Goal: Task Accomplishment & Management: Use online tool/utility

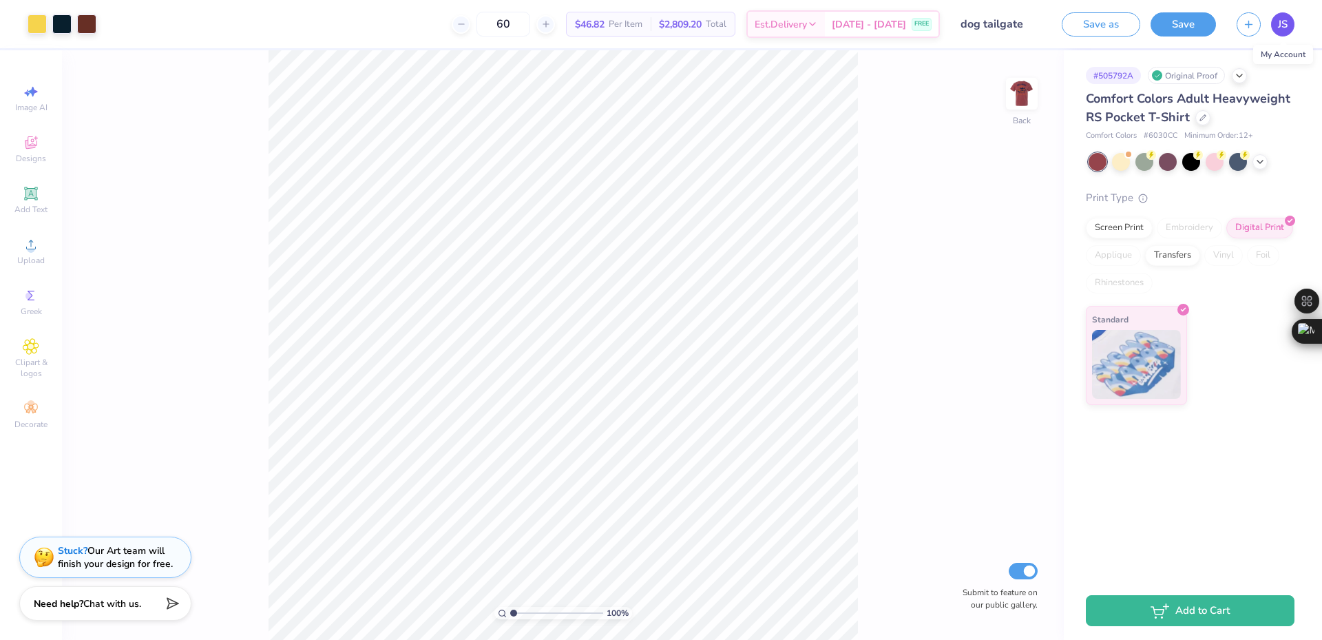
click at [704, 20] on span "JS" at bounding box center [1283, 25] width 10 height 16
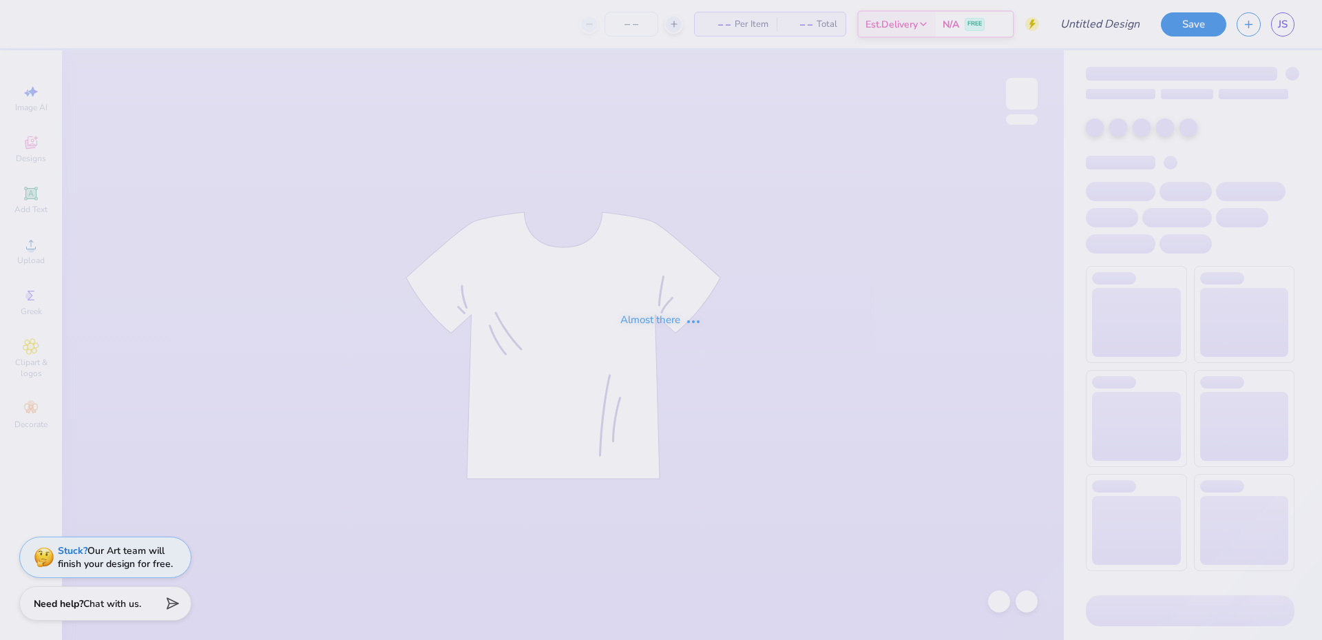
type input "dog tailgate"
type input "60"
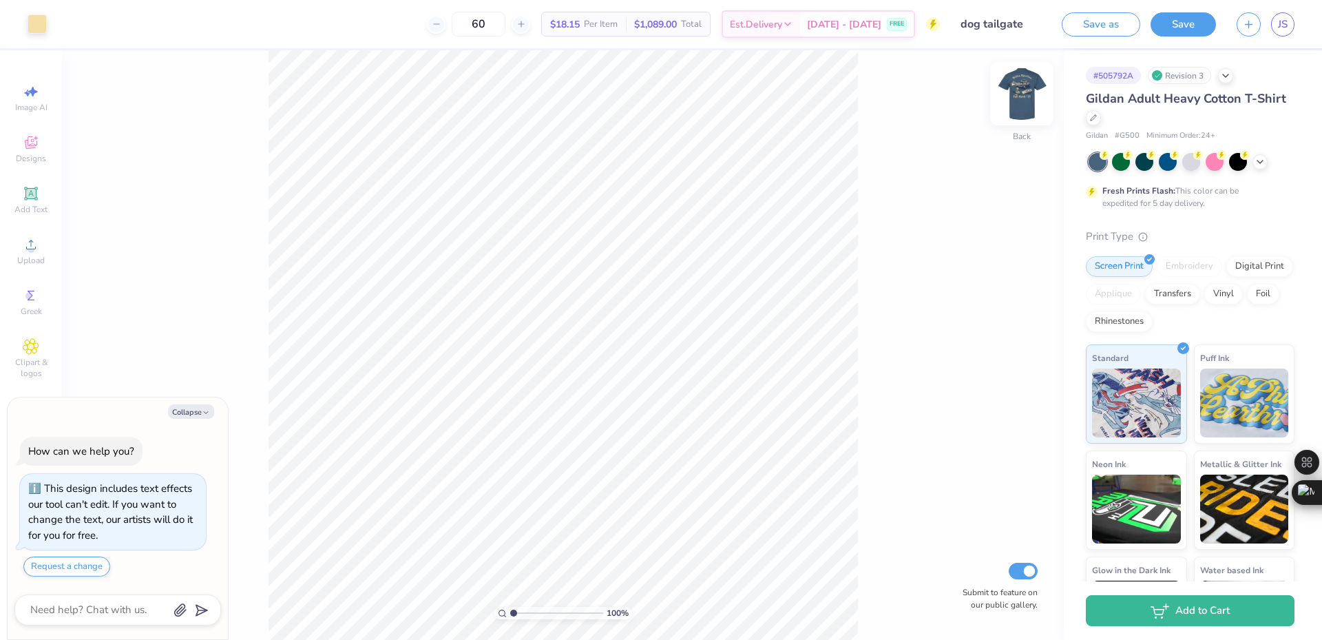
click at [1024, 96] on img at bounding box center [1021, 93] width 55 height 55
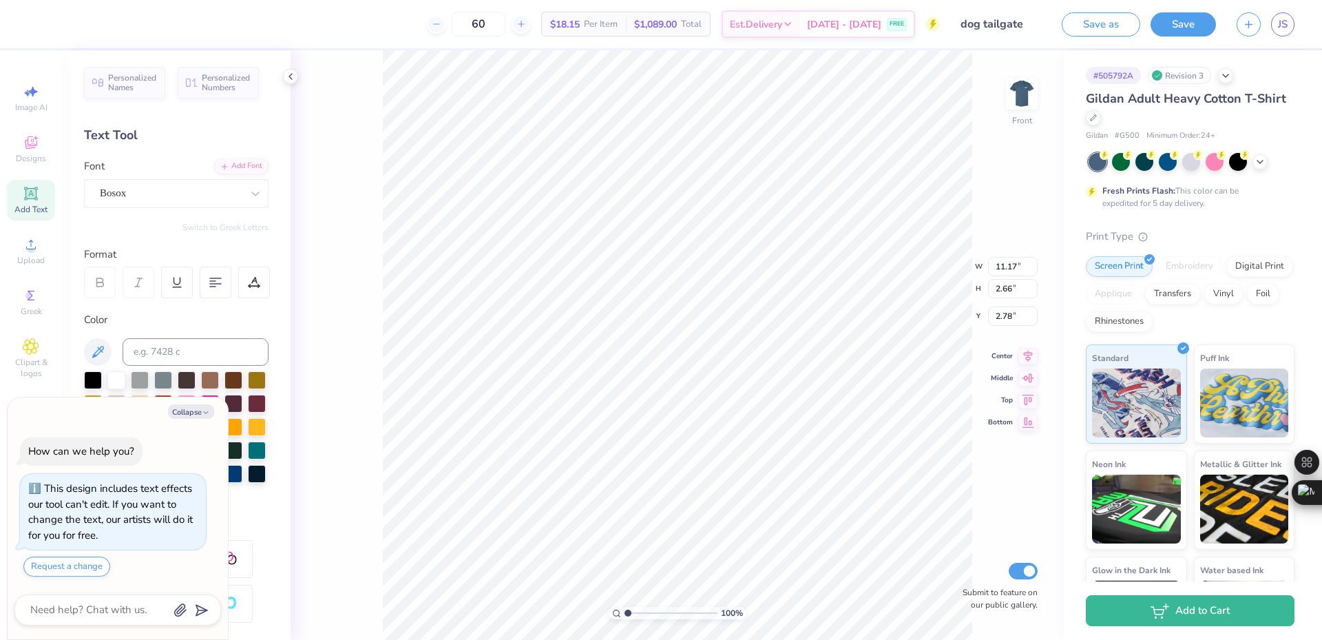
scroll to position [185, 0]
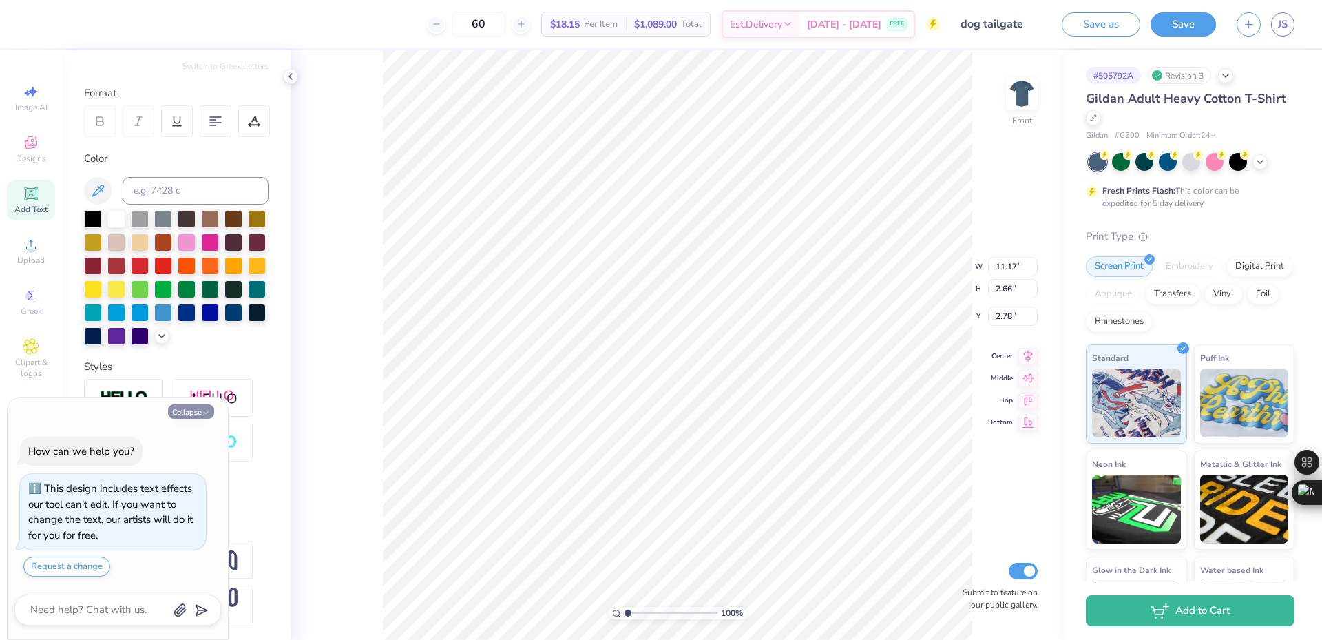
click at [184, 408] on button "Collapse" at bounding box center [191, 411] width 46 height 14
type textarea "x"
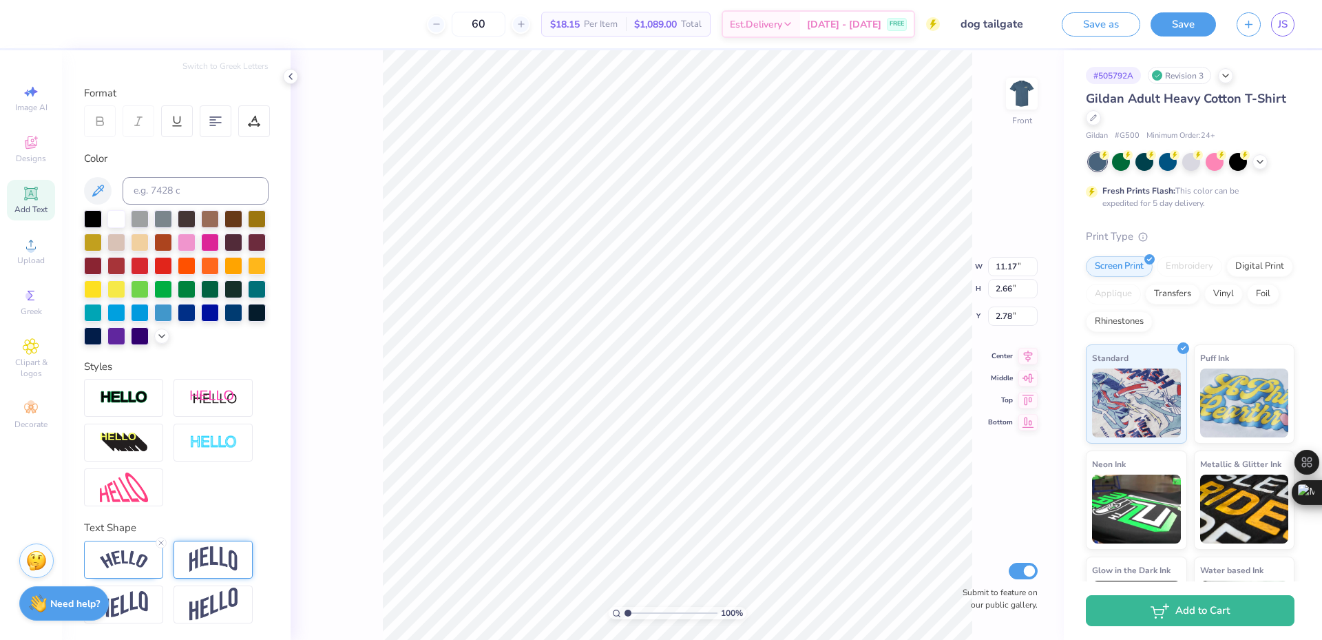
click at [185, 556] on div at bounding box center [213, 560] width 79 height 38
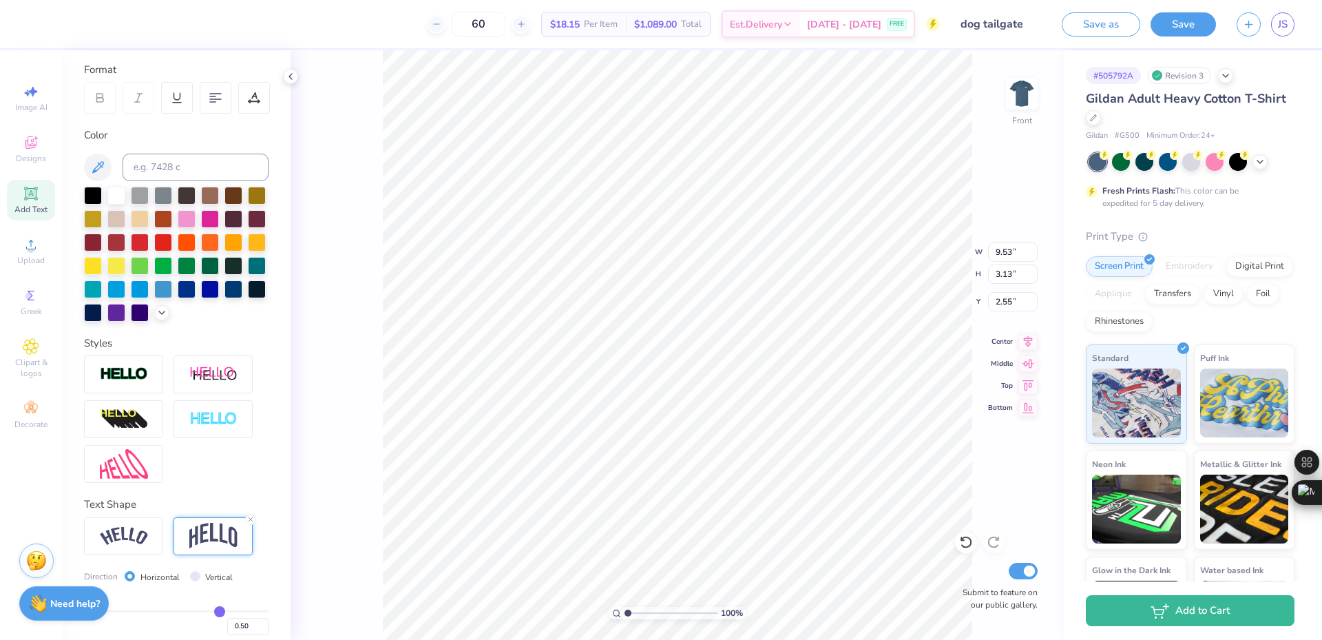
type input "9.53"
type input "3.13"
type input "2.55"
click at [153, 552] on div at bounding box center [123, 536] width 79 height 38
type input "11.17"
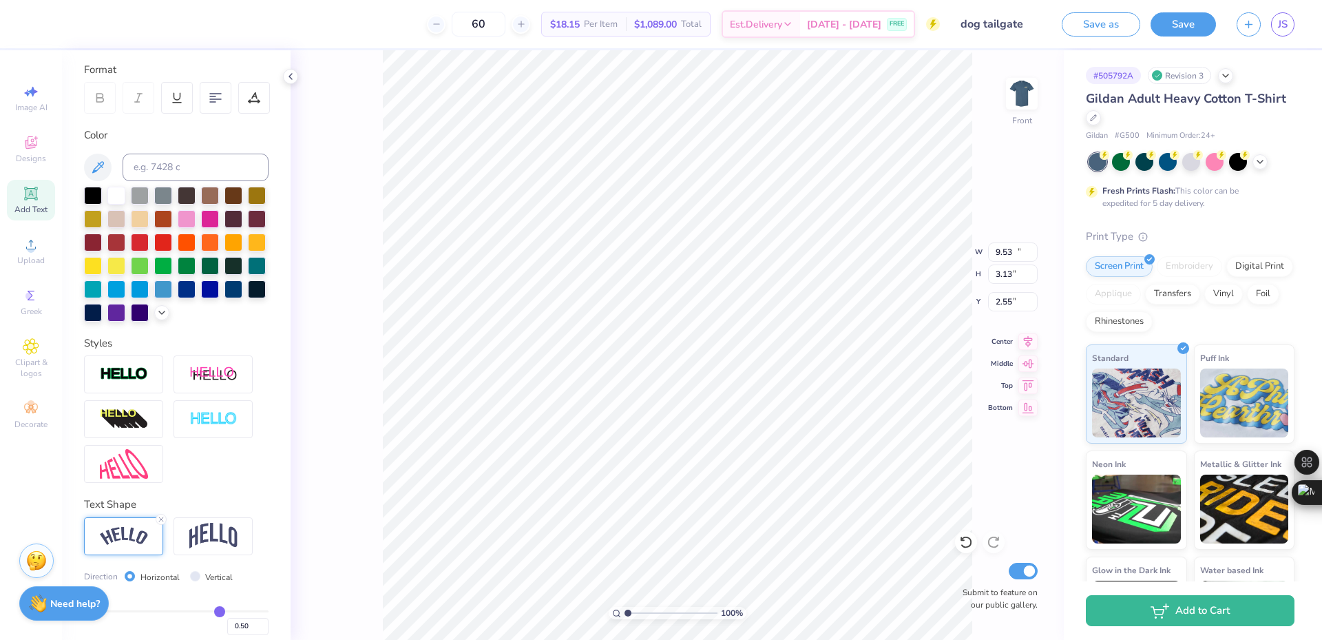
type input "2.66"
type input "2.78"
click at [207, 549] on img at bounding box center [213, 536] width 48 height 26
type input "9.53"
type input "3.13"
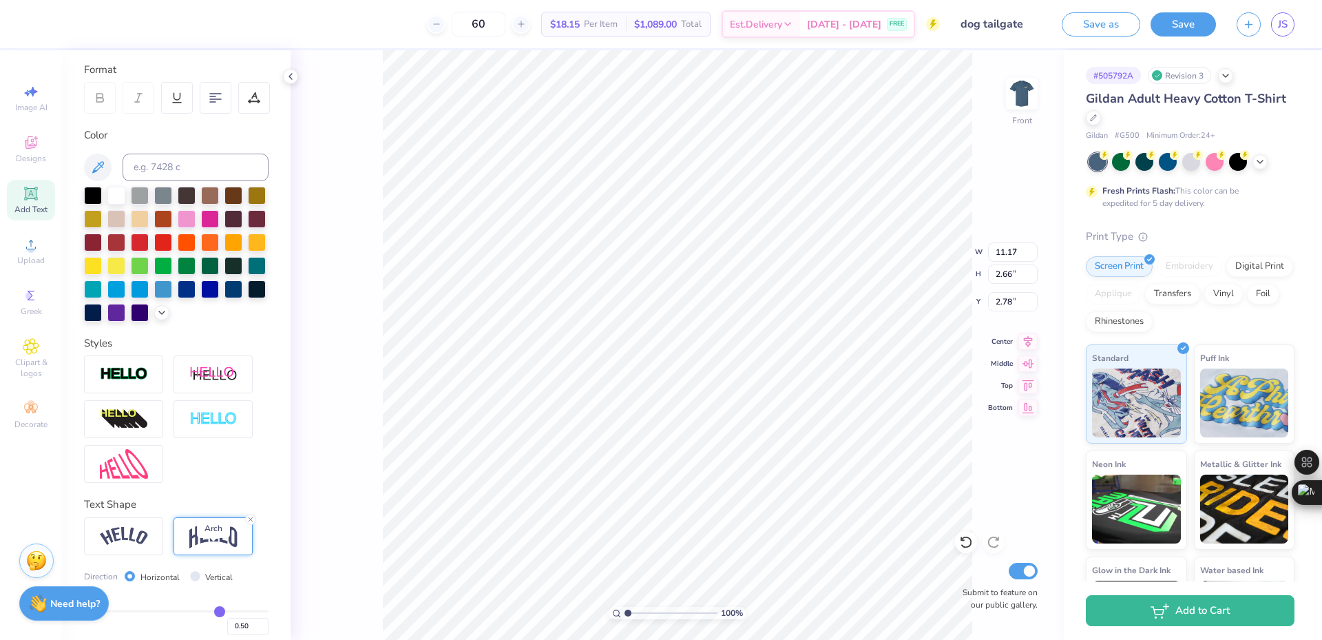
type input "2.55"
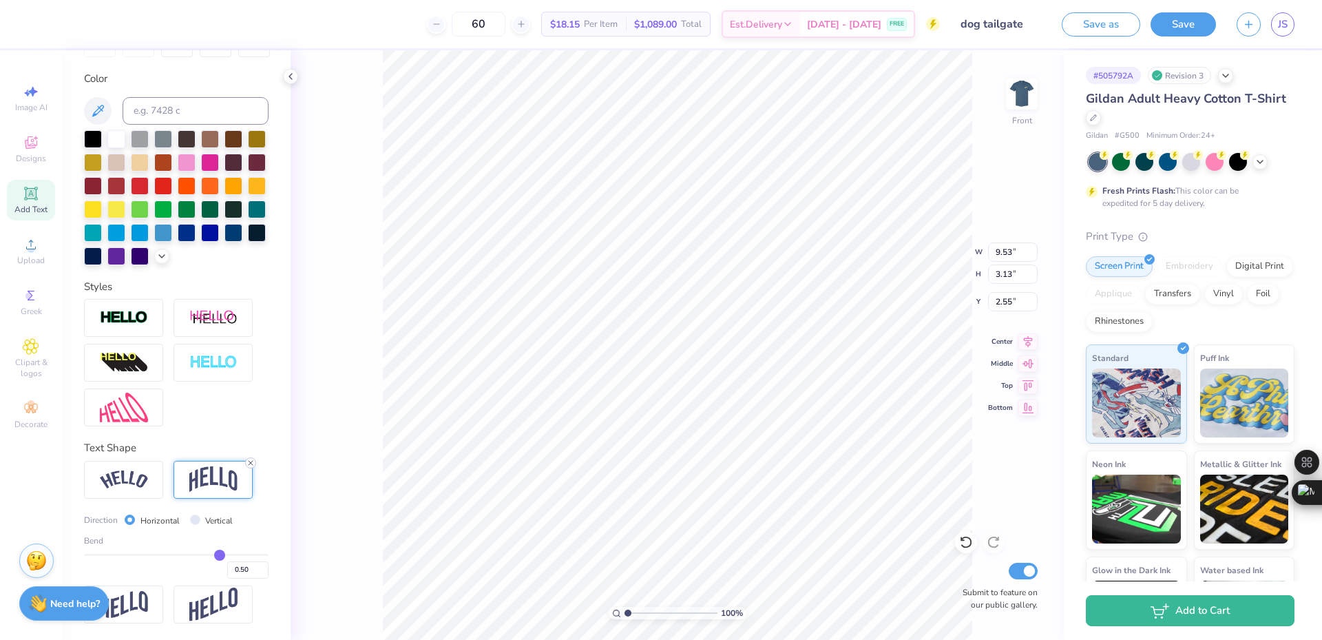
click at [249, 463] on icon at bounding box center [250, 463] width 8 height 8
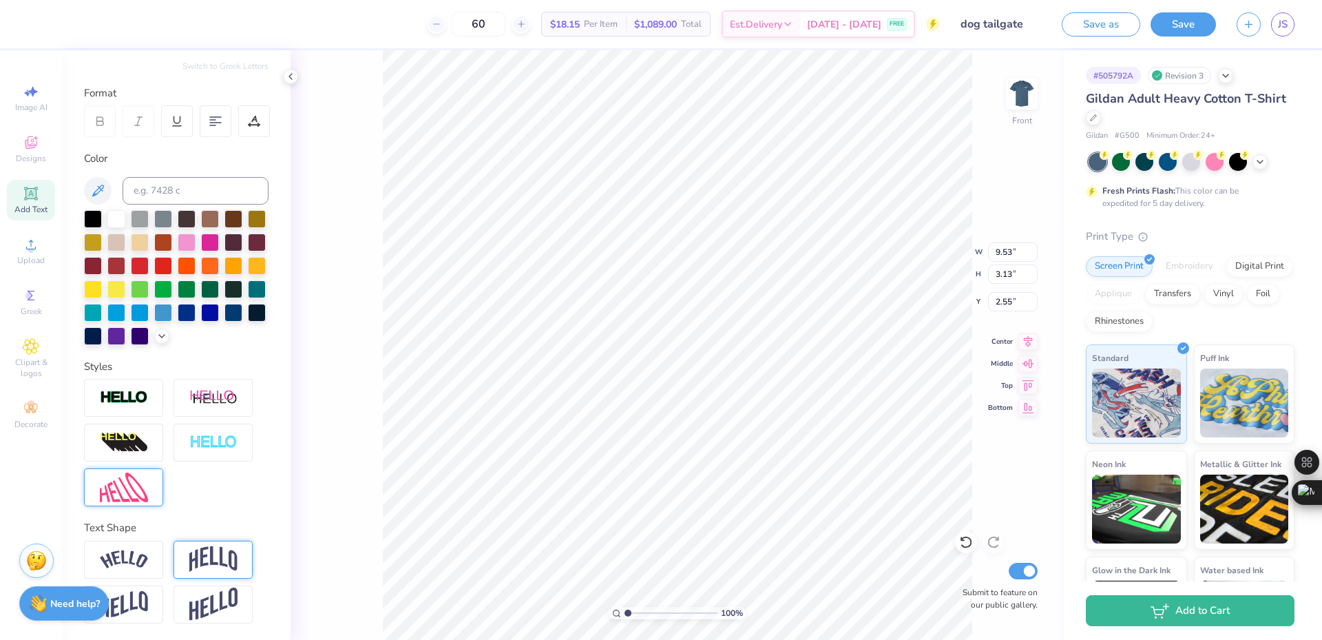
type input "1.54"
type input "3.30"
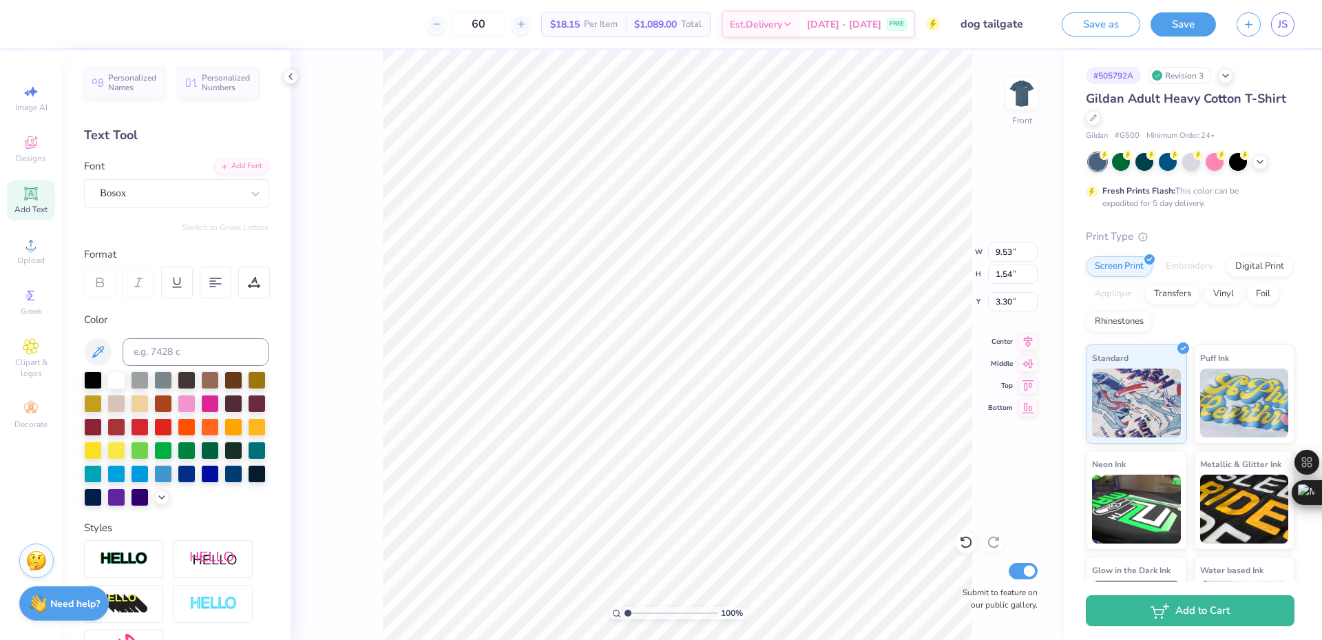
click at [157, 138] on div "Text Tool" at bounding box center [176, 135] width 185 height 19
click at [220, 161] on icon at bounding box center [224, 165] width 8 height 8
click at [145, 182] on div "Bosox" at bounding box center [176, 193] width 185 height 29
click at [162, 191] on div "Bosox" at bounding box center [171, 193] width 142 height 16
type input "courier"
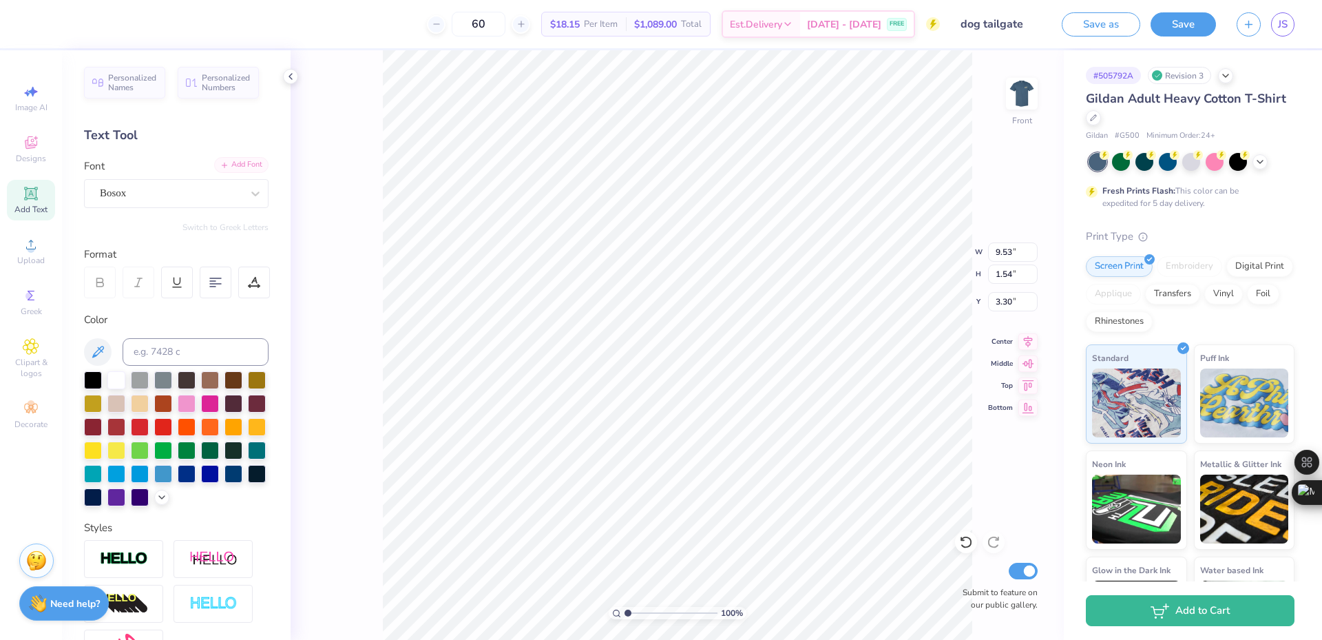
click at [248, 164] on div "Add Font" at bounding box center [241, 165] width 54 height 16
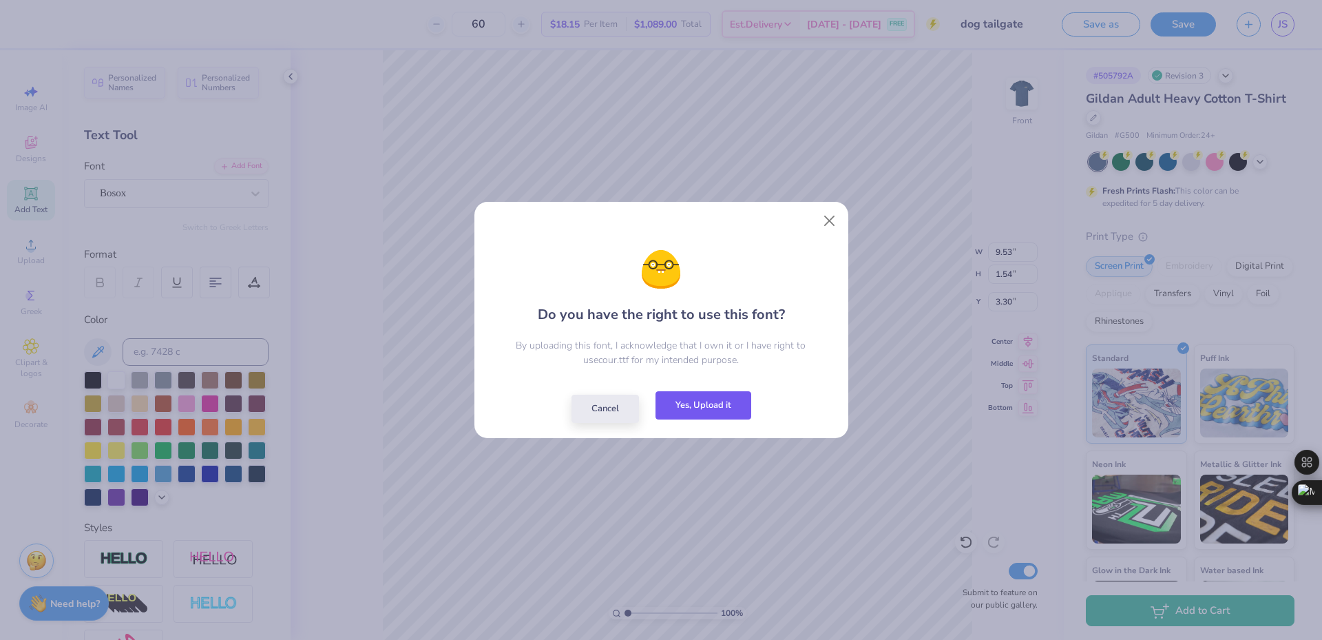
click at [665, 399] on button "Yes, Upload it" at bounding box center [703, 405] width 96 height 28
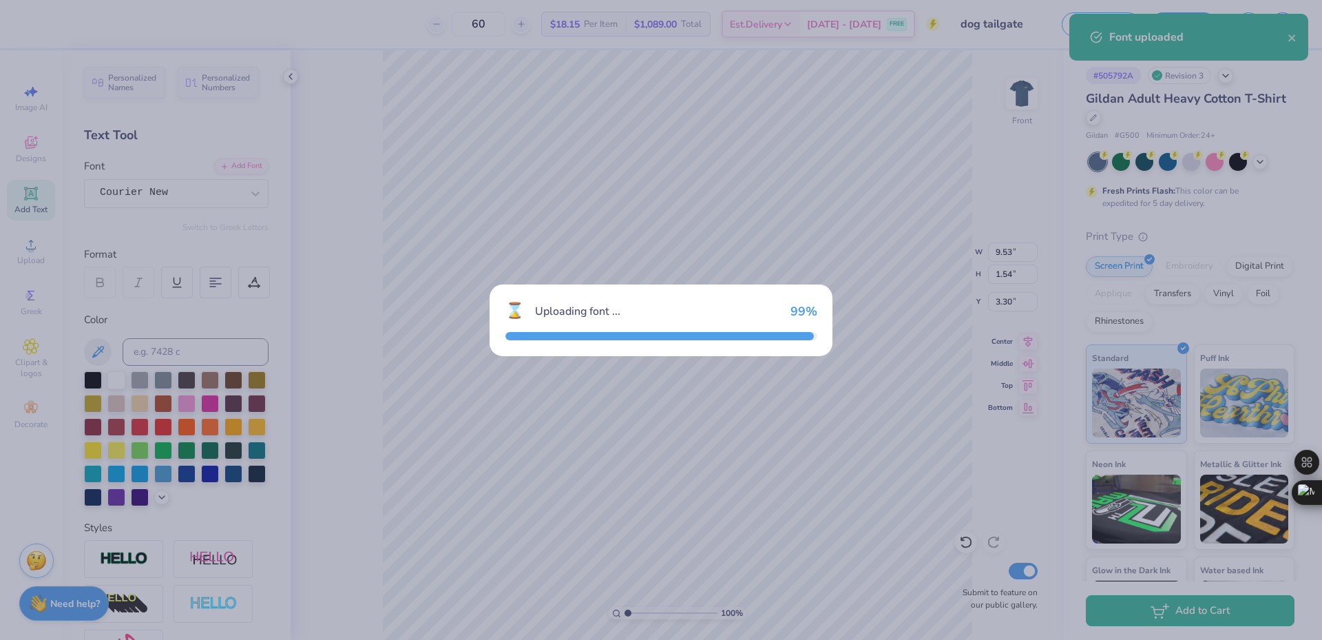
type input "14.65"
type input "1.60"
type input "3.28"
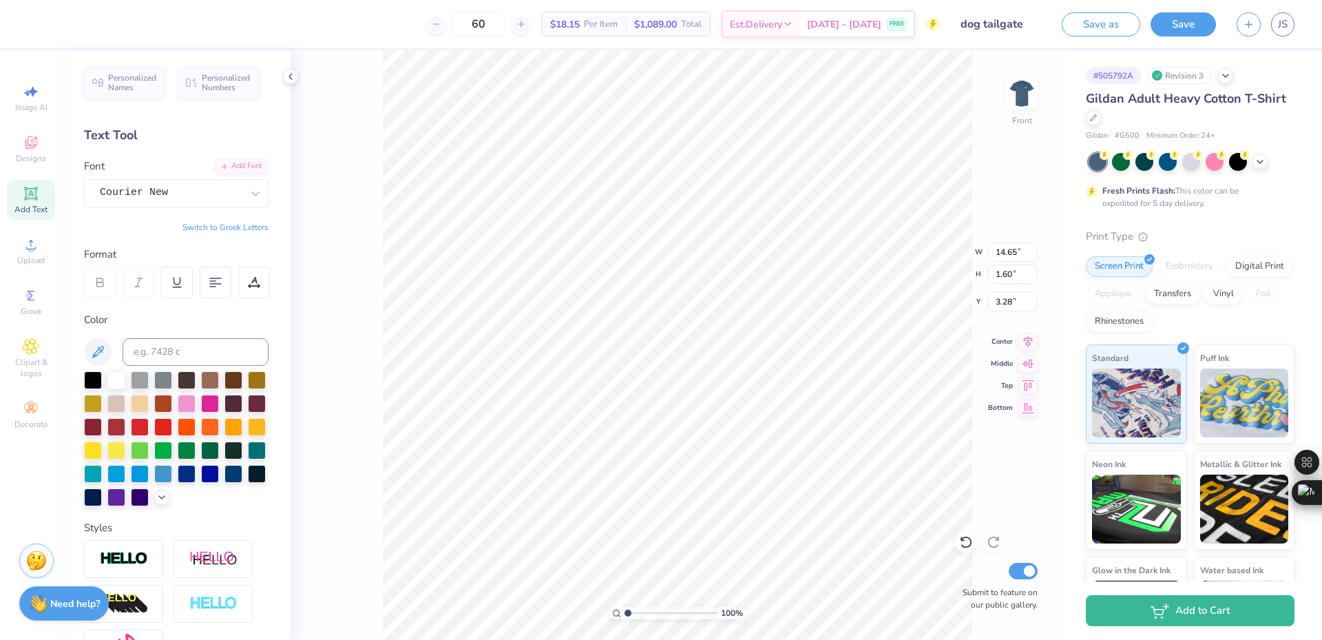
scroll to position [12, 4]
type textarea "Fall Rush '25"
type input "14.57"
type input "1.34"
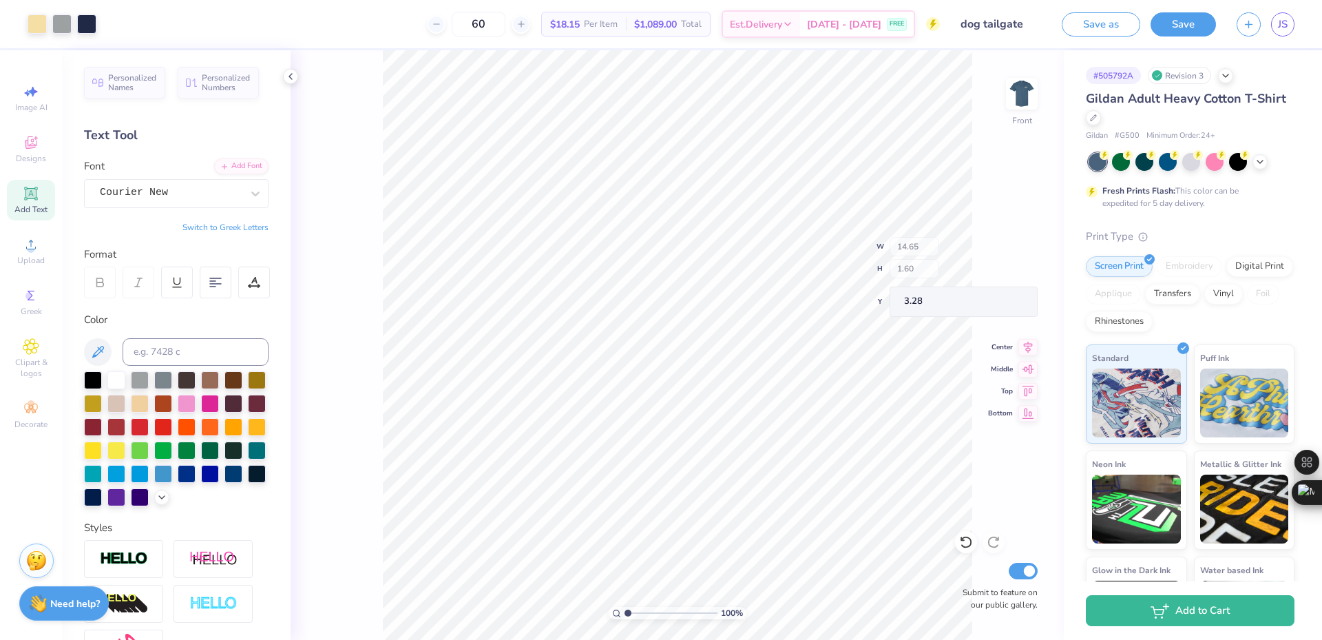
type input "3.44"
type input "11.23"
type input "1.03"
type input "3.46"
type input "3.20"
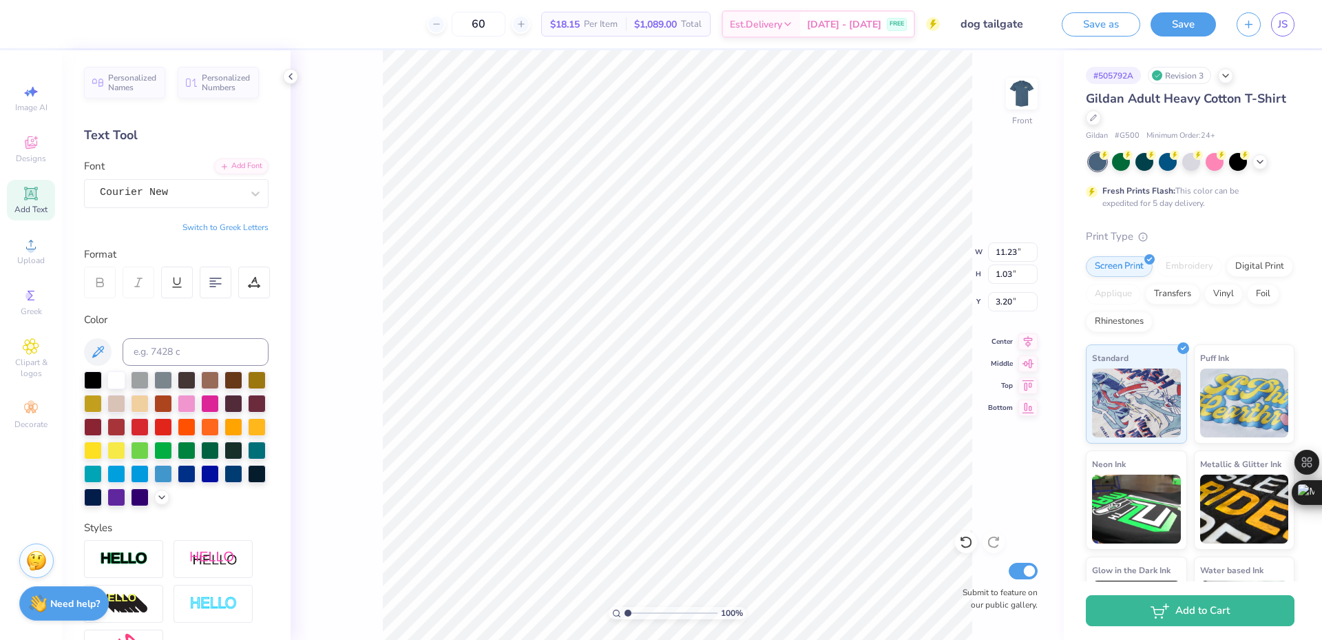
scroll to position [12, 3]
type input "9.03"
type input "0.83"
type input "3.22"
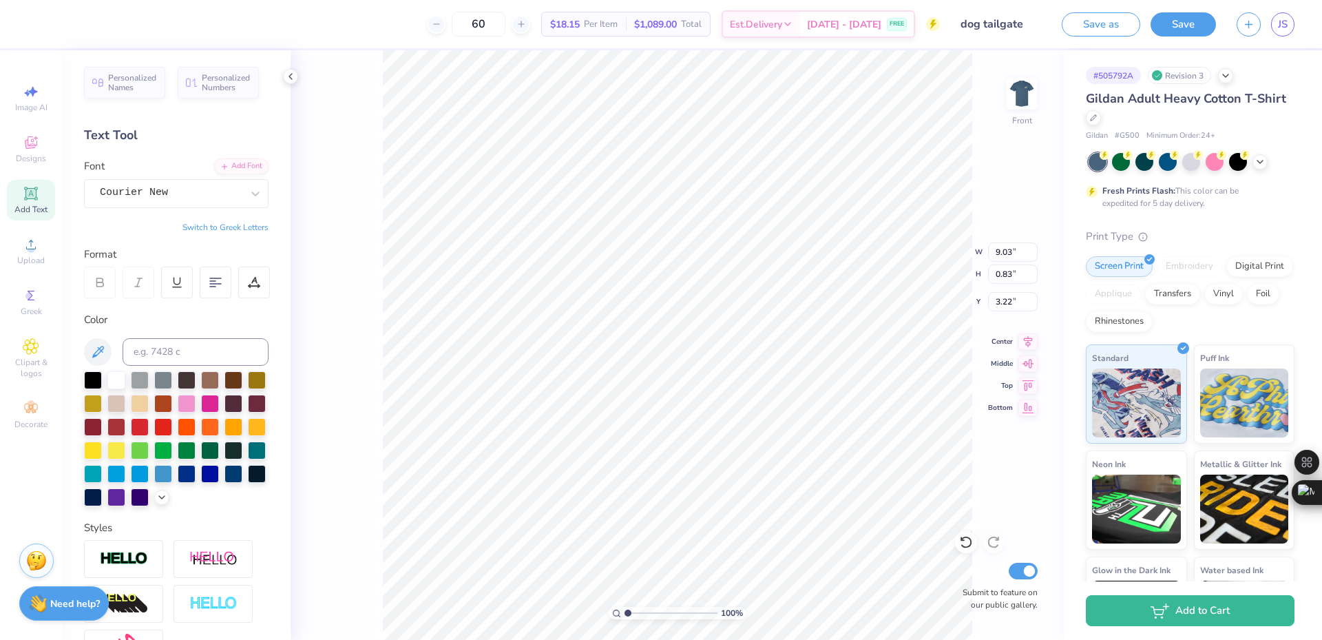
type textarea "FallRush'25"
type input "12.50"
type input "9.62"
type input "5.45"
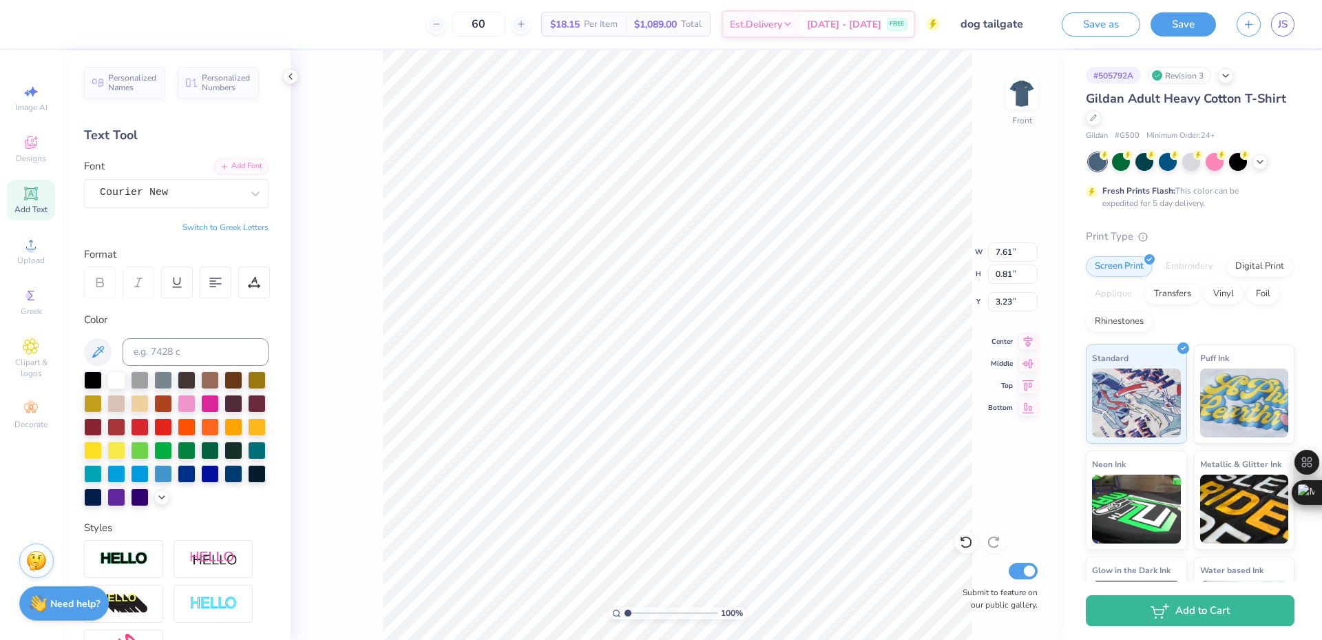
type input "3.00"
type textarea "Fall Rush'25"
type input "8.32"
type input "0.82"
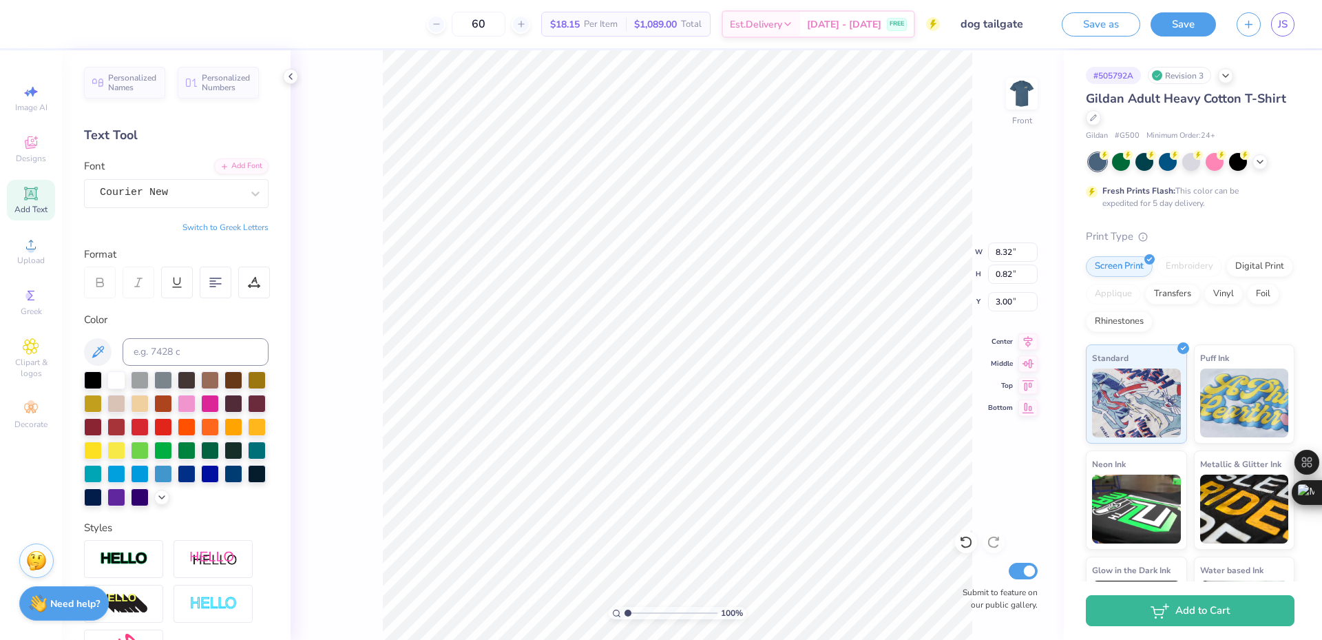
scroll to position [12, 6]
type textarea "Fall Rush '25"
type input "9.03"
type input "0.83"
type input "2.99"
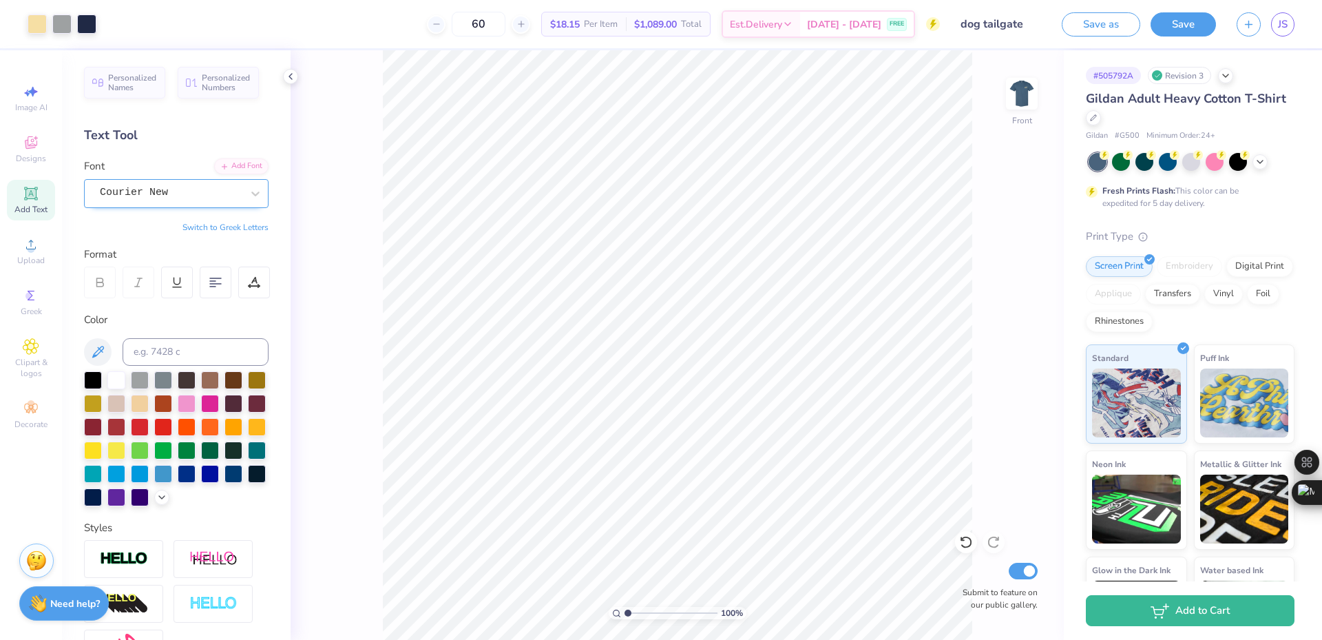
click at [154, 192] on div "Courier New" at bounding box center [170, 192] width 145 height 21
click at [223, 160] on div "Add Font" at bounding box center [241, 165] width 54 height 16
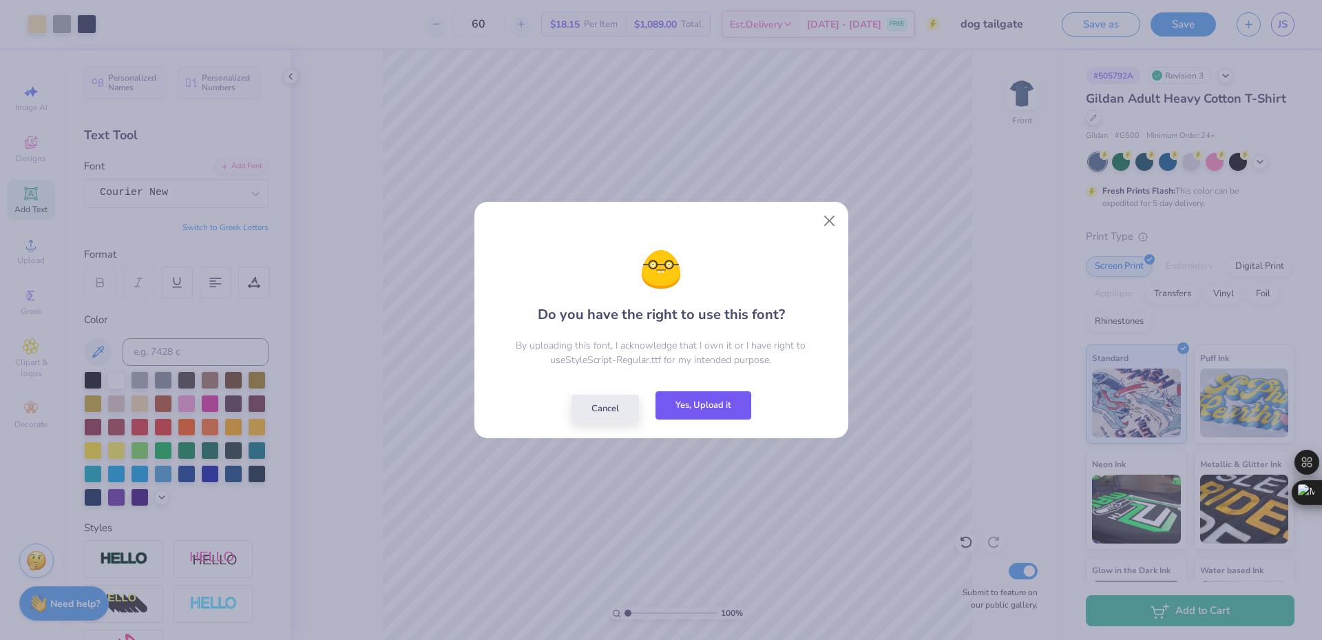
click at [665, 403] on button "Yes, Upload it" at bounding box center [703, 405] width 96 height 28
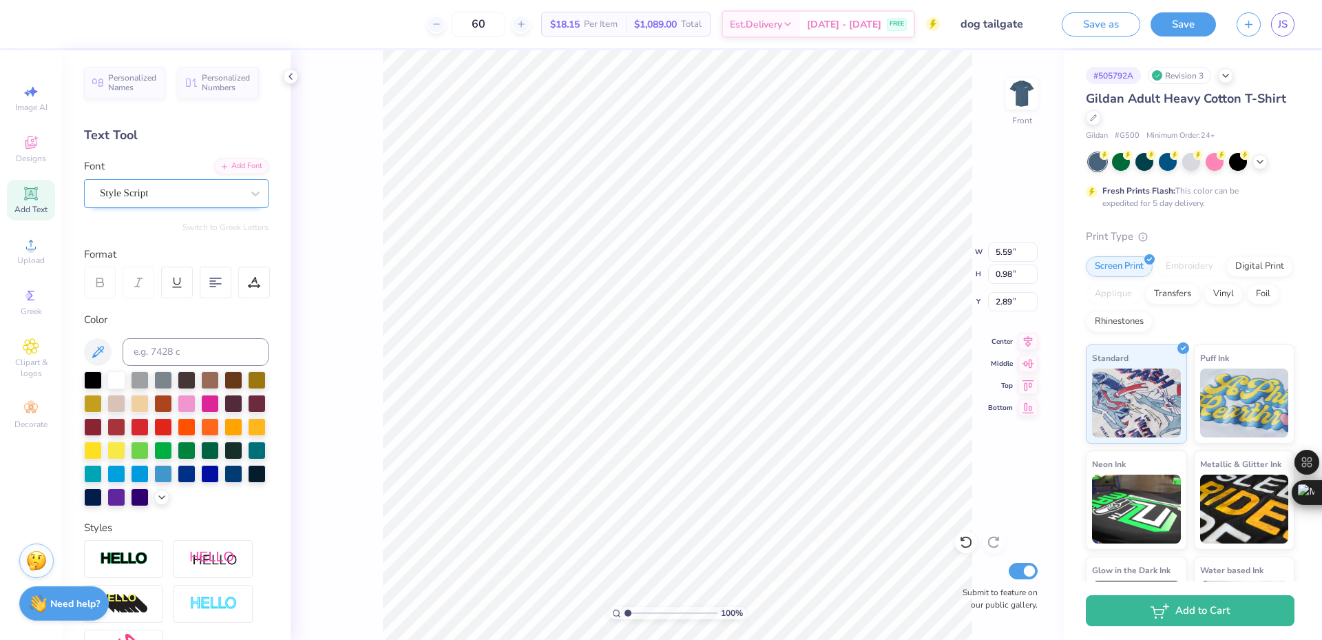
click at [166, 185] on div at bounding box center [171, 193] width 142 height 19
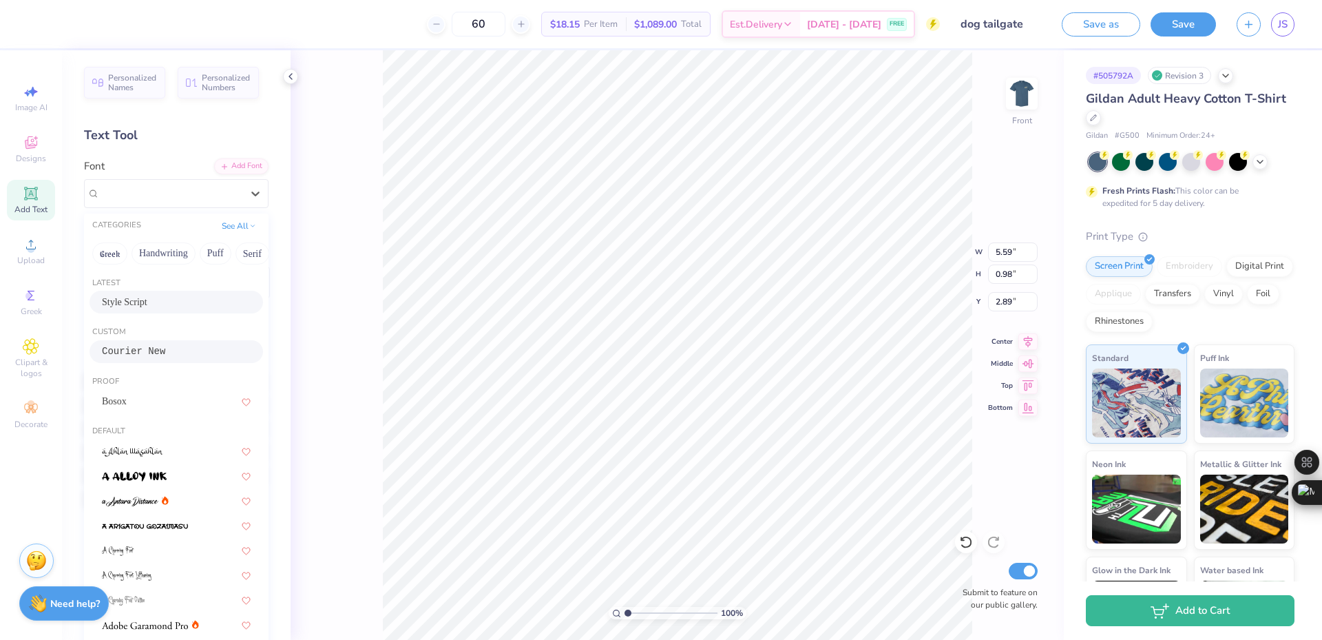
click at [157, 348] on span "Courier New" at bounding box center [133, 351] width 63 height 14
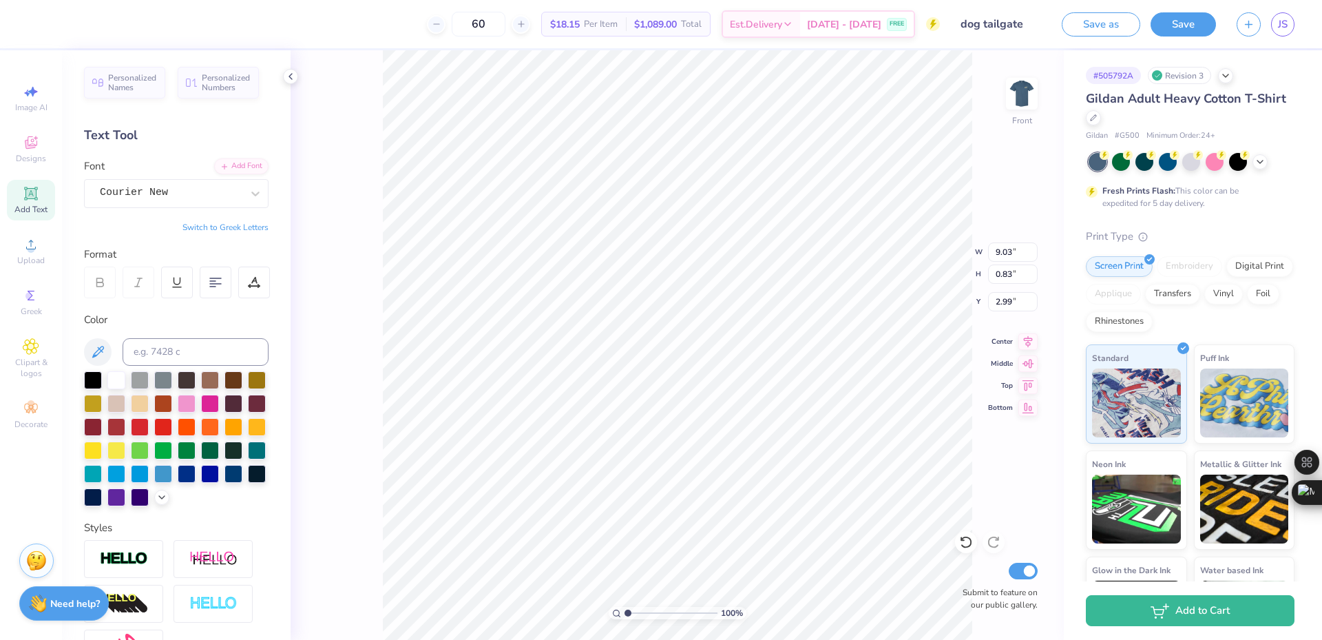
type input "9.03"
type input "0.83"
type input "2.99"
click at [26, 182] on div "Add Text" at bounding box center [31, 200] width 48 height 41
click at [227, 195] on div "Super Dream" at bounding box center [170, 192] width 145 height 21
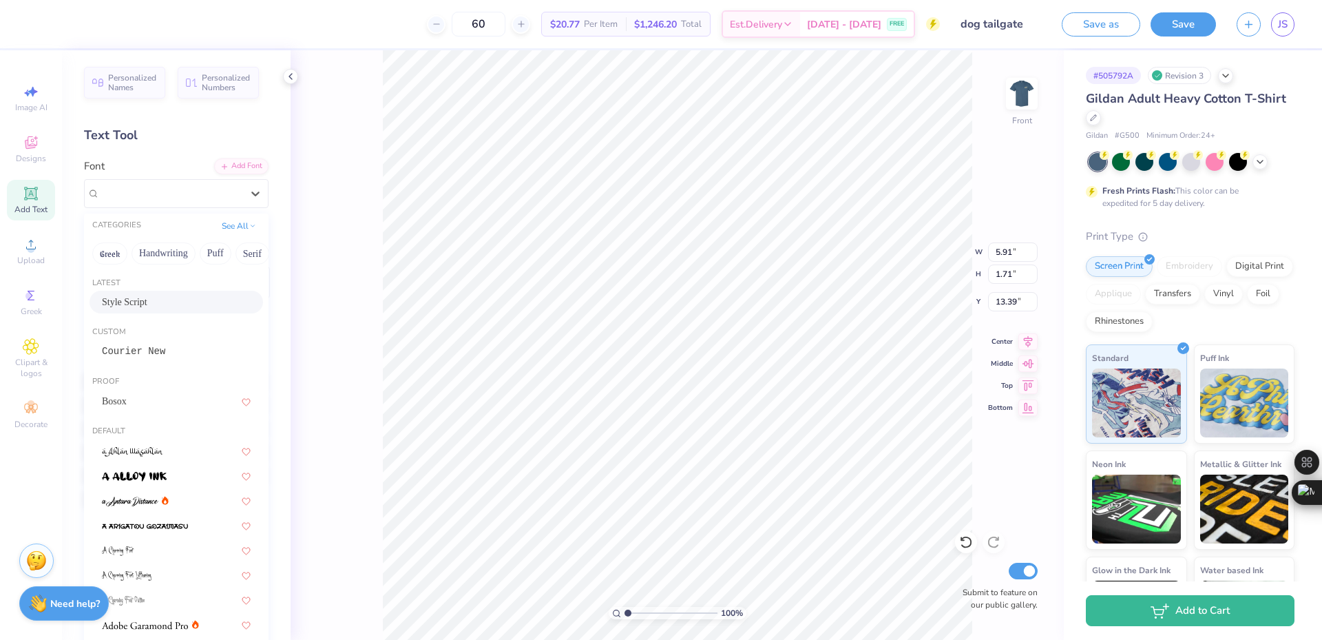
click at [160, 299] on div "Style Script" at bounding box center [176, 302] width 149 height 14
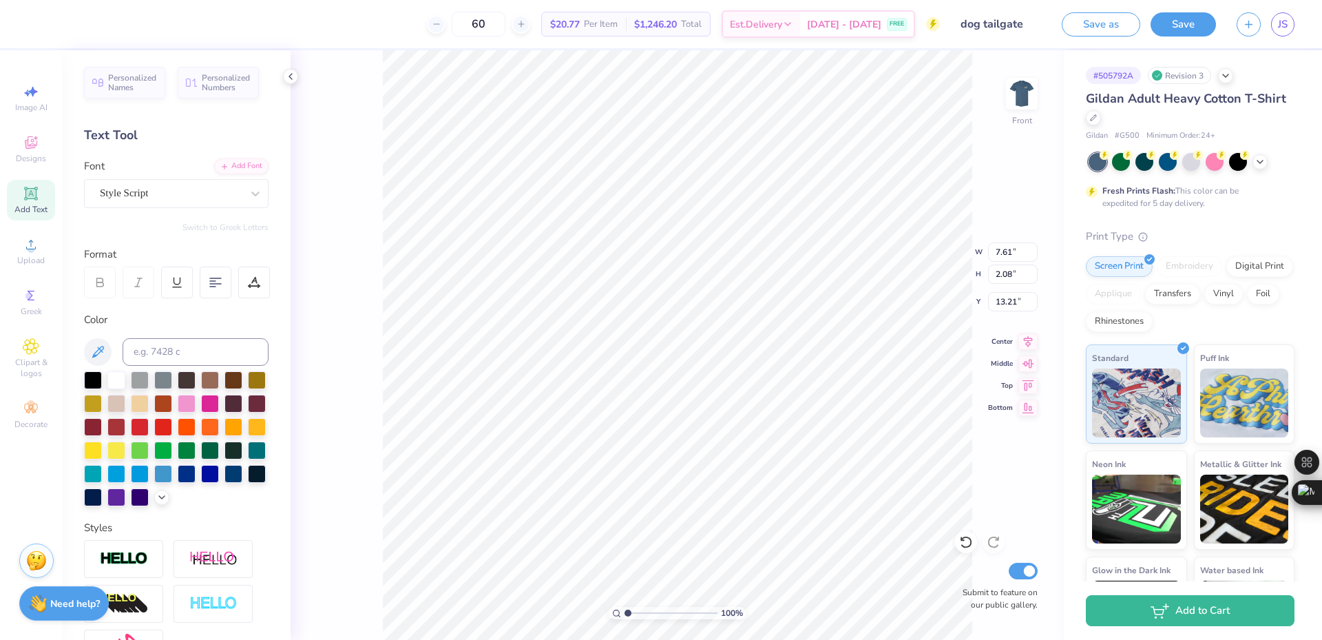
type input "7.61"
type input "2.08"
type input "13.21"
type textarea "Delta Upsilon"
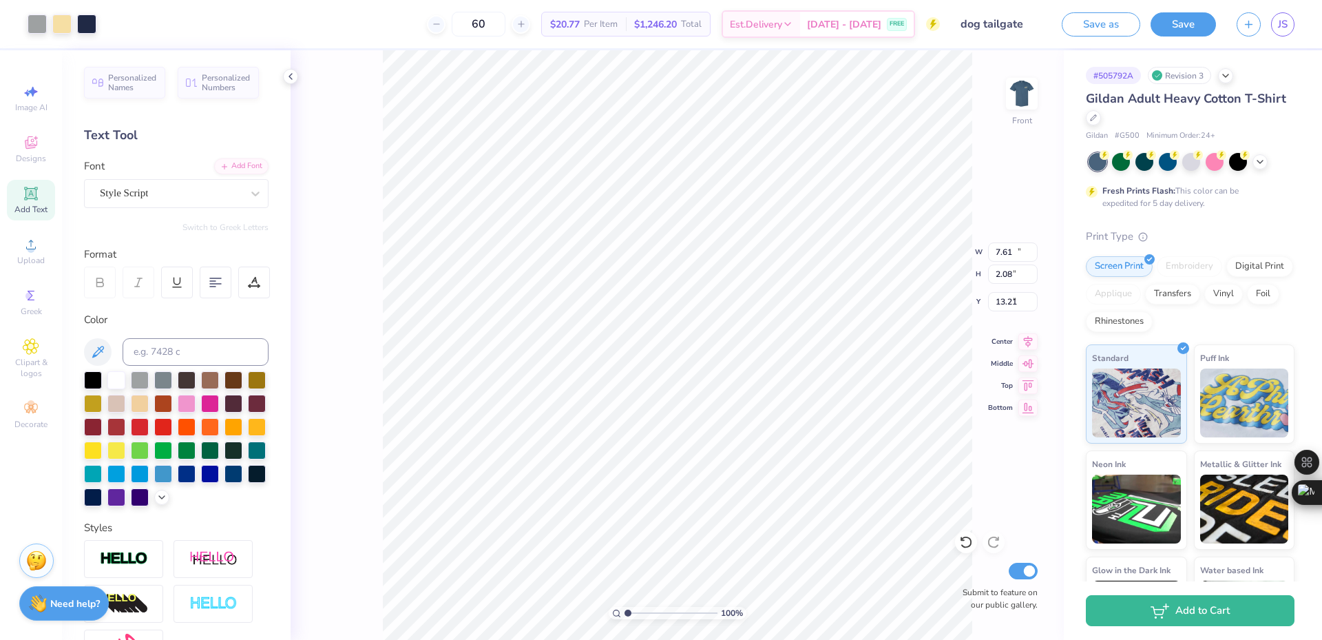
type input "12.50"
type input "9.62"
type input "5.45"
type input "10.87"
type input "2.70"
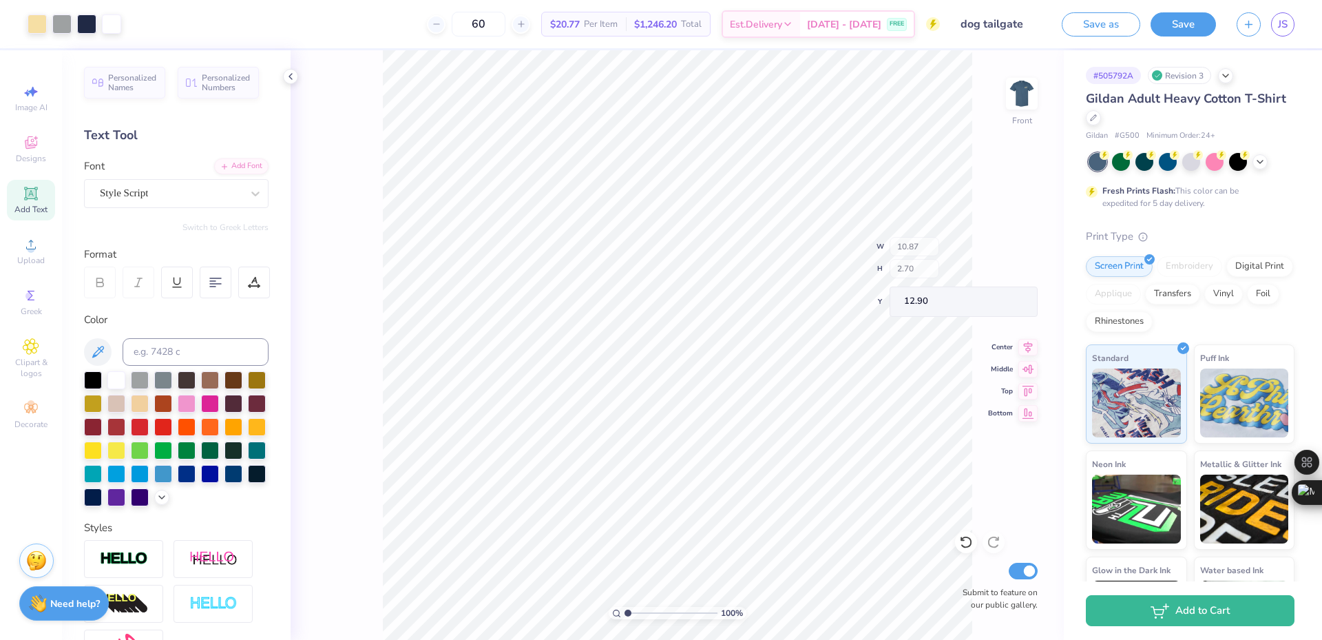
type input "3.41"
type input "10.87"
type input "2.70"
type input "3.41"
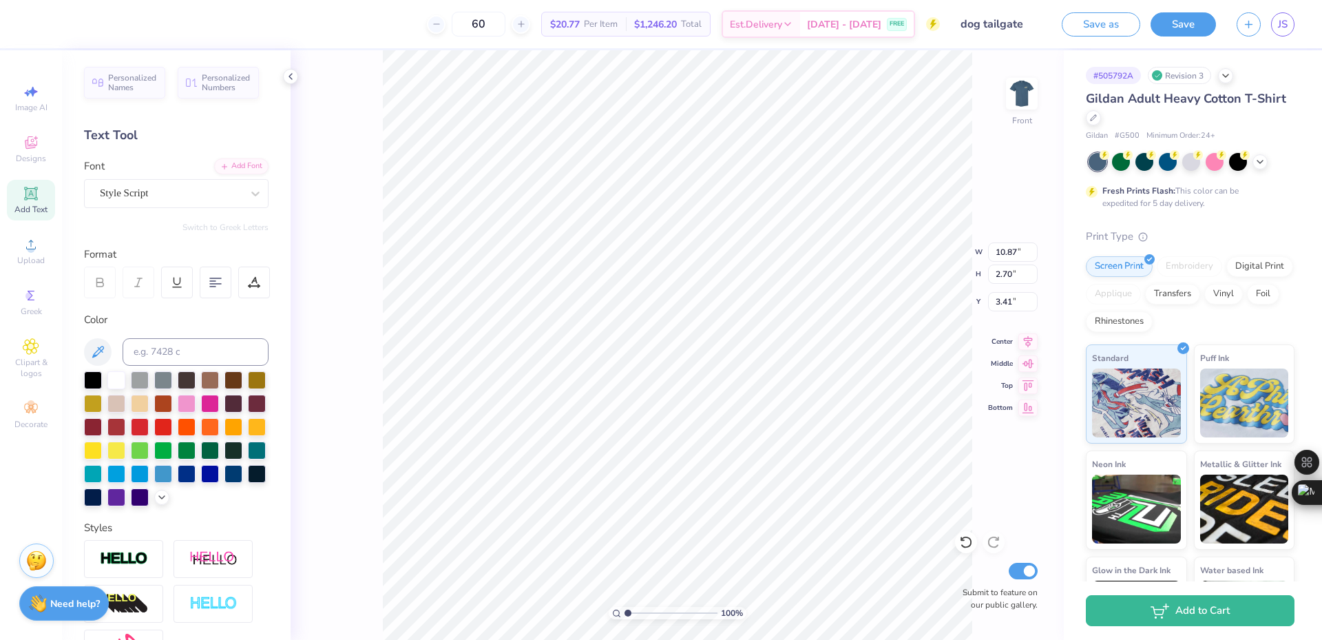
click at [32, 202] on div "Add Text" at bounding box center [31, 200] width 48 height 41
type input "5.91"
type input "1.71"
type input "13.39"
click at [195, 198] on div "Super Dream" at bounding box center [170, 192] width 145 height 21
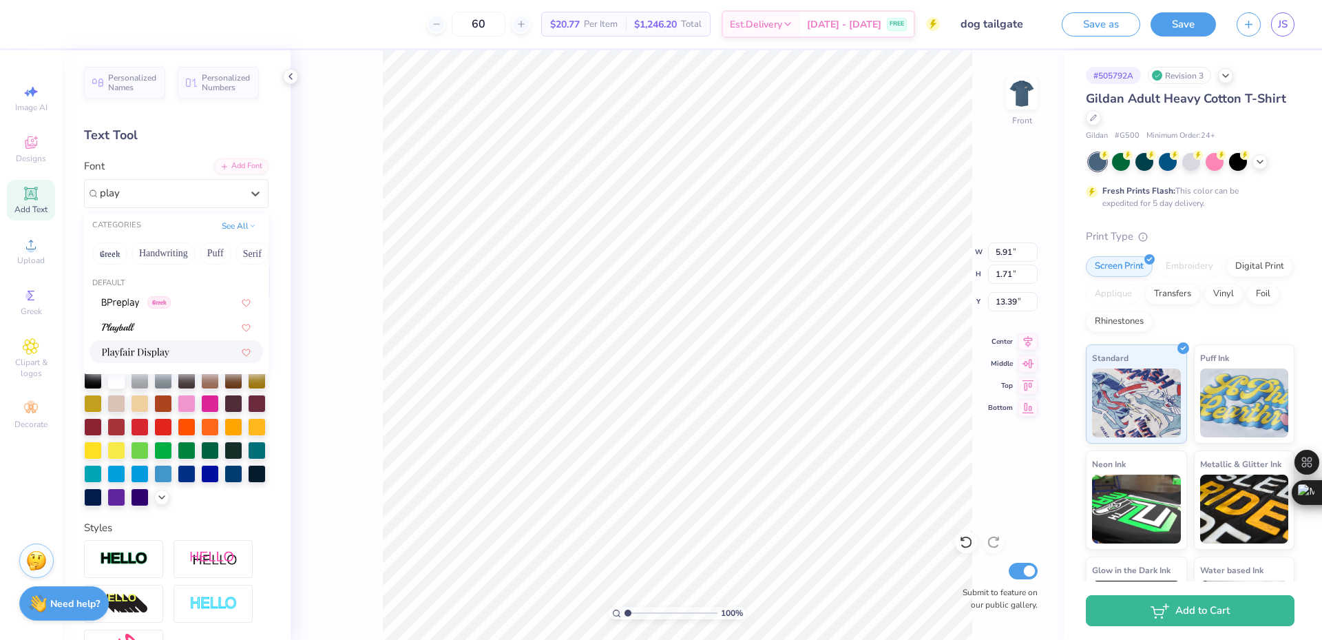
click at [142, 355] on img at bounding box center [135, 353] width 67 height 10
type input "play"
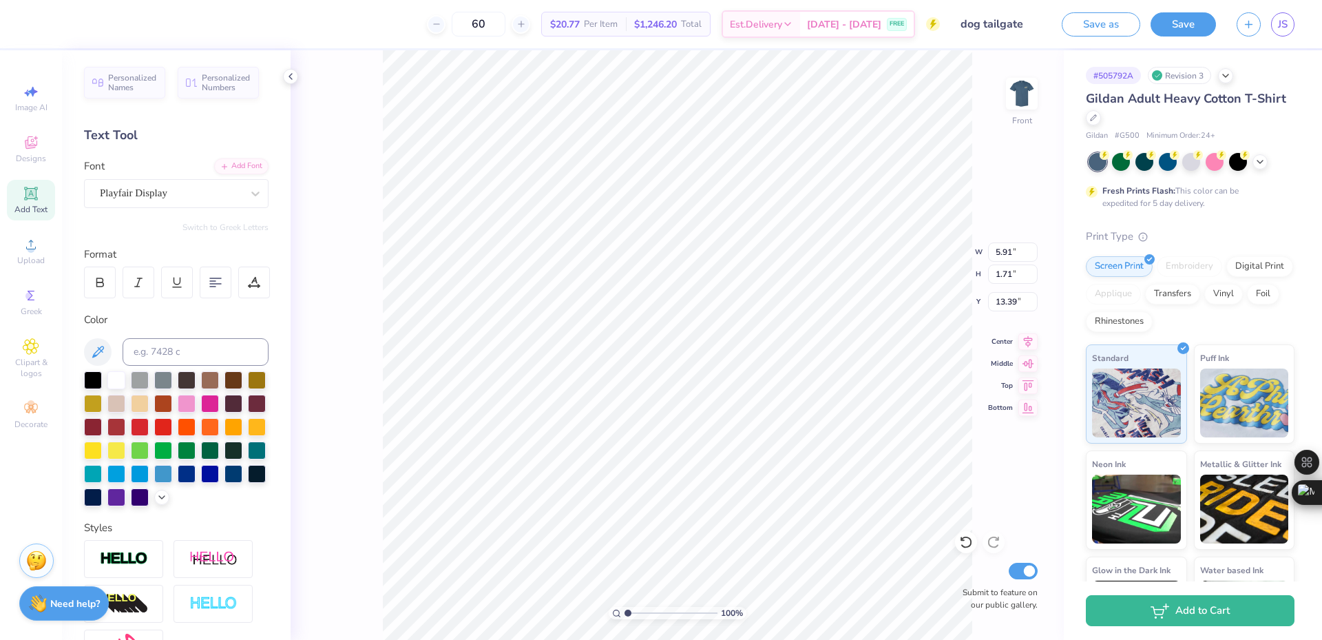
type input "5.93"
type input "1.73"
type textarea "T"
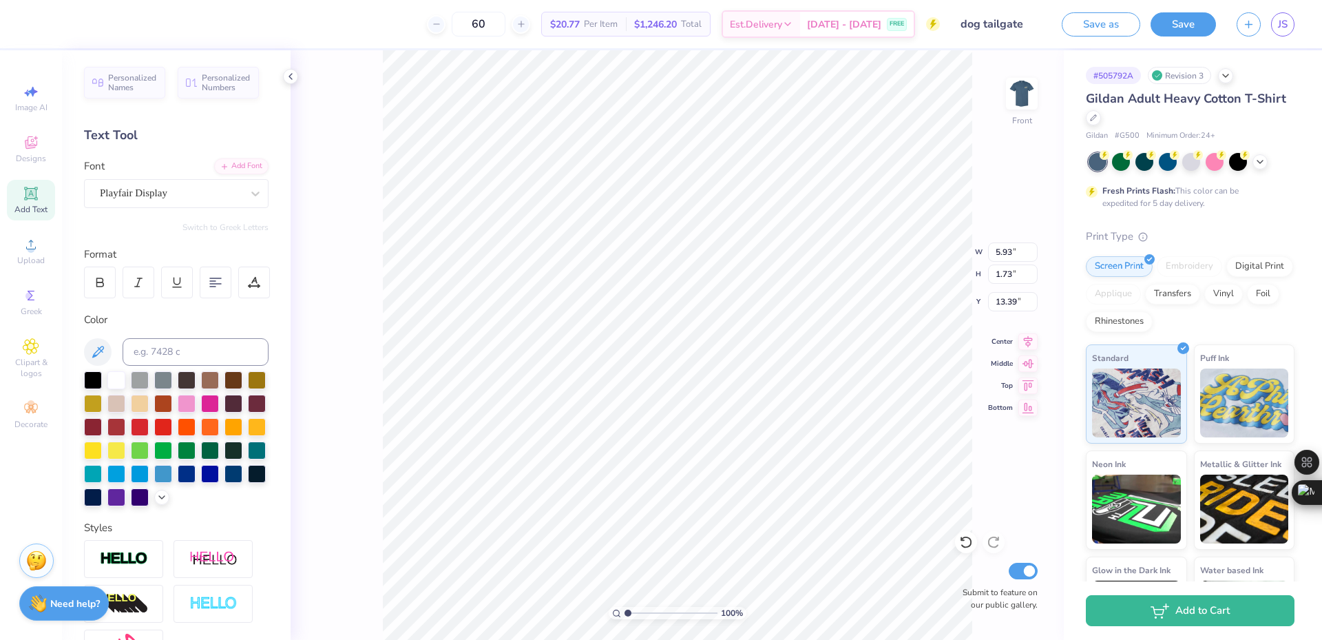
type textarea "Delta Upsilon"
type input "14.54"
type input "2.36"
type input "13.07"
type input "9.88"
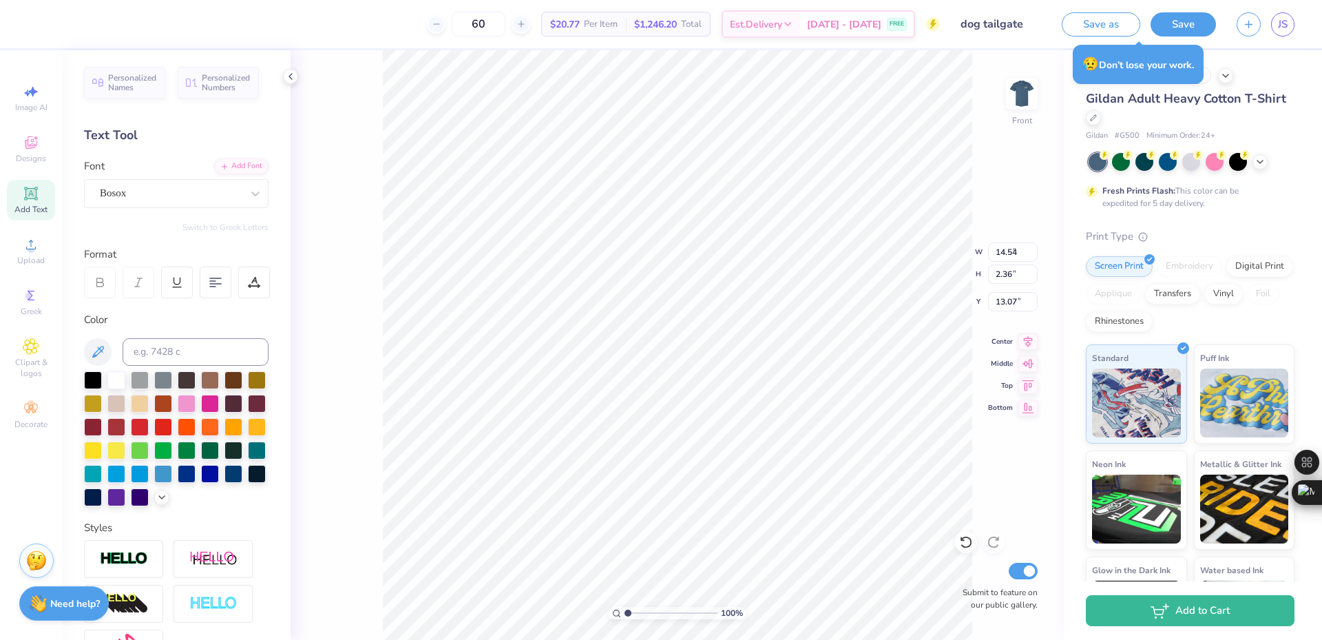
type input "1.19"
type input "15.07"
type input "14.54"
type input "2.36"
type input "16.82"
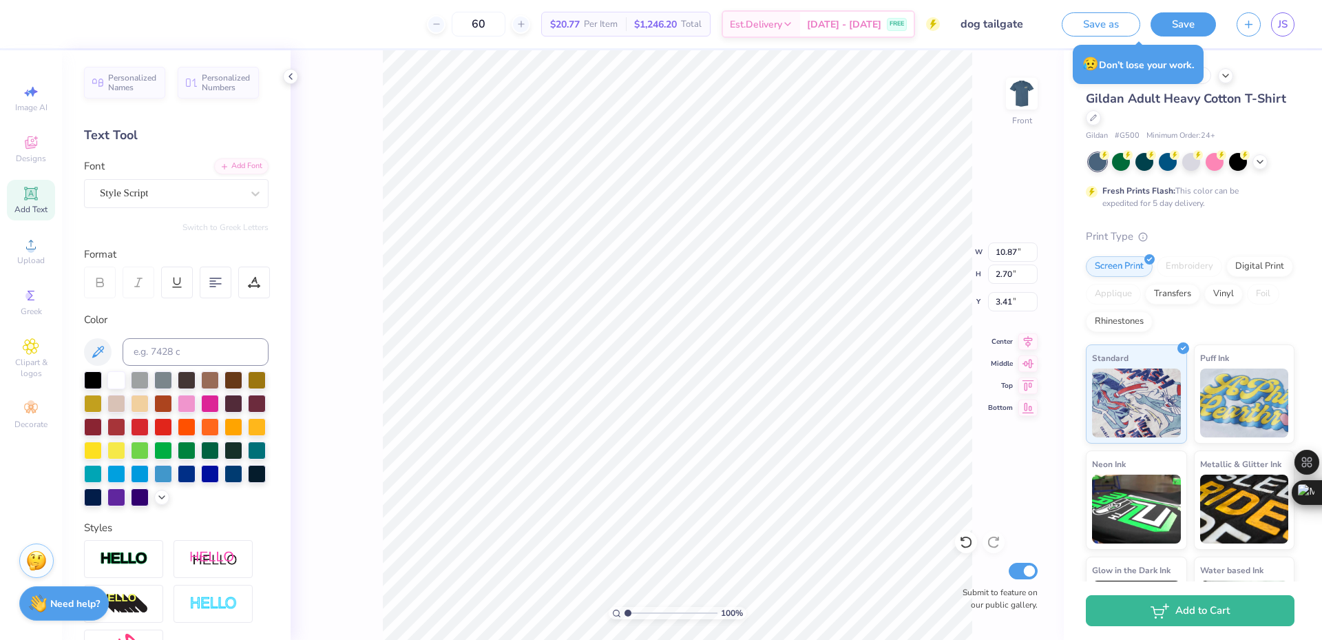
type input "10.87"
type input "2.70"
type input "3.41"
click at [178, 192] on div "Style Script" at bounding box center [170, 192] width 145 height 21
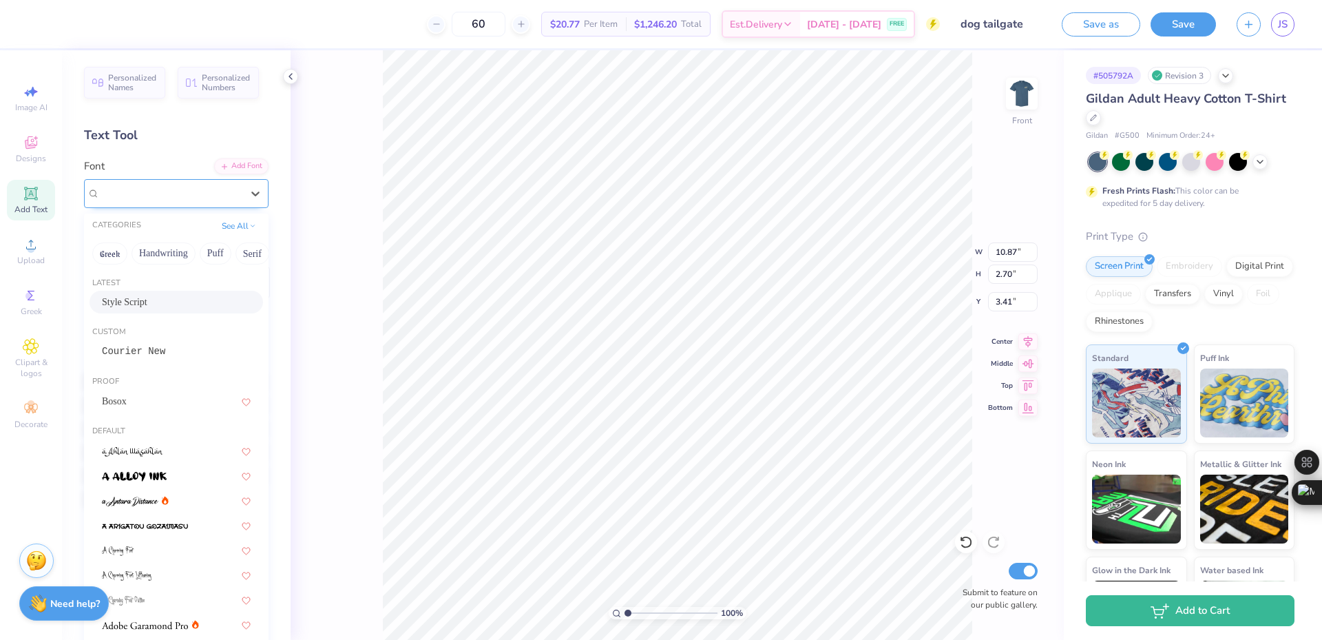
click at [168, 185] on div at bounding box center [171, 193] width 142 height 19
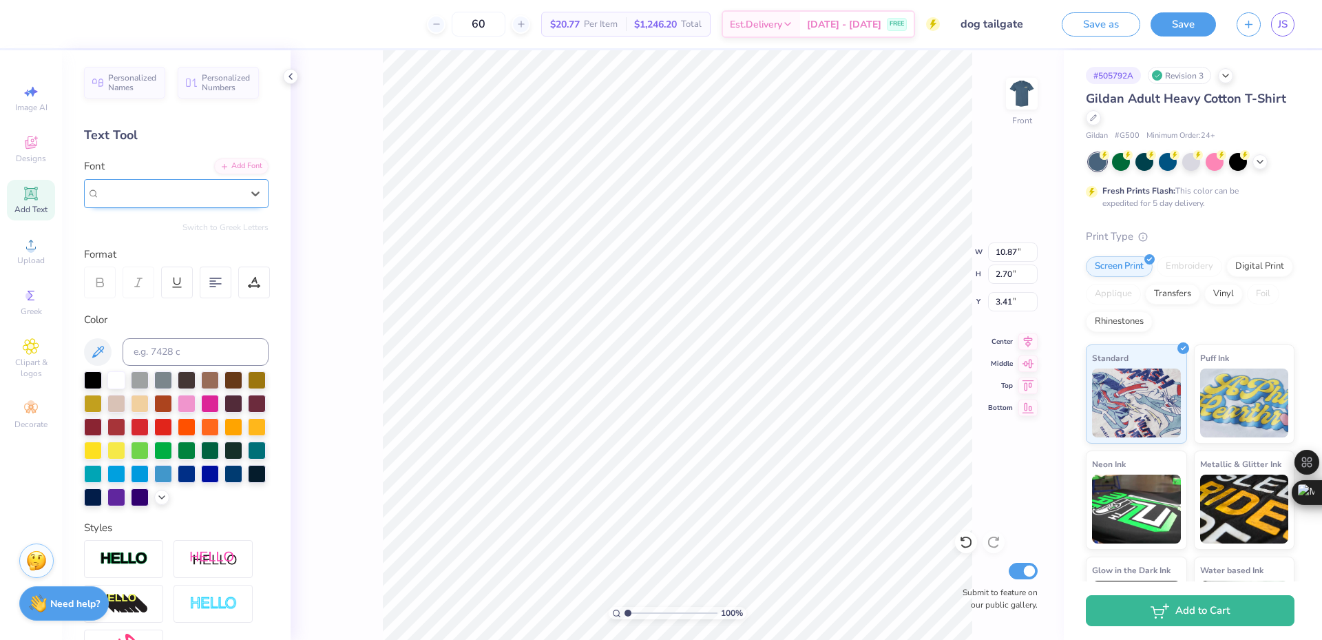
click at [143, 191] on div "Style Script" at bounding box center [171, 193] width 142 height 16
type input "forum"
click at [46, 297] on div "Greek" at bounding box center [31, 302] width 48 height 41
type input "9.03"
type input "0.83"
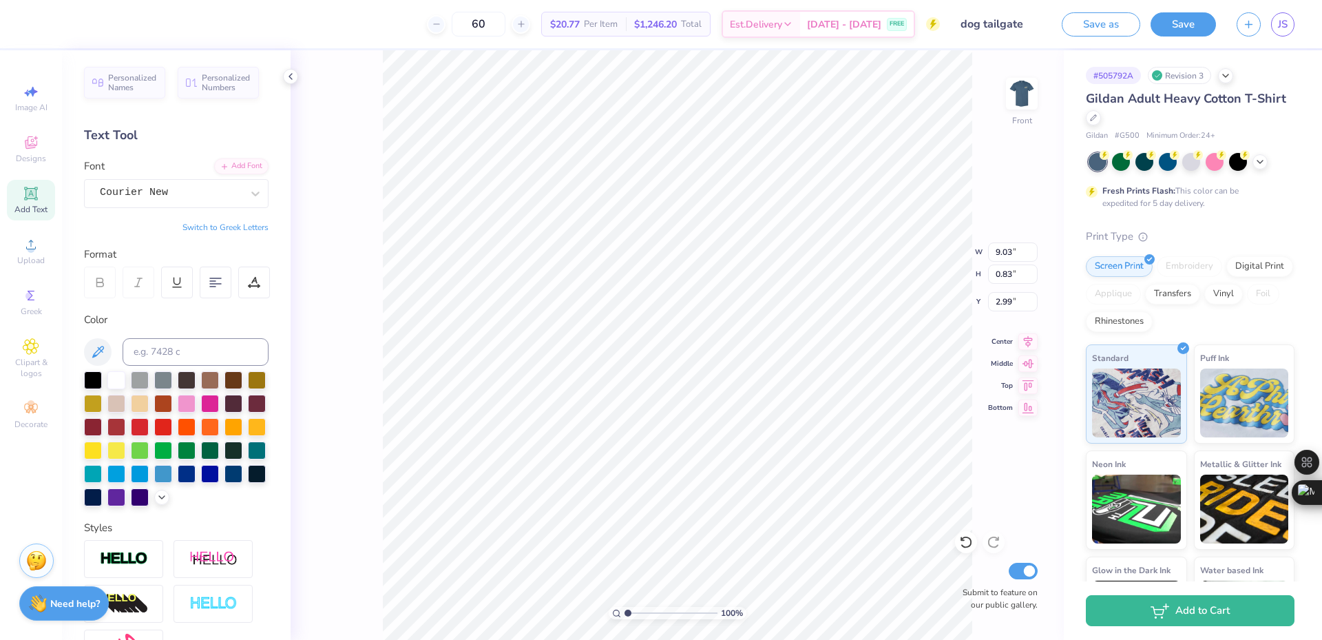
type input "2.99"
click at [1020, 108] on img at bounding box center [1021, 93] width 55 height 55
click at [801, 247] on li "Copy" at bounding box center [831, 255] width 108 height 27
click at [1025, 94] on img at bounding box center [1021, 93] width 55 height 55
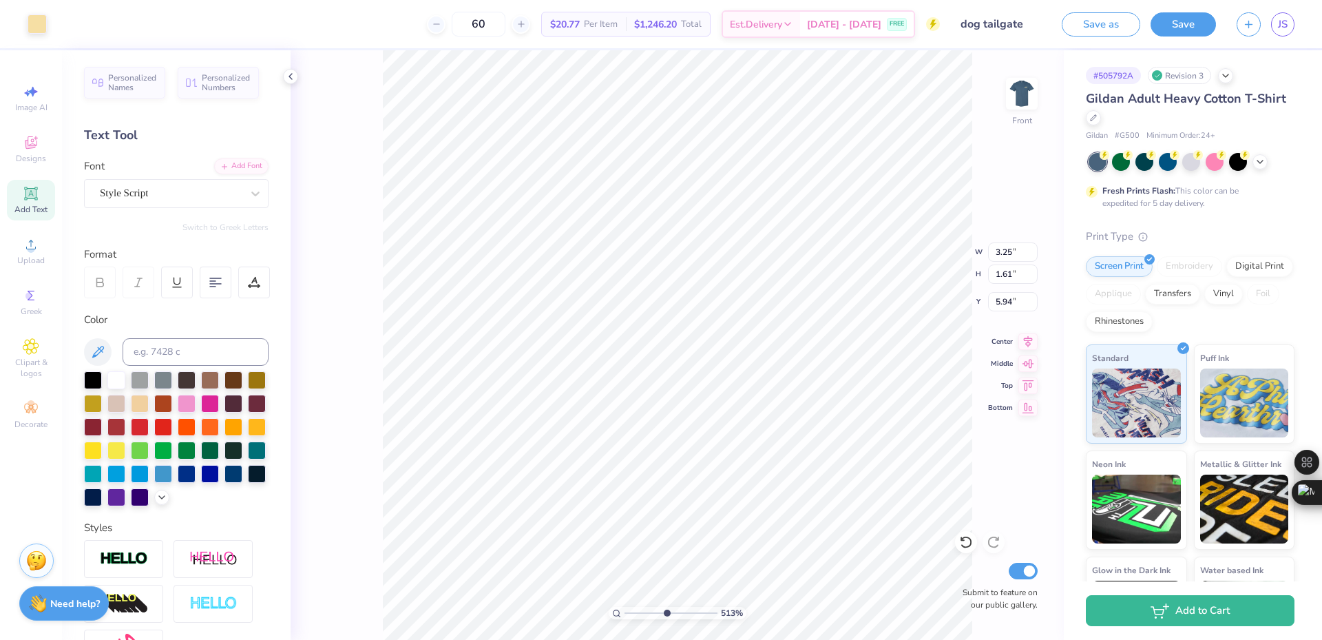
type input "1"
type input "1.06"
type input "0.53"
type input "7.03"
type input "5.29890637113111"
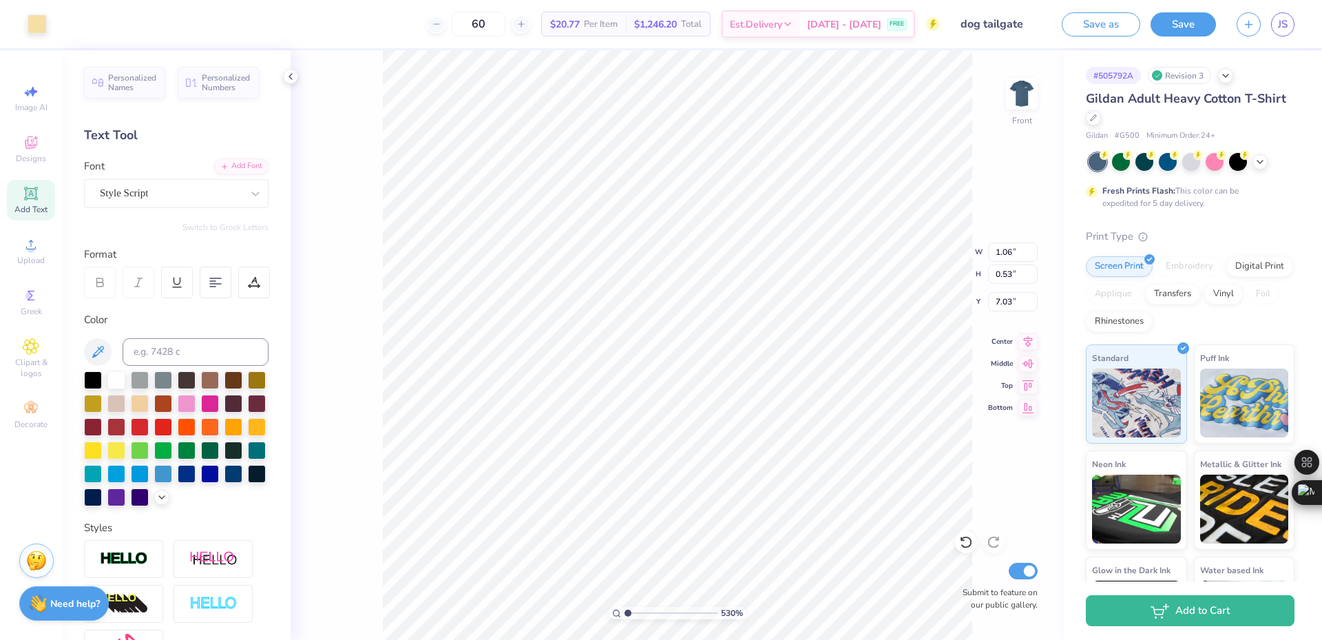
type input "6.95"
type input "5.29890637113111"
type input "12.50"
type input "9.62"
type input "5.45"
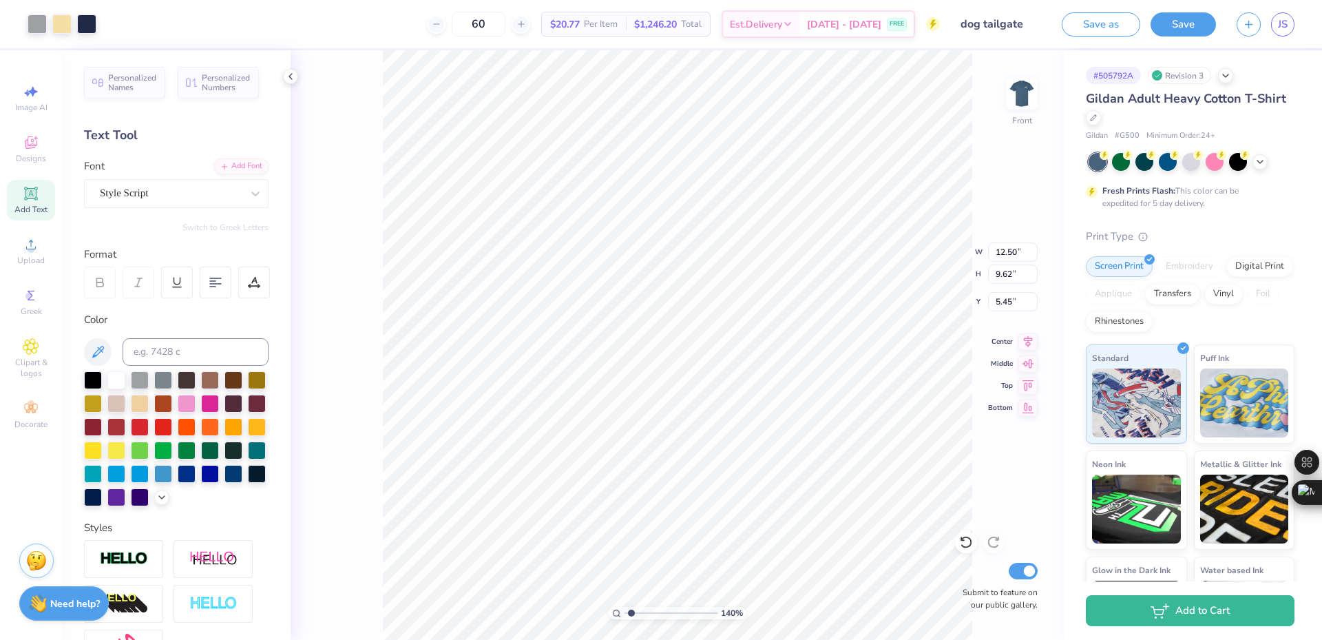
type input "1.39584517333909"
type input "14.54"
type input "2.36"
type input "16.82"
click at [24, 207] on span "Add Text" at bounding box center [30, 209] width 33 height 11
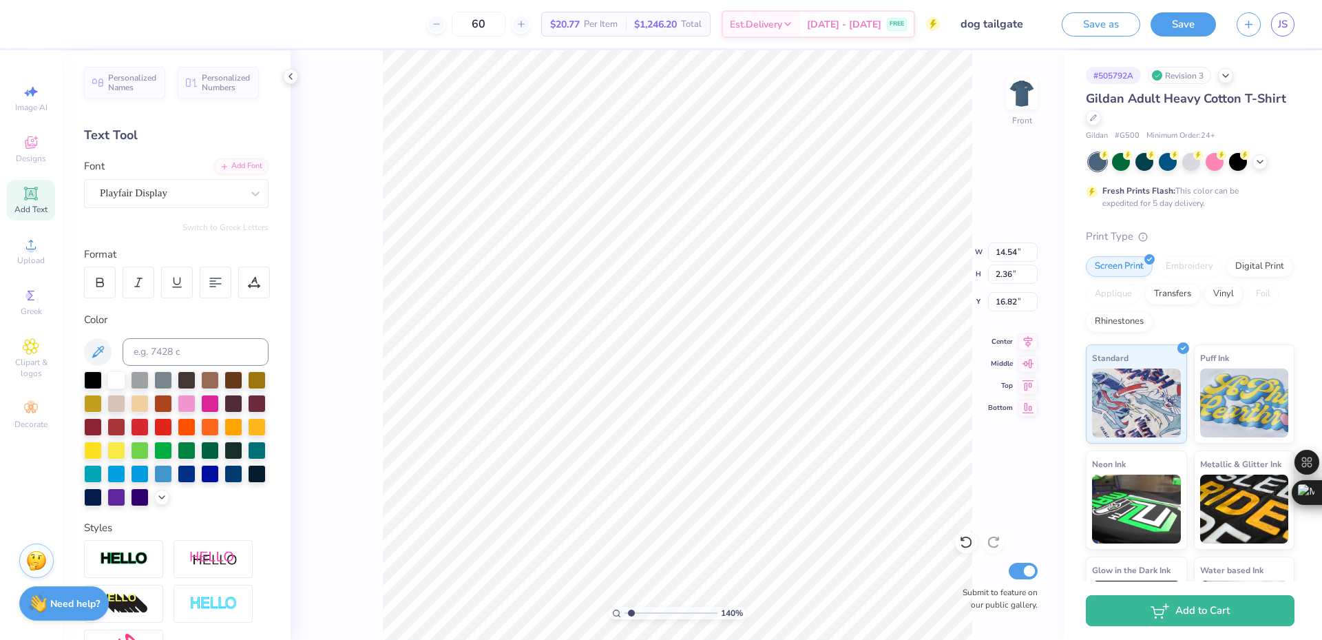
type input "1.39584517333909"
type input "5.91"
type input "1.71"
type input "13.39"
type input "1.39584517333909"
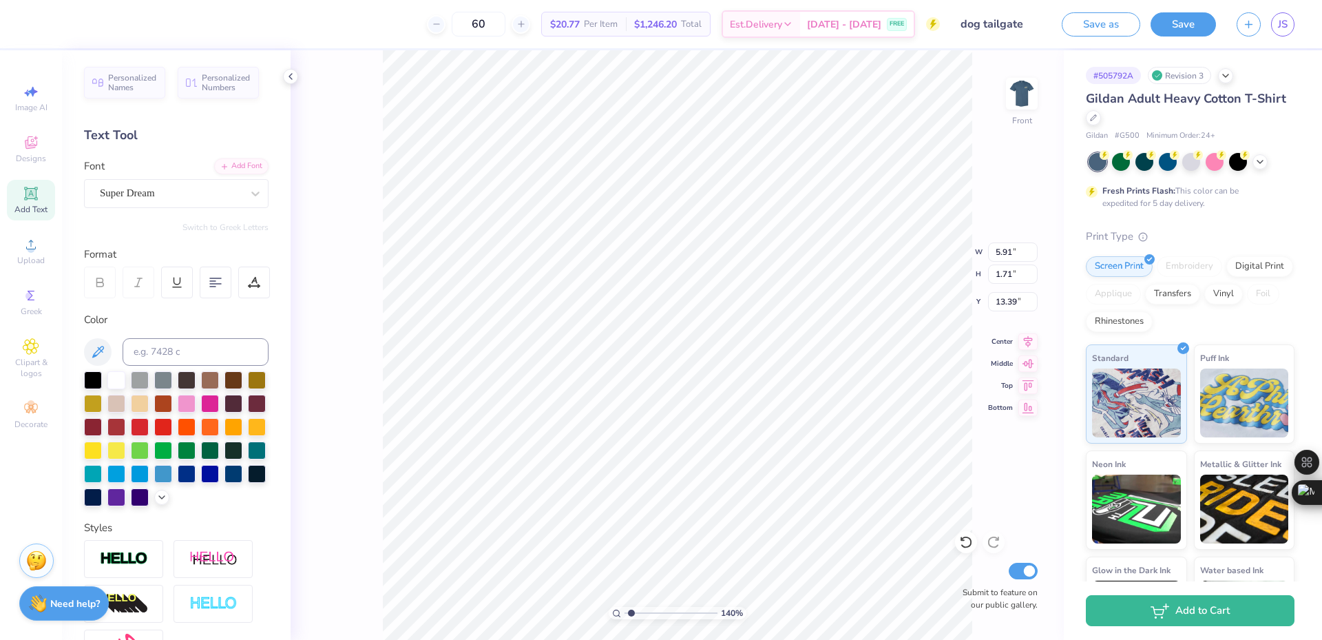
type textarea "VU"
type input "1.39584517333909"
type textarea "VU"
click at [180, 192] on div "Super Dream" at bounding box center [170, 192] width 145 height 21
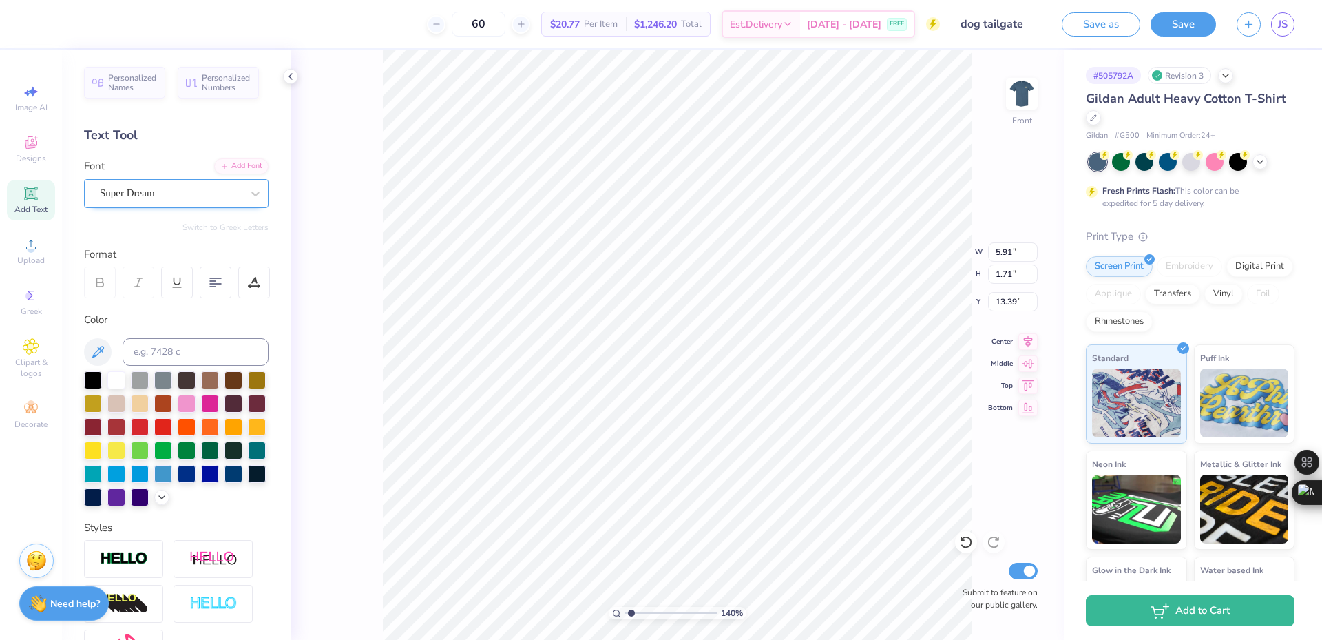
type input "1.39584517333909"
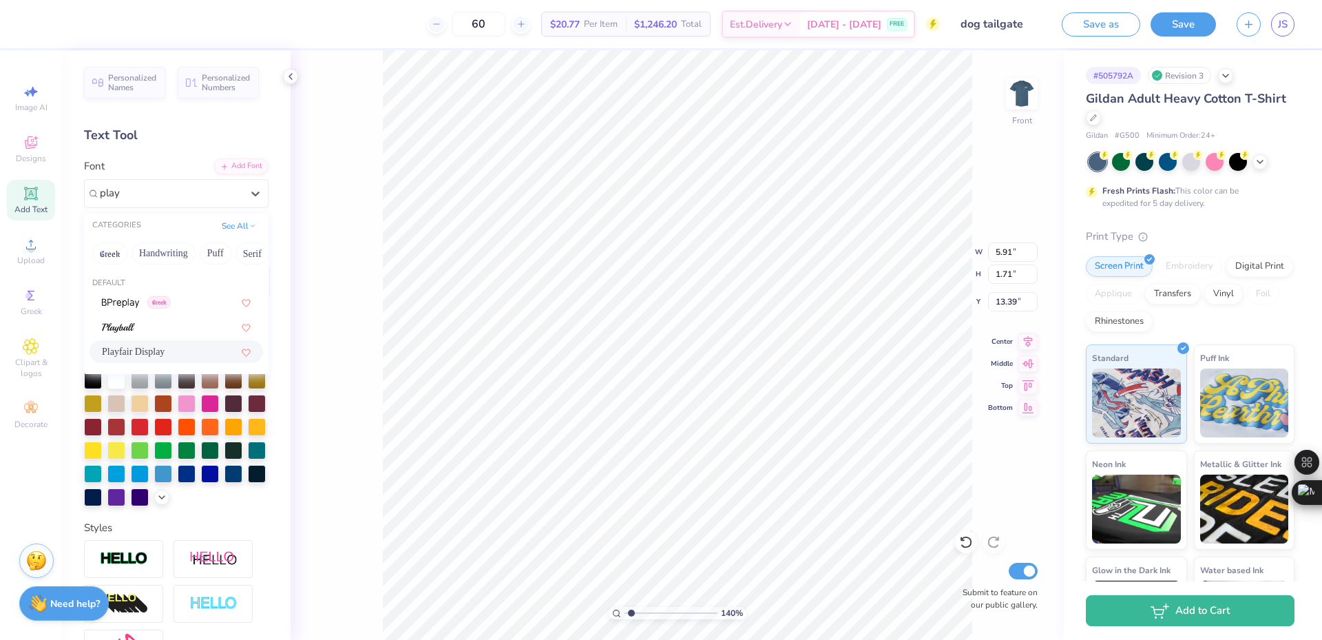
click at [143, 354] on span "Playfair Display" at bounding box center [133, 351] width 63 height 14
type input "play"
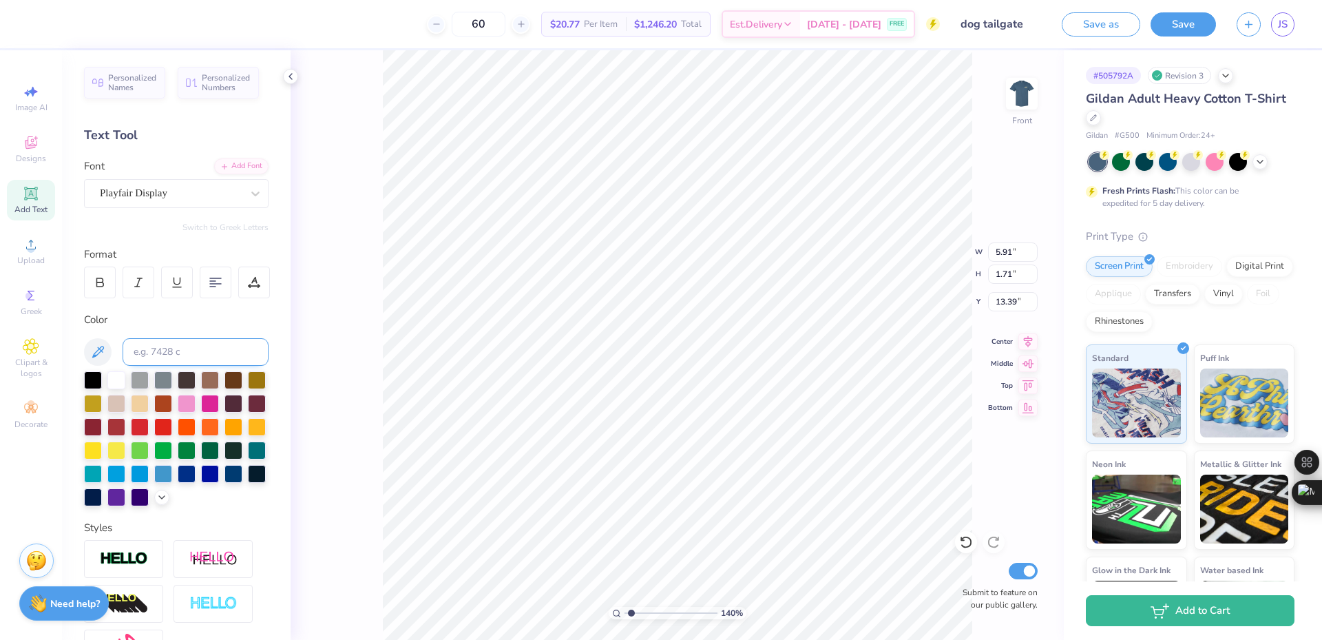
type input "1.39584517333909"
type textarea "ViU"
type input "1.39584517333909"
type textarea "VilU"
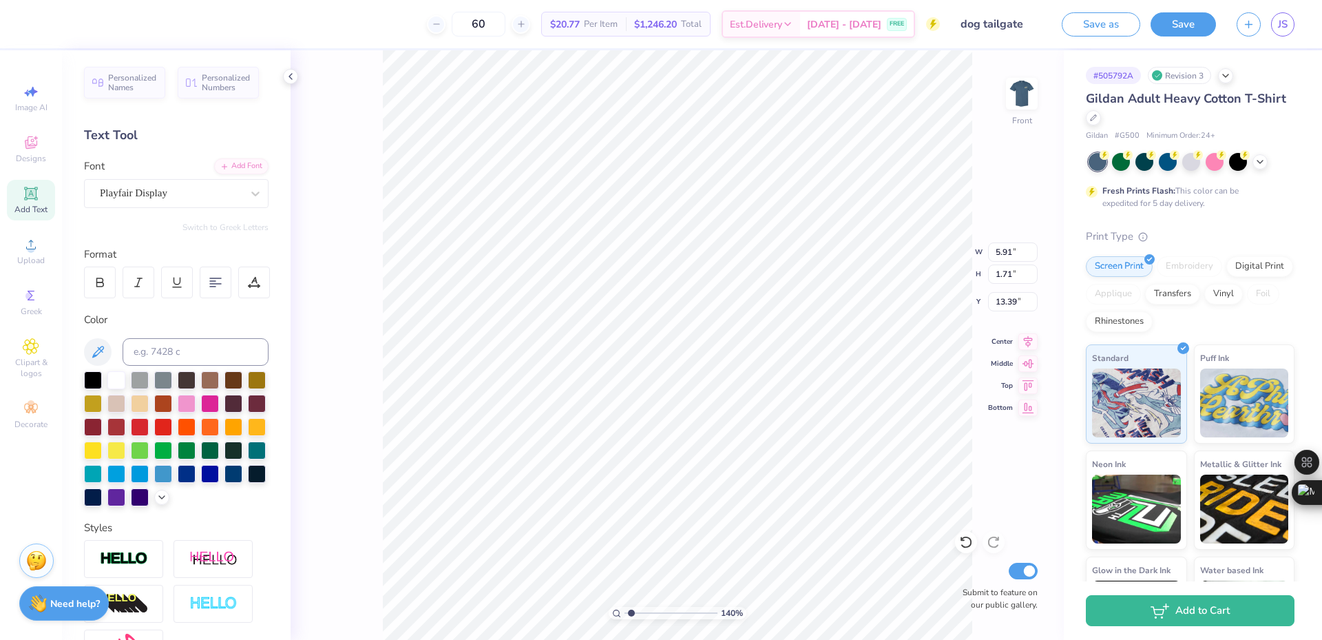
type input "1.39584517333909"
type textarea "VillU"
type input "1.39584517333909"
type textarea "VillaU"
type input "1.39584517333909"
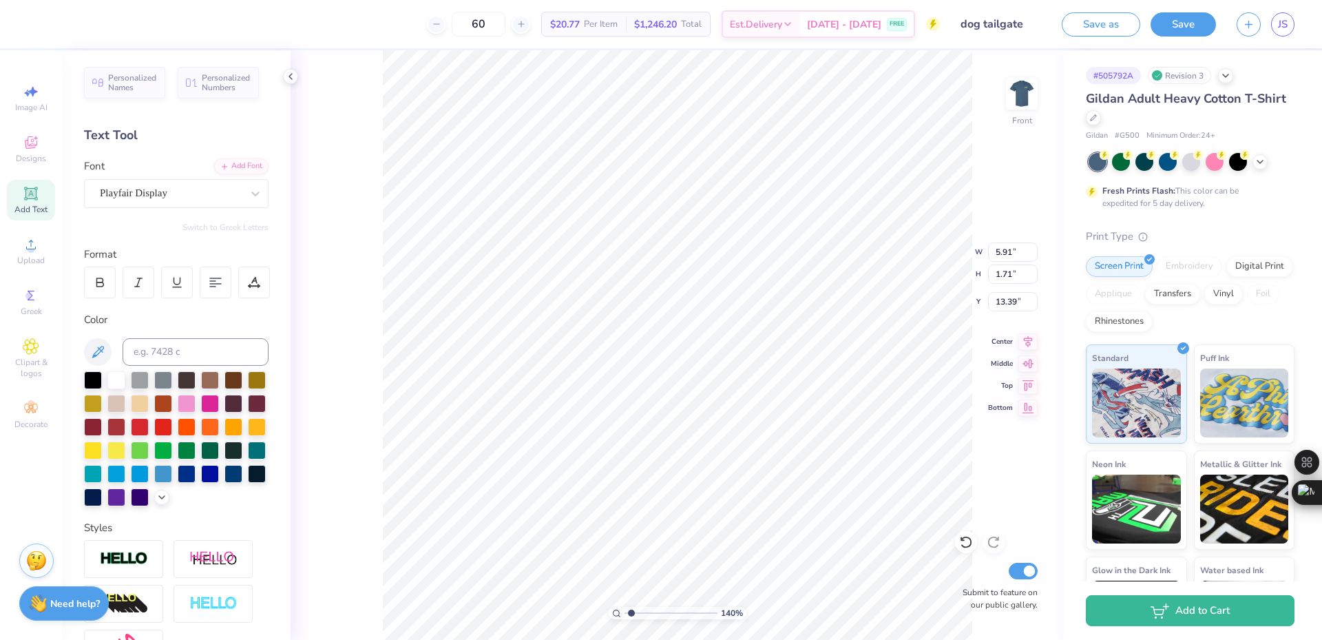
type textarea "VillanoU"
type input "1.39584517333909"
type textarea "VillanovU"
type input "1.39584517333909"
type textarea "VillanovaU"
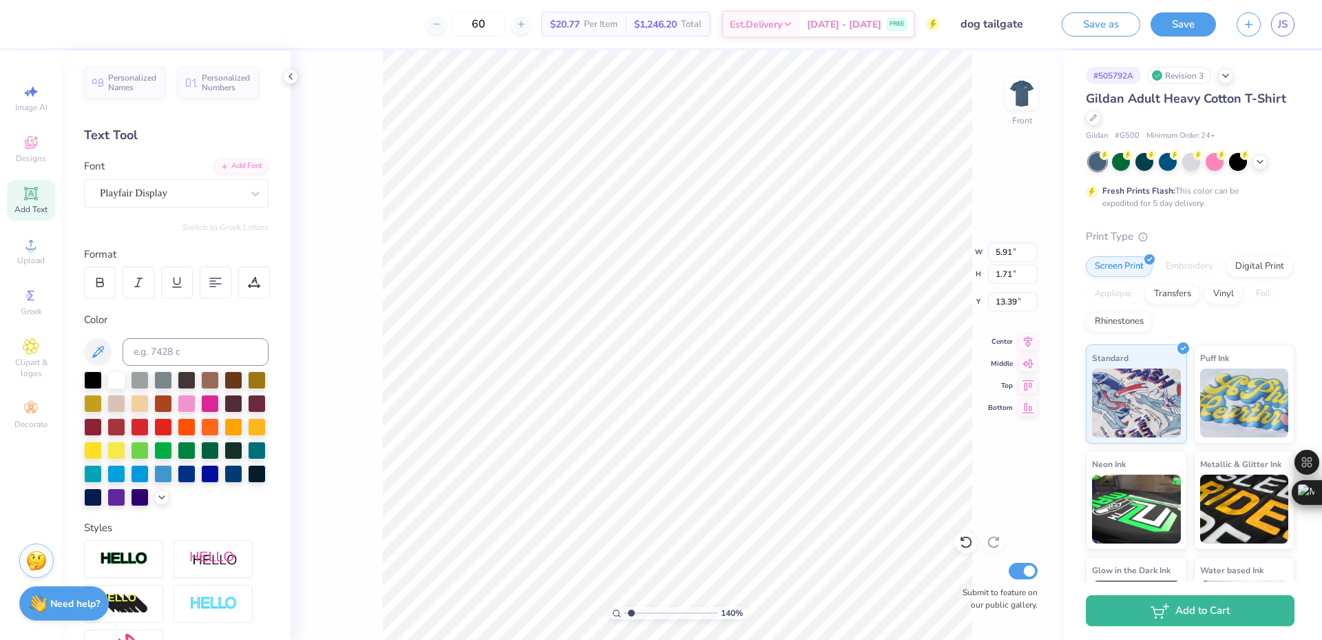
scroll to position [12, 6]
type input "1.39584517333909"
type textarea "Villanova Uni"
type input "1.39584517333909"
type textarea "Villanova Univ"
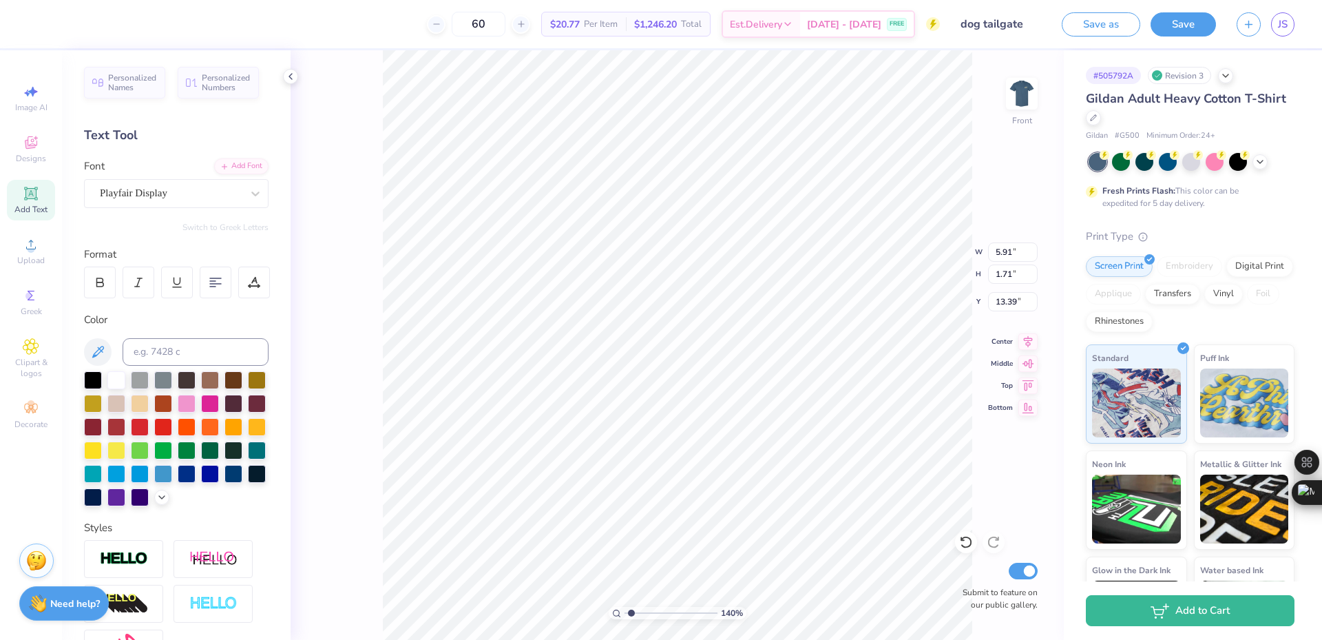
type input "1.39584517333909"
type textarea "Villanova Univer"
type input "1.39584517333909"
type textarea "Villanova Universit"
type input "1.39584517333909"
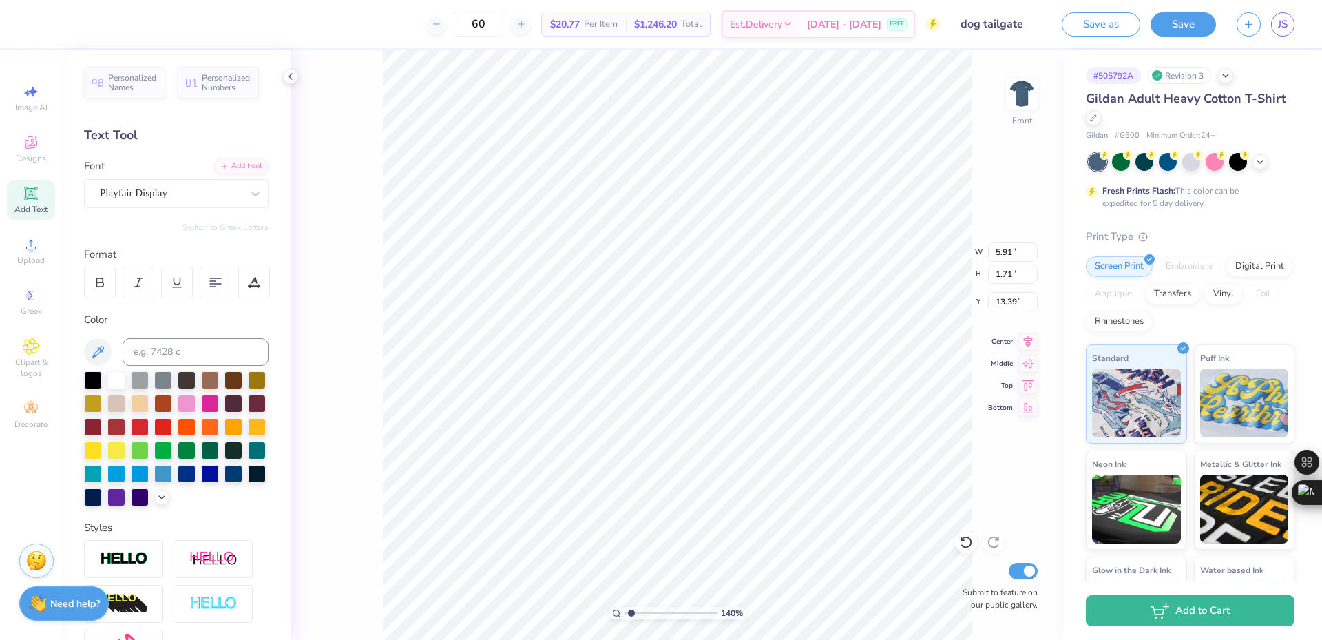
type textarea "[GEOGRAPHIC_DATA]"
type input "1.39584517333909"
type input "14.65"
type input "1.60"
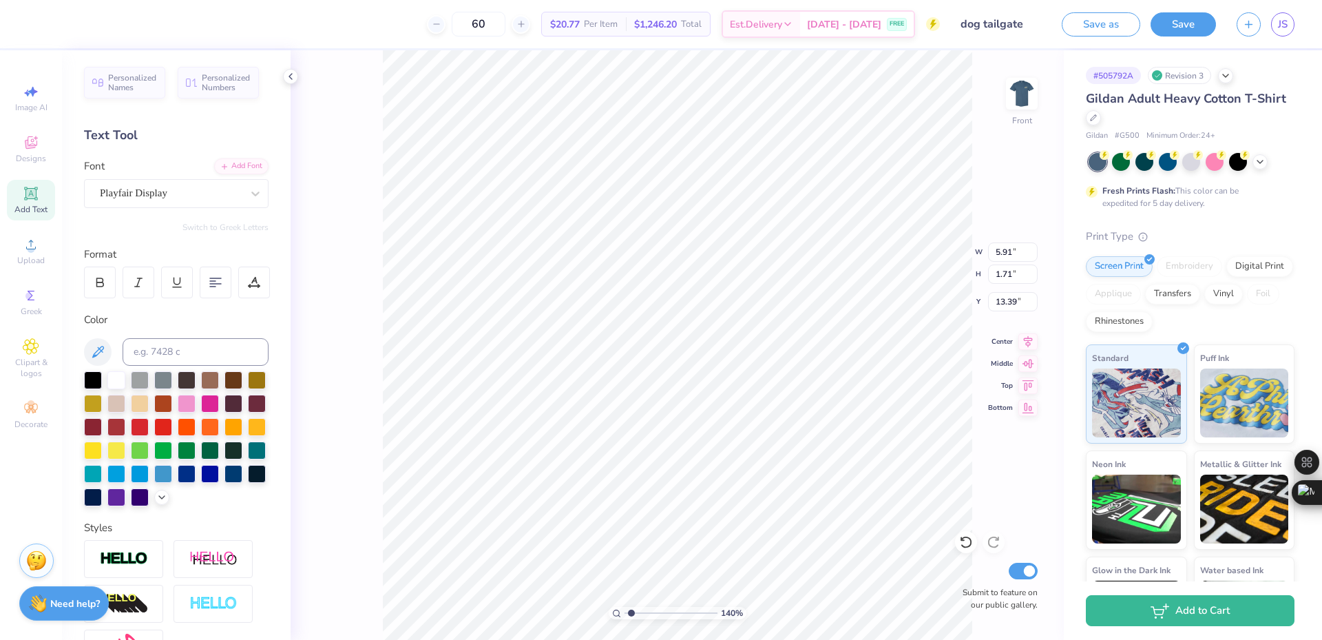
type input "13.45"
type input "1.39584517333909"
type input "8.50"
type input "0.93"
type input "1.39584517333909"
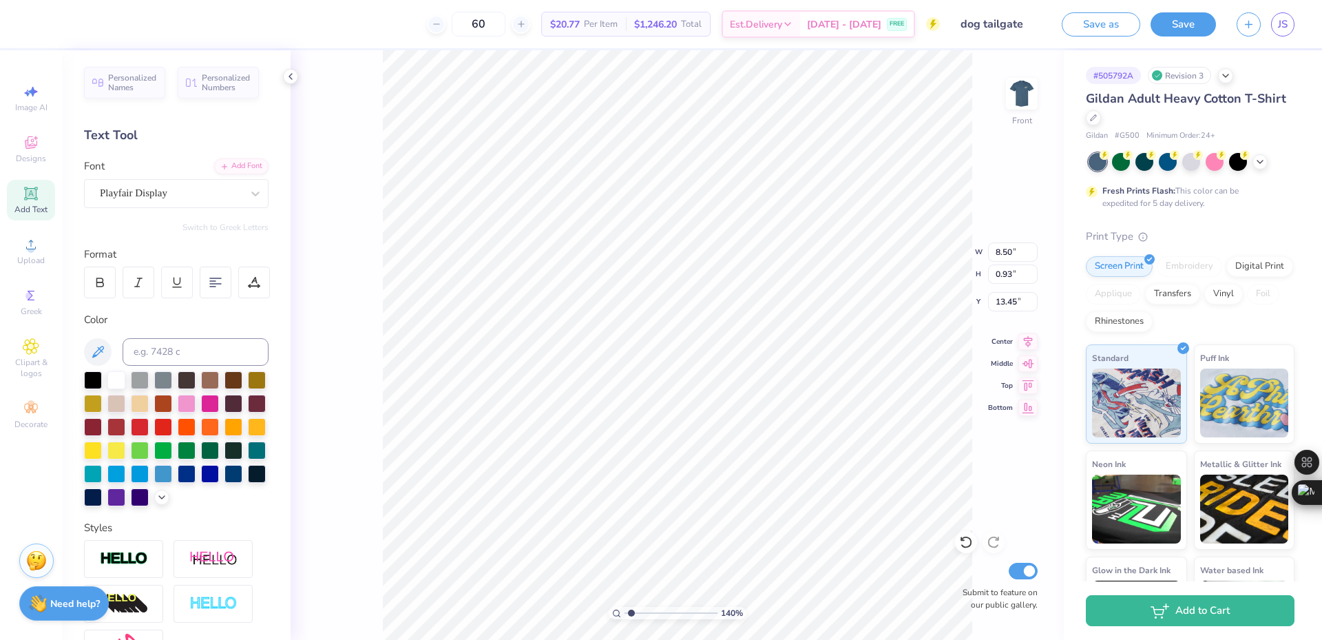
type input "15.57"
type input "1.39584517333909"
type input "11.18"
type input "1.81"
type input "16.83"
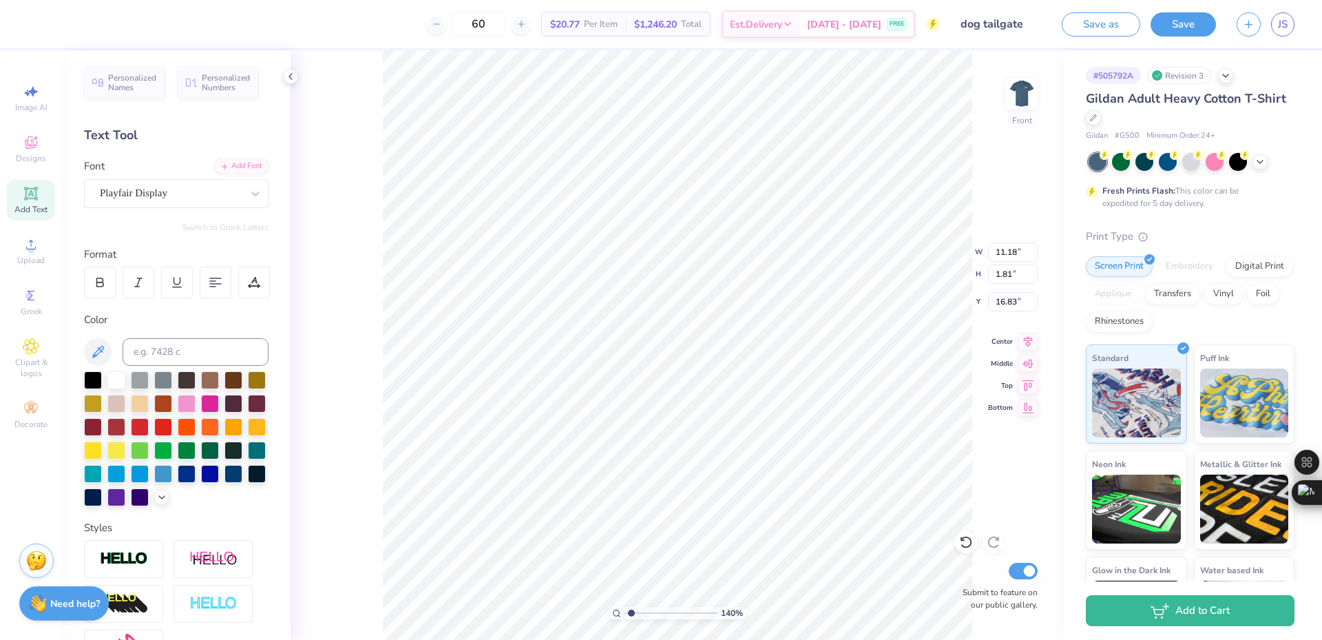
type input "1.39584517333909"
type input "16.77"
type input "1.39584517333909"
type input "5.28"
type input "0.49"
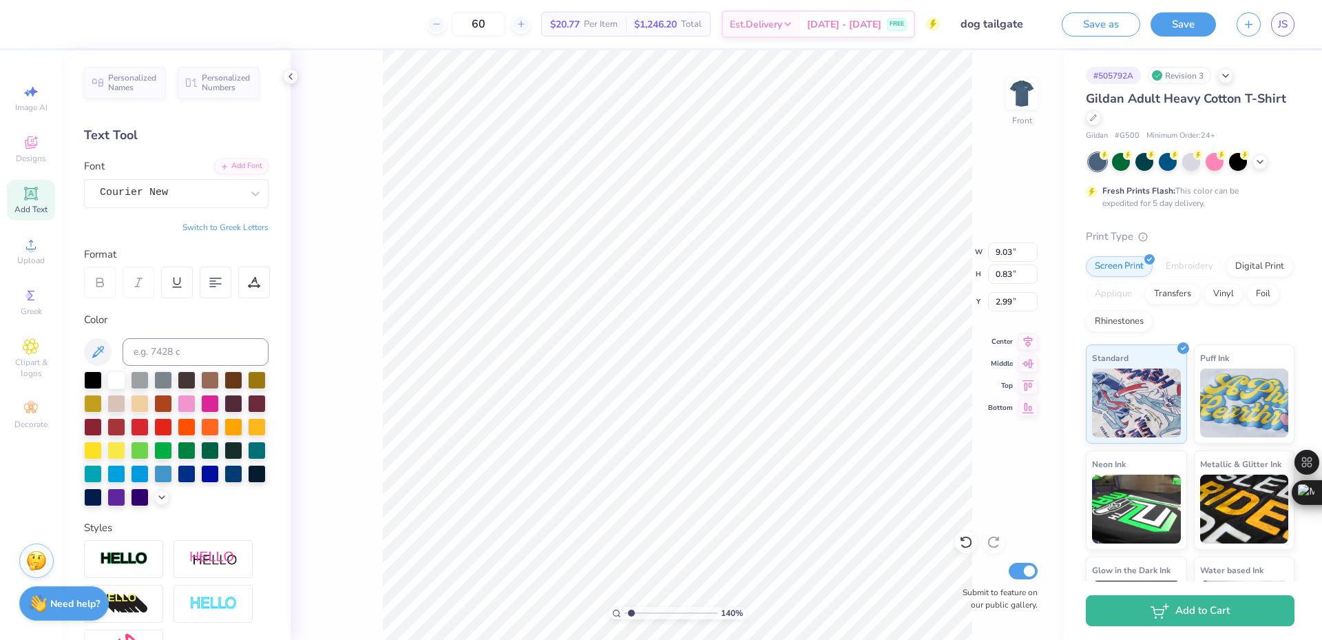
type input "2.98"
type input "1.39584517333909"
type input "6.25"
type input "0.75"
type input "1.39584517333909"
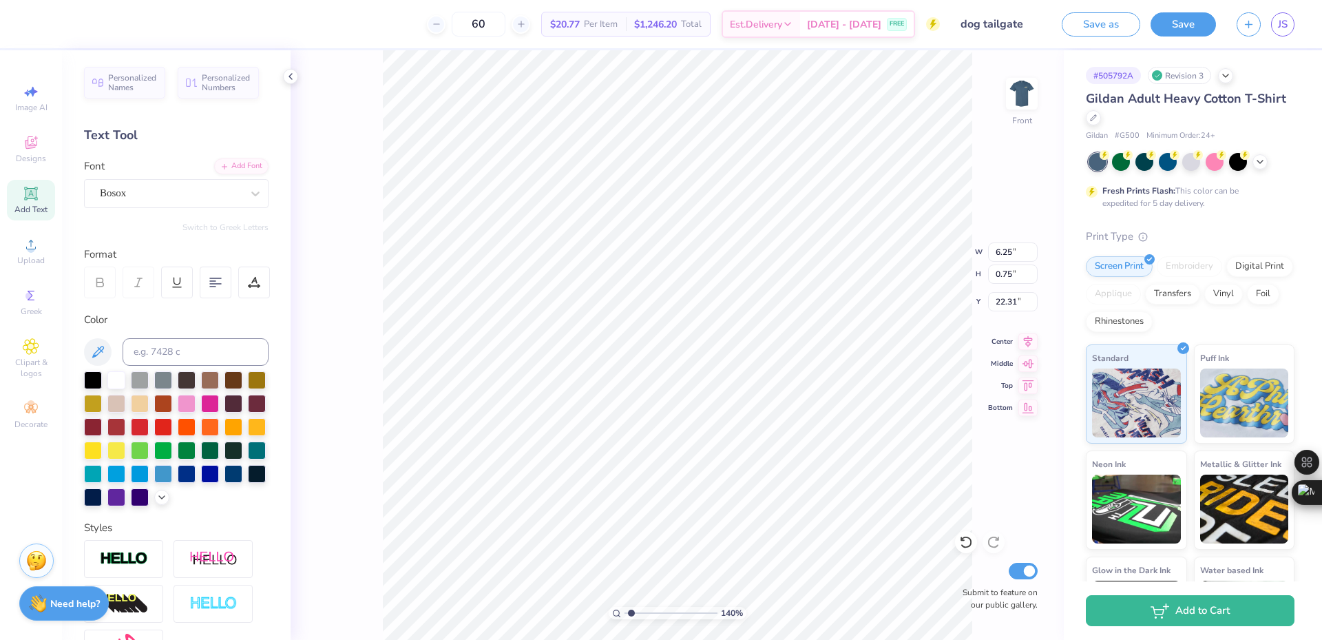
type input "19.32"
type input "1.39584517333909"
type input "10.87"
type input "2.70"
type input "3.41"
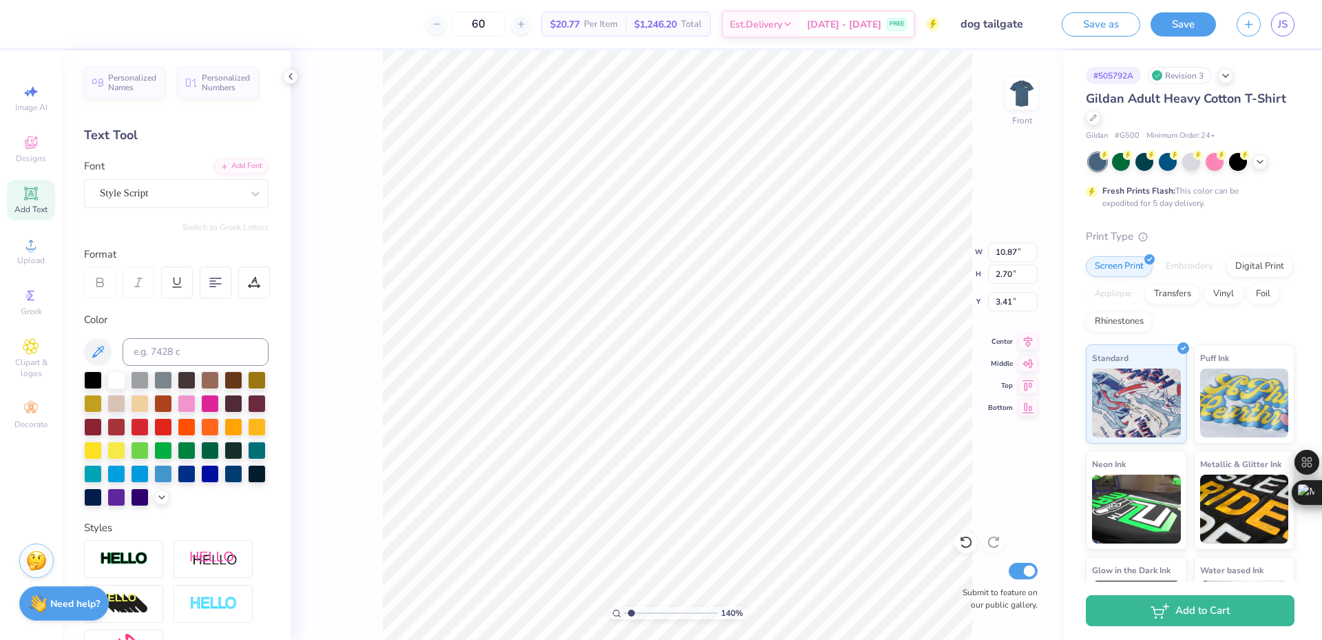
type input "1.39584517333909"
type input "5.28"
type input "0.49"
type input "2.98"
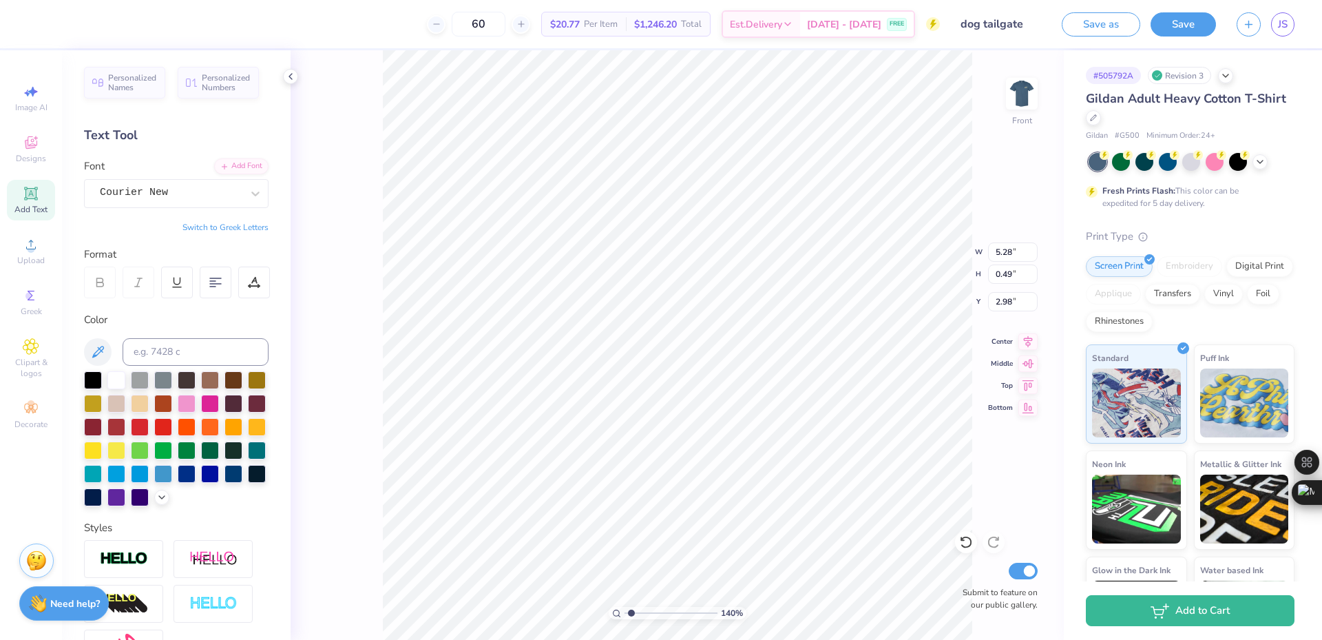
type input "1.39584517333909"
type input "10.87"
type input "2.70"
type input "3.46"
type input "1.39584517333909"
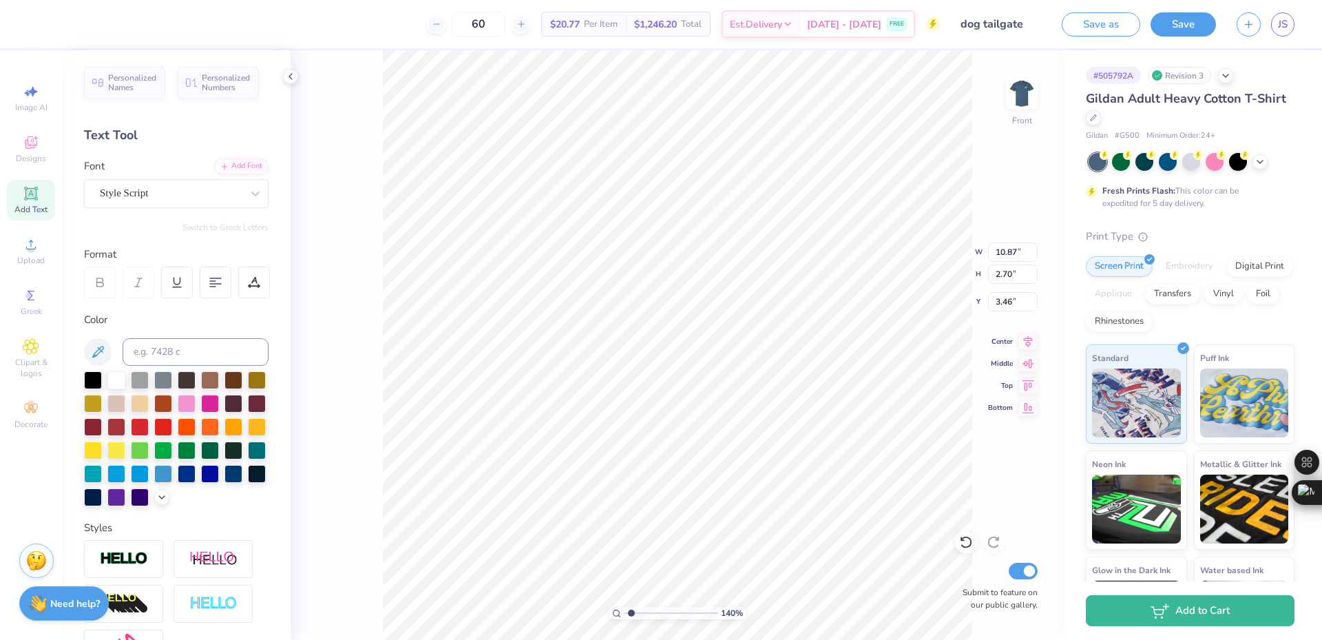
type input "5.28"
type input "0.49"
type input "0.69"
type input "1.39584517333909"
type input "2.06"
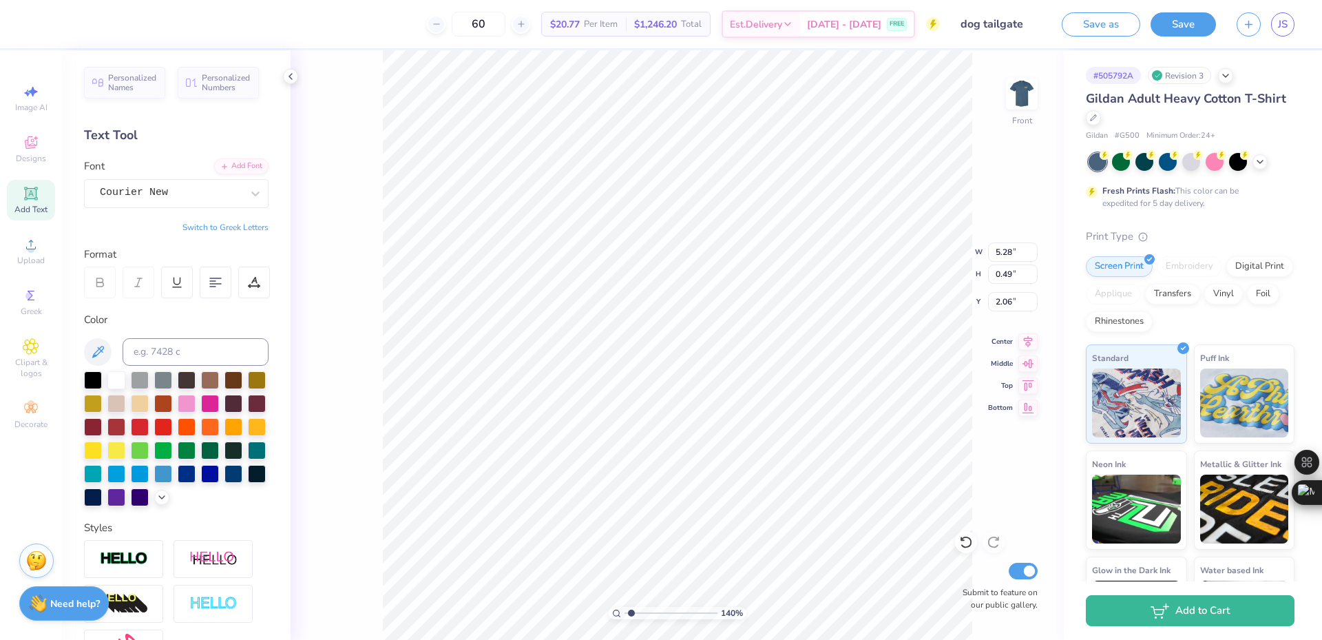
type input "1.39584517333909"
type input "6.10"
type input "0.56"
type input "2.00"
type input "1.39584517333909"
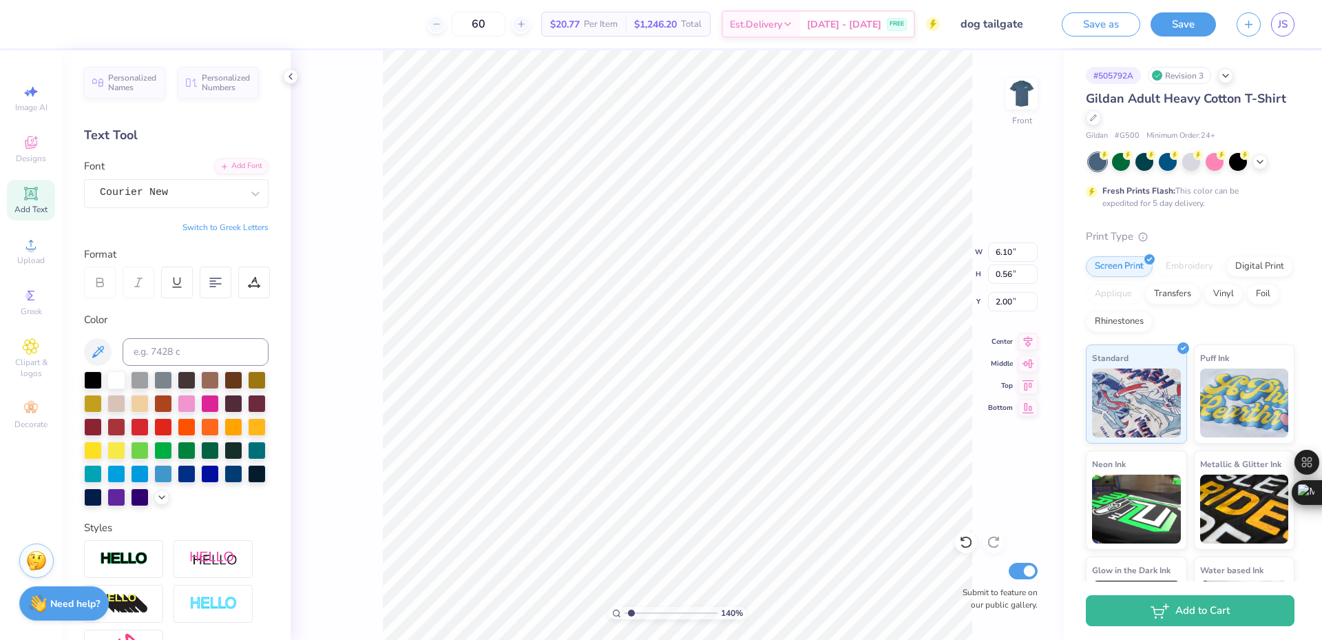
type input "1.99"
type input "1"
type input "6.25"
type input "0.75"
type input "19.32"
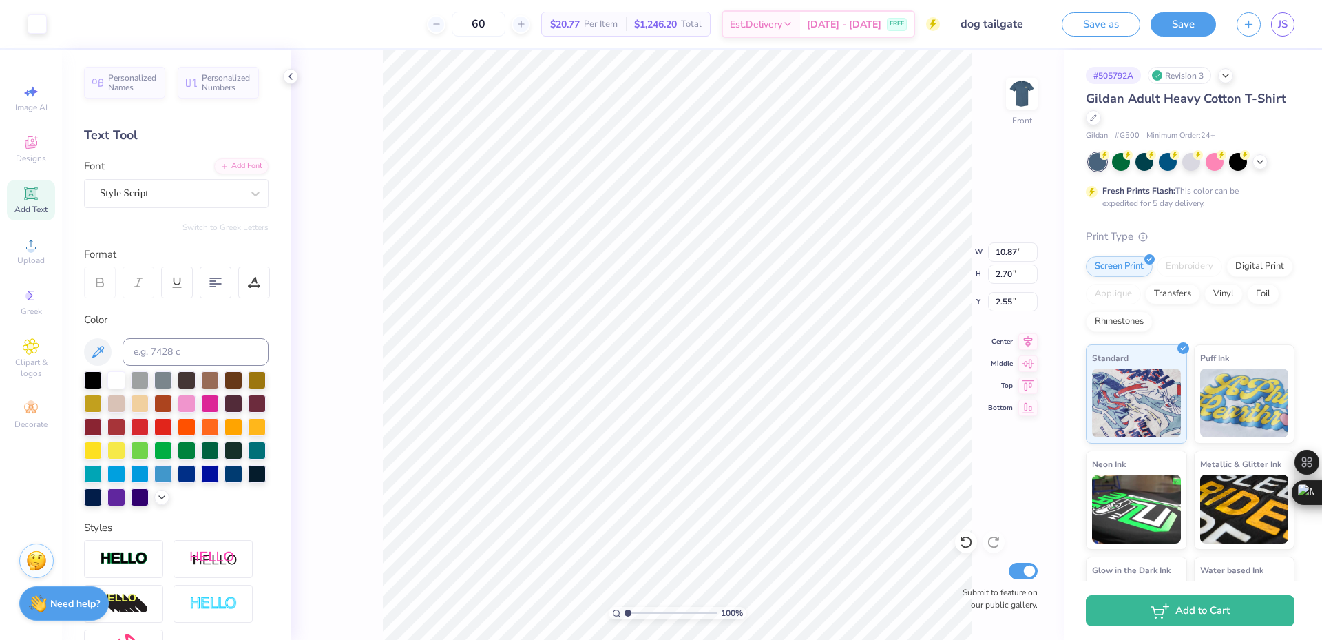
type input "1"
type input "6.10"
type input "0.56"
type input "1.99"
type input "1"
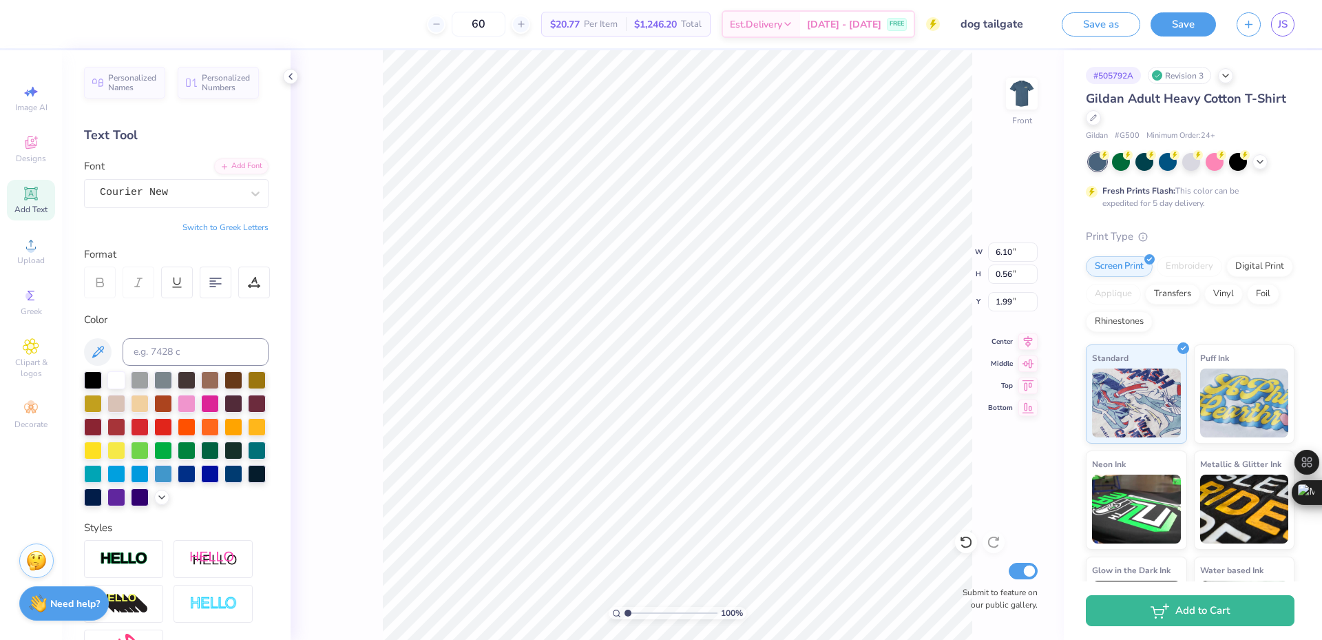
type input "10.87"
type input "2.70"
type input "2.55"
type input "1"
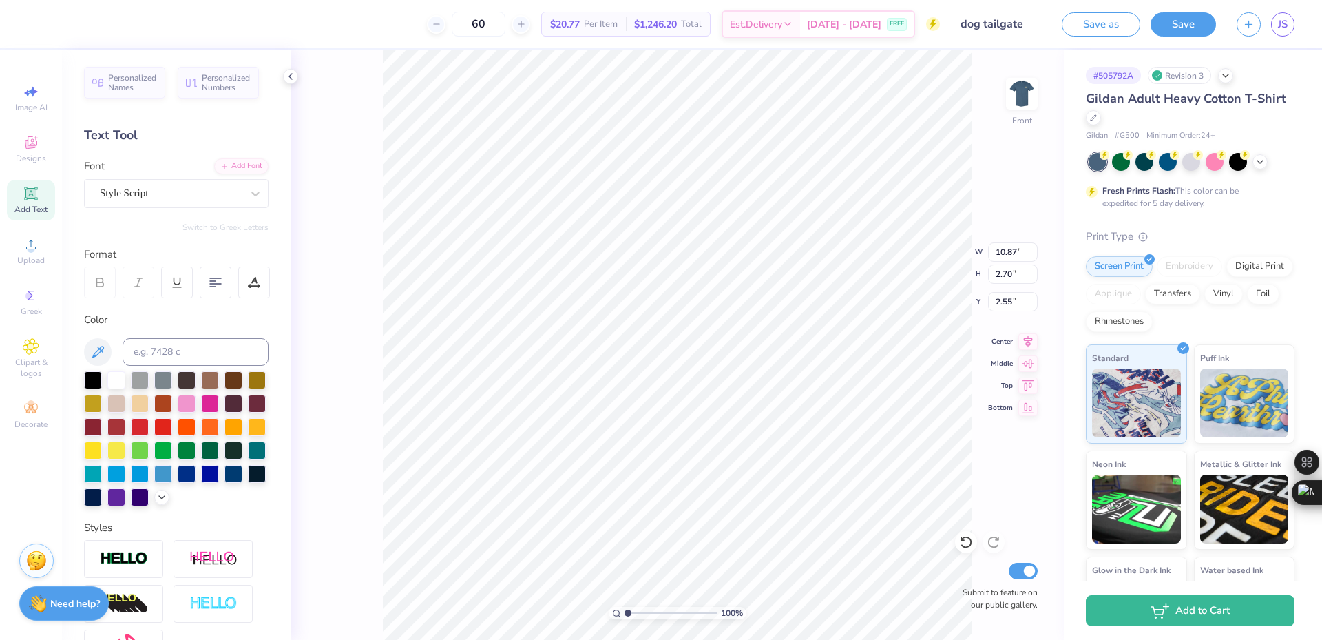
type textarea "T"
type input "1"
type textarea "Tai"
type input "1"
type textarea "Tailg"
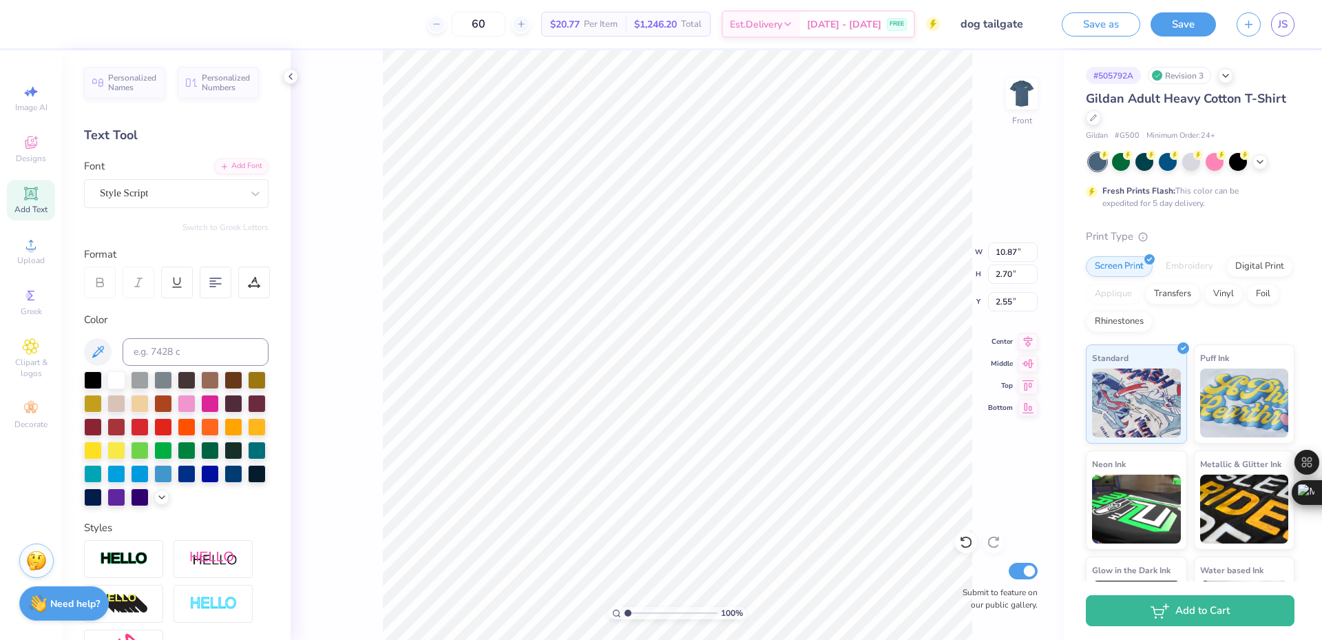
scroll to position [12, 4]
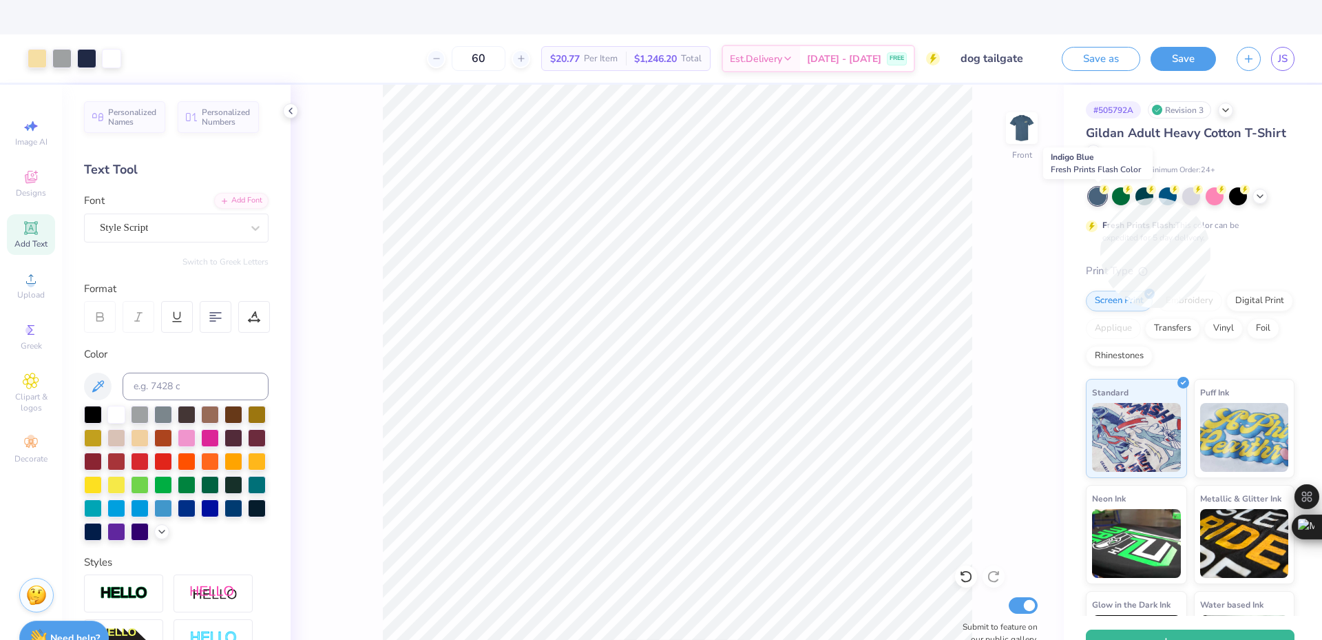
click at [1100, 198] on div at bounding box center [1098, 196] width 18 height 18
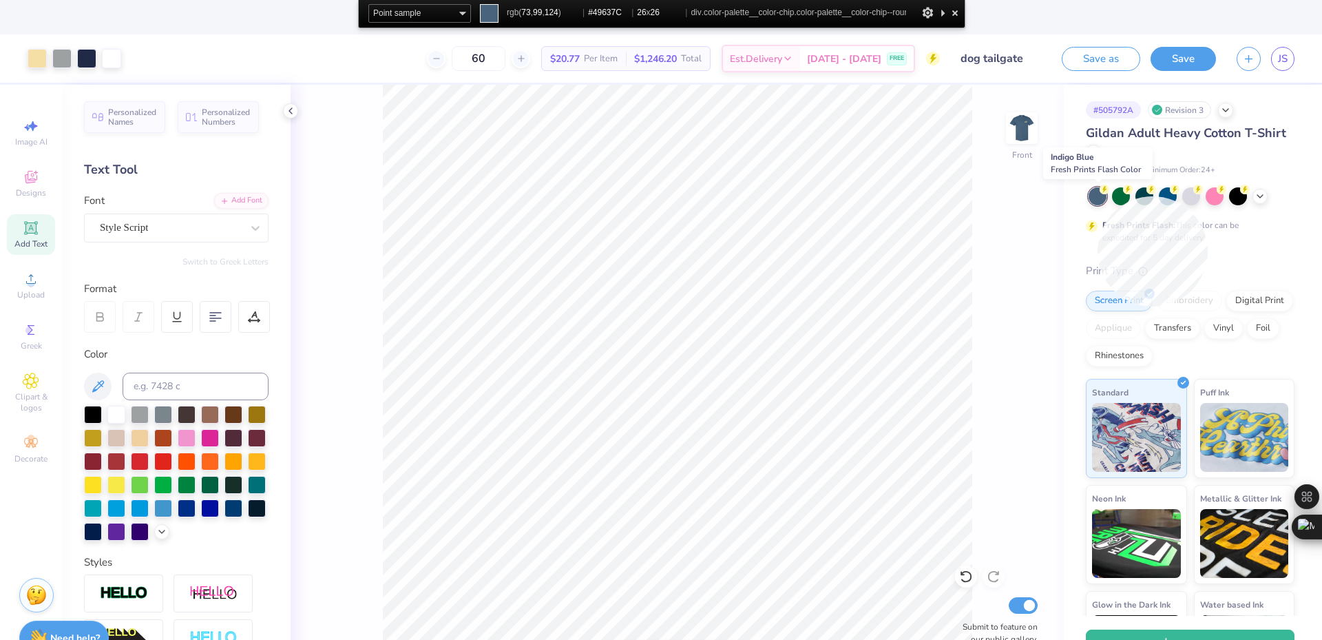
click at [1098, 196] on div at bounding box center [1098, 196] width 18 height 18
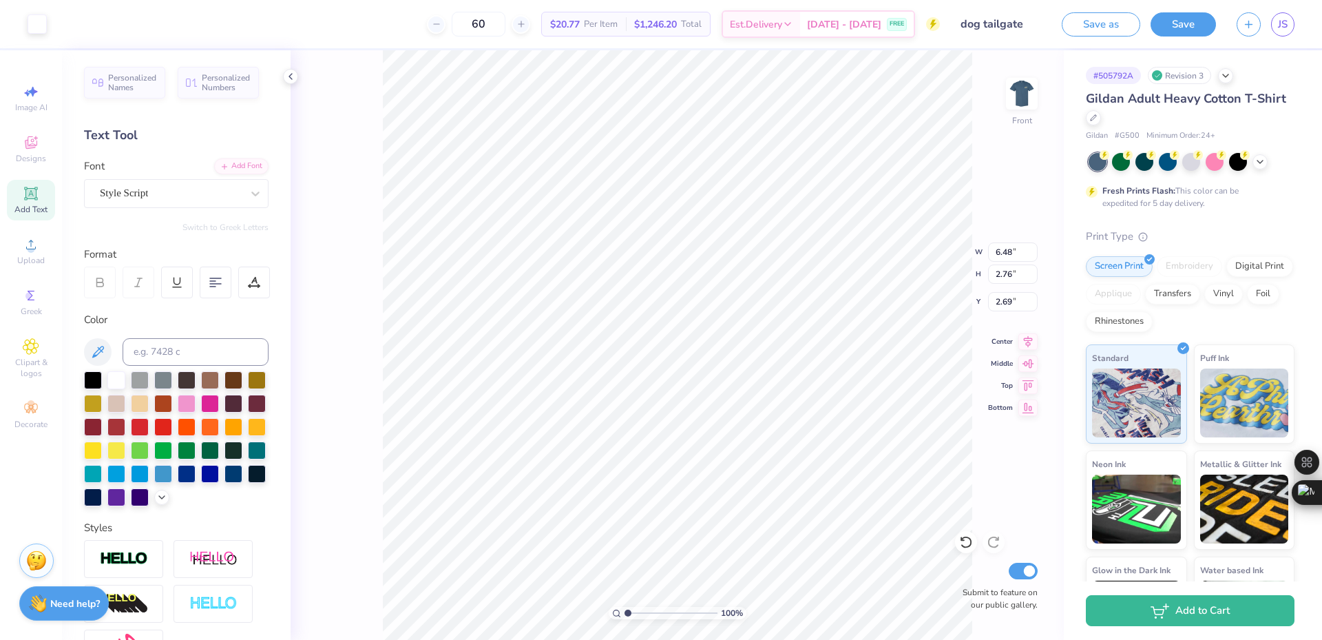
scroll to position [12, 2]
click at [379, 222] on div "100 % Front W 6.48 6.48 " H 2.76 2.76 " Y 2.69 2.69 " Center Middle Top Bottom …" at bounding box center [677, 344] width 773 height 589
click at [119, 382] on div at bounding box center [116, 379] width 18 height 18
click at [319, 345] on div "100 % Front W 9.93 9.93 " H 1.20 1.20 " Y 3.00 3.00 " Center Middle Top Bottom …" at bounding box center [677, 344] width 773 height 589
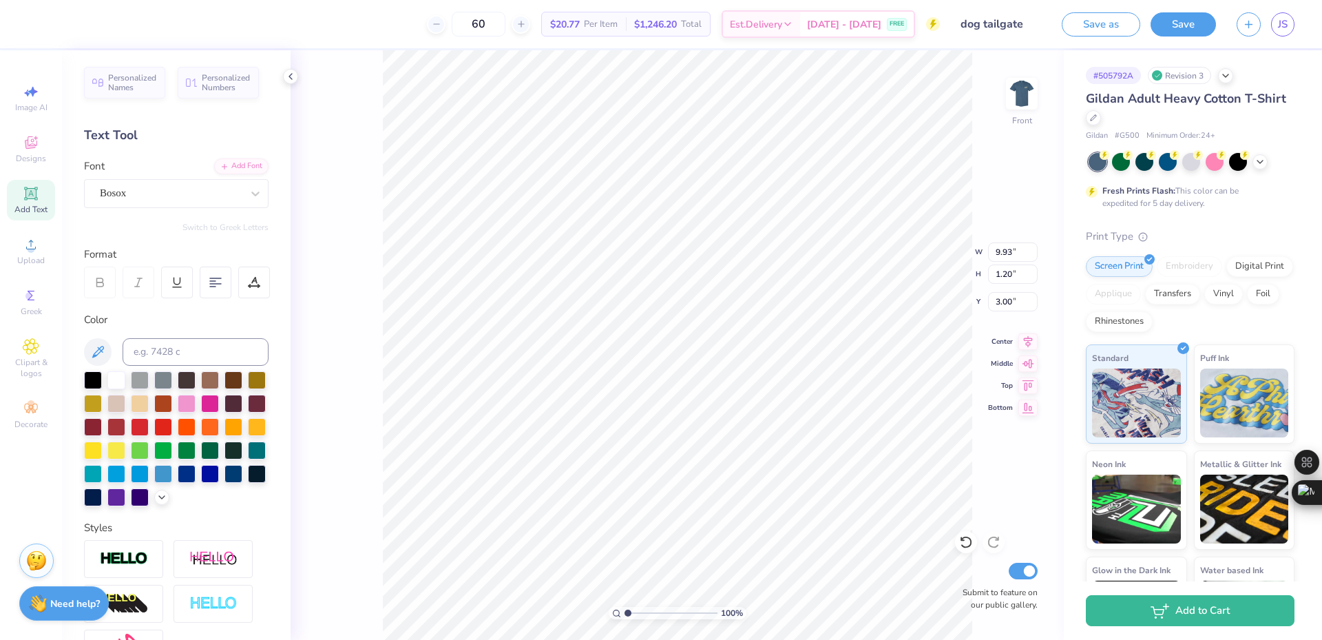
click at [330, 341] on div "100 % Front W 9.93 9.93 " H 1.20 1.20 " Y 3.00 3.00 " Center Middle Top Bottom …" at bounding box center [677, 344] width 773 height 589
click at [962, 549] on icon at bounding box center [966, 542] width 14 height 14
click at [125, 405] on div at bounding box center [116, 402] width 18 height 18
click at [156, 501] on icon at bounding box center [161, 495] width 11 height 11
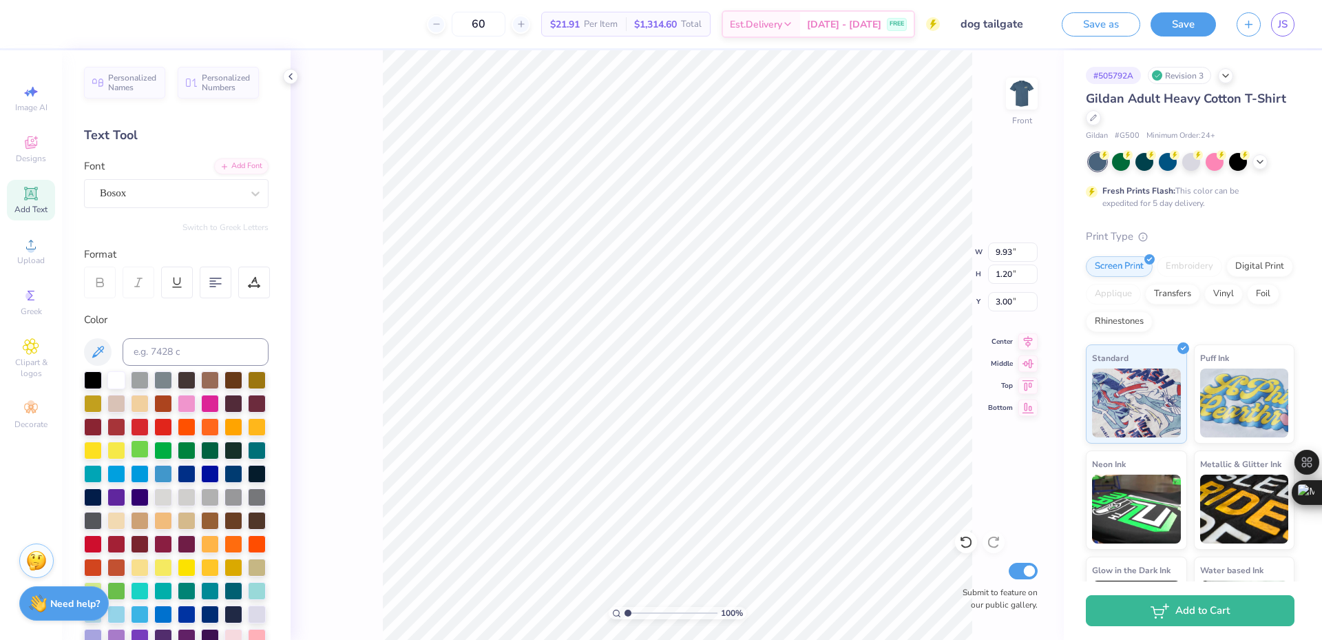
scroll to position [229, 0]
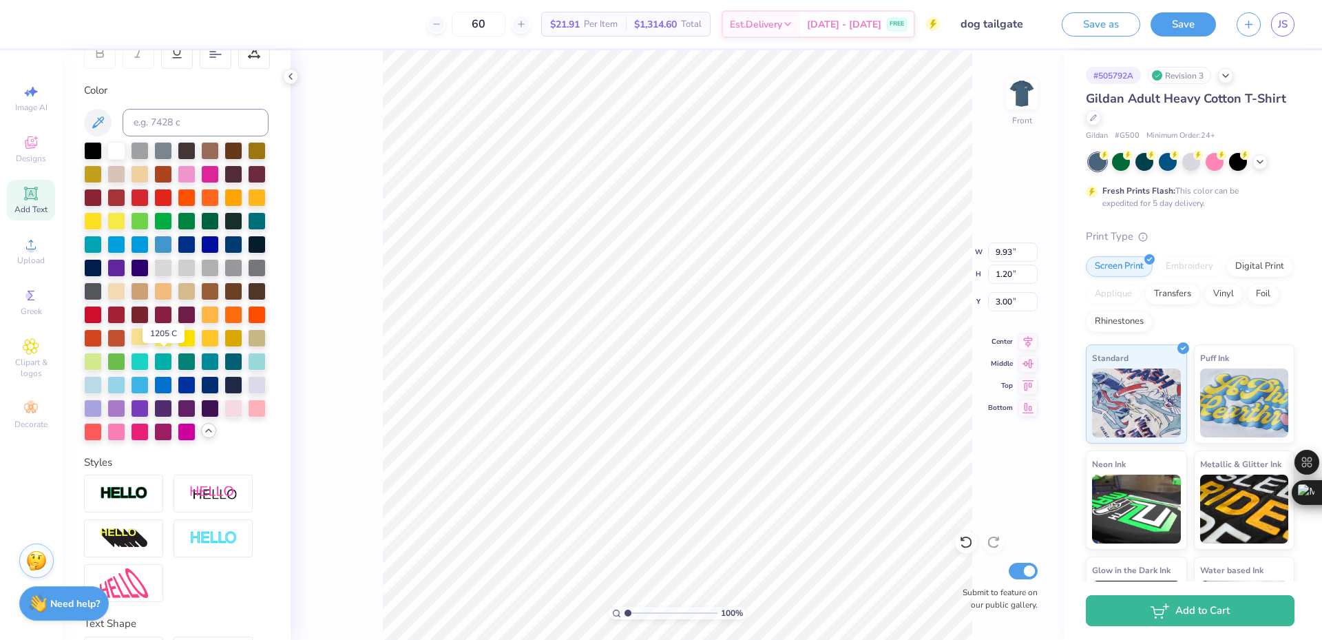
click at [149, 346] on div at bounding box center [140, 337] width 18 height 18
click at [976, 541] on div at bounding box center [966, 542] width 22 height 22
click at [974, 541] on div at bounding box center [966, 542] width 22 height 22
click at [968, 539] on icon at bounding box center [966, 542] width 14 height 14
click at [989, 540] on icon at bounding box center [993, 542] width 12 height 12
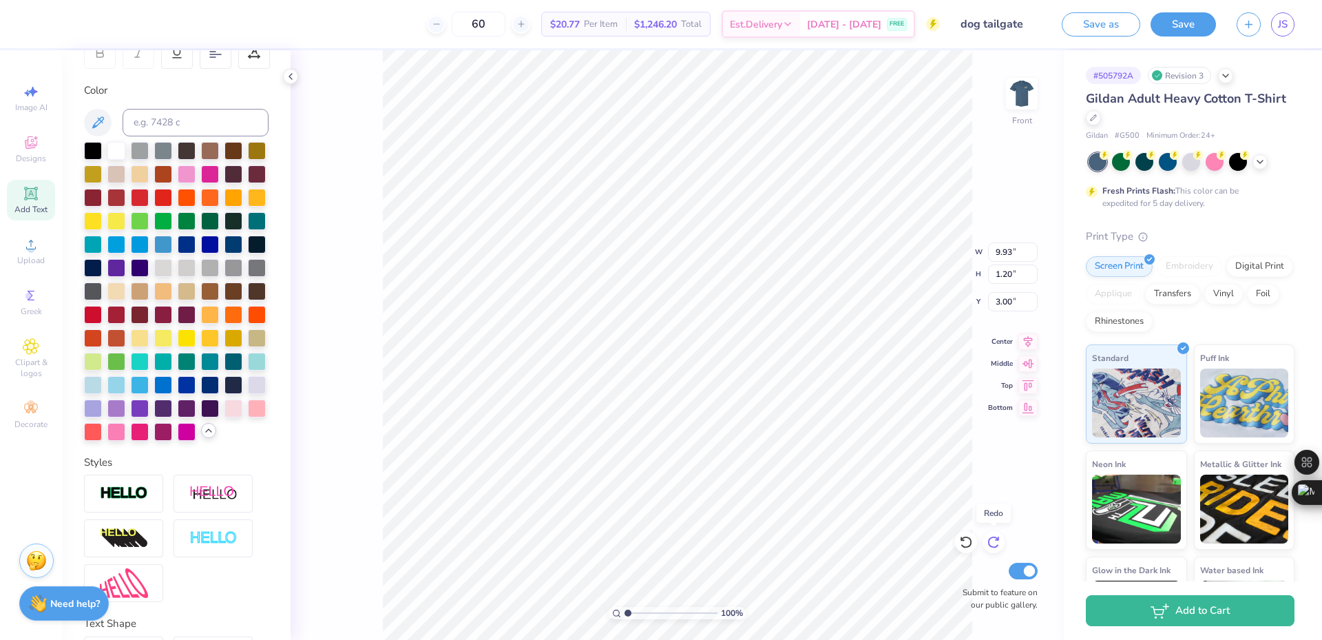
click at [989, 540] on icon at bounding box center [993, 542] width 12 height 12
click at [963, 537] on icon at bounding box center [966, 542] width 14 height 14
click at [991, 538] on icon at bounding box center [993, 542] width 12 height 12
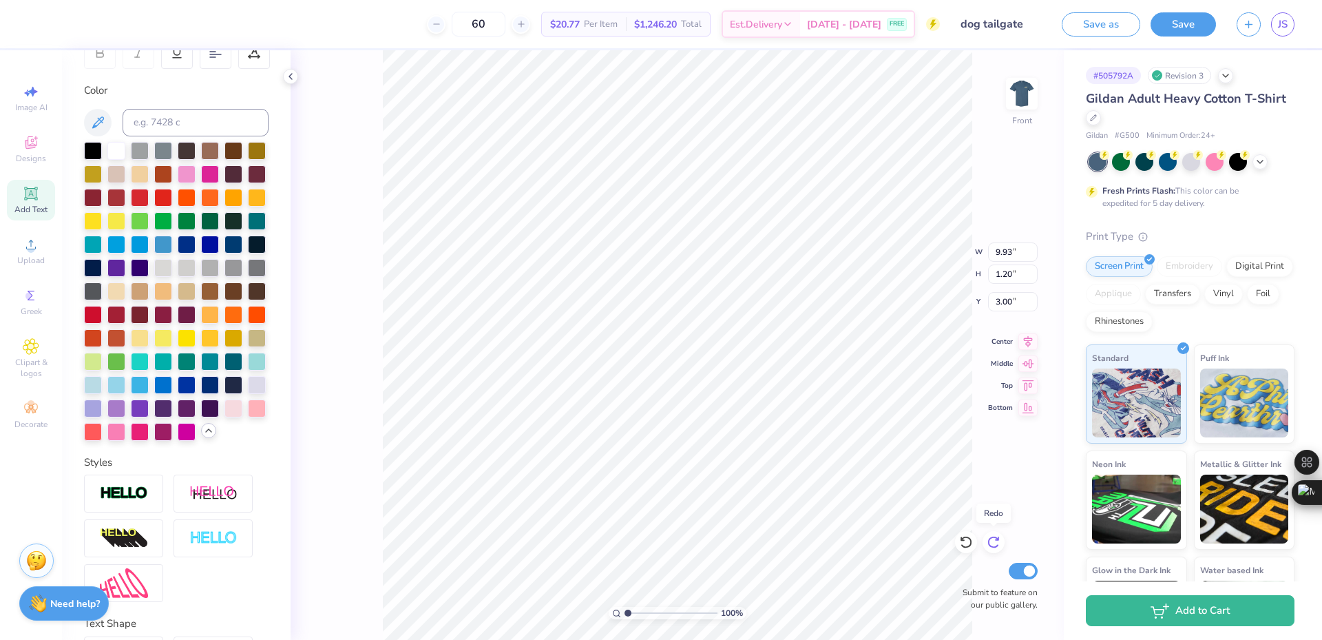
click at [991, 538] on icon at bounding box center [993, 542] width 12 height 12
click at [991, 538] on div "100 % Front W 9.93 9.93 " H 1.20 1.20 " Y 3.00 3.00 " Center Middle Top Bottom …" at bounding box center [677, 344] width 773 height 589
click at [962, 543] on icon at bounding box center [966, 542] width 14 height 14
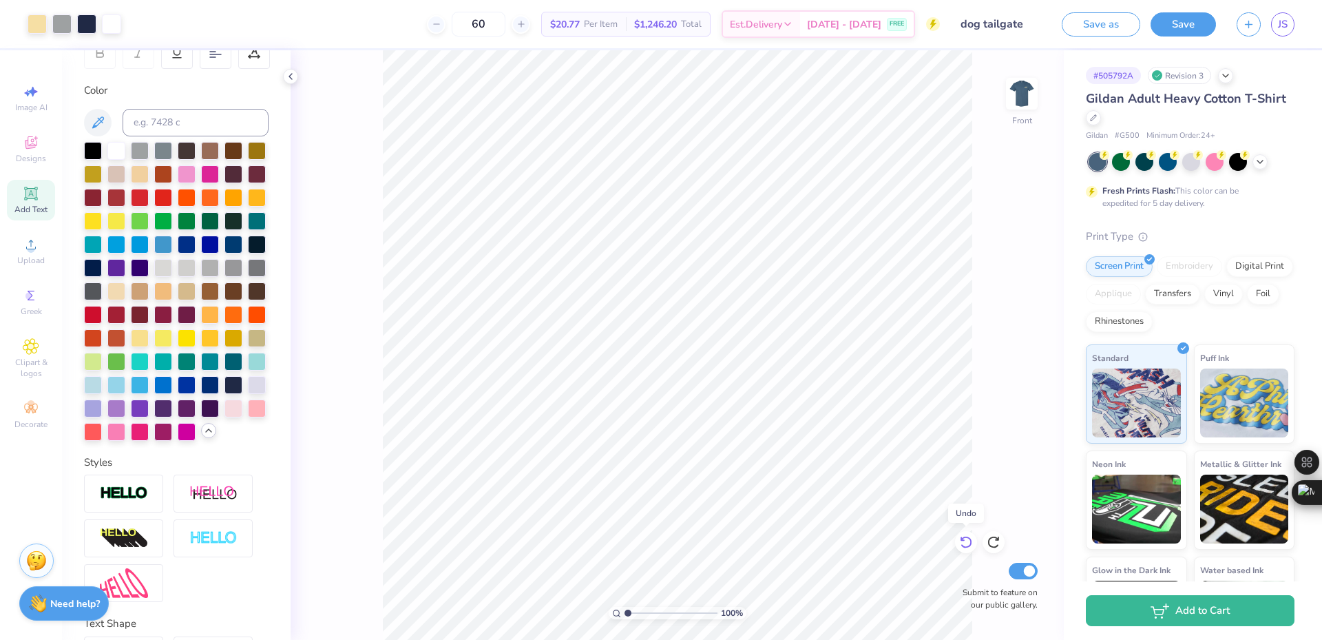
click at [962, 537] on icon at bounding box center [966, 542] width 14 height 14
click at [1003, 542] on div at bounding box center [994, 542] width 22 height 22
click at [972, 540] on icon at bounding box center [966, 542] width 14 height 14
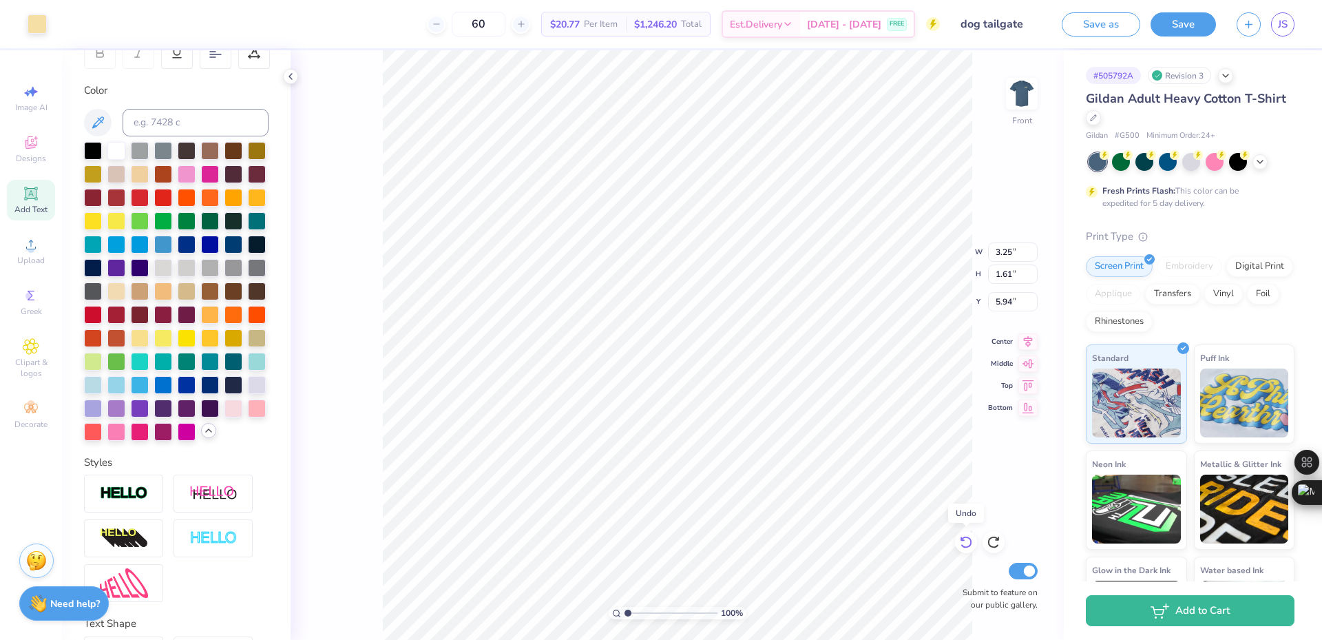
click at [966, 539] on icon at bounding box center [966, 542] width 14 height 14
click at [966, 540] on icon at bounding box center [966, 542] width 14 height 14
click at [969, 541] on icon at bounding box center [966, 542] width 14 height 14
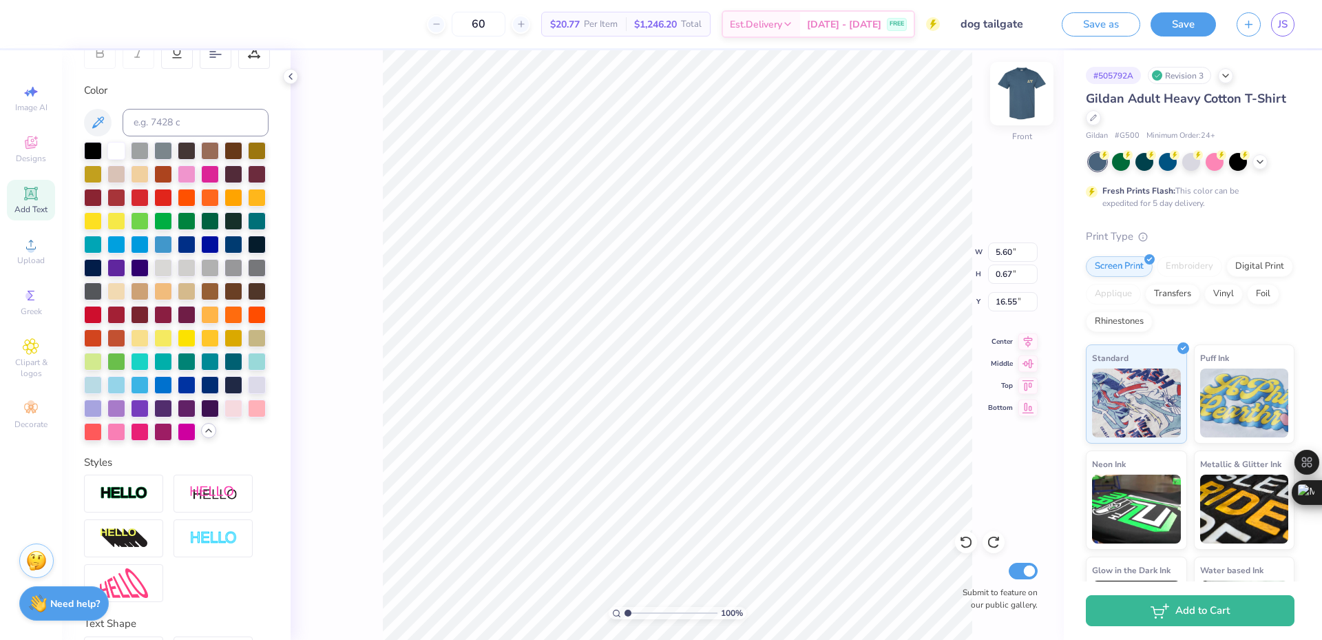
click at [1018, 101] on img at bounding box center [1021, 93] width 55 height 55
click at [1012, 107] on img at bounding box center [1021, 93] width 55 height 55
click at [733, 295] on li "Cut" at bounding box center [736, 300] width 108 height 28
click at [1033, 91] on img at bounding box center [1021, 93] width 55 height 55
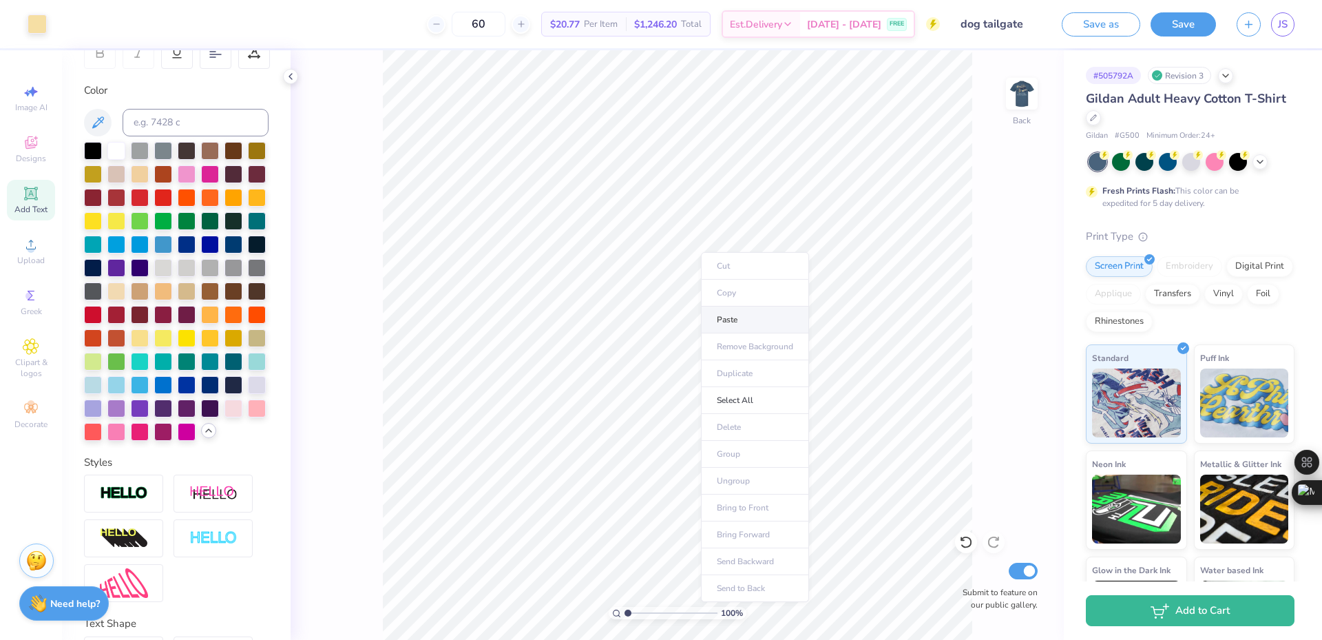
click at [739, 317] on li "Paste" at bounding box center [755, 319] width 108 height 27
click at [1101, 123] on div at bounding box center [1093, 116] width 15 height 15
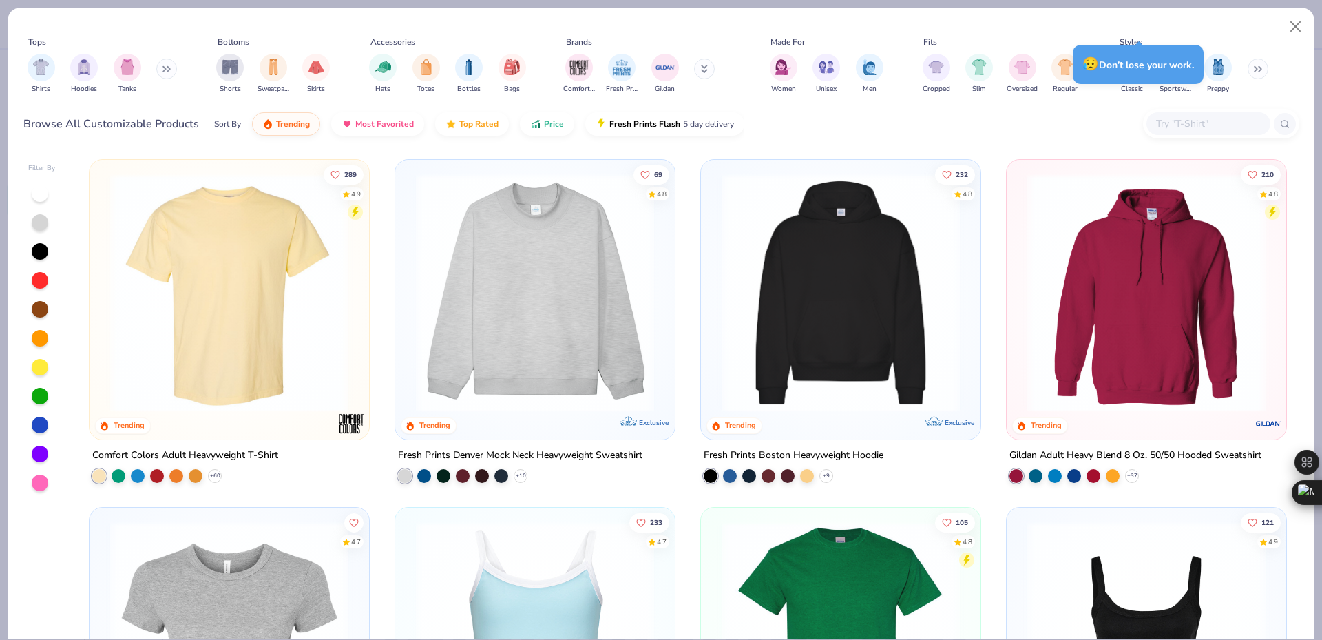
click at [1167, 127] on input "text" at bounding box center [1208, 124] width 106 height 16
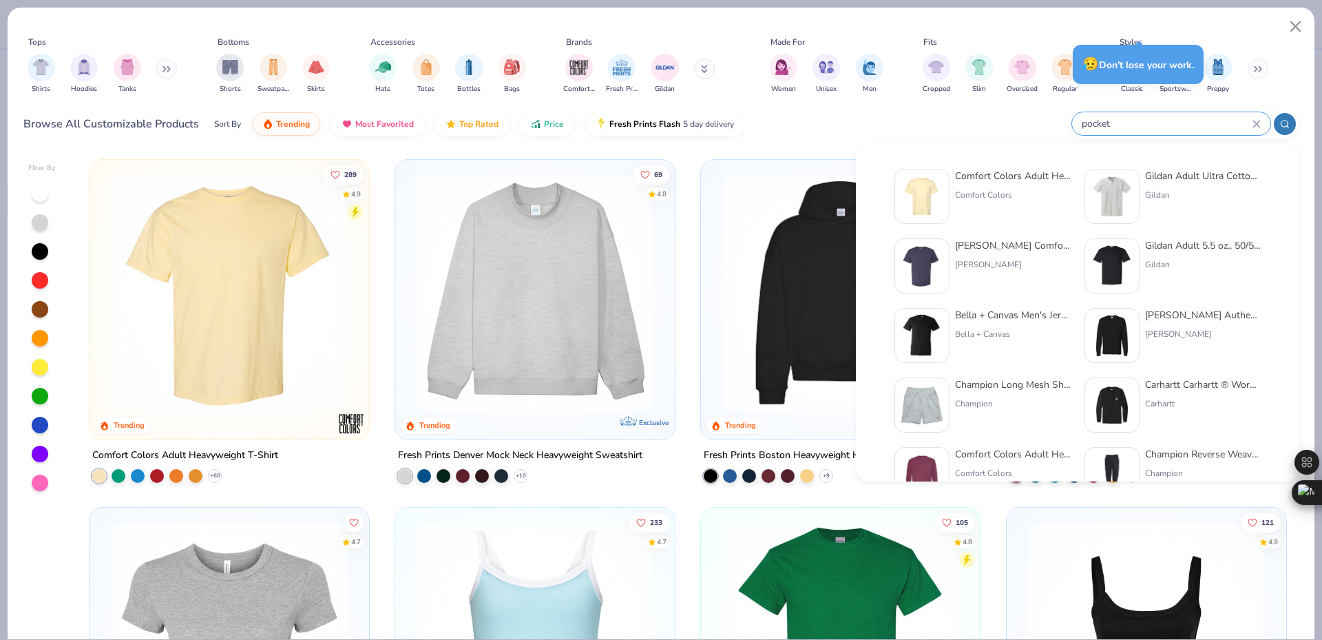
click at [1208, 174] on div "Gildan Adult Ultra Cotton 6 Oz. Pocket T-Shirt" at bounding box center [1203, 176] width 116 height 14
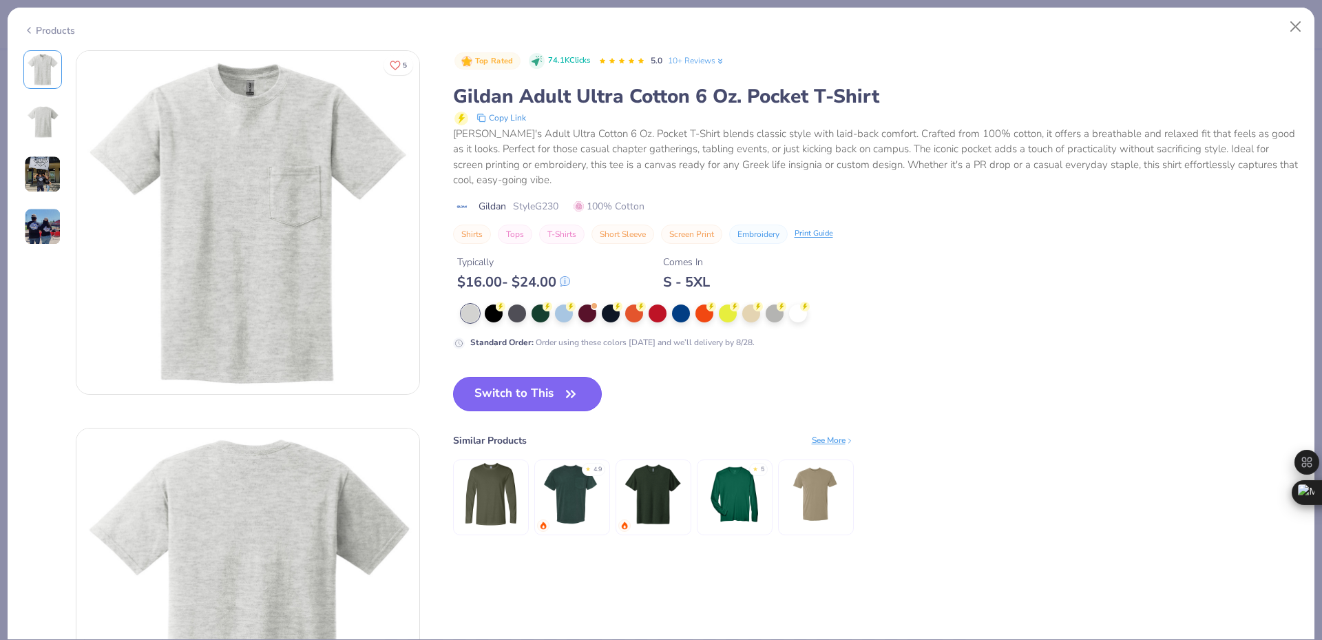
click at [525, 386] on button "Switch to This" at bounding box center [527, 394] width 149 height 34
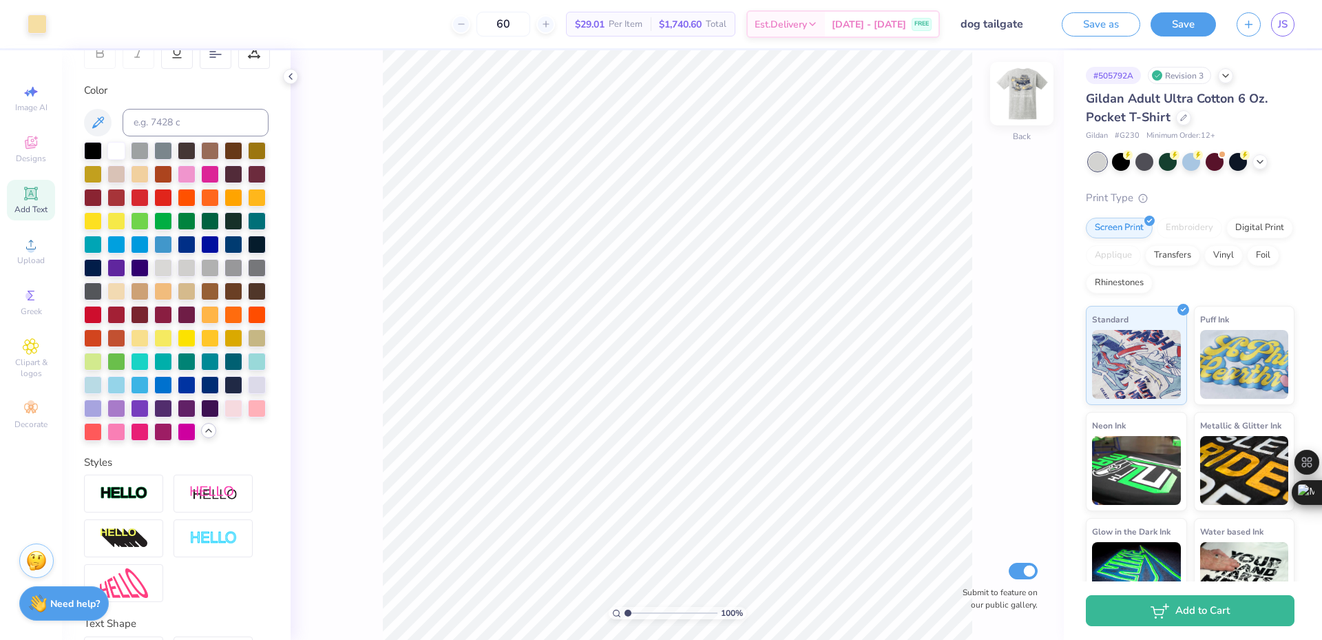
click at [1008, 95] on img at bounding box center [1021, 93] width 55 height 55
click at [1022, 95] on img at bounding box center [1021, 93] width 55 height 55
click at [1186, 116] on icon at bounding box center [1184, 117] width 6 height 6
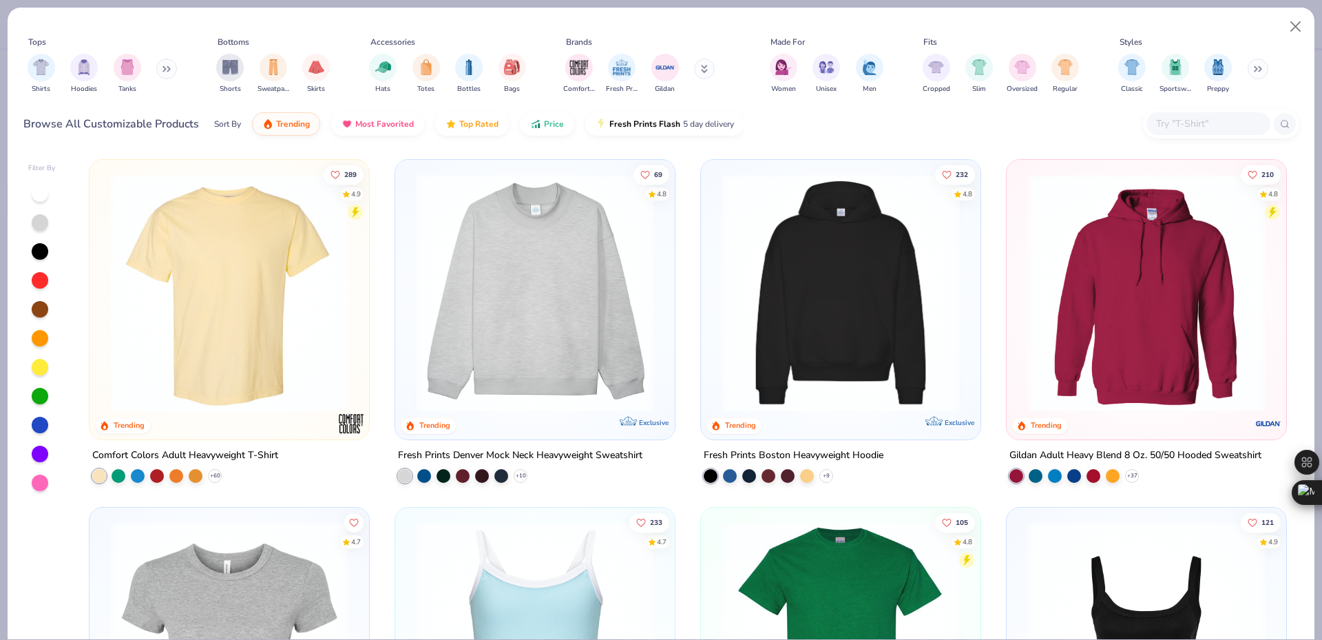
click at [1171, 127] on input "text" at bounding box center [1208, 124] width 106 height 16
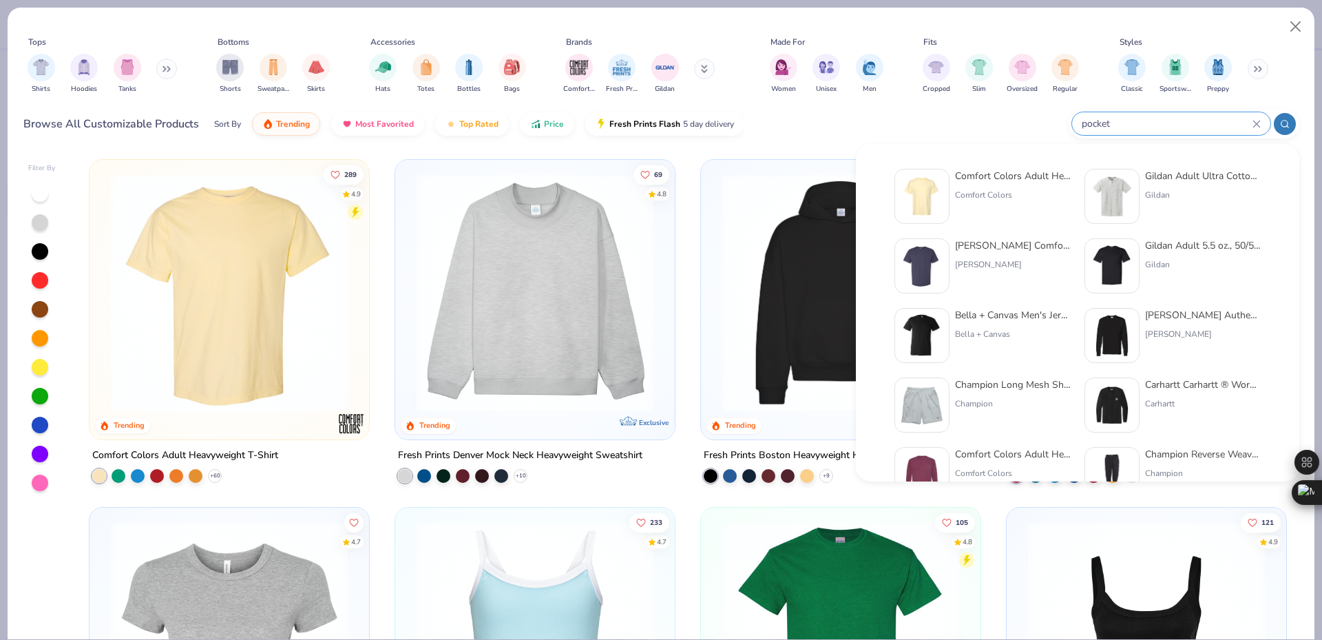
click at [1018, 169] on div "Comfort Colors Adult Heavyweight RS Pocket T-Shirt" at bounding box center [1013, 176] width 116 height 14
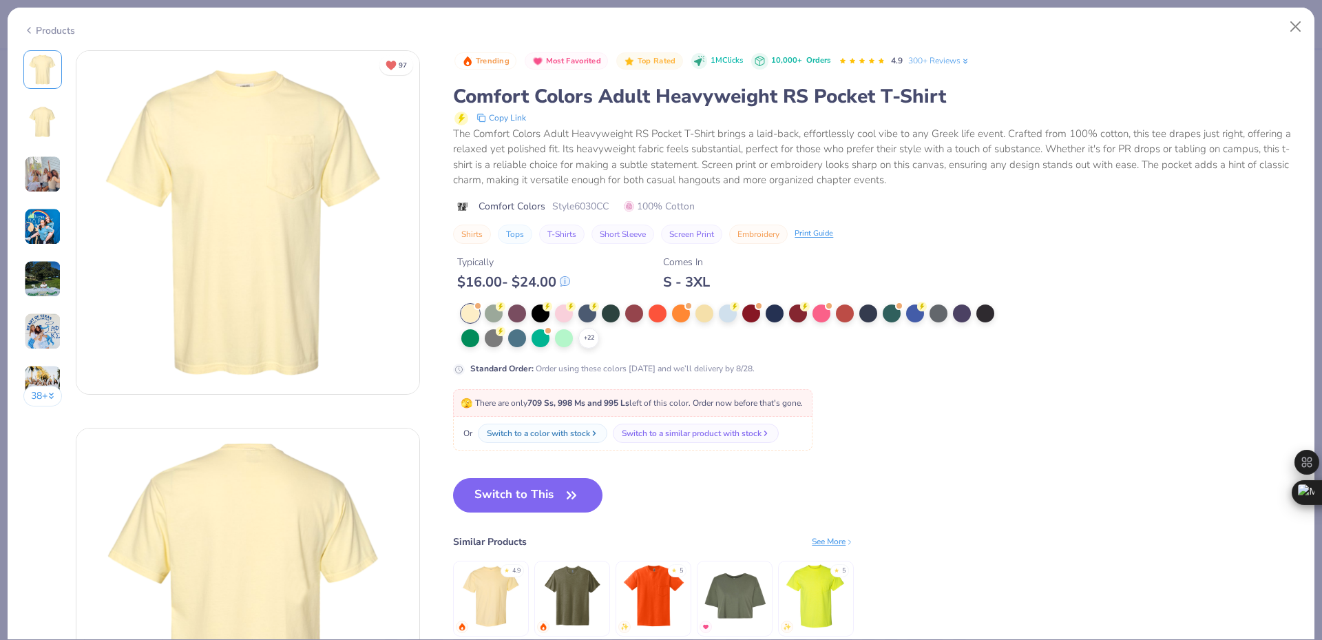
click at [547, 481] on button "Switch to This" at bounding box center [527, 495] width 149 height 34
click at [553, 486] on button "Switch to This" at bounding box center [527, 495] width 149 height 34
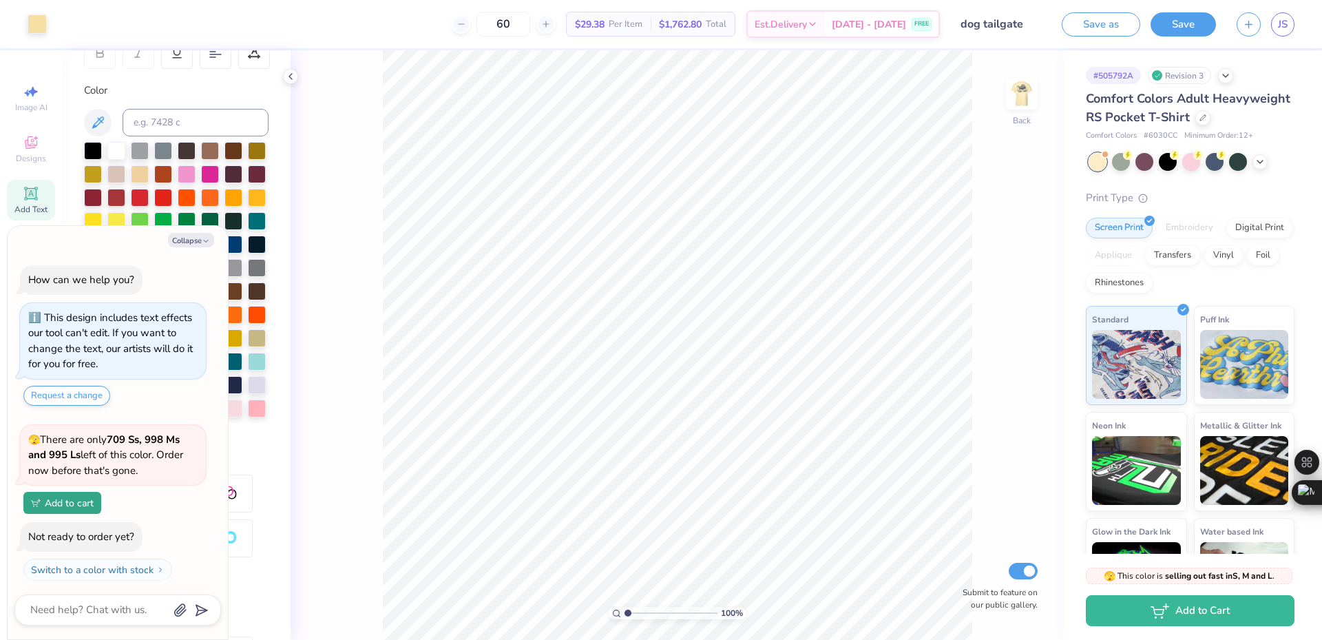
scroll to position [30, 0]
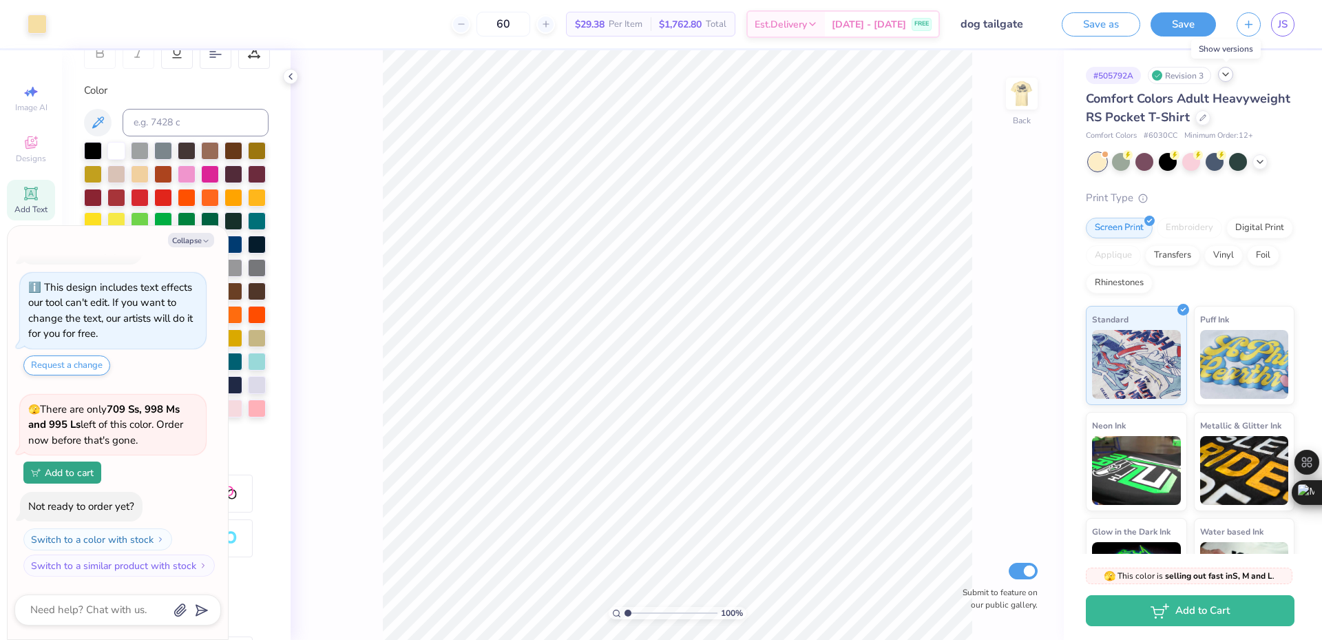
click at [1226, 76] on icon at bounding box center [1225, 74] width 11 height 11
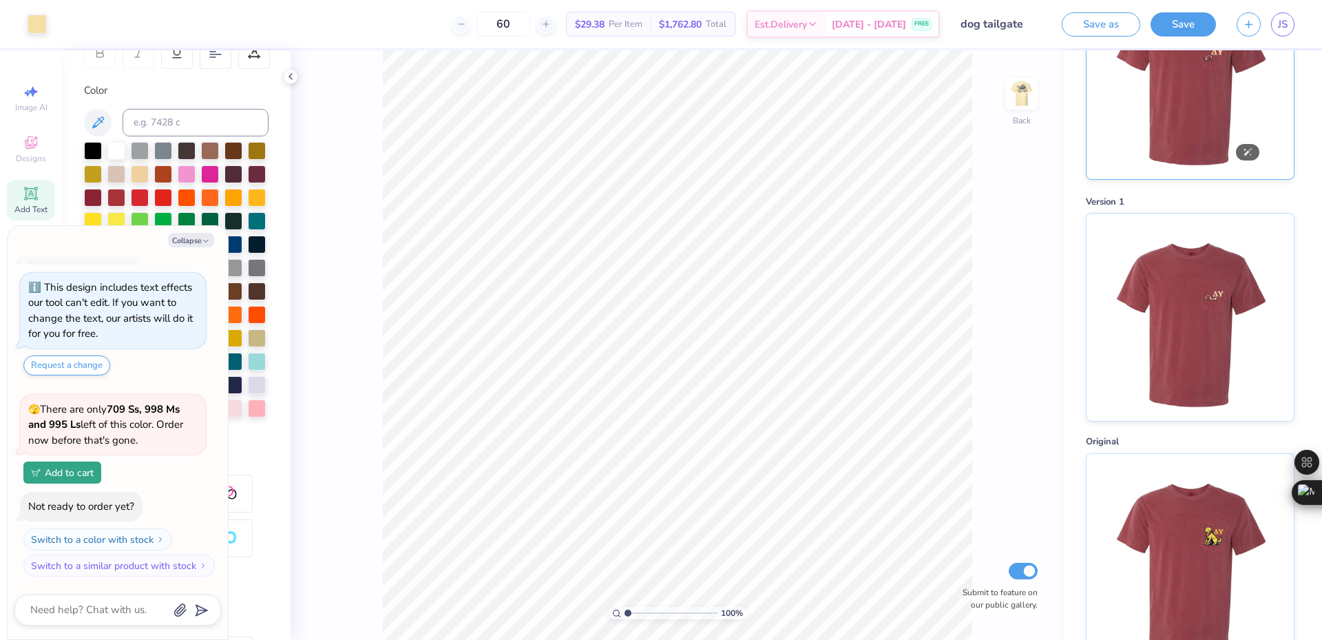
scroll to position [0, 0]
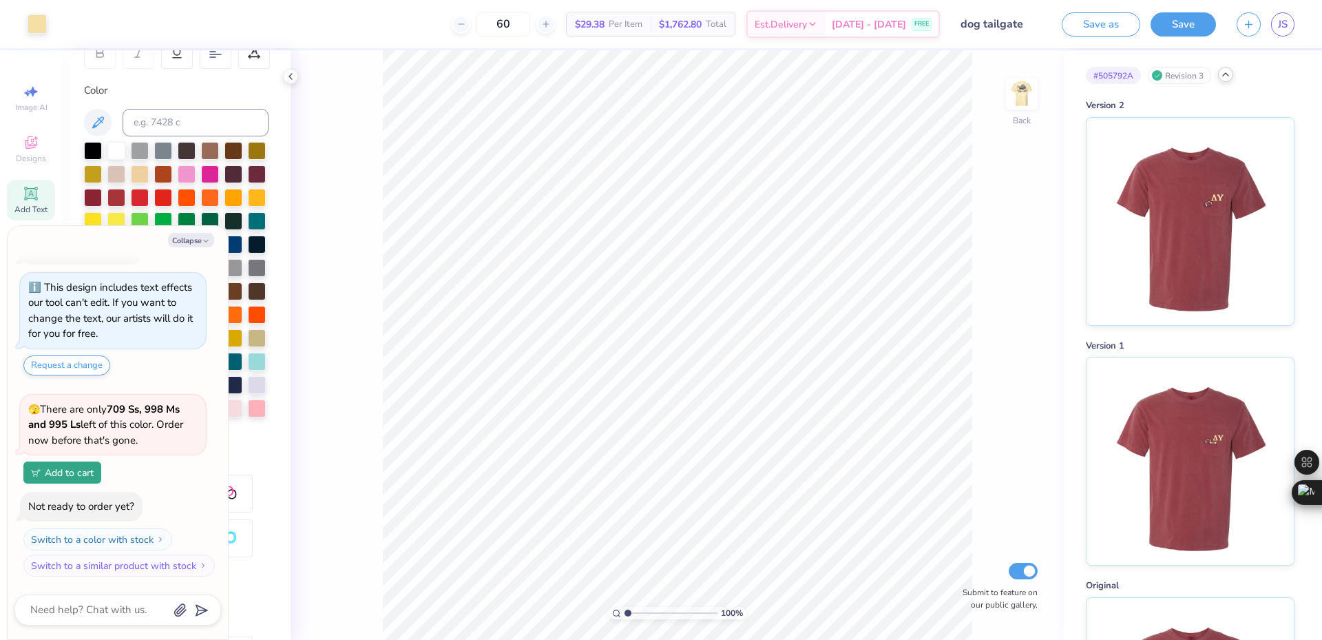
click at [1235, 74] on div "# 505792A Revision 3" at bounding box center [1190, 75] width 209 height 17
click at [1228, 76] on icon at bounding box center [1225, 74] width 11 height 11
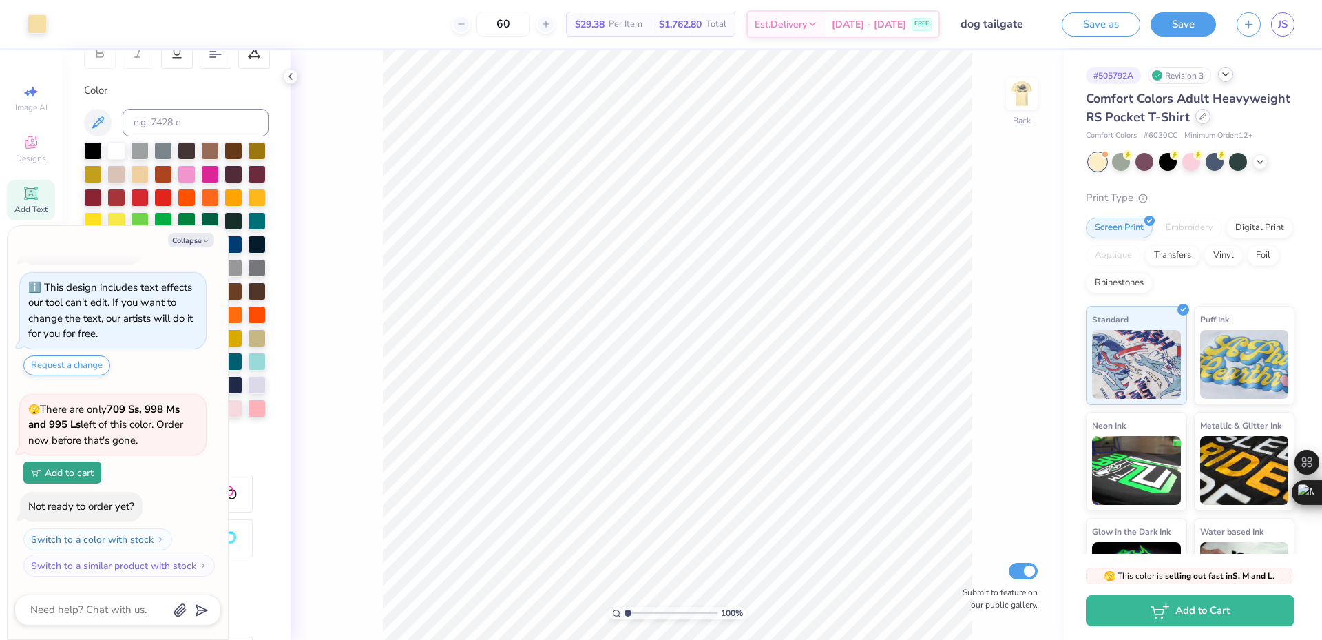
click at [1195, 124] on div at bounding box center [1202, 116] width 15 height 15
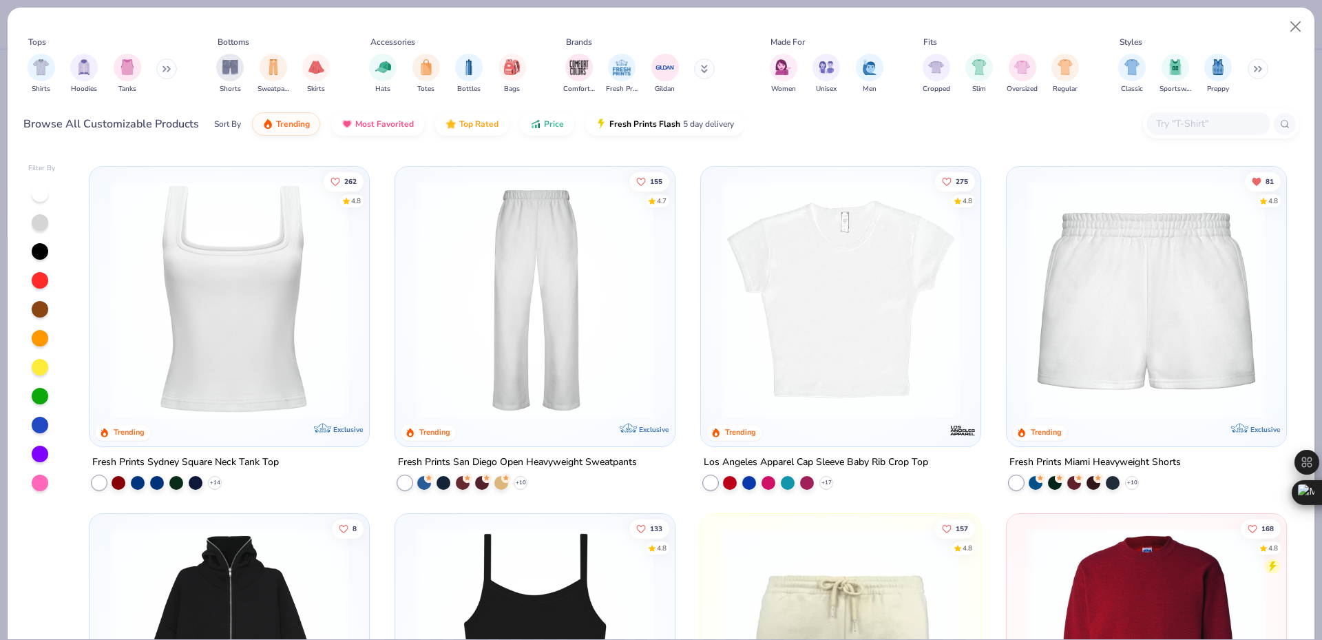
scroll to position [229, 0]
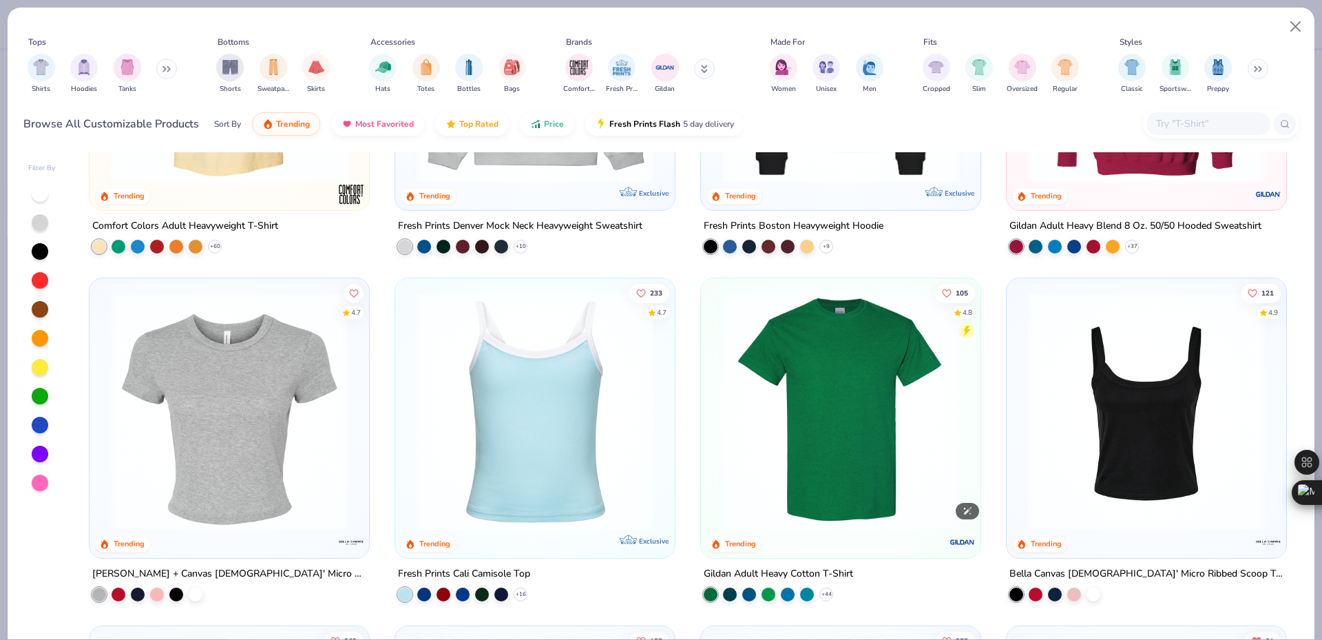
click at [865, 330] on img at bounding box center [841, 411] width 252 height 238
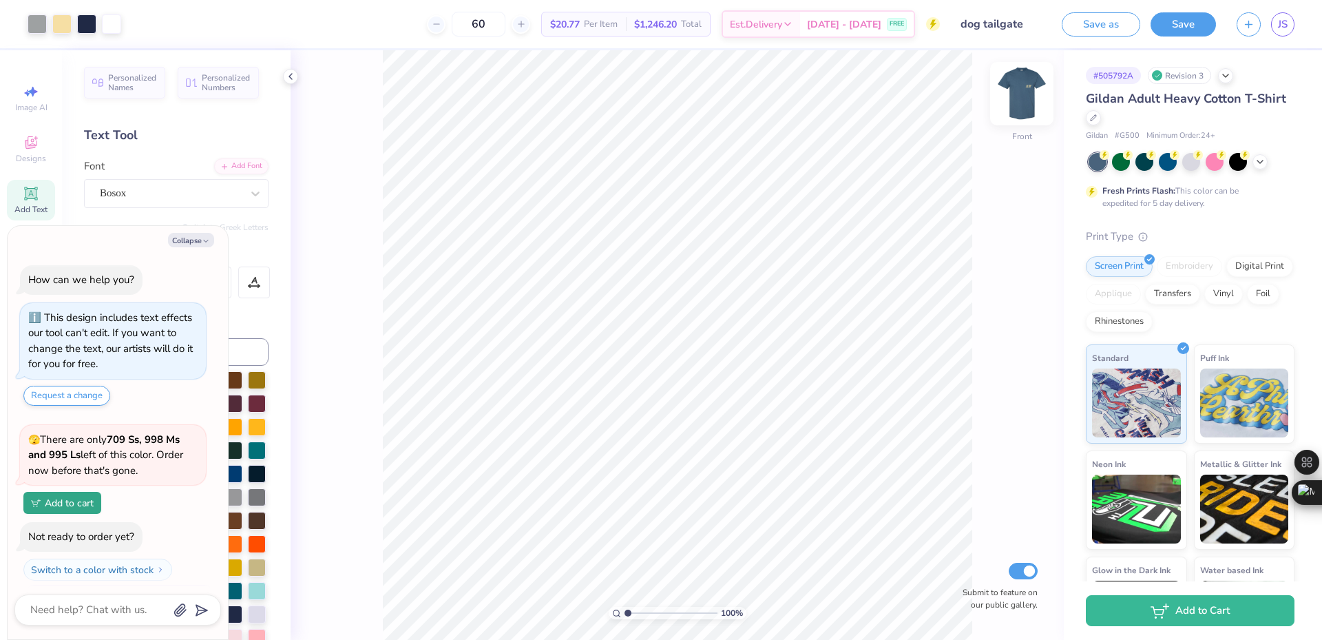
scroll to position [30, 0]
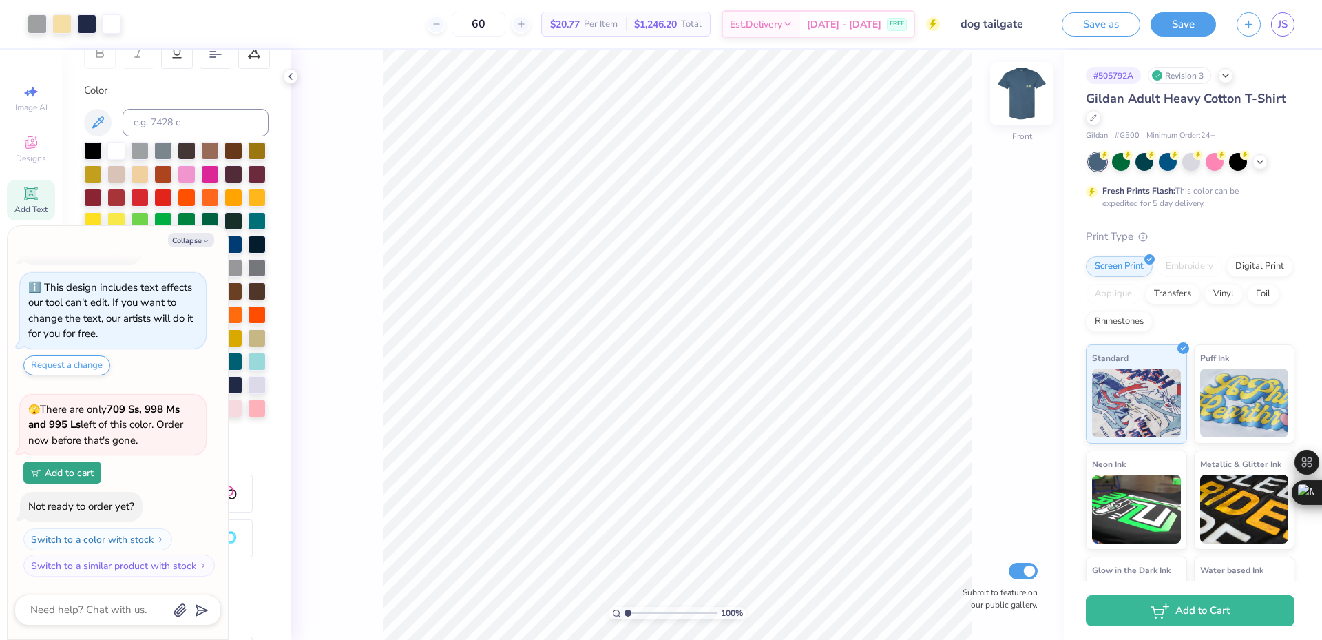
click at [1029, 109] on img at bounding box center [1021, 93] width 55 height 55
type input "1"
type textarea "x"
type input "1"
type textarea "x"
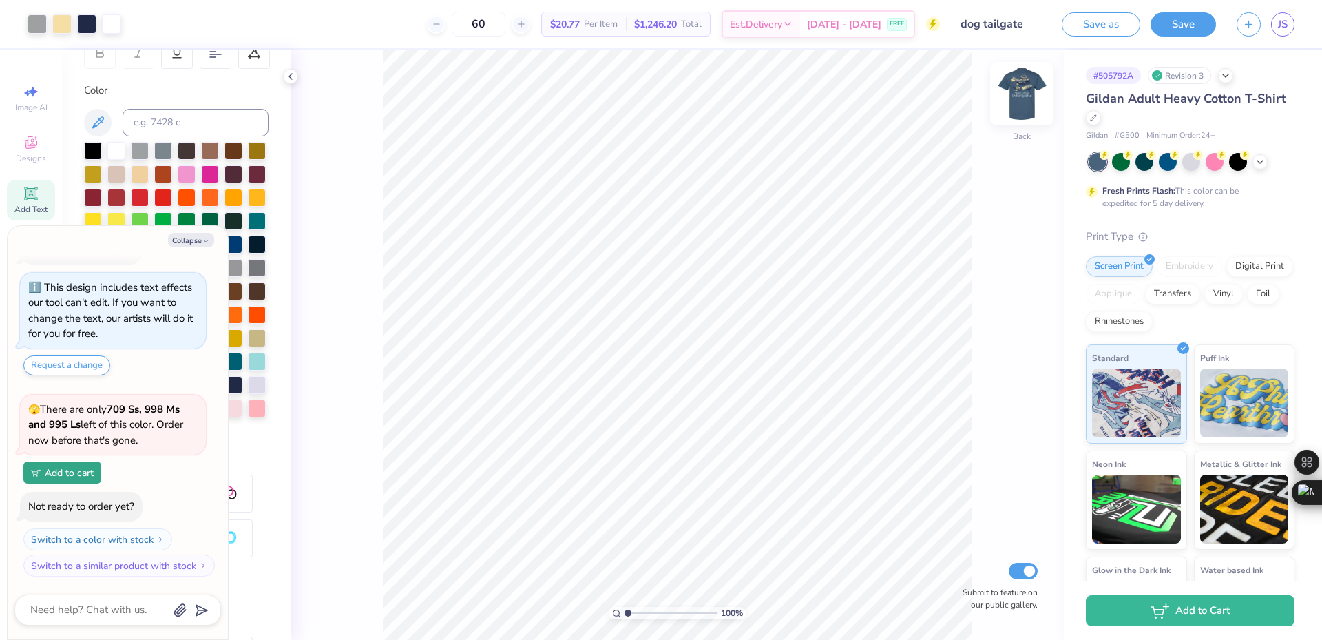
type input "1"
type textarea "x"
type input "1"
type textarea "x"
type input "1"
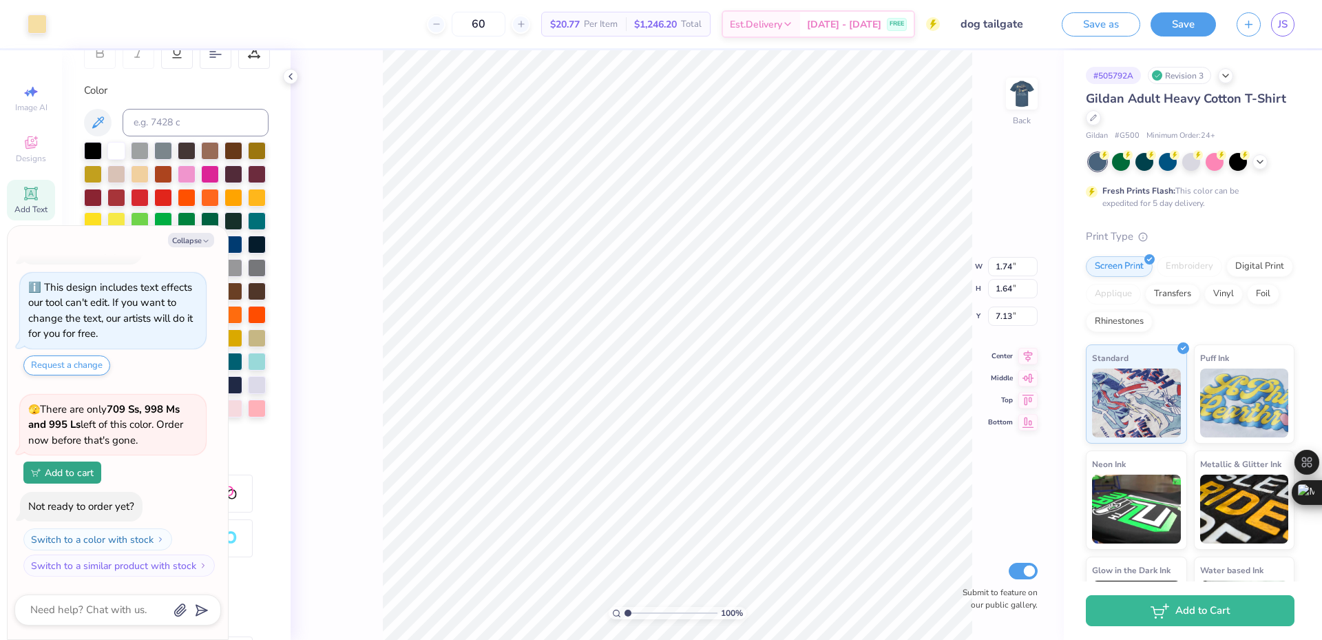
type textarea "x"
type input "1"
type textarea "x"
type input "1"
type textarea "x"
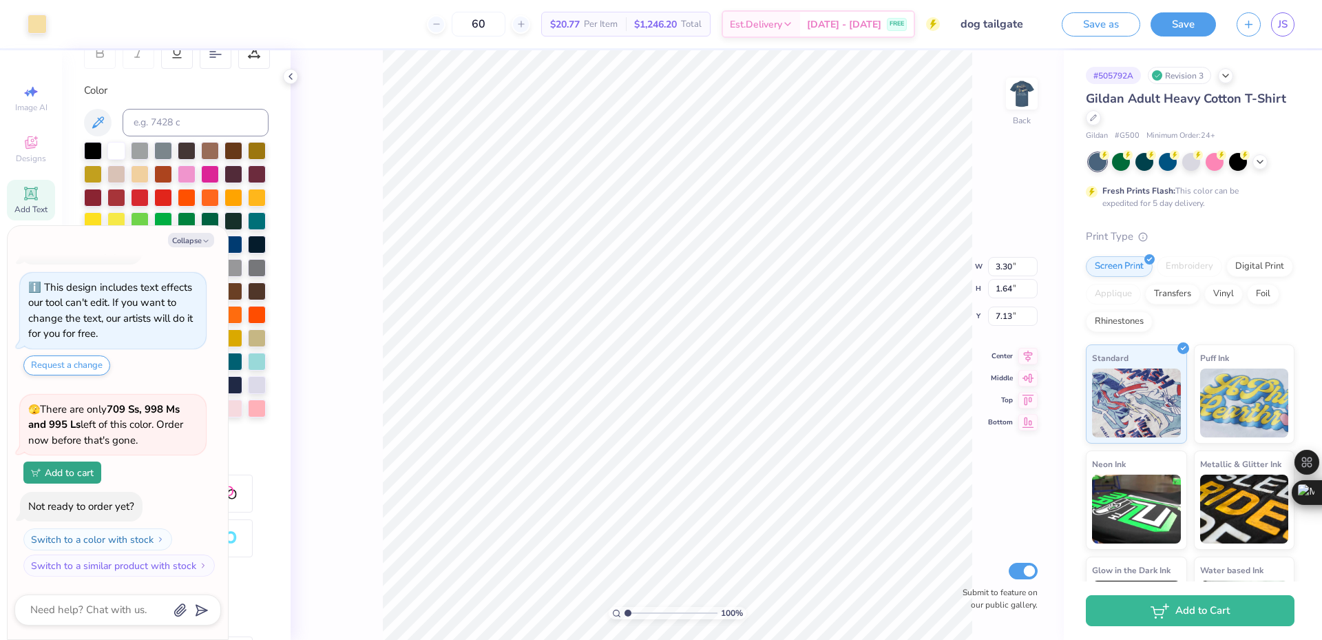
type input "1"
type textarea "x"
type input "4.58"
type input "1"
type textarea "x"
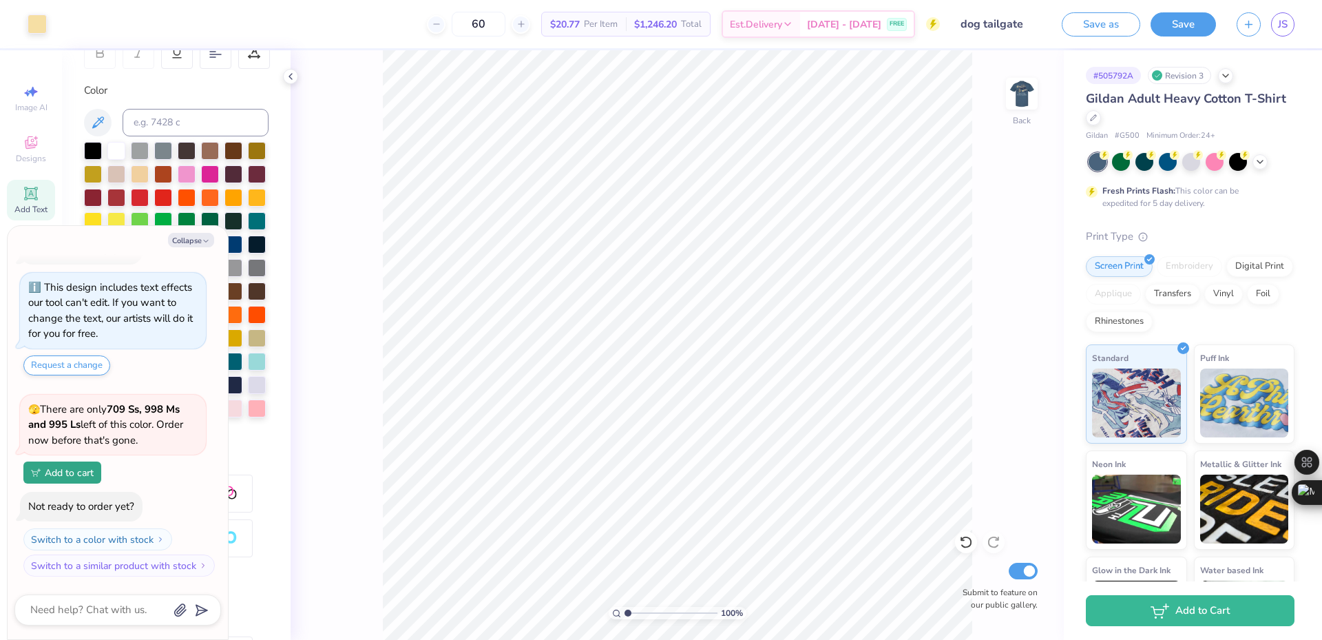
type input "1"
click at [196, 241] on button "Collapse" at bounding box center [191, 240] width 46 height 14
type textarea "x"
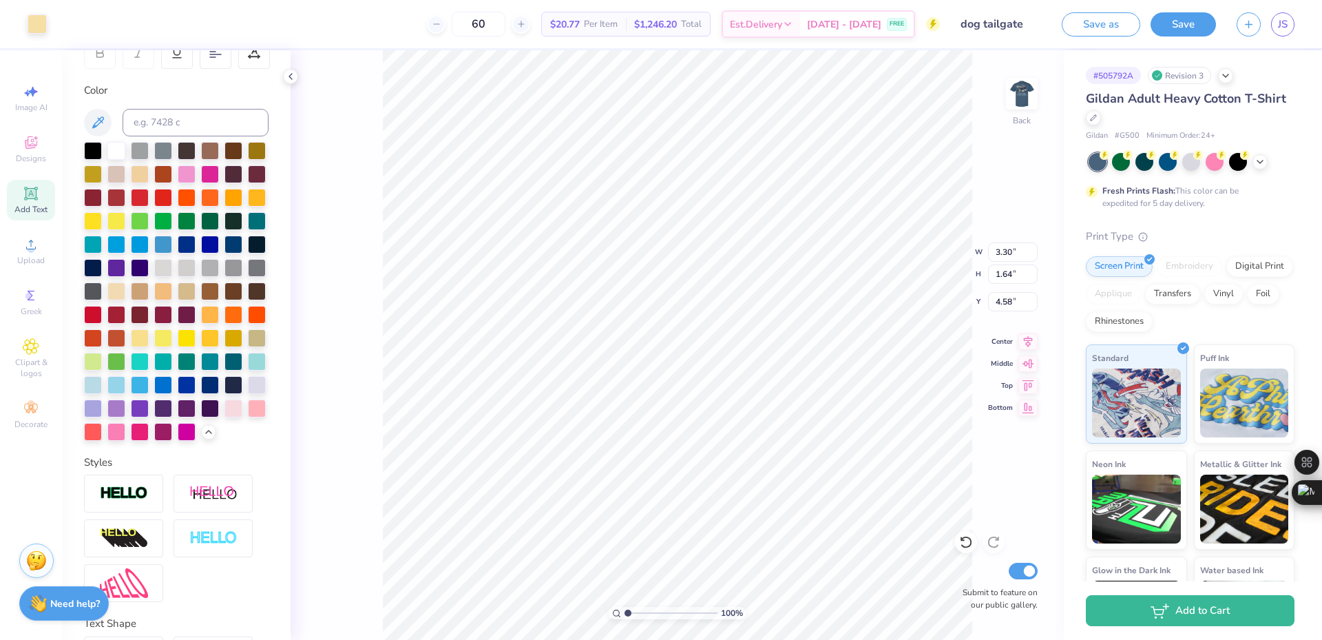
type input "1"
type input "24.36"
type input "1"
type input "5.48"
click at [974, 539] on div at bounding box center [966, 542] width 22 height 22
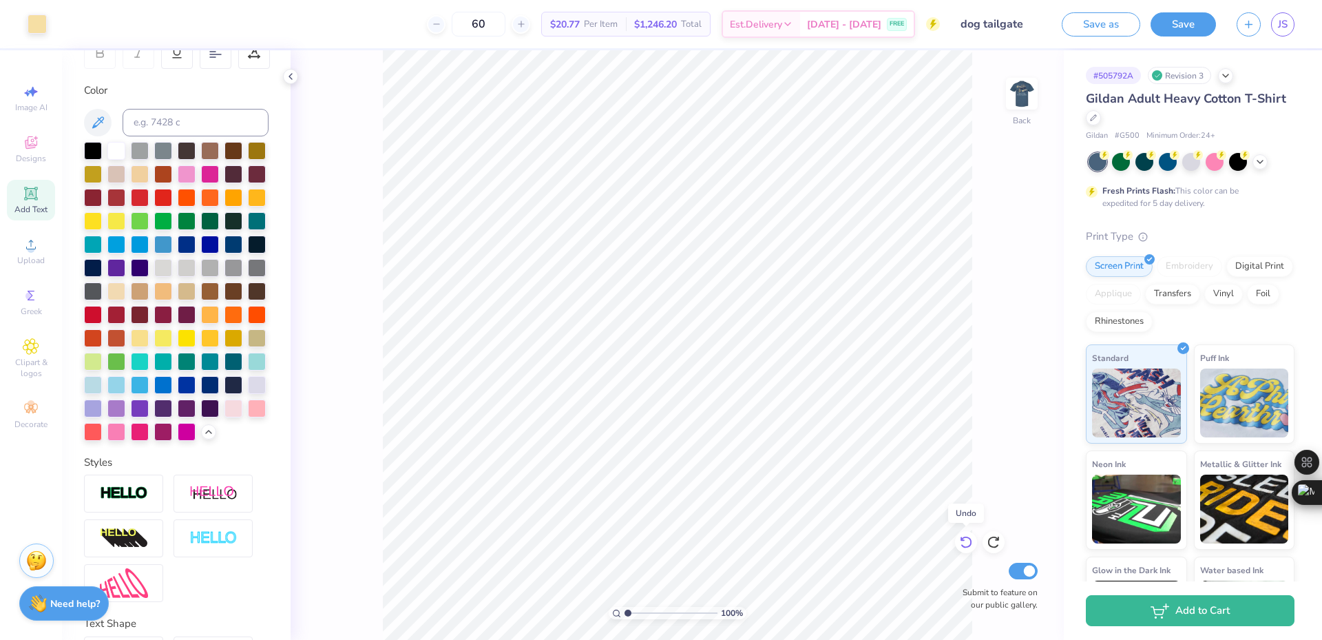
click at [974, 539] on div at bounding box center [966, 542] width 22 height 22
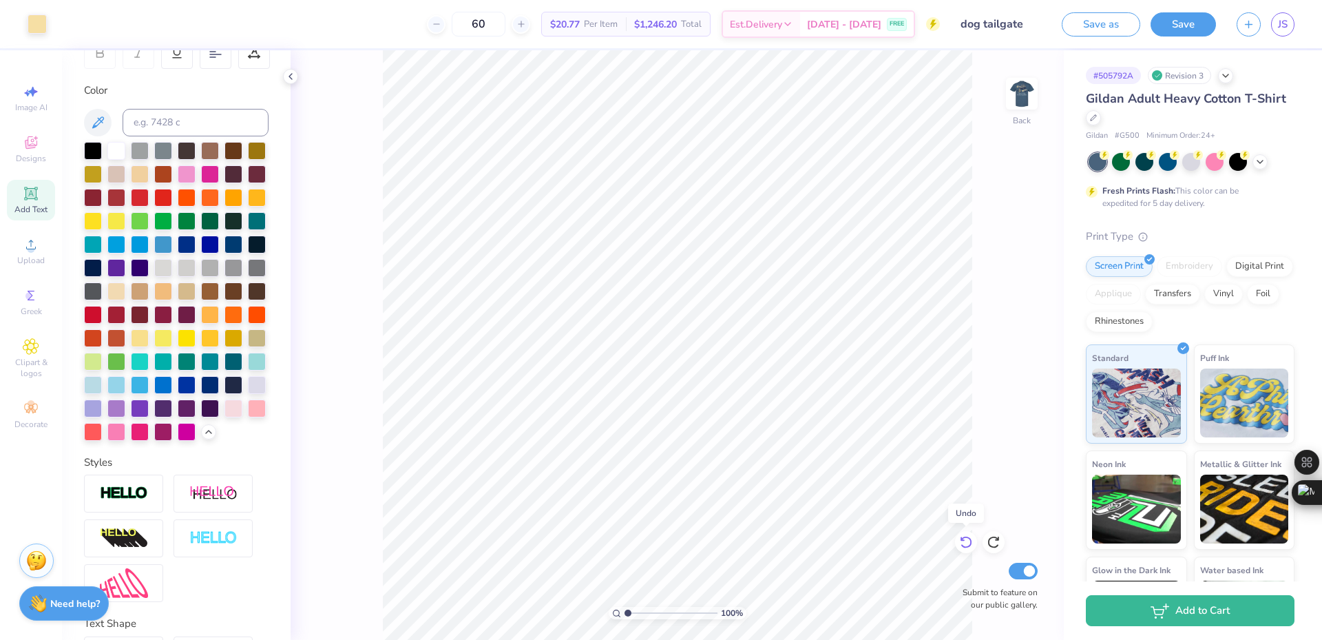
click at [974, 539] on div at bounding box center [966, 542] width 22 height 22
click at [989, 539] on icon at bounding box center [993, 542] width 12 height 12
click at [970, 540] on icon at bounding box center [966, 542] width 12 height 12
click at [991, 539] on icon at bounding box center [994, 542] width 14 height 14
type input "1"
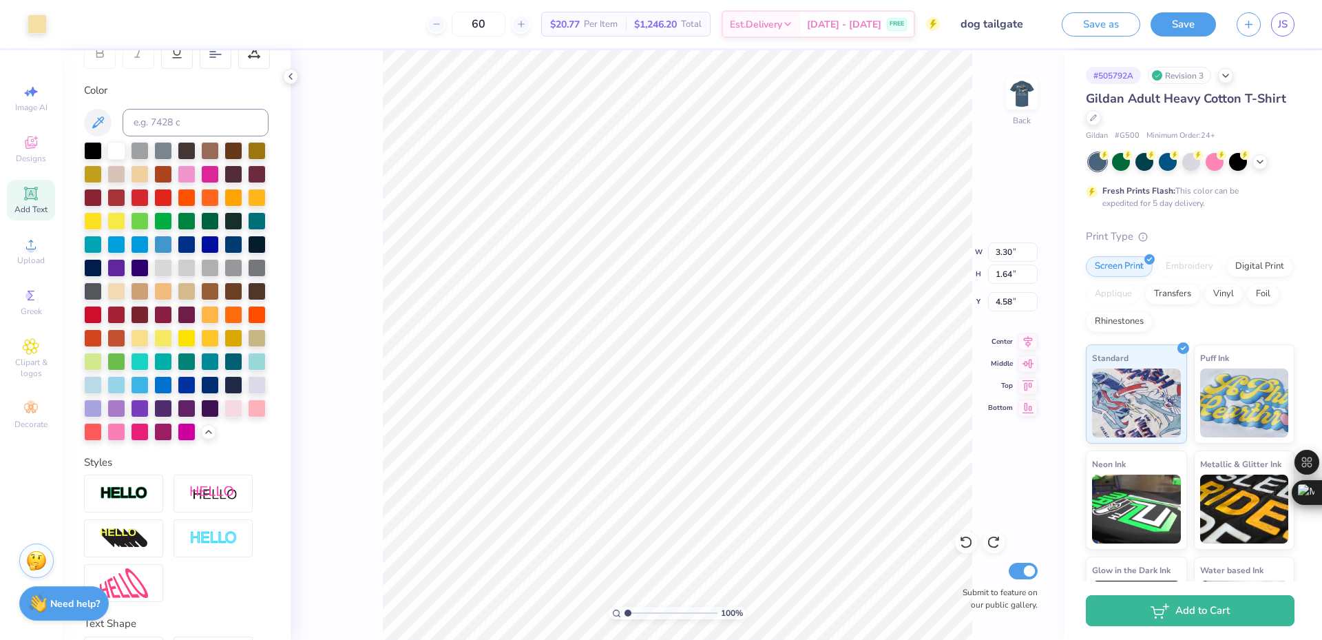
type input "4.69"
click at [1020, 83] on img at bounding box center [1021, 93] width 55 height 55
click at [1026, 82] on img at bounding box center [1021, 93] width 55 height 55
click at [1034, 98] on img at bounding box center [1021, 93] width 55 height 55
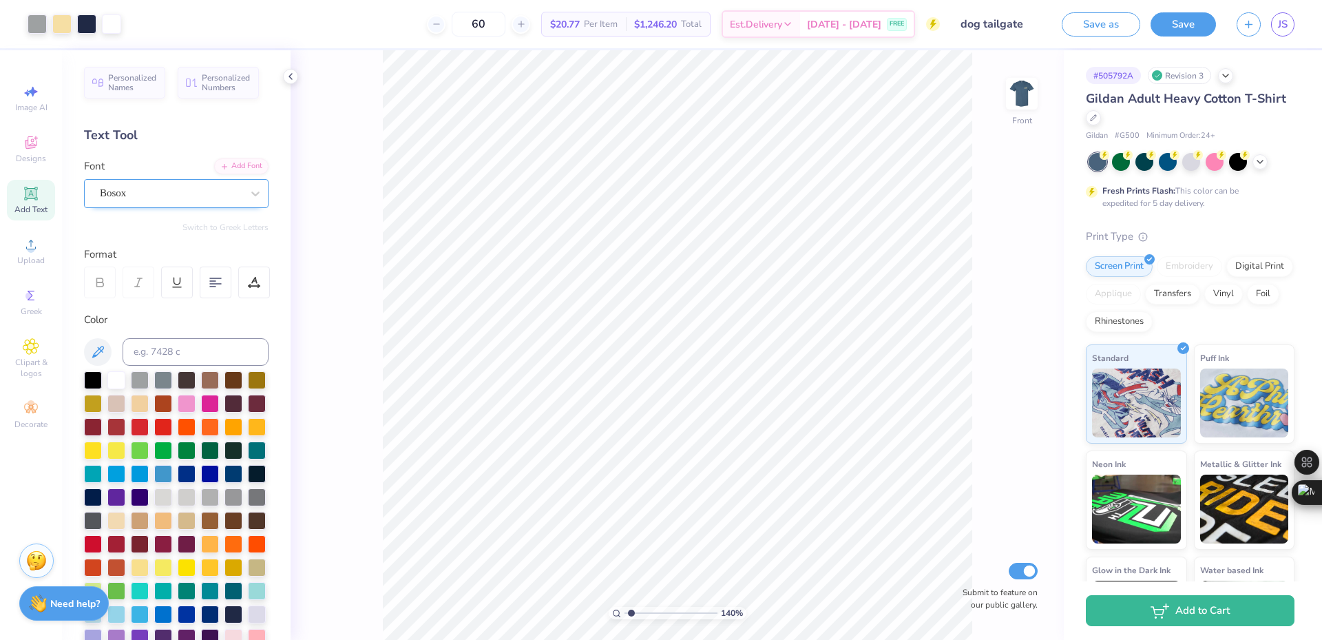
click at [199, 191] on div "Bosox" at bounding box center [170, 192] width 145 height 21
click at [182, 132] on div "Text Tool" at bounding box center [176, 135] width 185 height 19
click at [94, 191] on div "Playfair Display" at bounding box center [176, 193] width 185 height 29
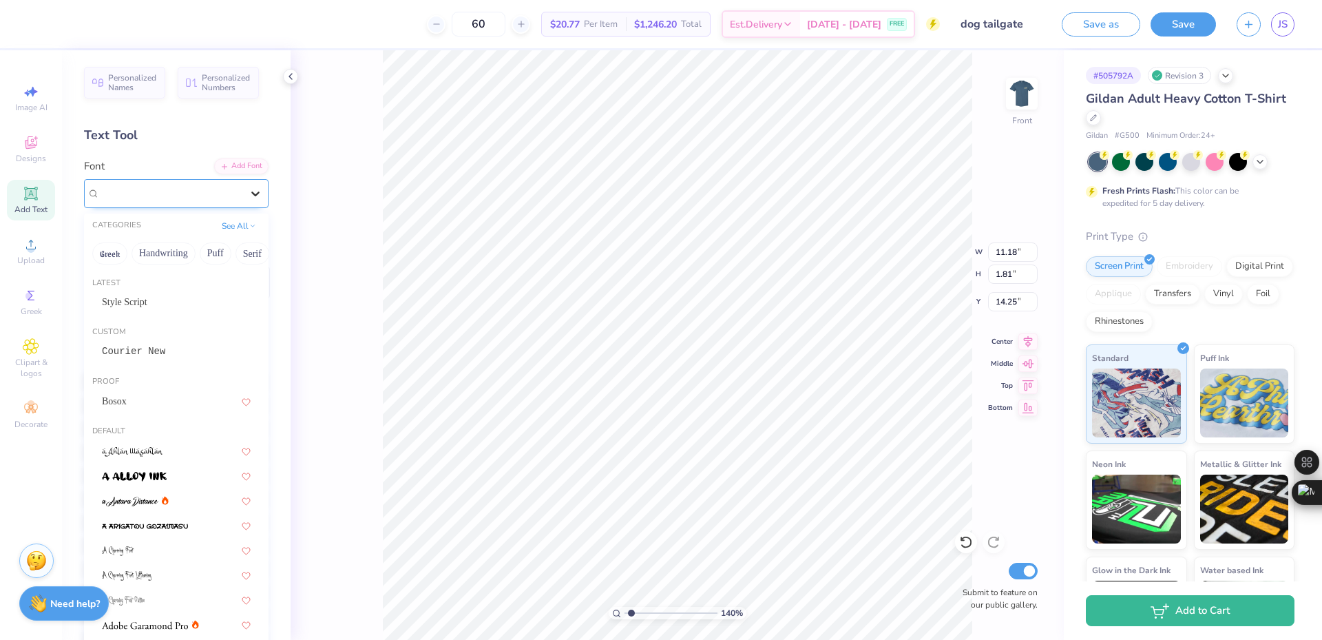
click at [249, 190] on icon at bounding box center [256, 194] width 14 height 14
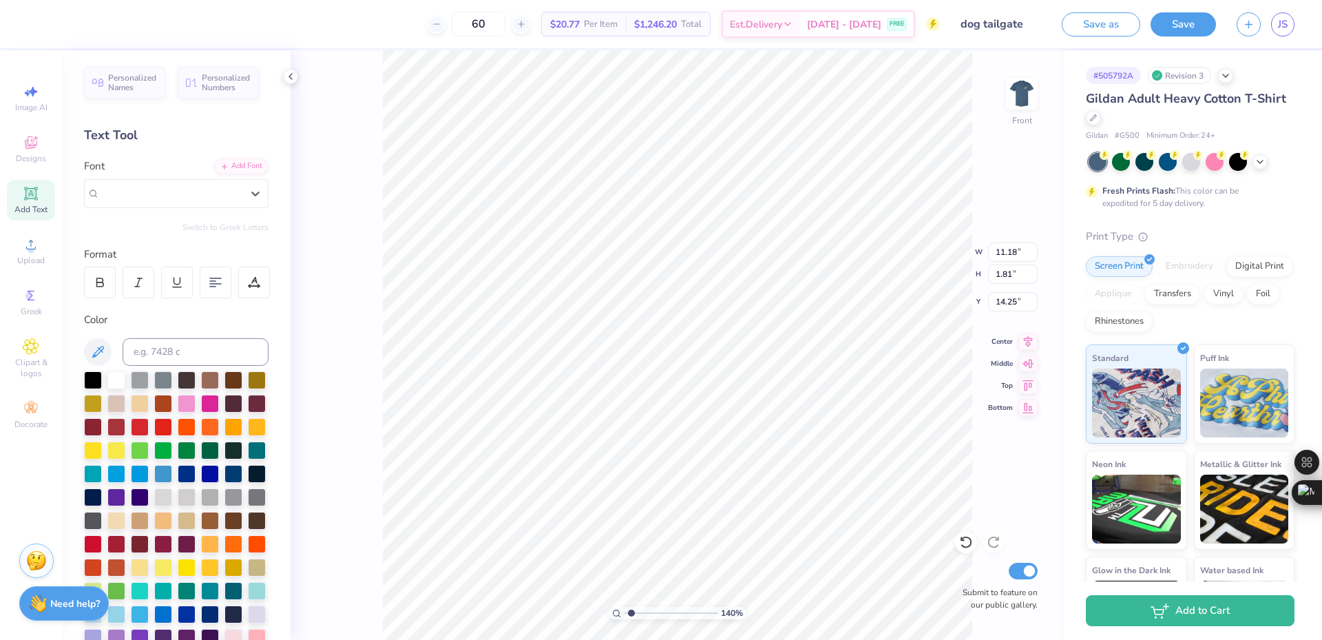
click at [46, 190] on div "Add Text" at bounding box center [31, 200] width 48 height 41
type input "1.39584517333909"
type input "5.91"
type input "1.71"
type input "13.39"
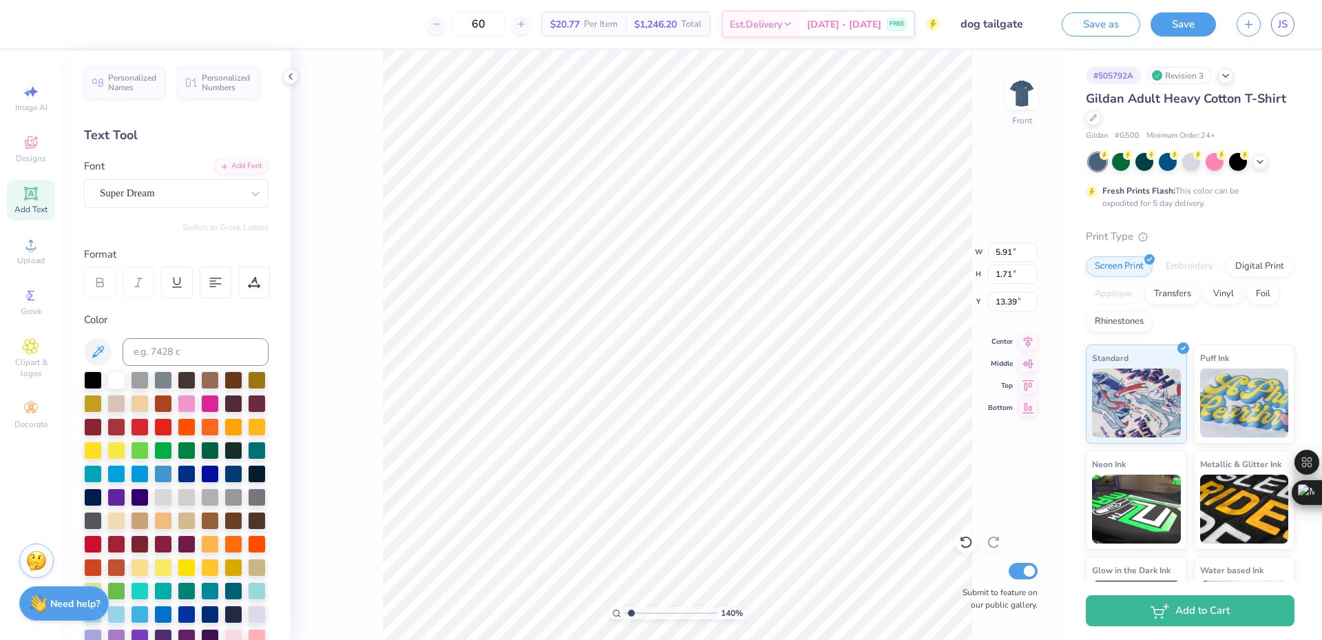
type input "1.39584517333909"
type textarea "Fa"
type input "1.39584517333909"
type textarea "Fal"
type input "1.39584517333909"
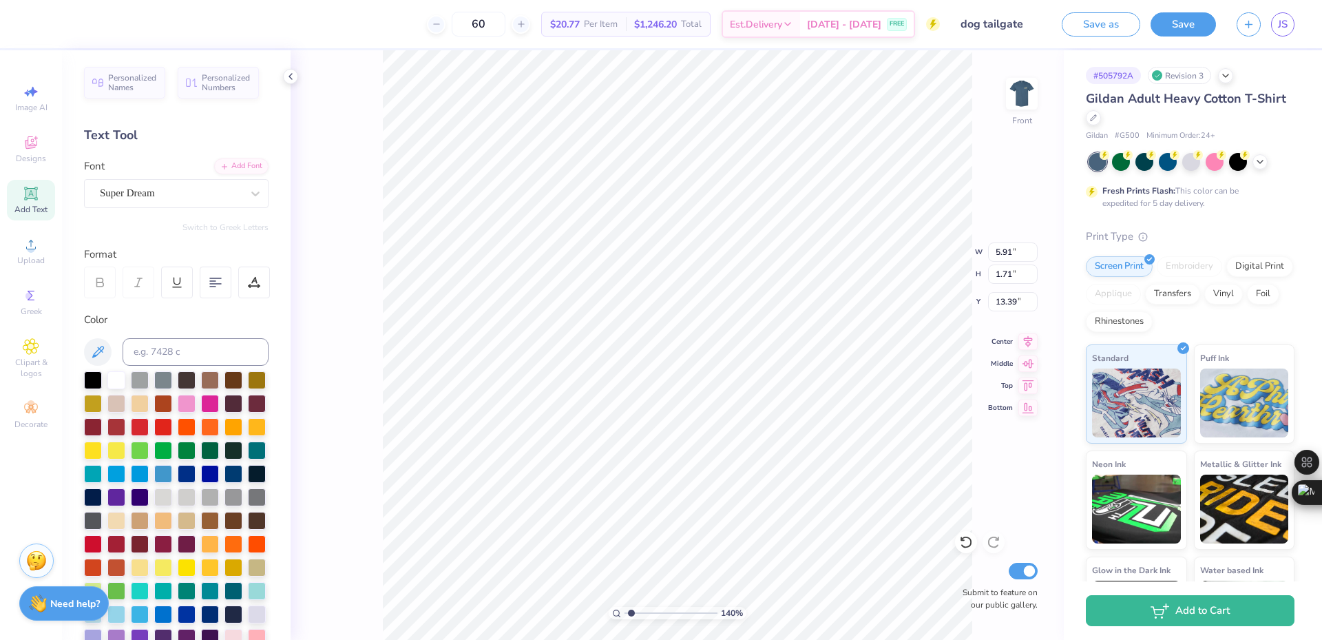
type textarea "Fall"
type input "1.39584517333909"
type textarea "Fall S"
type input "1.39584517333909"
type textarea "Fall R"
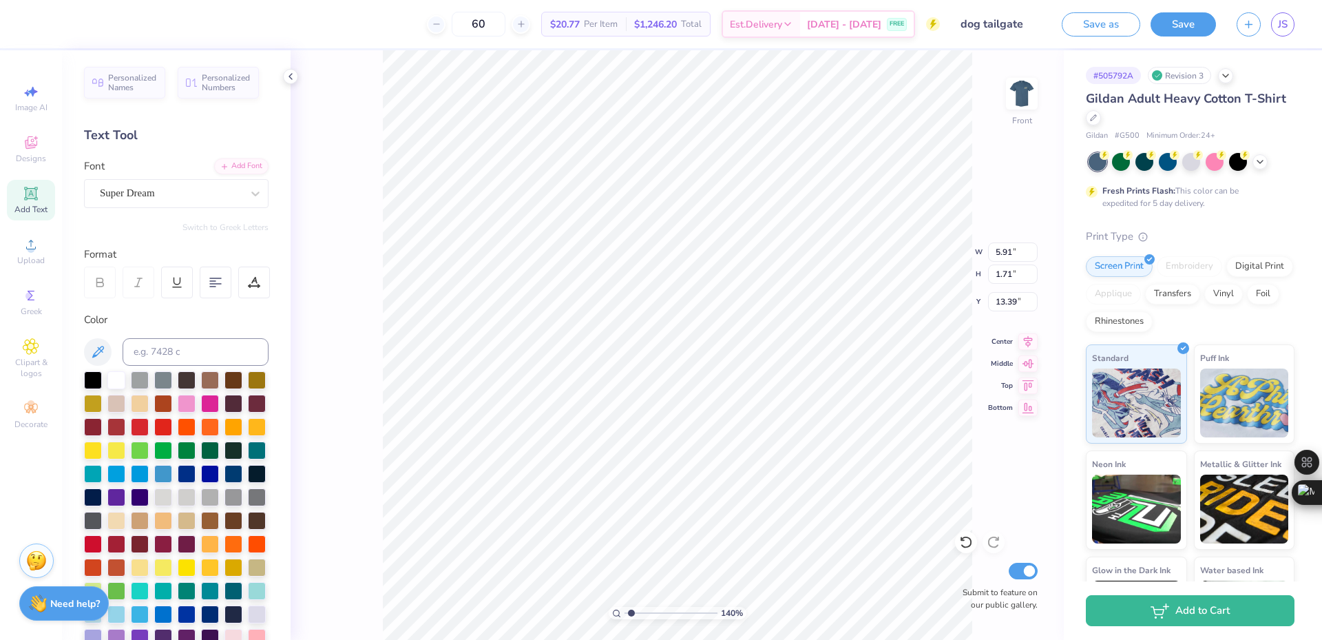
type input "1.39584517333909"
type textarea "Fall Rs"
type input "1.39584517333909"
type textarea "Fall R"
type input "1.39584517333909"
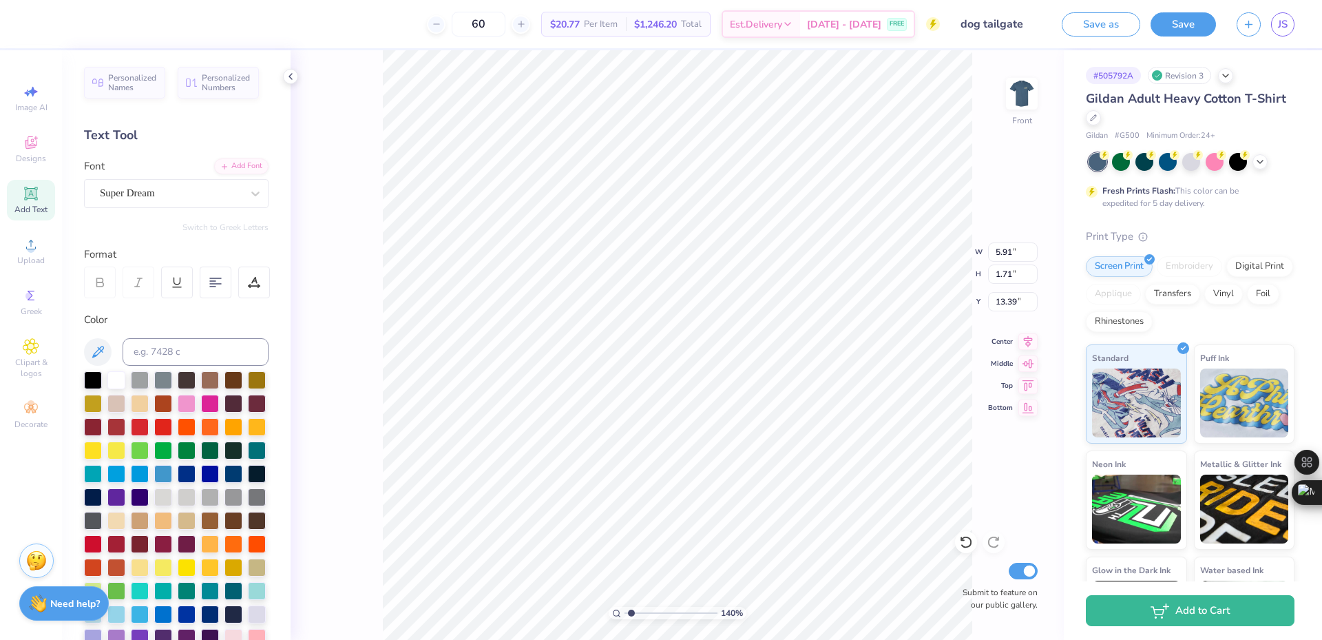
type textarea "Fall Rush"
type input "1.39584517333909"
type textarea "Fall Rush"
type input "1.39584517333909"
type textarea "Fall [PERSON_NAME] '2"
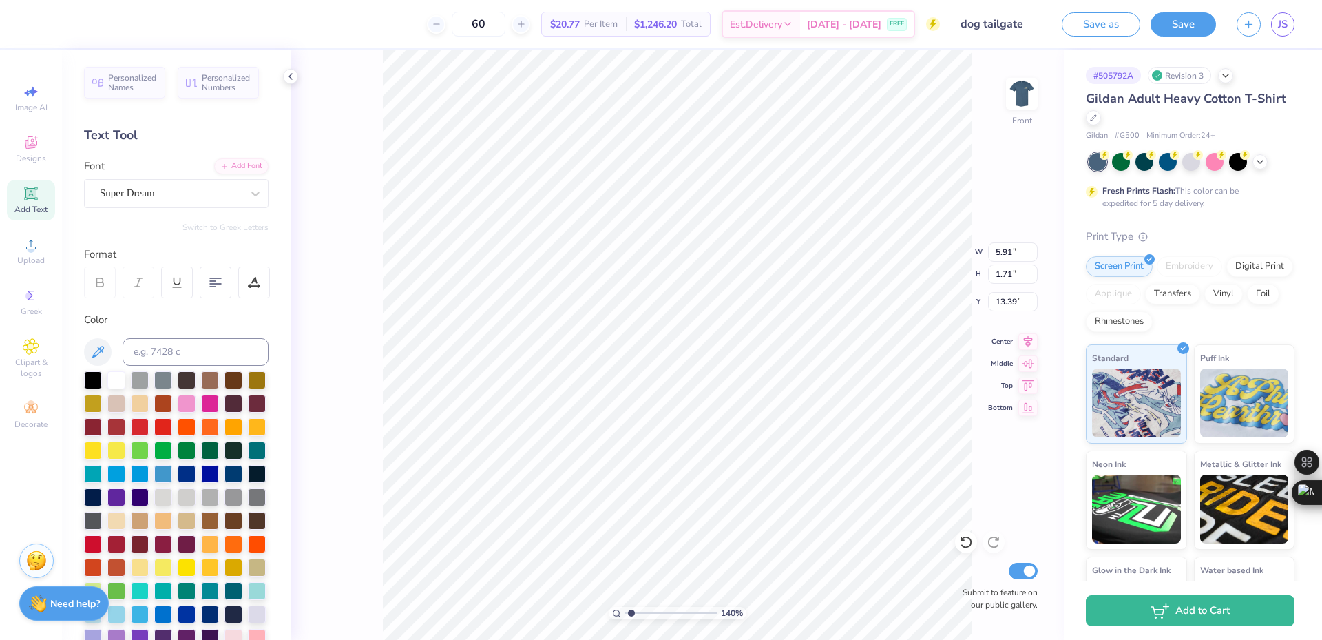
type input "1.39584517333909"
type textarea "Fall Rush '25"
type input "1.39584517333909"
type textarea "Fall Rush '25"
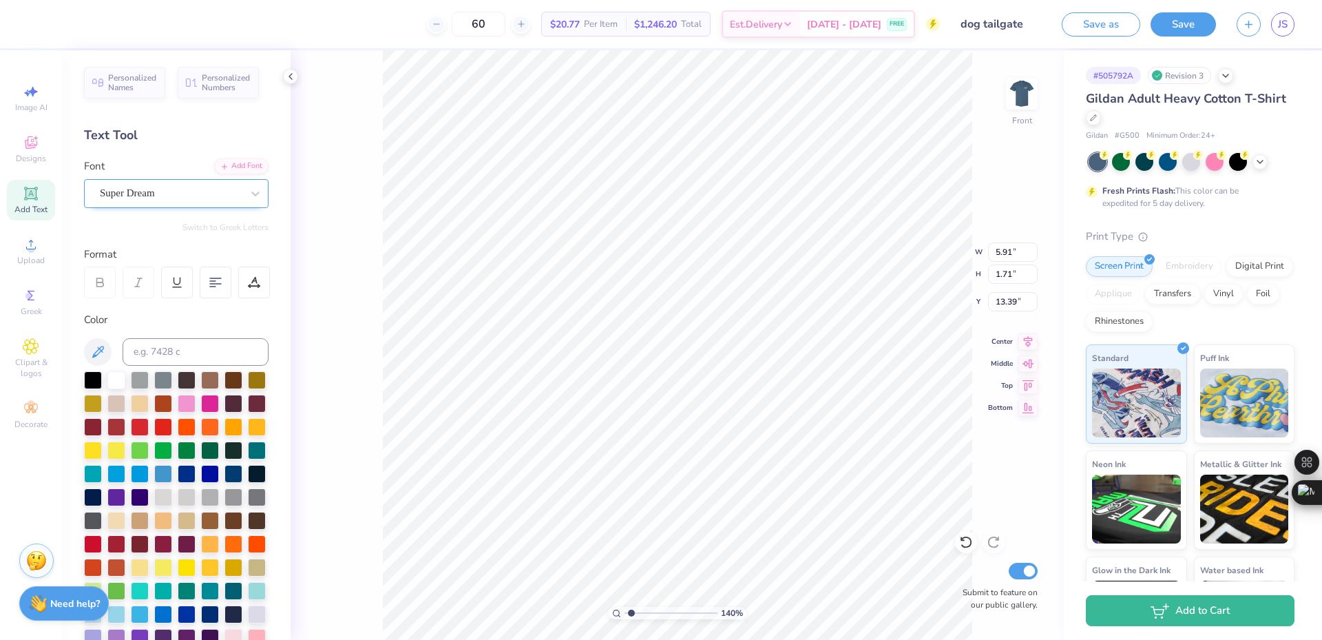
click at [144, 184] on div at bounding box center [171, 193] width 142 height 19
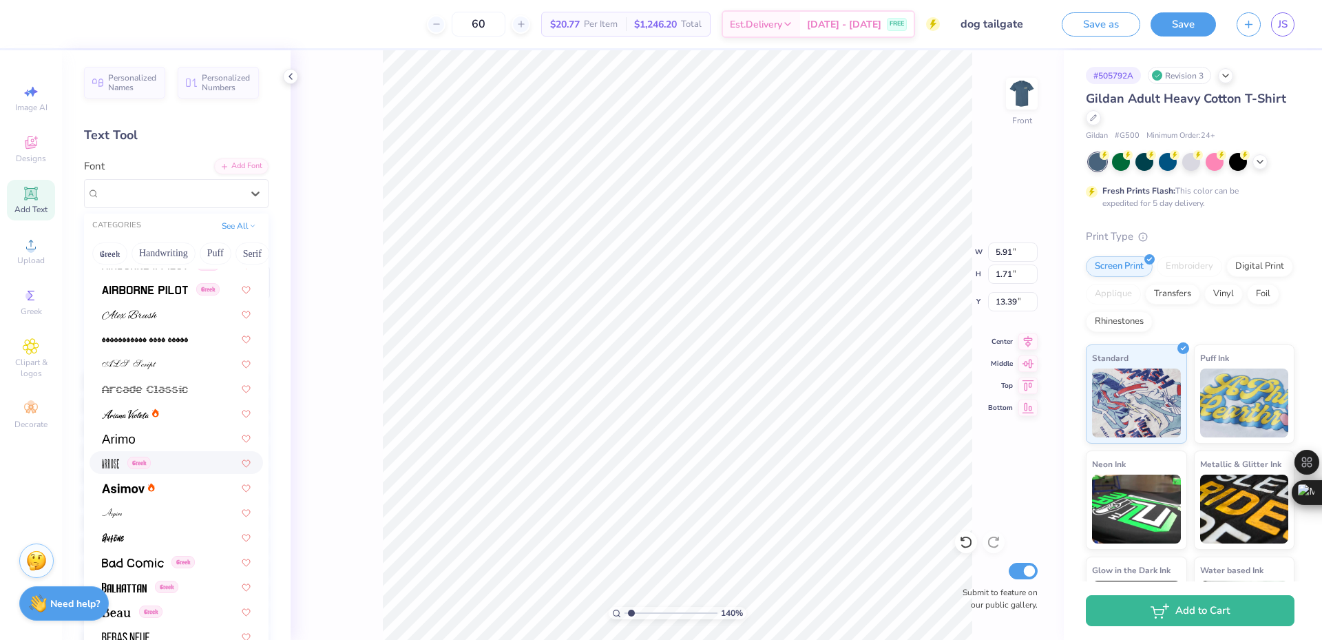
scroll to position [0, 0]
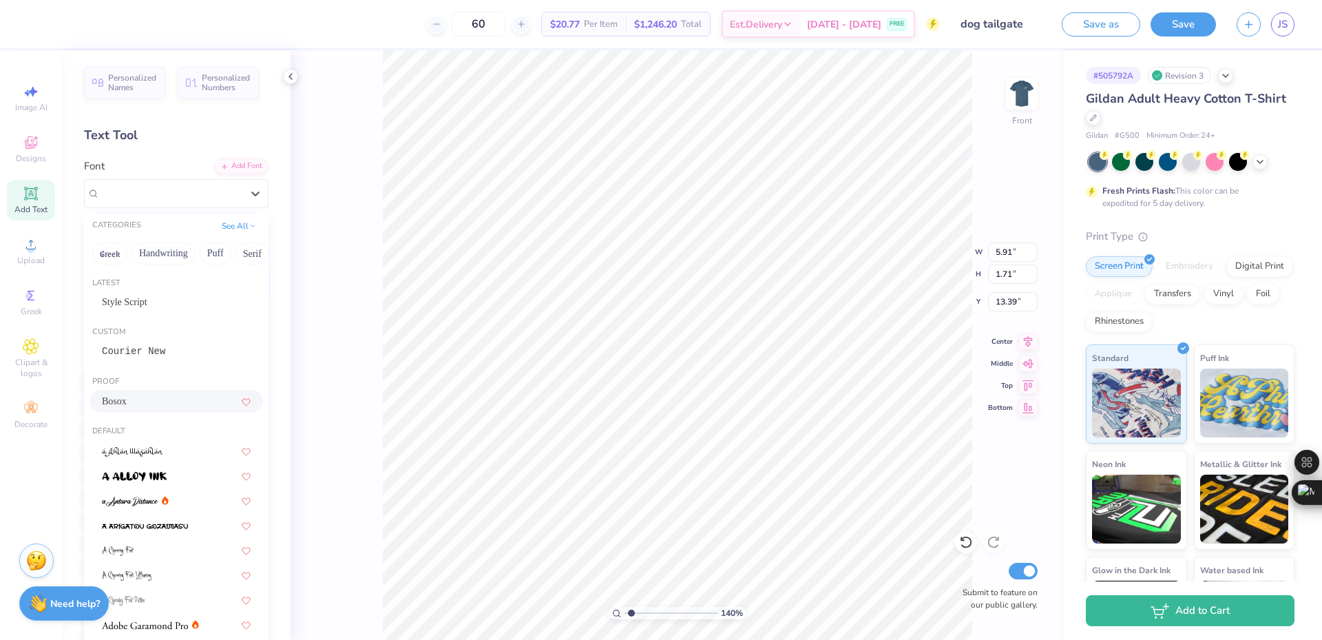
click at [169, 407] on div "Bosox" at bounding box center [176, 401] width 149 height 14
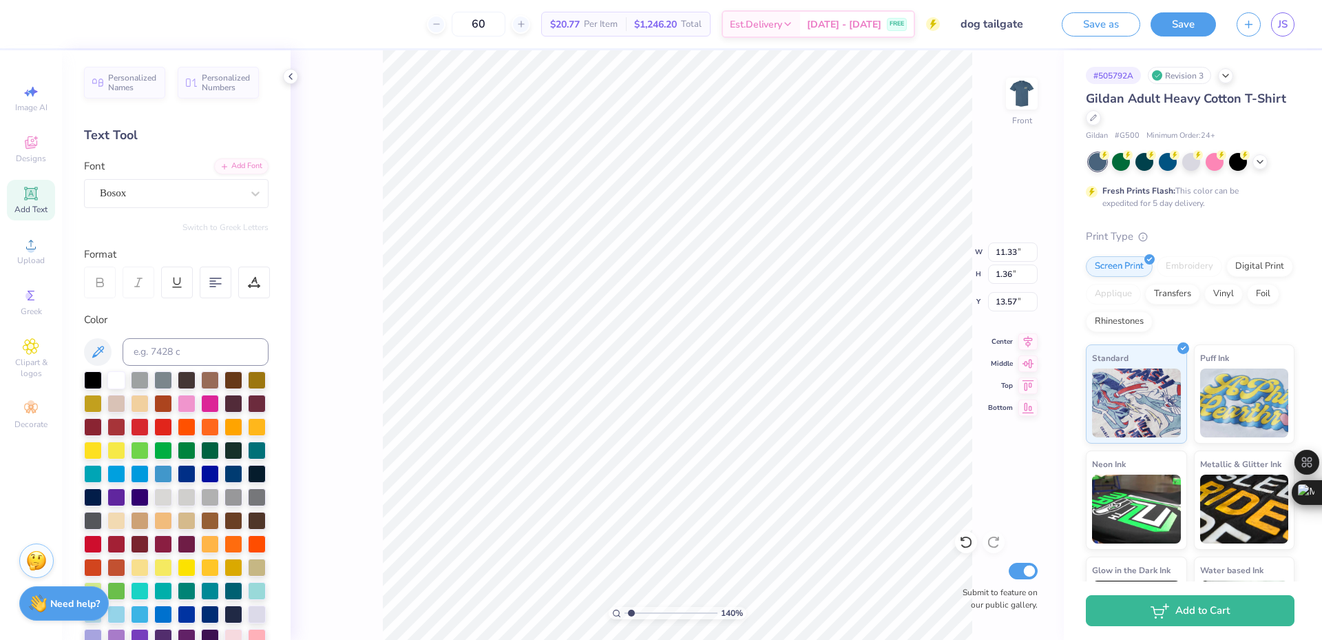
type input "1.39584517333909"
type input "8.54"
type input "1.39584517333909"
type input "3.66"
type input "0.44"
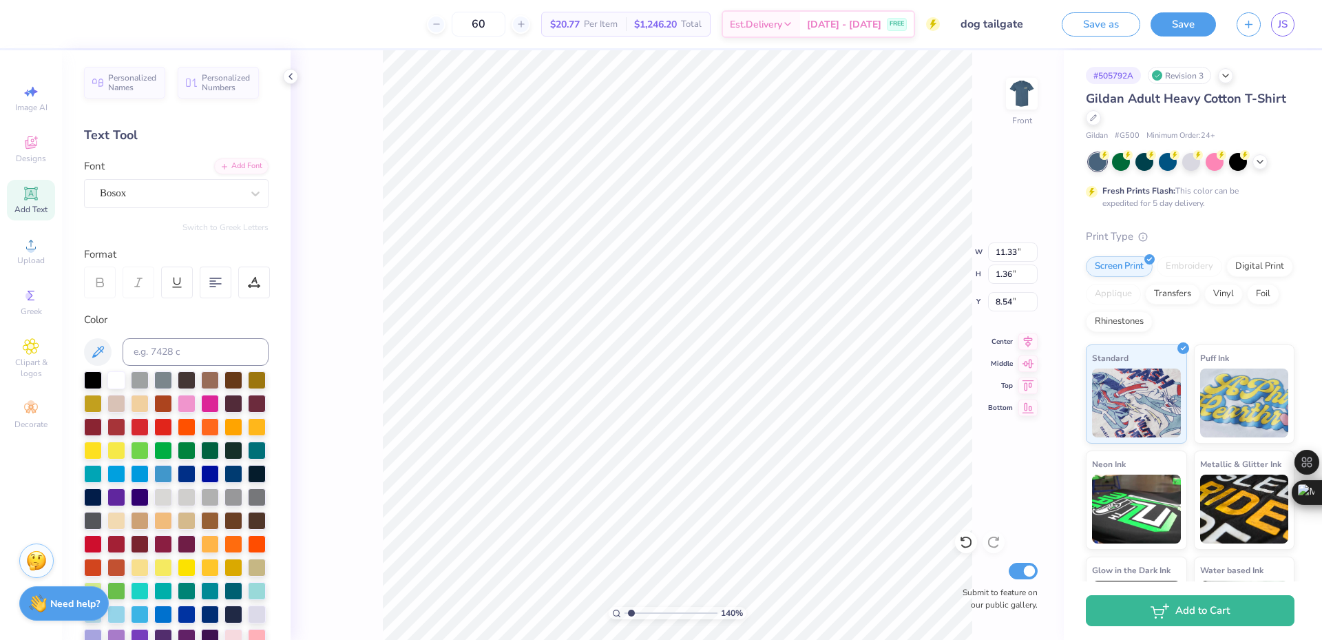
type input "9.46"
type input "1.39584517333909"
type input "5.83"
type input "1.39584517333909"
type input "3.57"
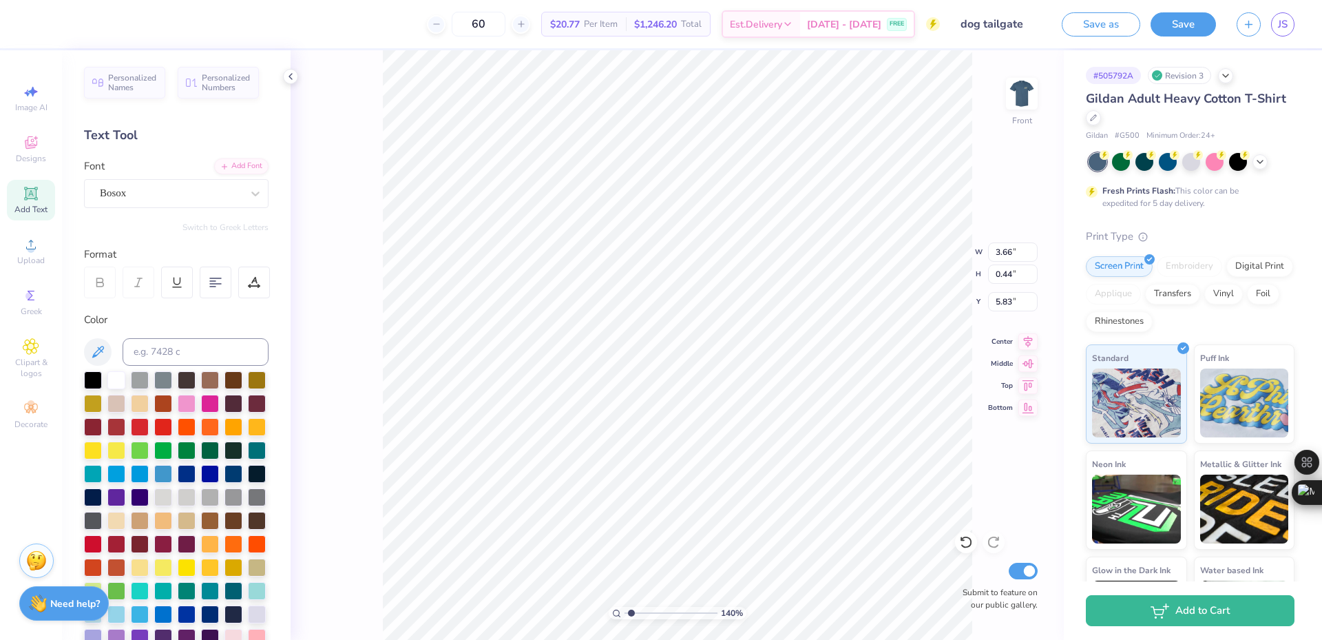
type input "0.43"
click at [98, 379] on div at bounding box center [93, 379] width 18 height 18
type input "2.71964205036602"
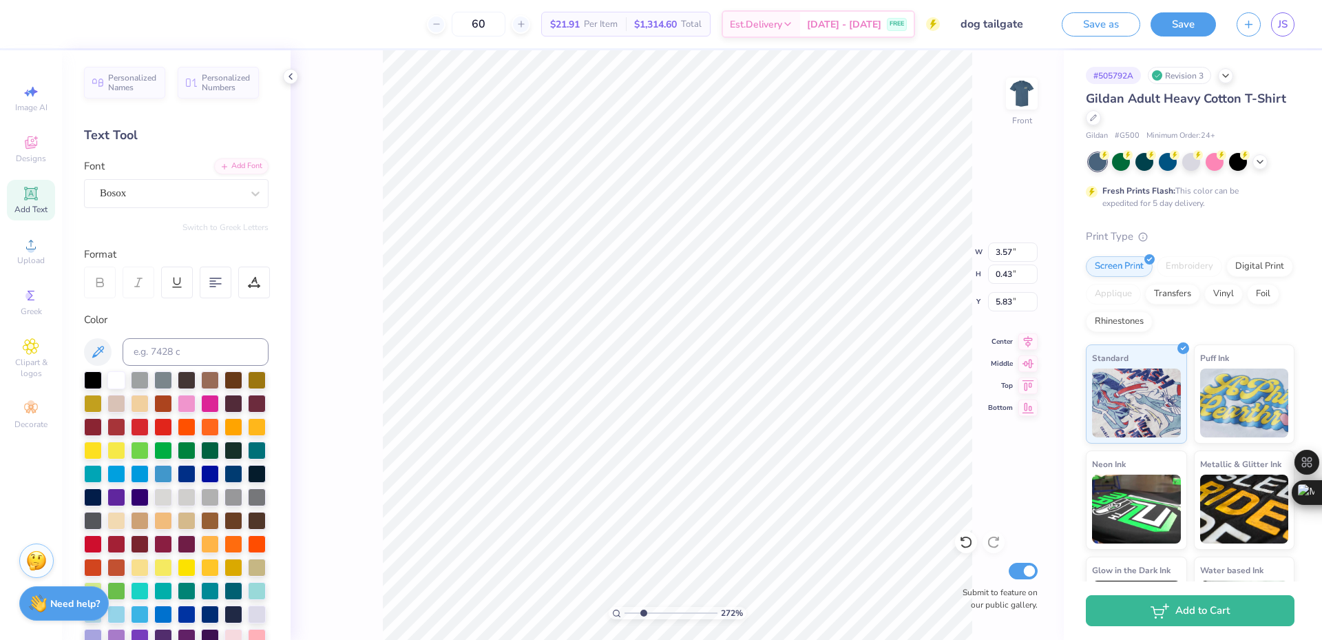
type textarea "Fall Rush"
type input "2.71964205036602"
type textarea "Fall Rush"
type input "2.71964205036602"
type input "12.50"
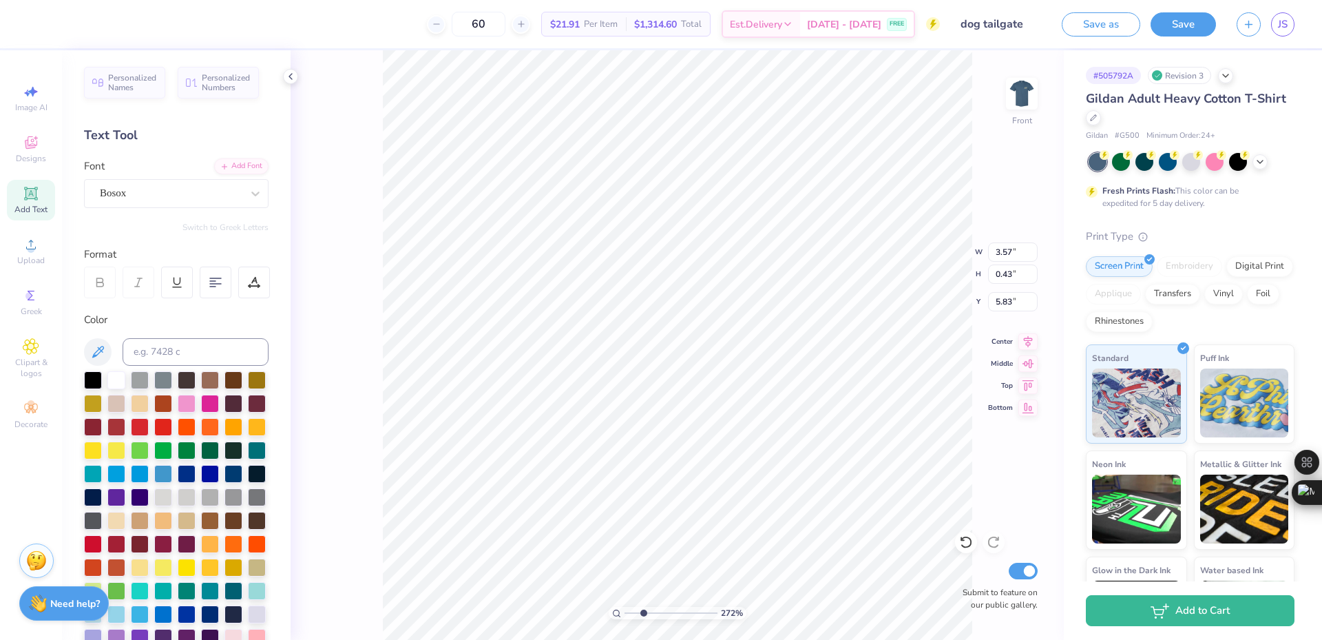
type input "9.62"
type input "3.00"
type input "2.71964205036602"
type input "2.51"
type input "0.43"
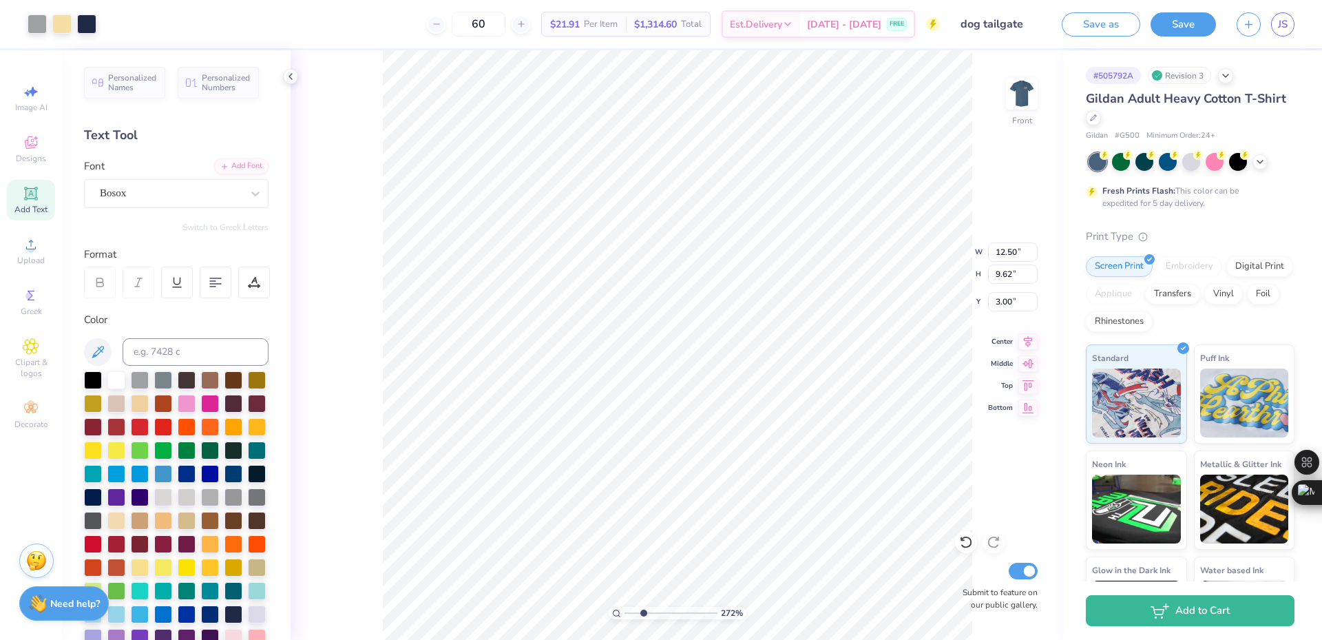
type input "5.83"
type input "2.71964205036602"
type input "5.93"
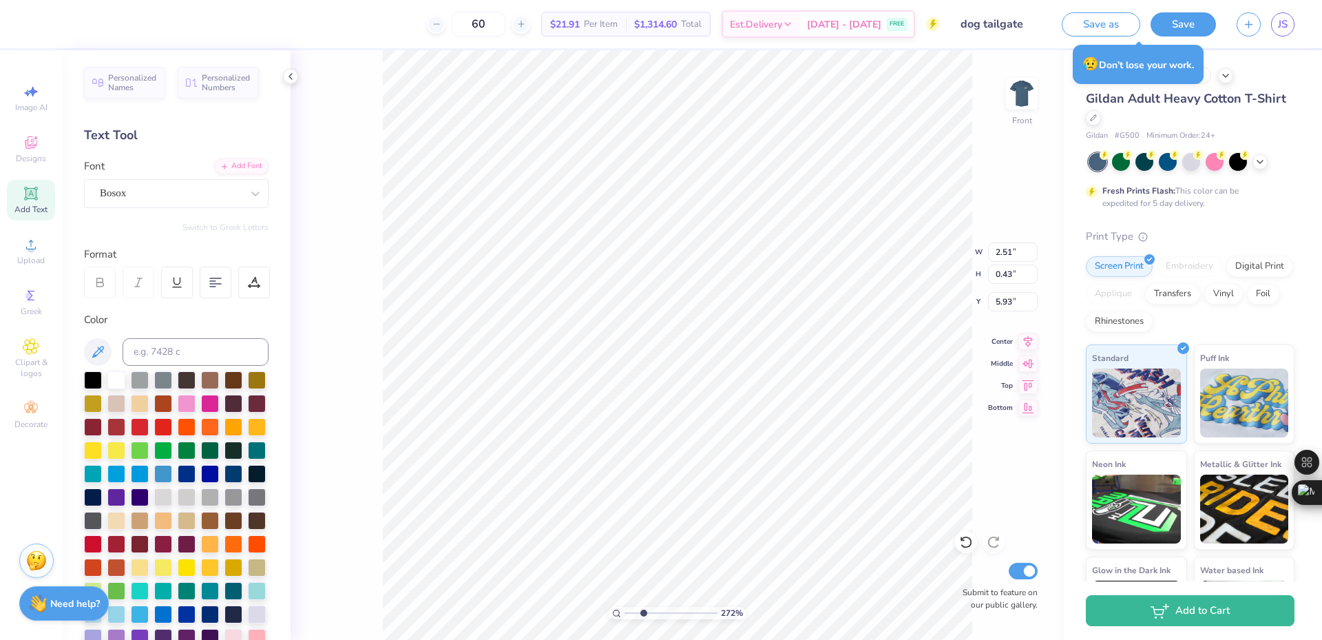
type input "1.39584517333909"
type input "1.57"
type input "0.27"
type input "1.39584517333909"
type input "1.57"
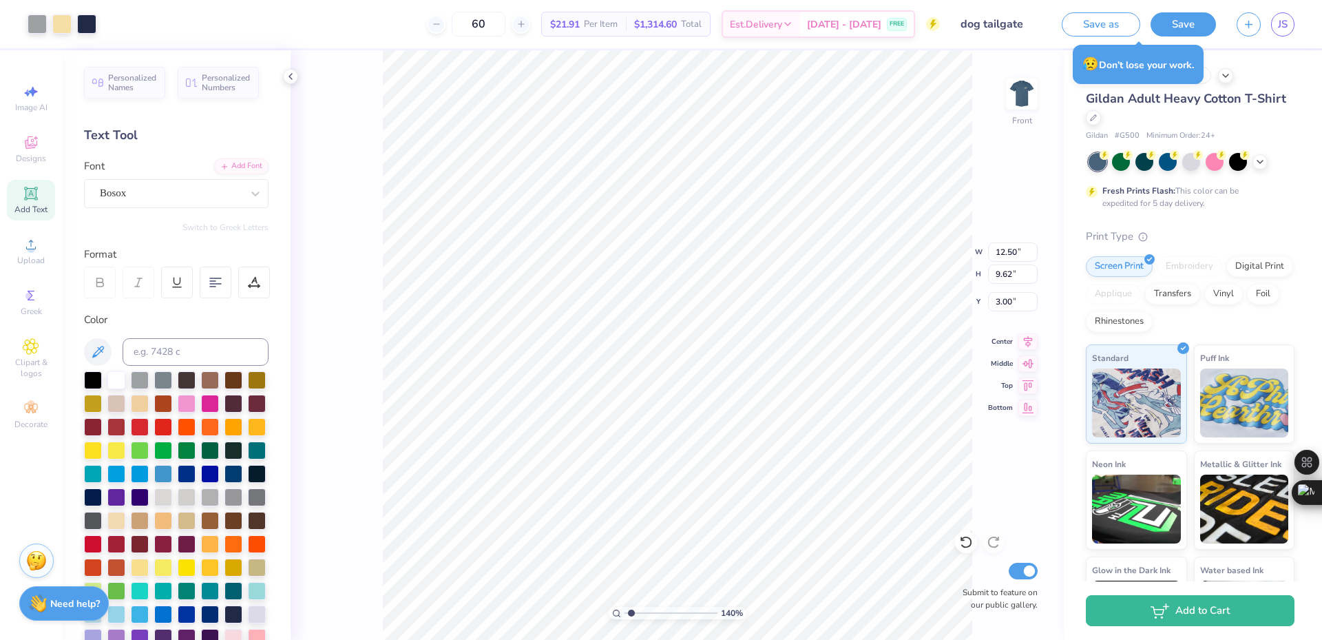
type input "0.27"
type input "5.93"
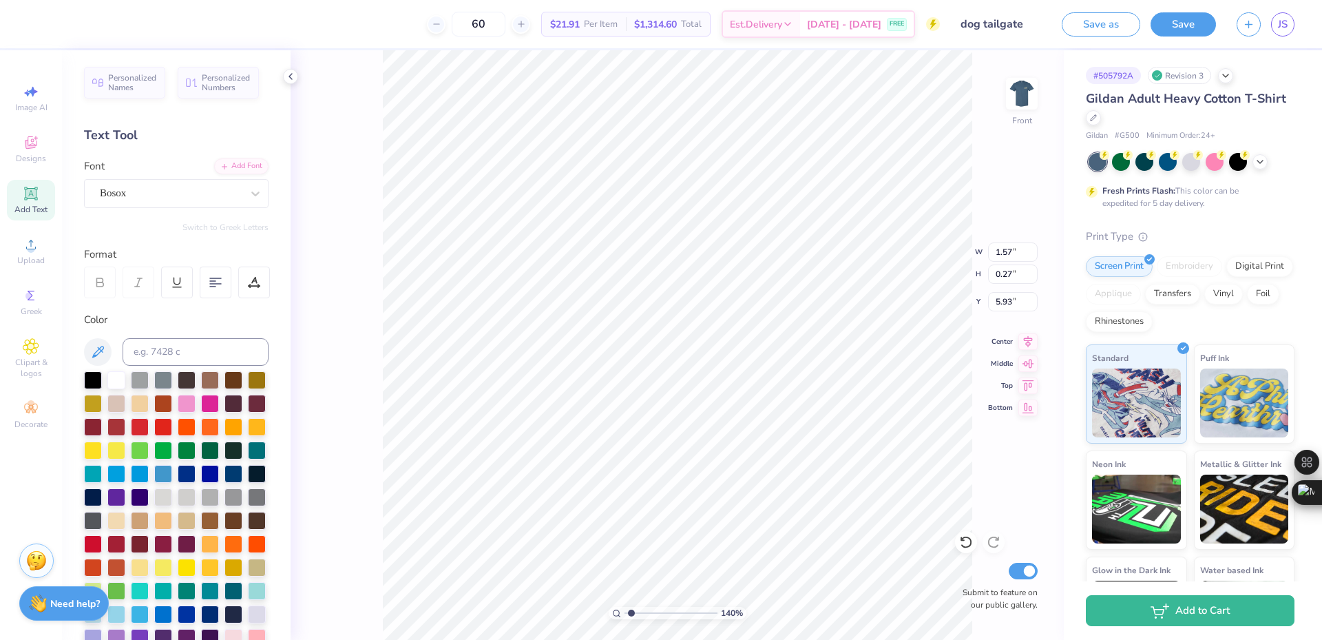
type input "1.39584517333909"
type input "1.59"
type input "0.55"
type input "5.80"
type input "1.39584517333909"
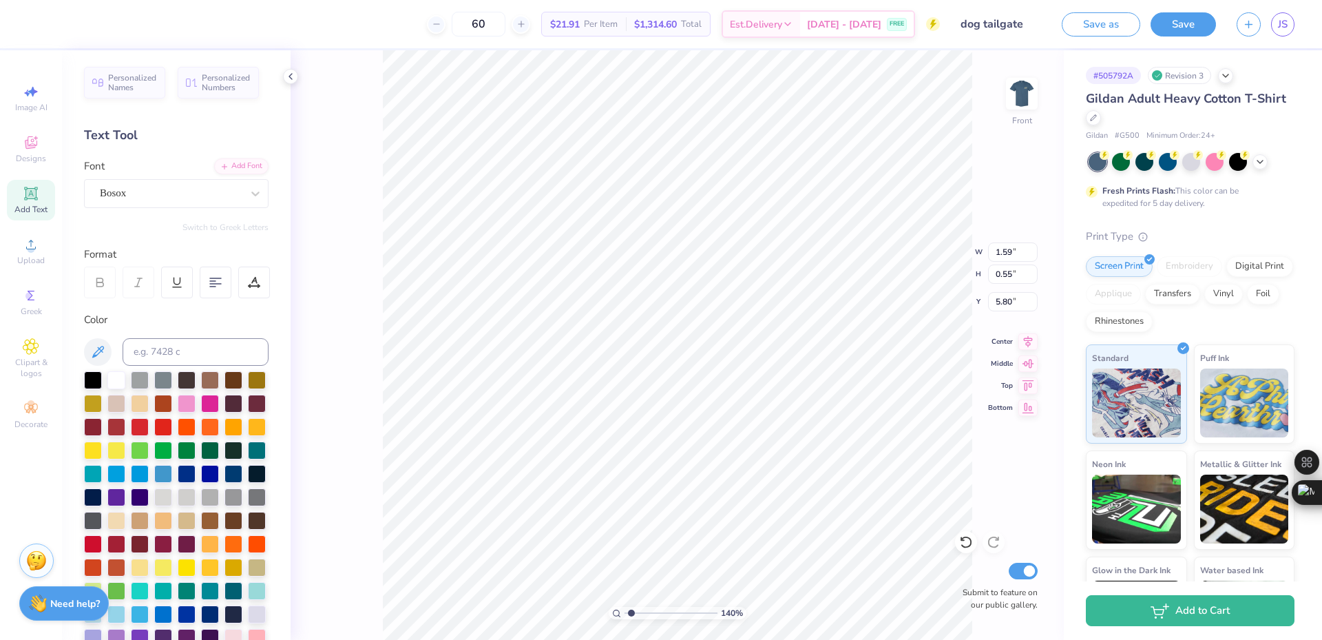
type input "1.81"
type input "0.63"
type input "5.76"
type input "1.39584517333909"
type input "12.50"
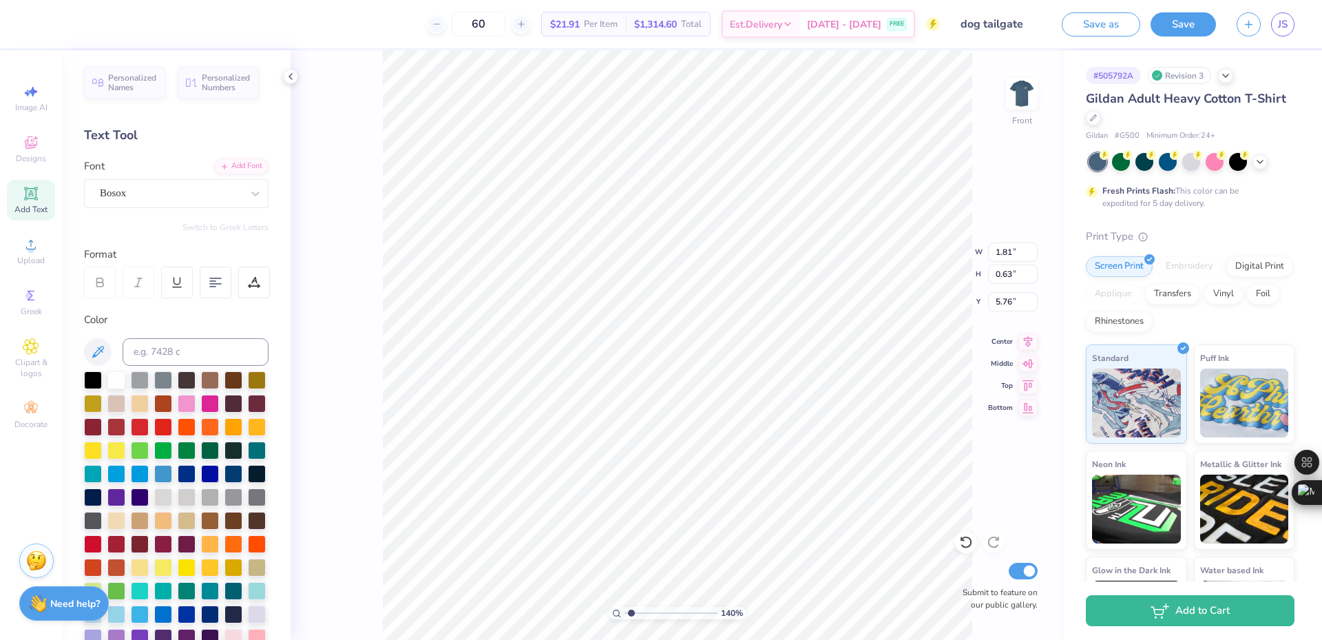
type input "9.62"
type input "3.00"
type input "1.39584517333909"
type input "3.19"
click at [965, 543] on icon at bounding box center [966, 542] width 14 height 14
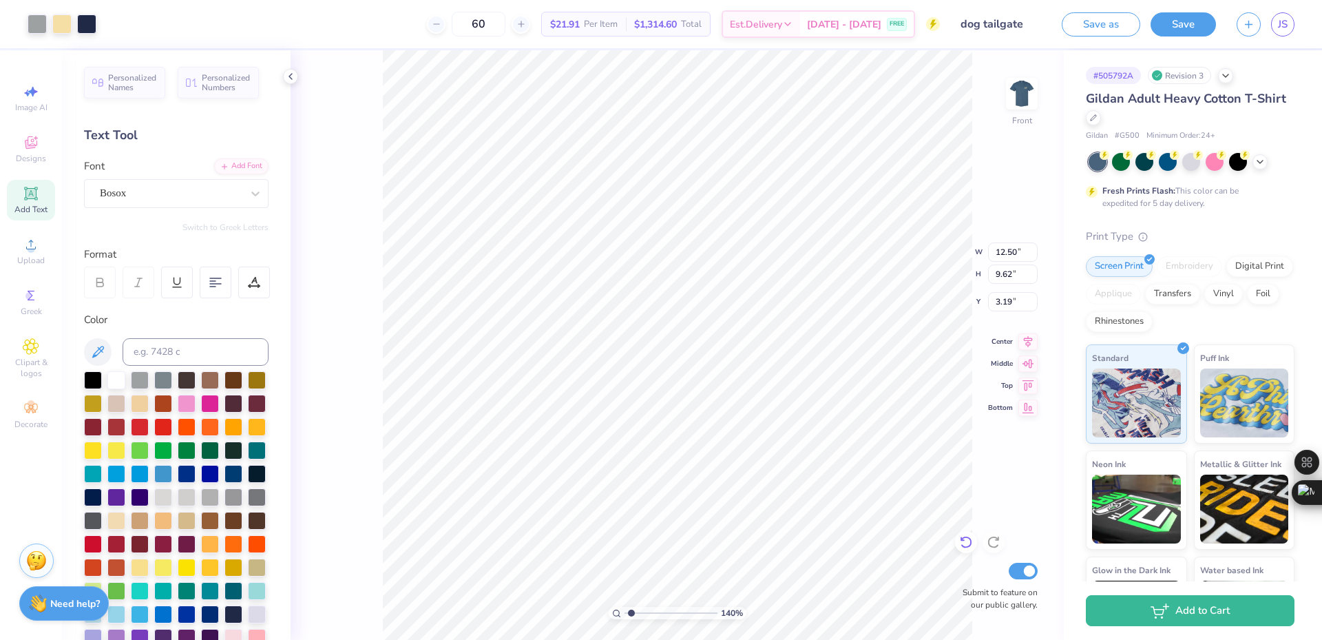
type input "1.39584517333909"
type input "3.00"
type input "1.39584517333909"
type input "1.81"
type input "0.63"
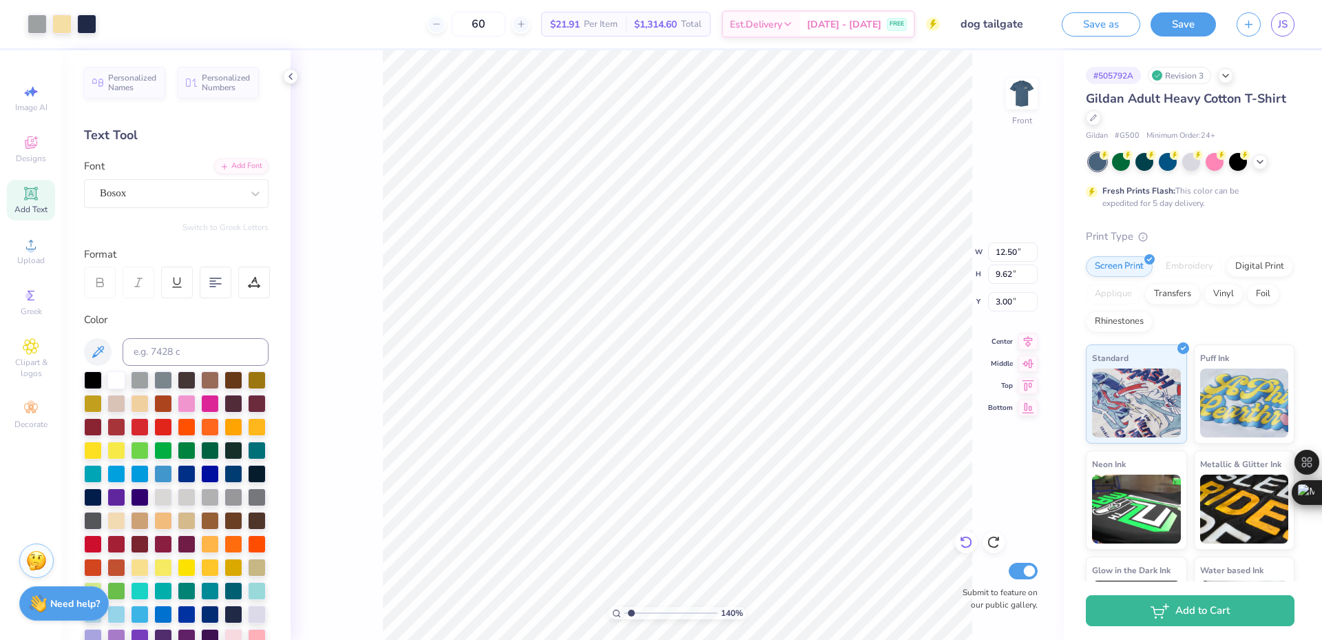
type input "5.76"
type input "1.39584517333909"
type input "5.79"
type input "1.39584517333909"
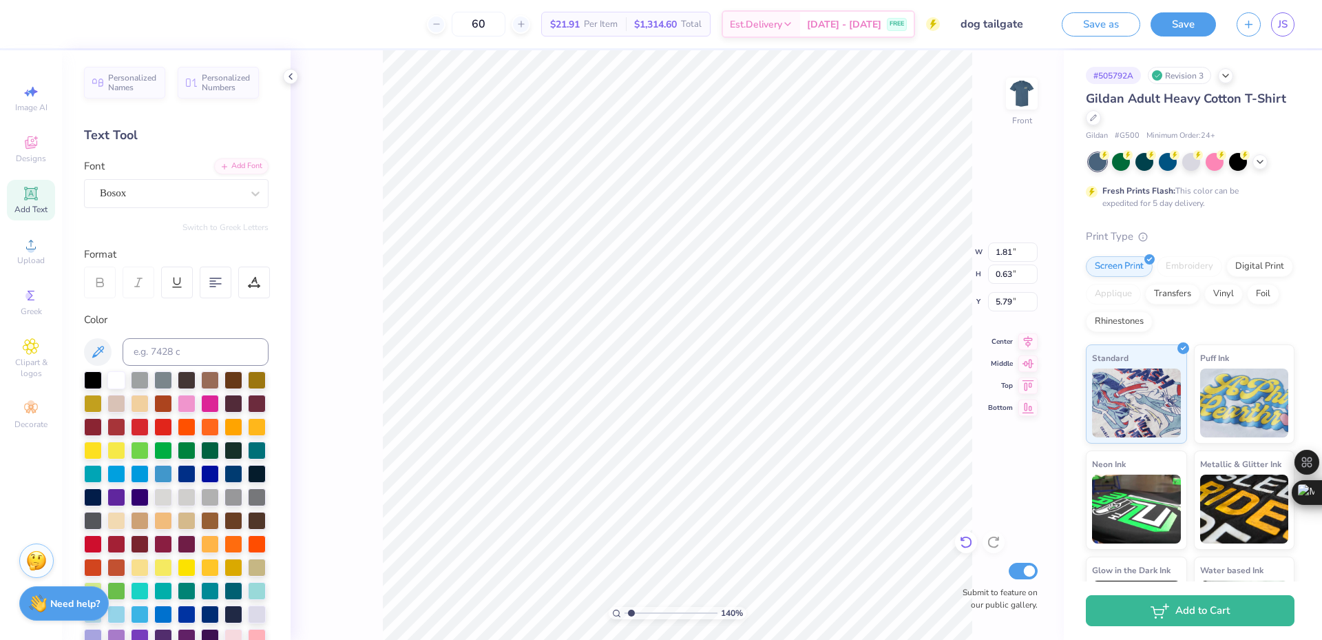
type input "12.50"
type input "9.62"
type input "3.00"
type input "5.29890637113111"
type input "1.98"
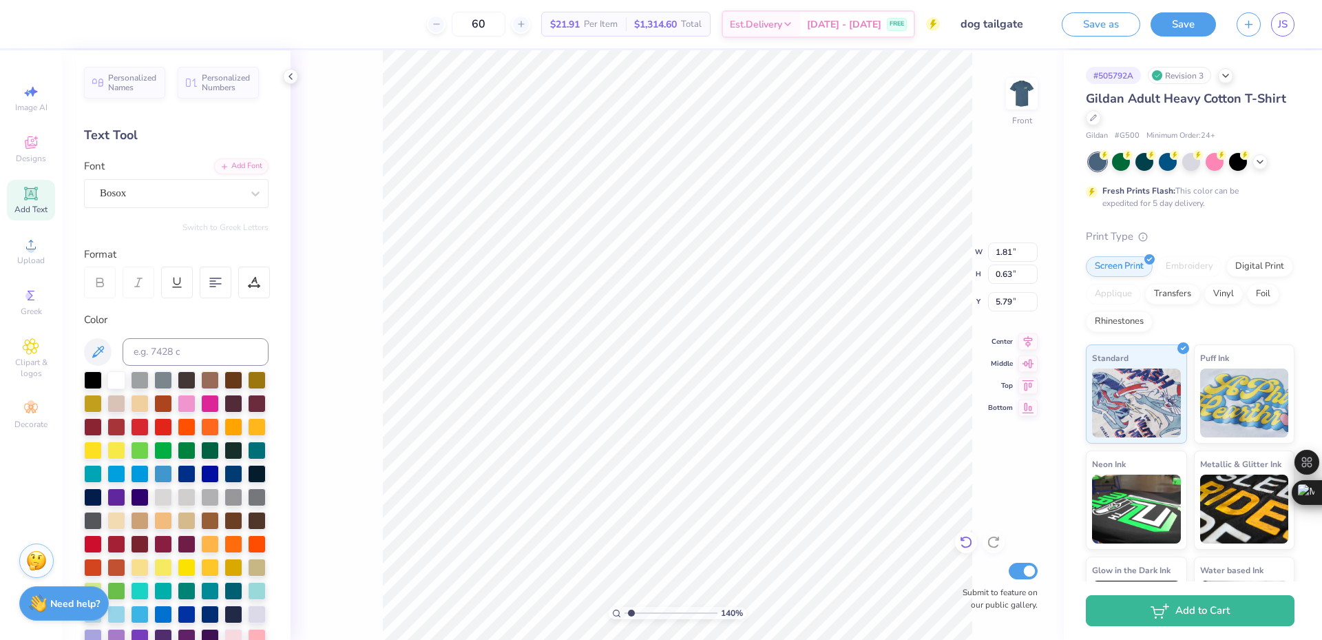
type input "0.69"
type input "5.75"
type input "10"
type input "12.50"
type input "9.62"
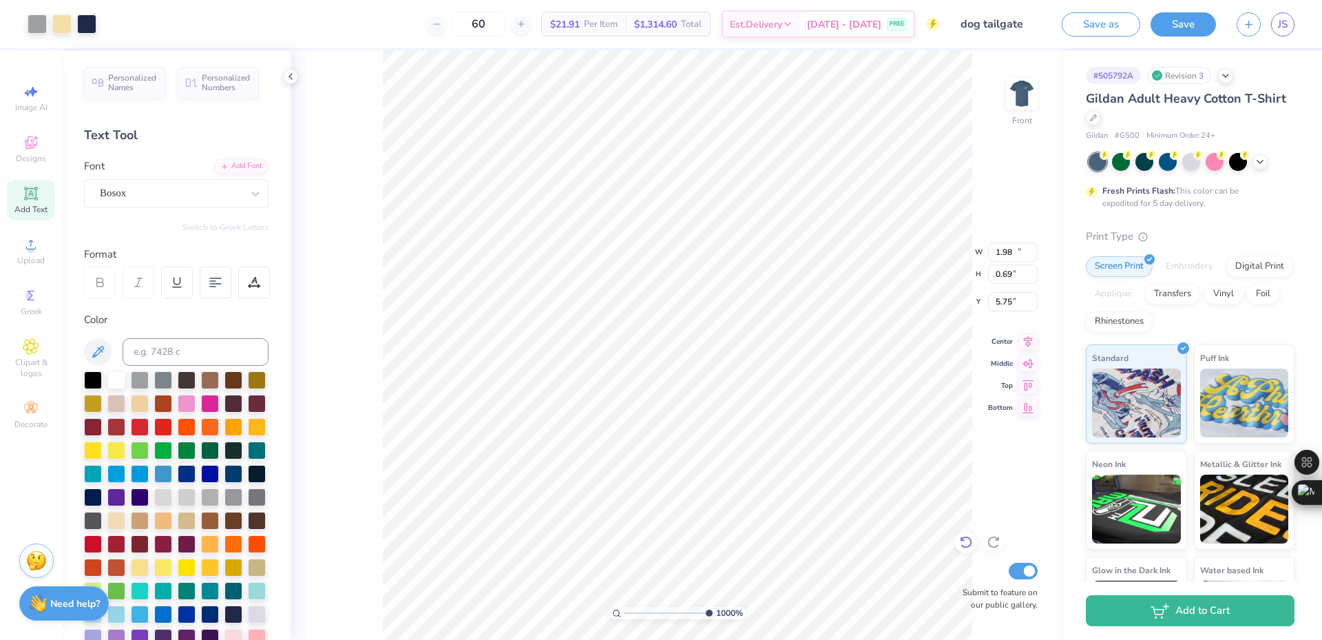
type input "3.00"
type input "3.79619922921342"
type input "12.50"
type input "9.62"
type input "3.00"
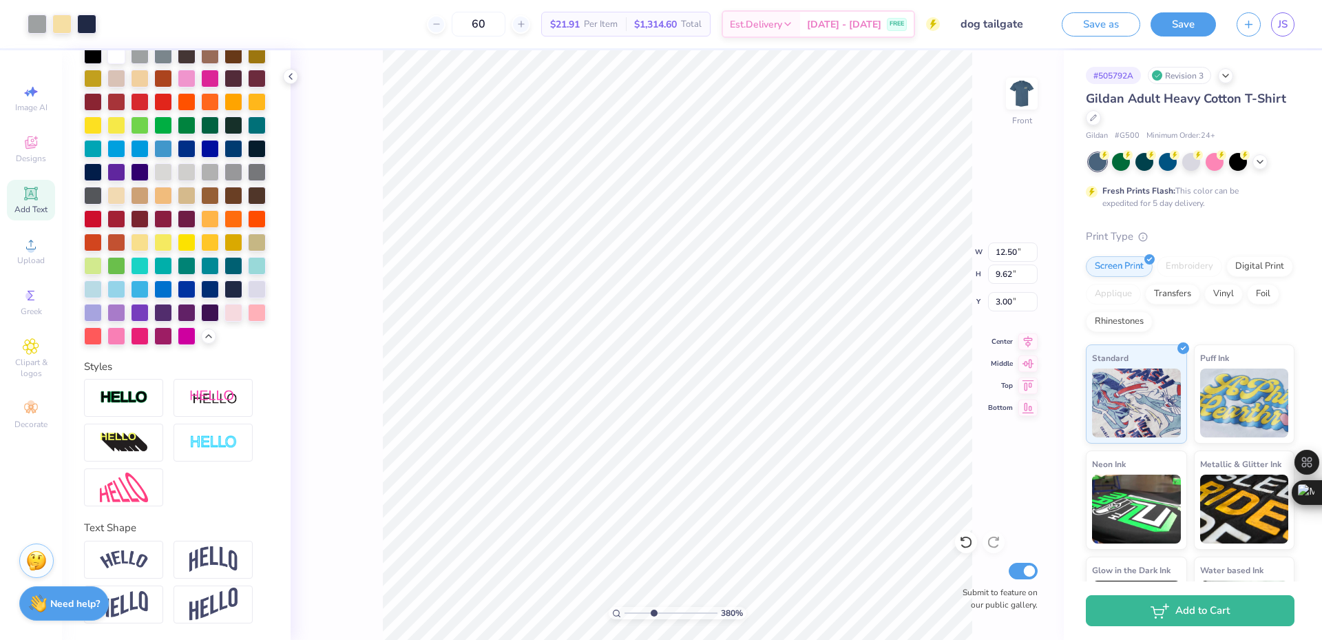
scroll to position [0, 0]
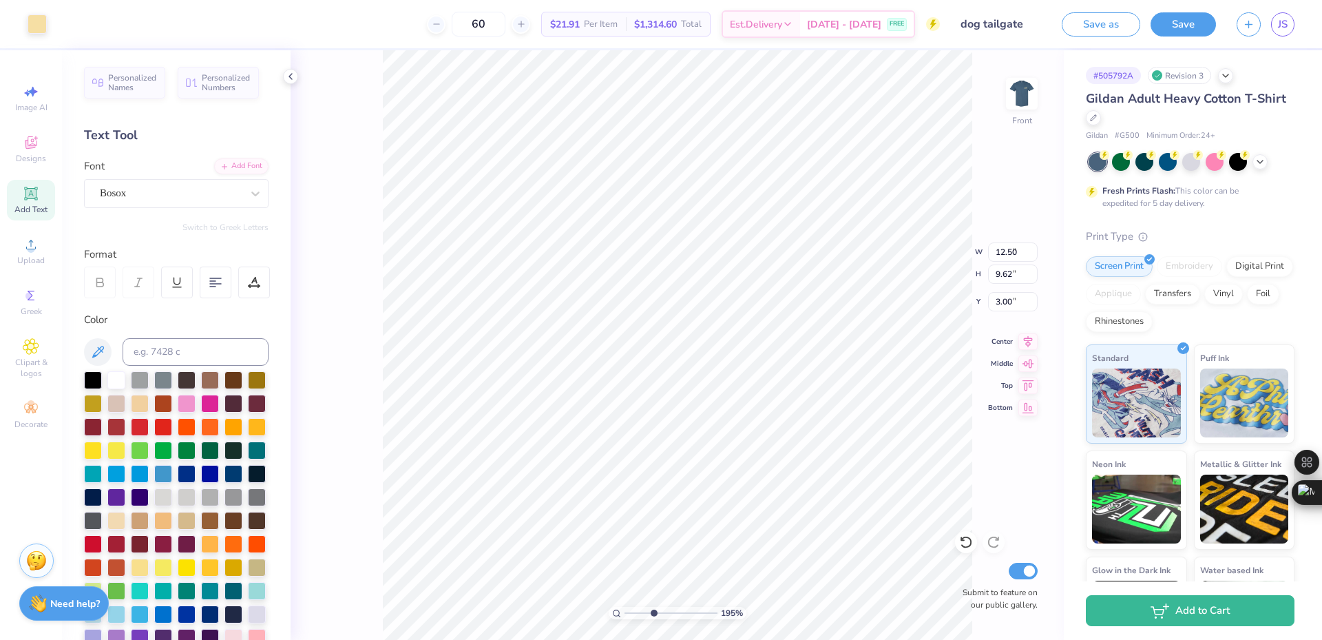
type input "1.94838374793402"
type input "0.56"
type input "0.53"
type input "4.53"
type input "12.50"
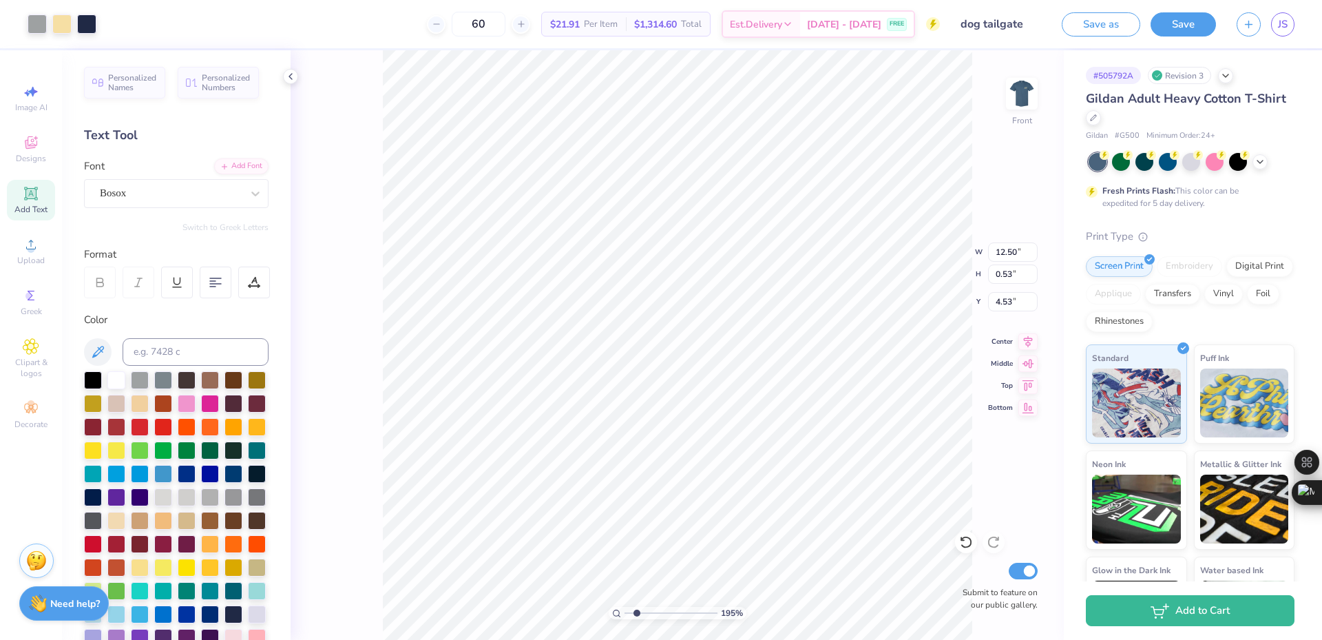
type input "9.62"
type input "3.00"
type input "1.90"
type input "0.66"
type input "5.77"
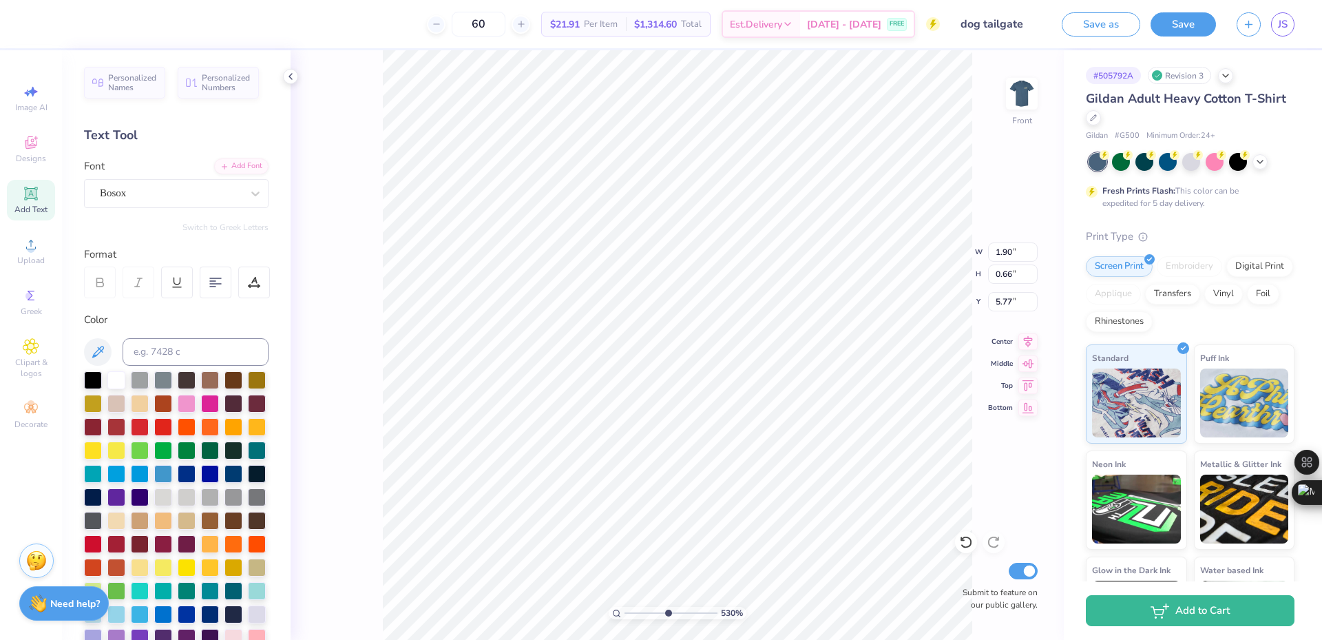
scroll to position [12, 4]
type input "5.29890637113111"
type input "12.50"
type input "9.62"
type input "3.00"
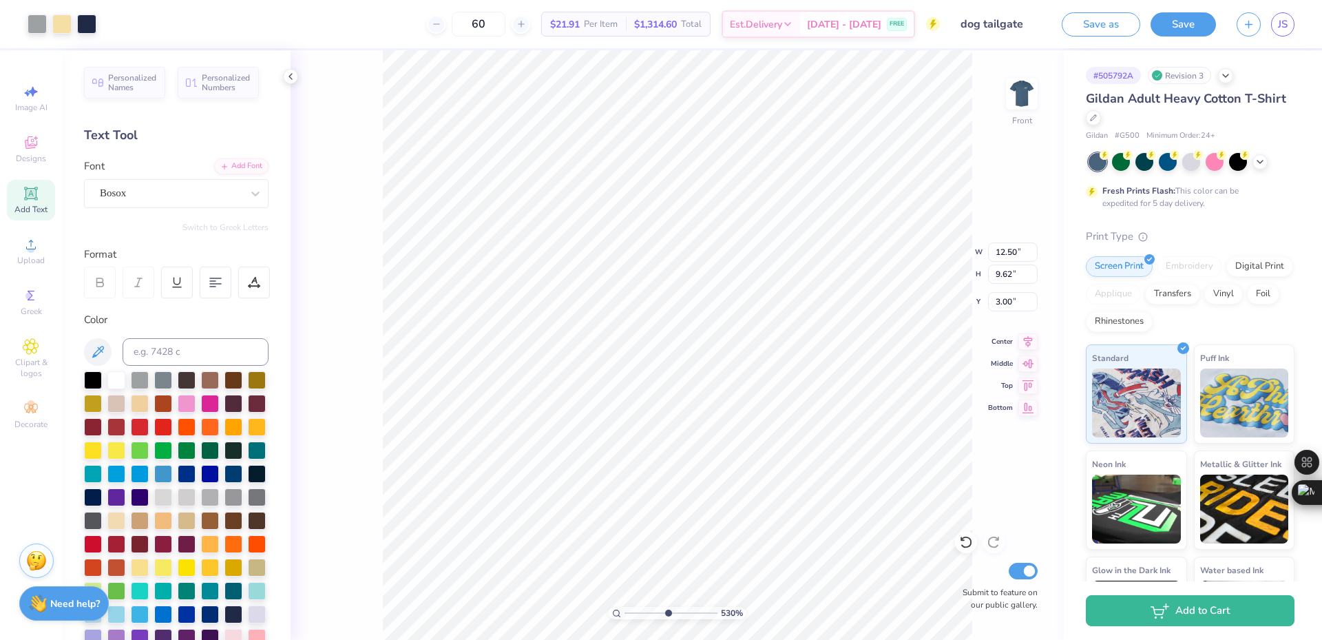
type input "5.29890637113111"
type input "1.90"
type input "0.66"
type input "5.77"
type input "5.29890637113111"
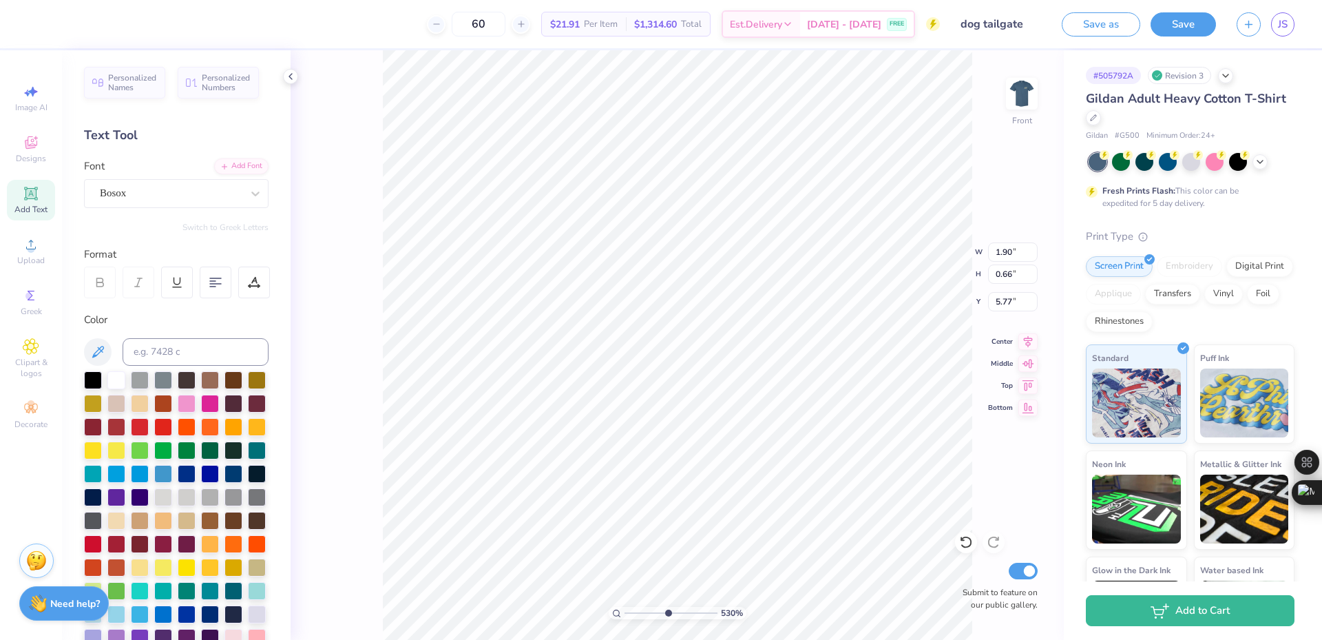
type input "12.50"
type input "9.62"
type input "3.00"
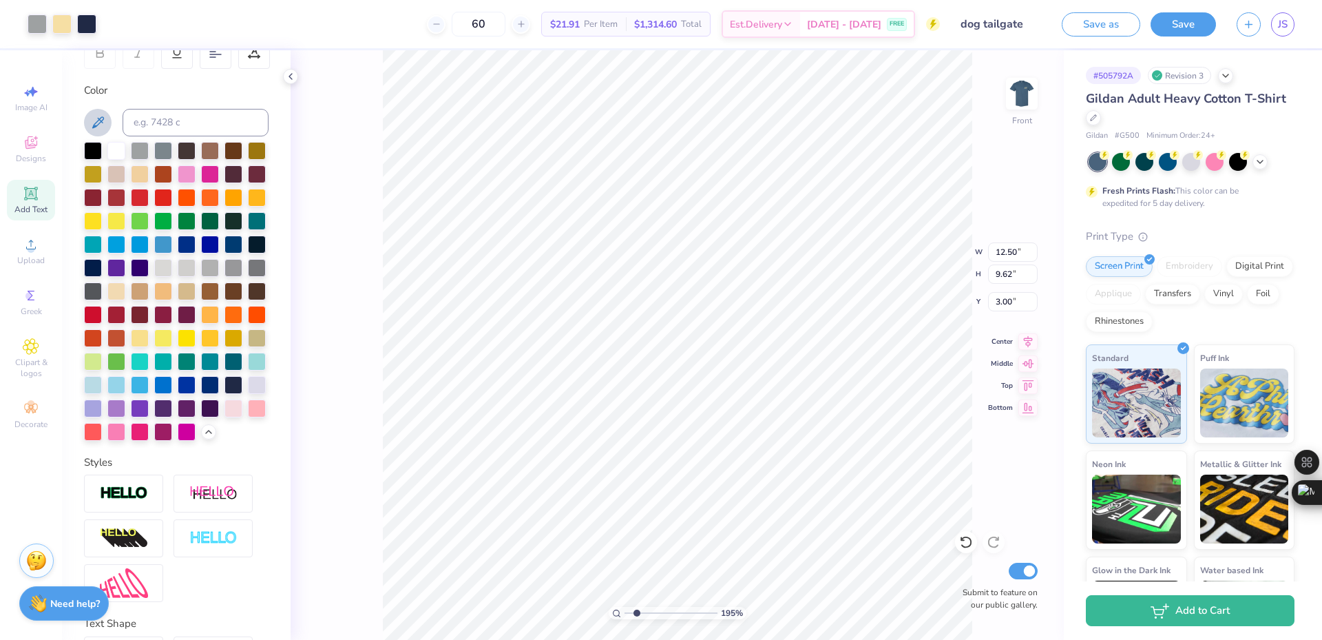
click at [107, 119] on button at bounding box center [98, 123] width 28 height 28
type input "1.94838374793402"
type input "1.90"
type input "0.66"
type input "5.77"
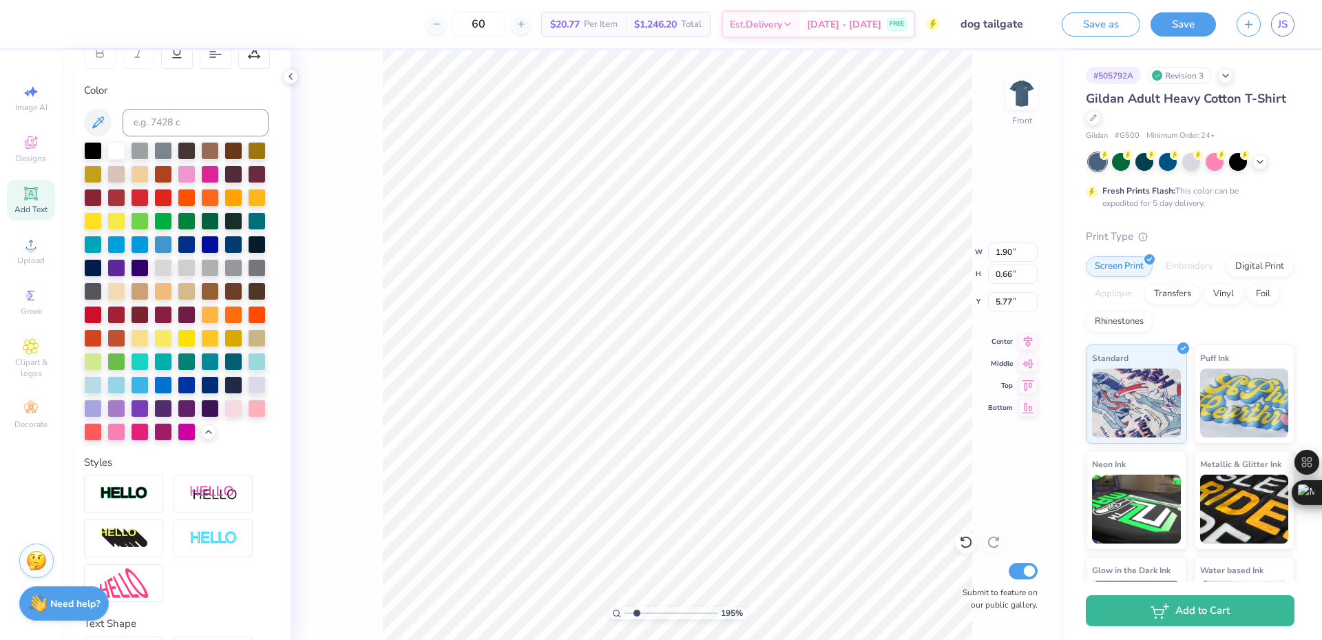
scroll to position [12, 3]
type input "1.94838374793402"
type input "12.50"
type input "9.62"
type input "3.00"
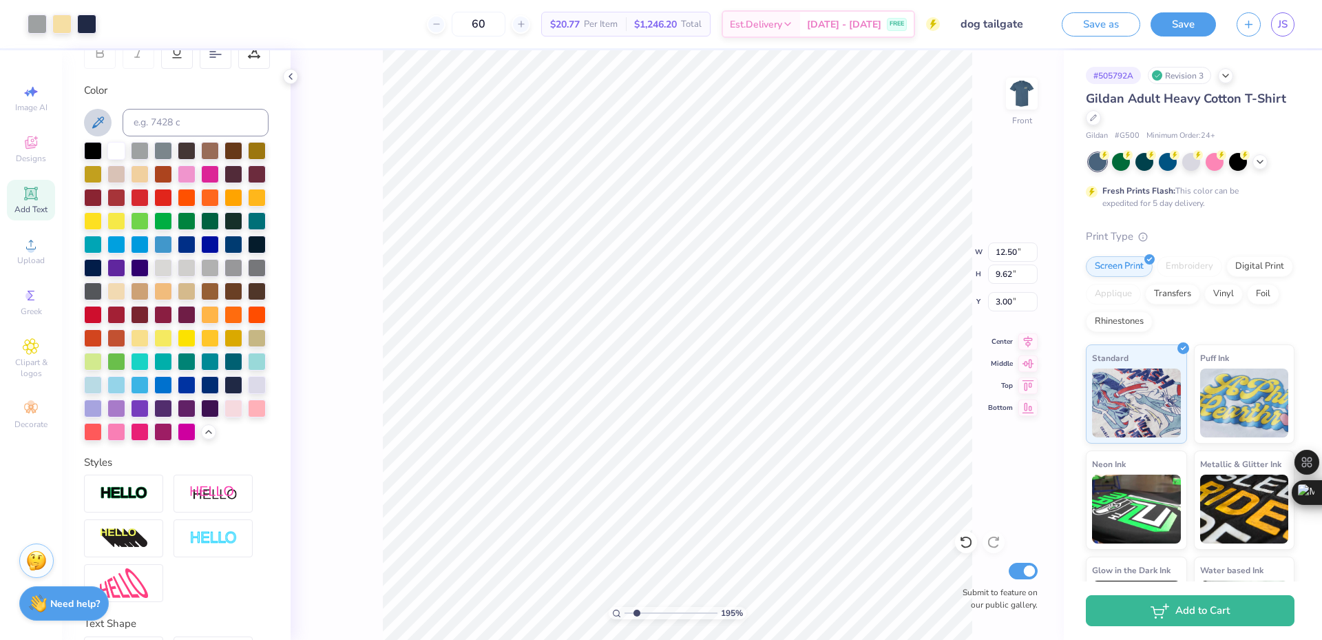
click at [106, 118] on button at bounding box center [98, 123] width 28 height 28
type input "1.94838374793402"
type input "1.90"
type input "0.66"
type input "5.77"
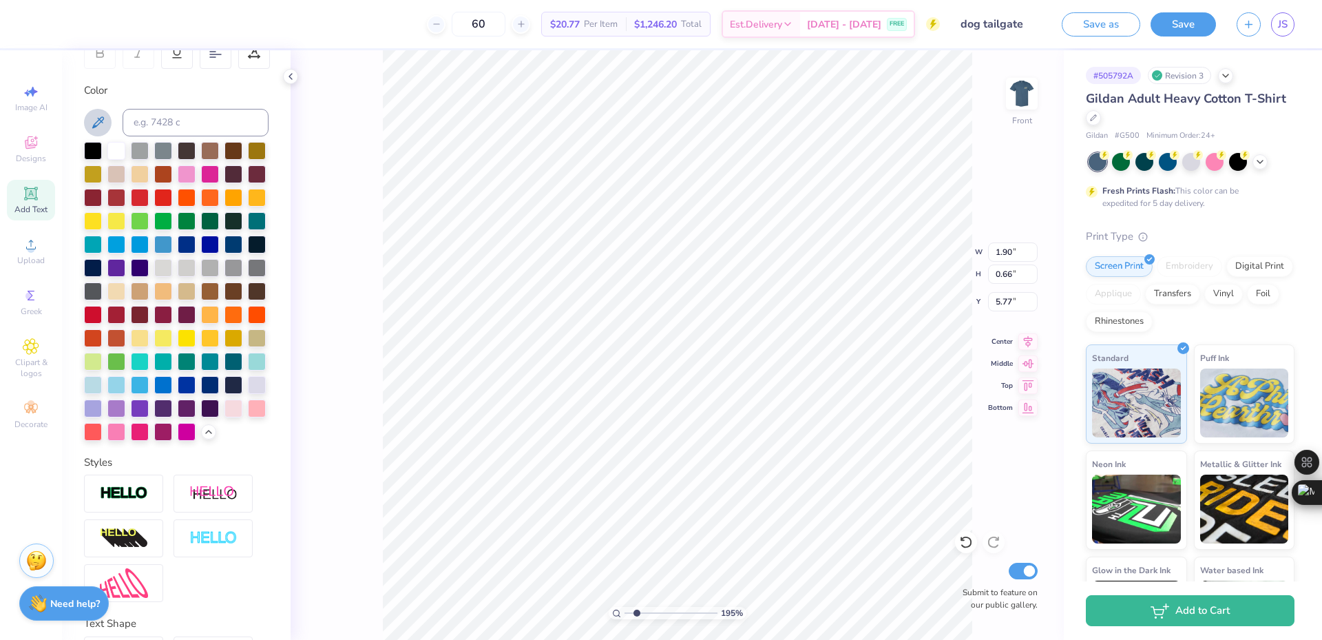
click at [94, 116] on icon at bounding box center [98, 122] width 17 height 17
type input "1.94838374793402"
type input "12.50"
type input "9.62"
type input "3.00"
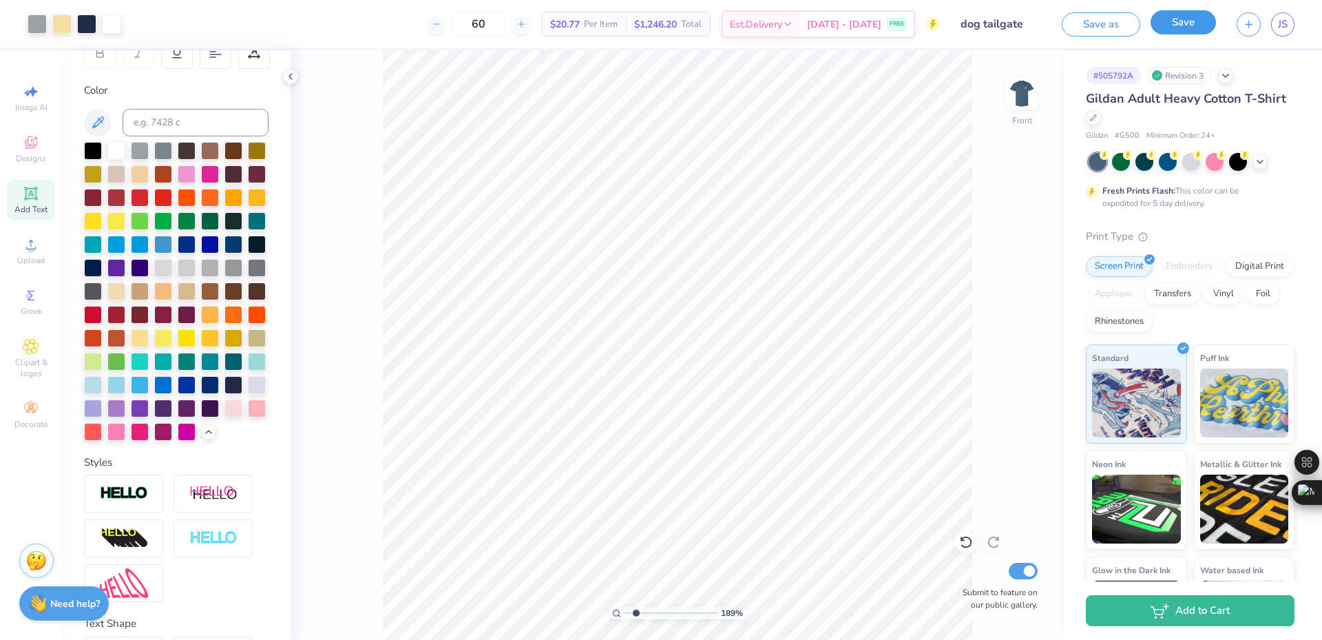
click at [1158, 27] on button "Save" at bounding box center [1183, 22] width 65 height 24
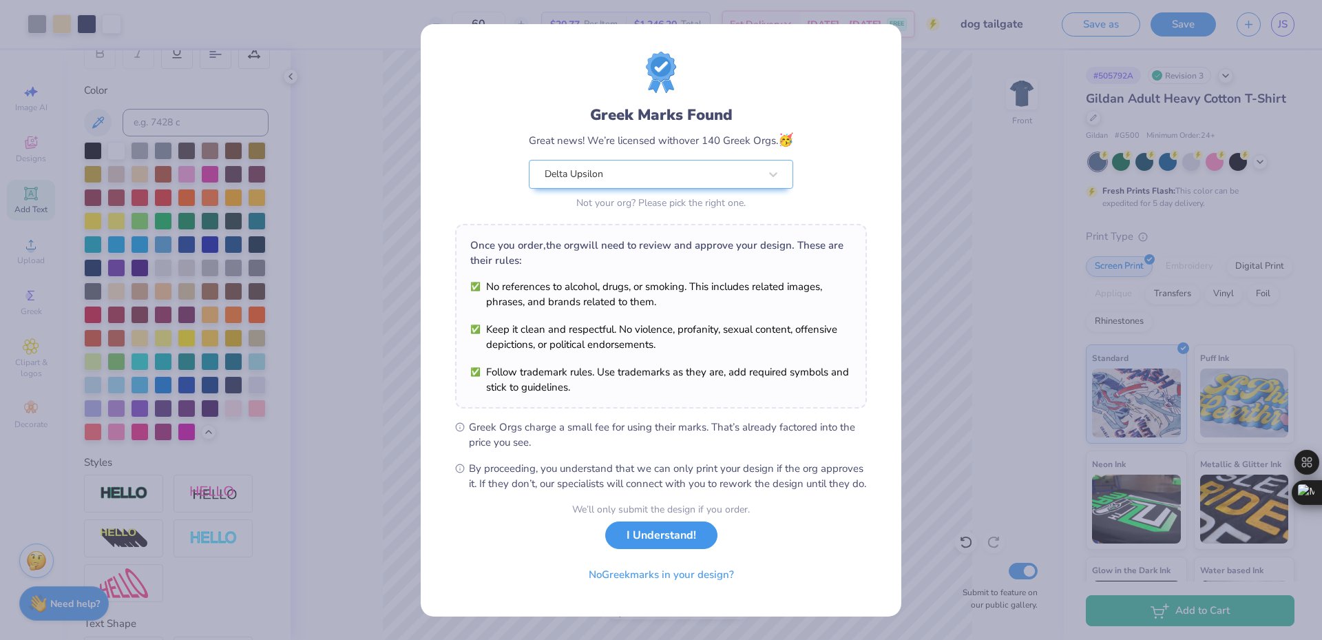
click at [669, 525] on button "I Understand!" at bounding box center [661, 535] width 112 height 28
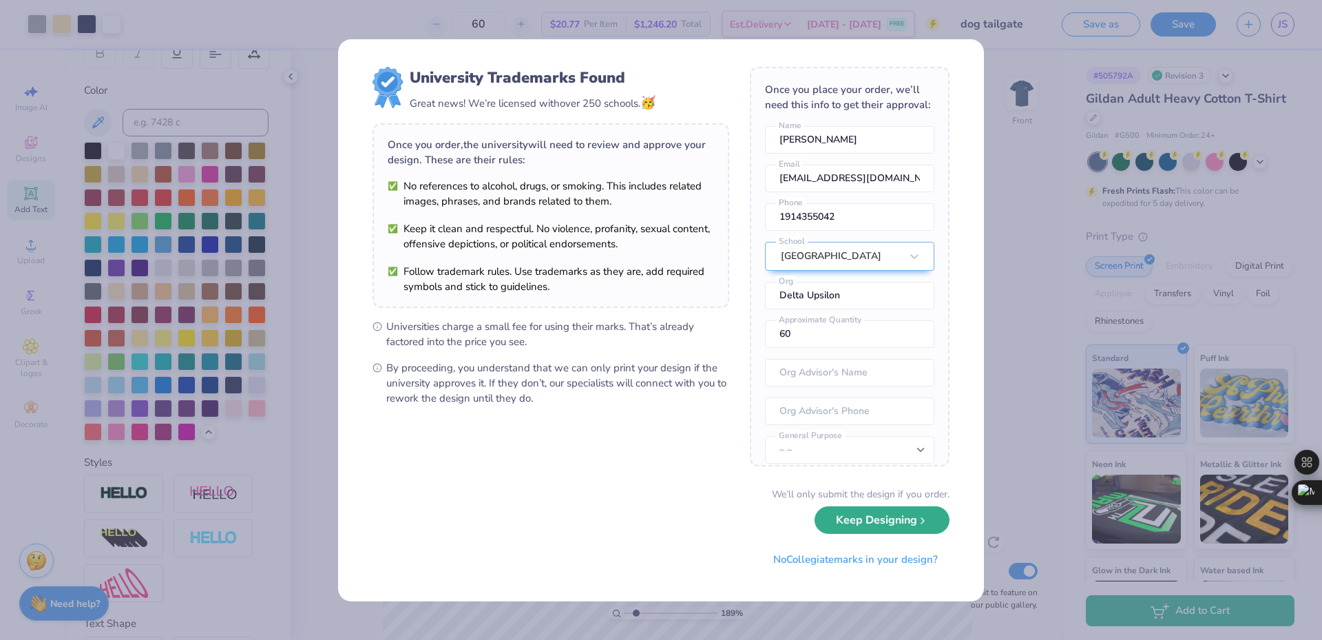
click at [832, 526] on button "Keep Designing" at bounding box center [882, 520] width 135 height 28
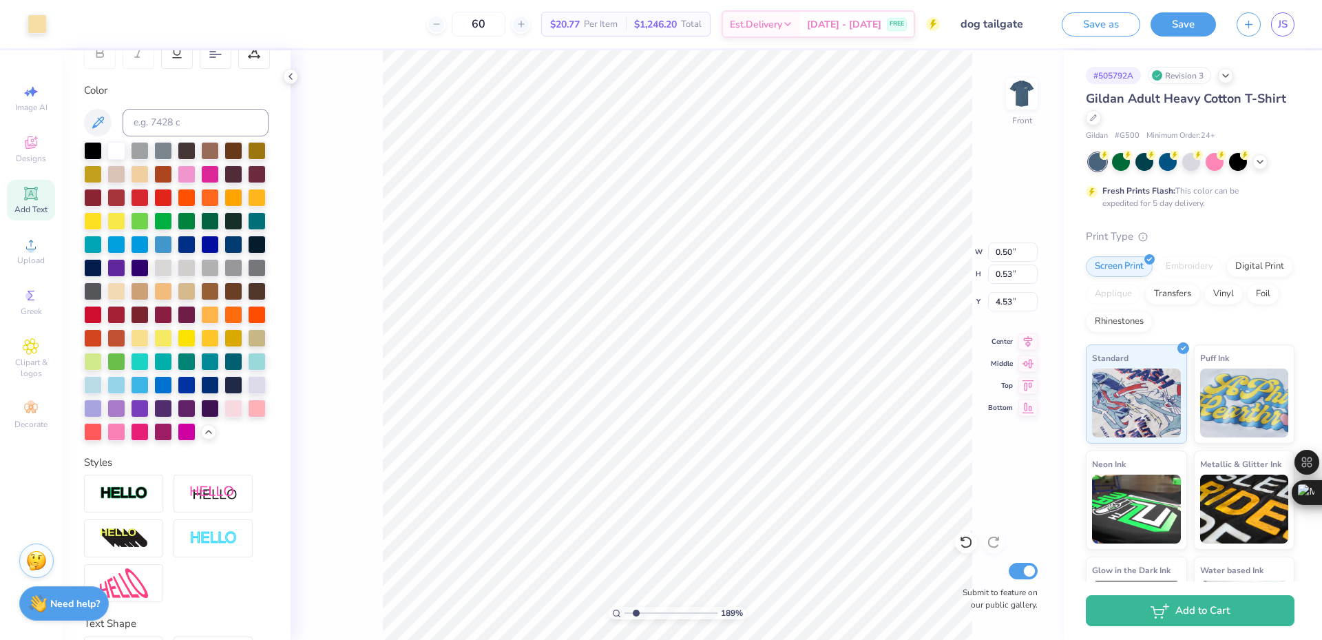
type input "1.88718186350317"
type input "12.50"
type input "9.62"
type input "3.00"
click at [962, 537] on icon at bounding box center [966, 542] width 14 height 14
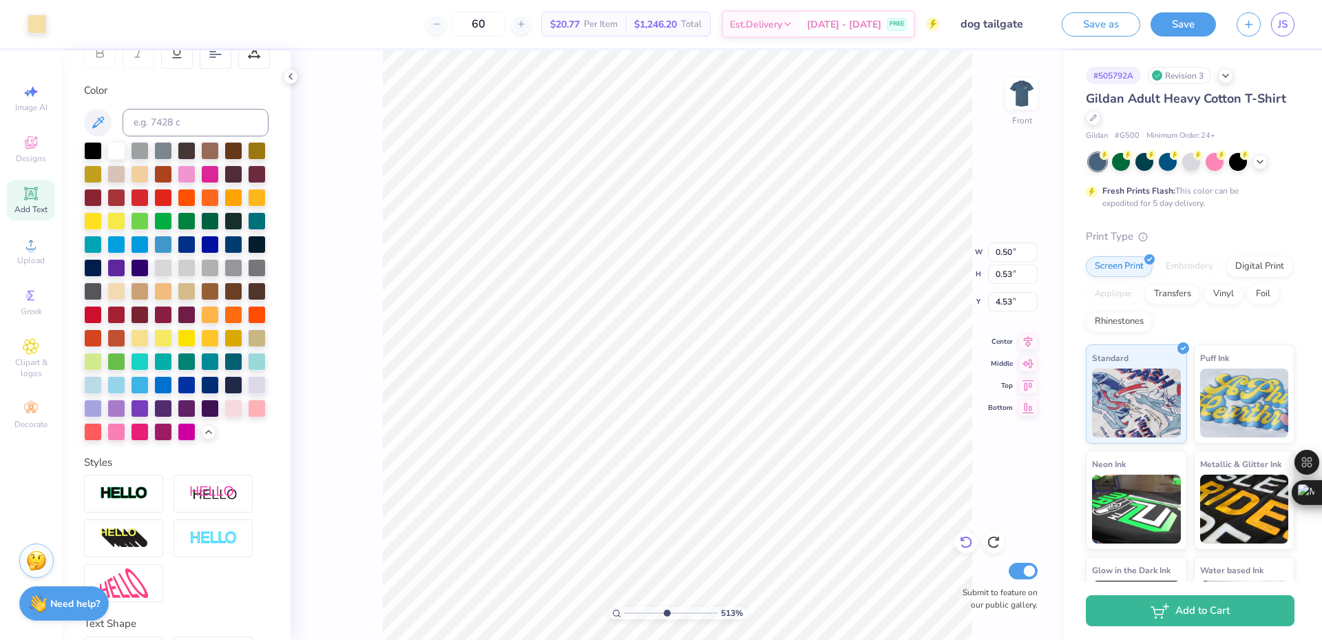
type input "5.13245915267132"
type input "0.56"
type input "5.13245915267132"
type input "12.50"
type input "9.62"
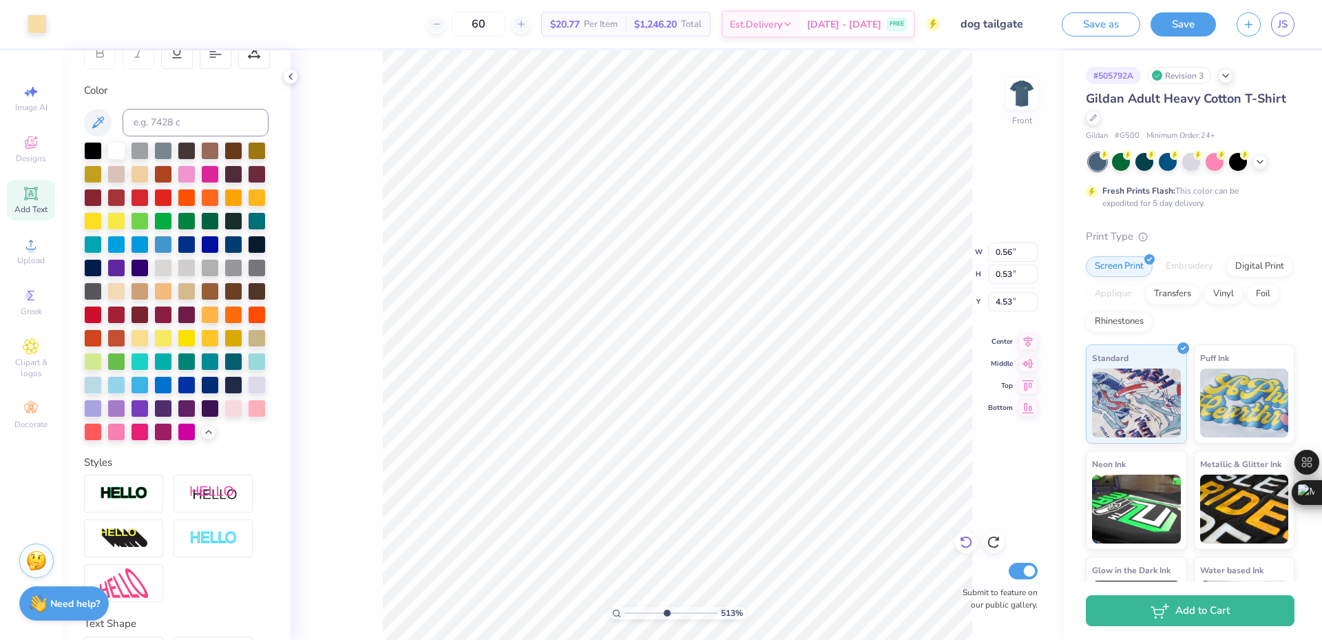
type input "3.00"
type input "5.13245915267132"
type input "0.50"
type input "0.53"
type input "4.53"
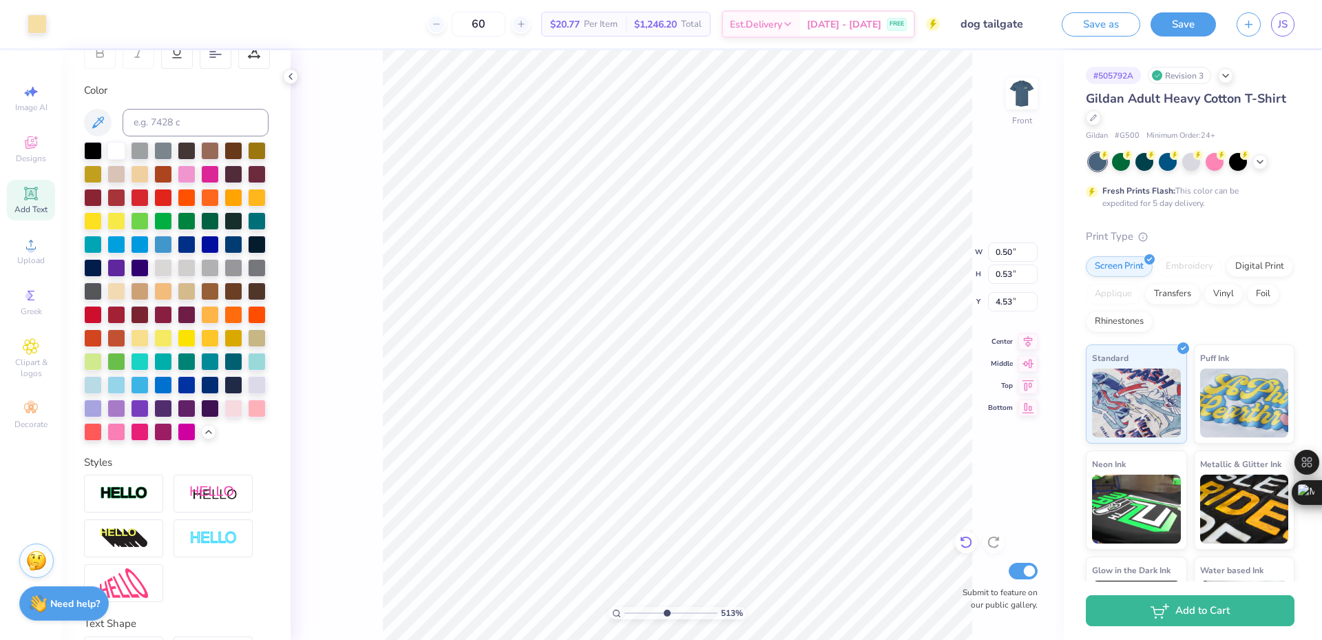
click at [962, 547] on icon at bounding box center [966, 542] width 14 height 14
type input "2.63421369538396"
type input "1.90"
type input "0.66"
type input "5.77"
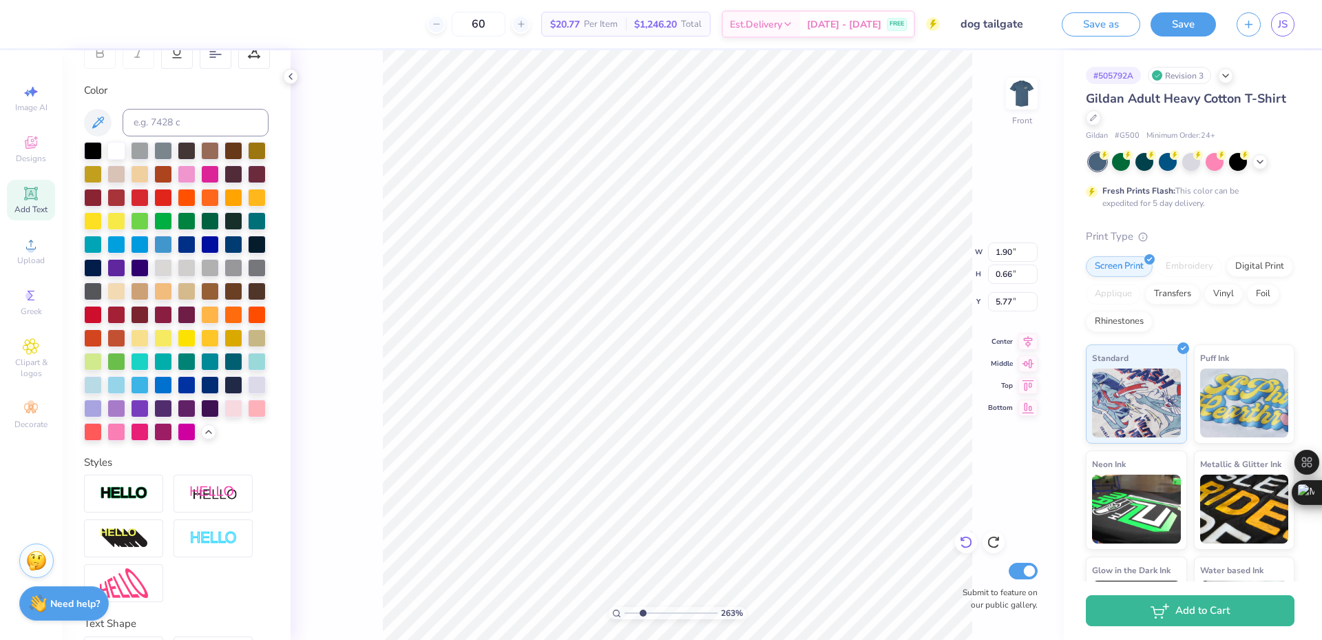
type input "2.63421369538396"
type input "0.50"
type input "0.53"
type input "4.53"
type input "2.63421369538396"
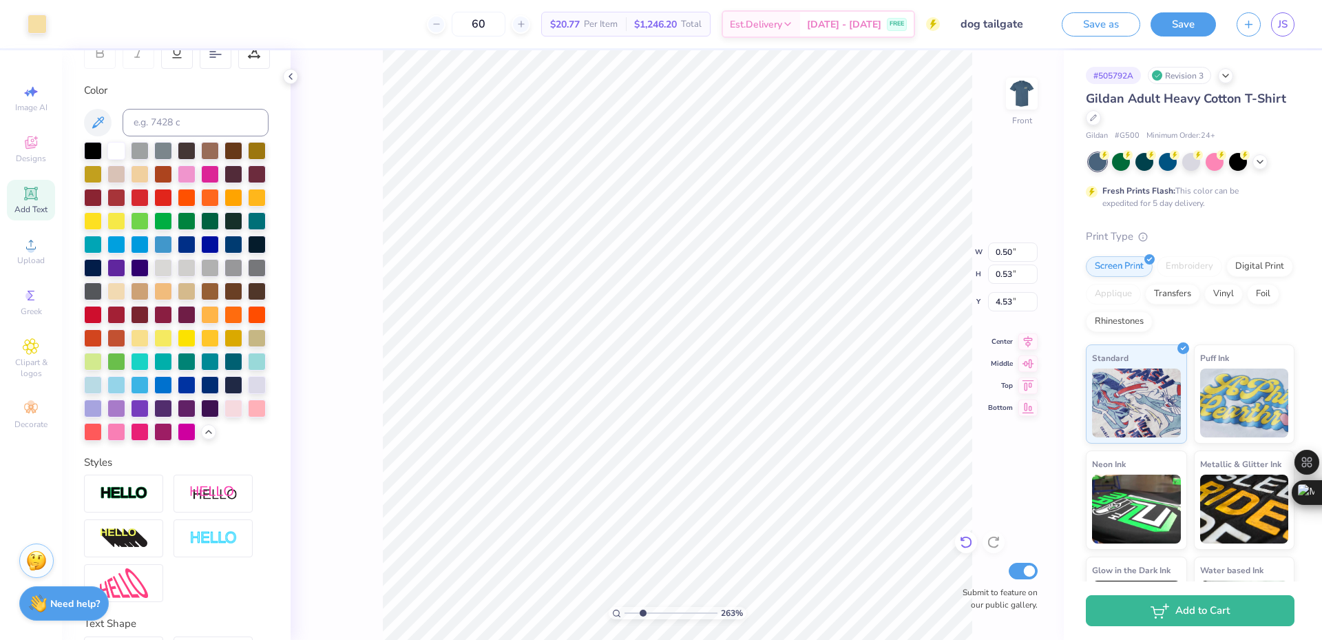
type input "12.50"
type input "9.62"
type input "3.00"
click at [967, 546] on icon at bounding box center [966, 542] width 14 height 14
type input "2.63421369538396"
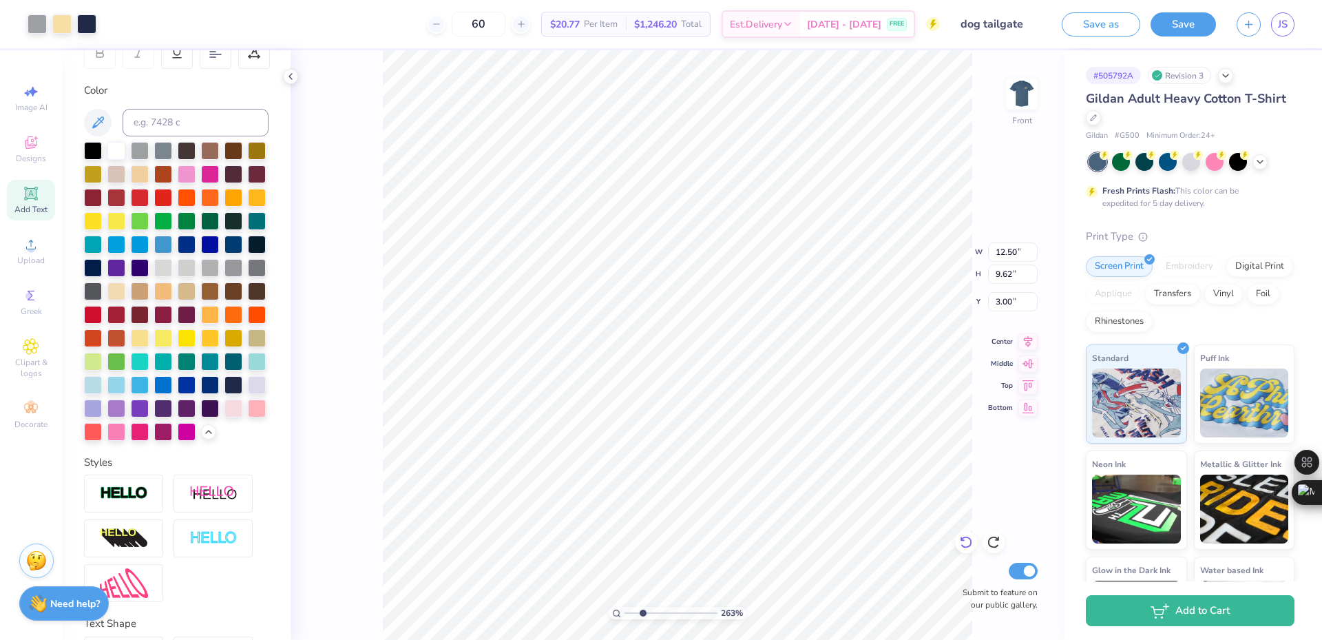
type input "0.50"
type input "0.53"
type input "4.53"
type input "2.63421369538396"
type input "0.56"
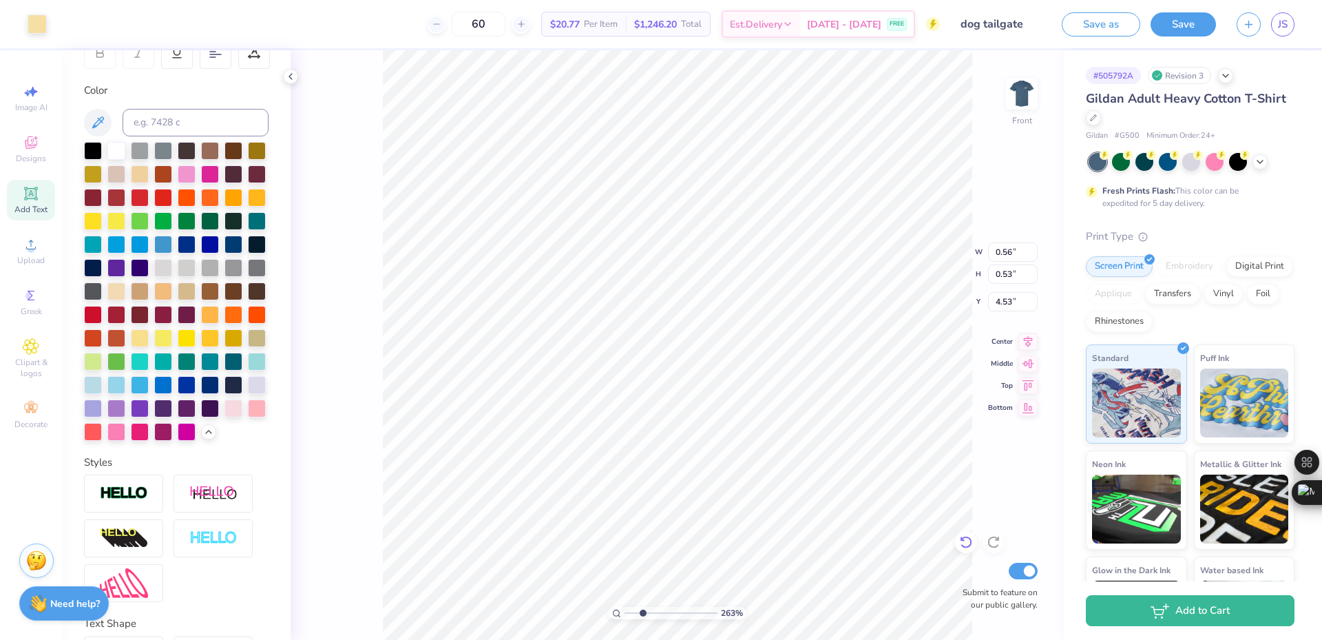
type input "2.63421369538396"
type input "0.50"
type input "2.63421369538396"
type input "0.56"
type input "2.63421369538396"
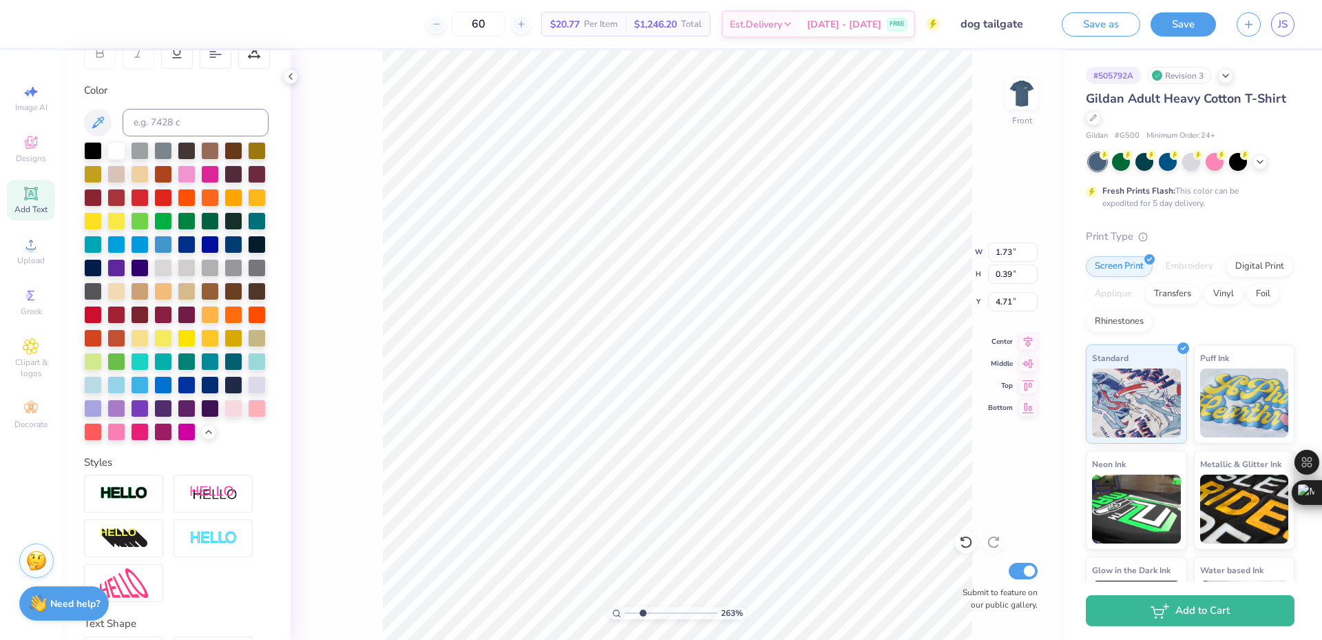
scroll to position [372, 0]
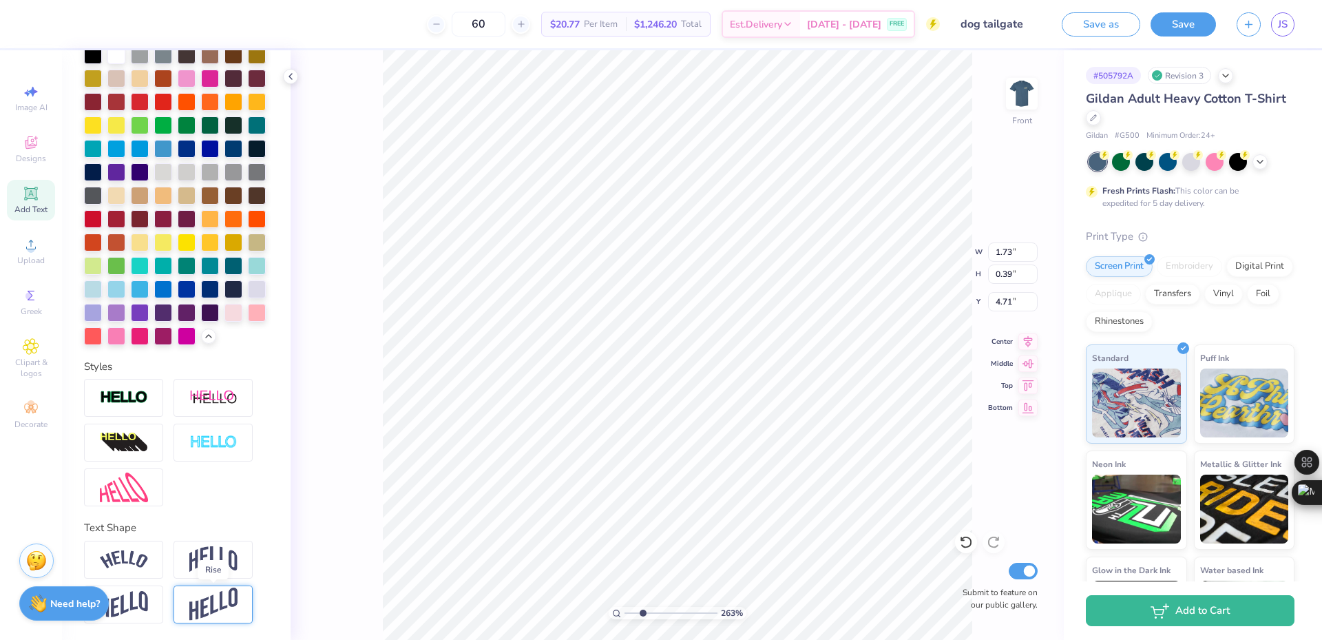
click at [221, 589] on img at bounding box center [213, 604] width 48 height 34
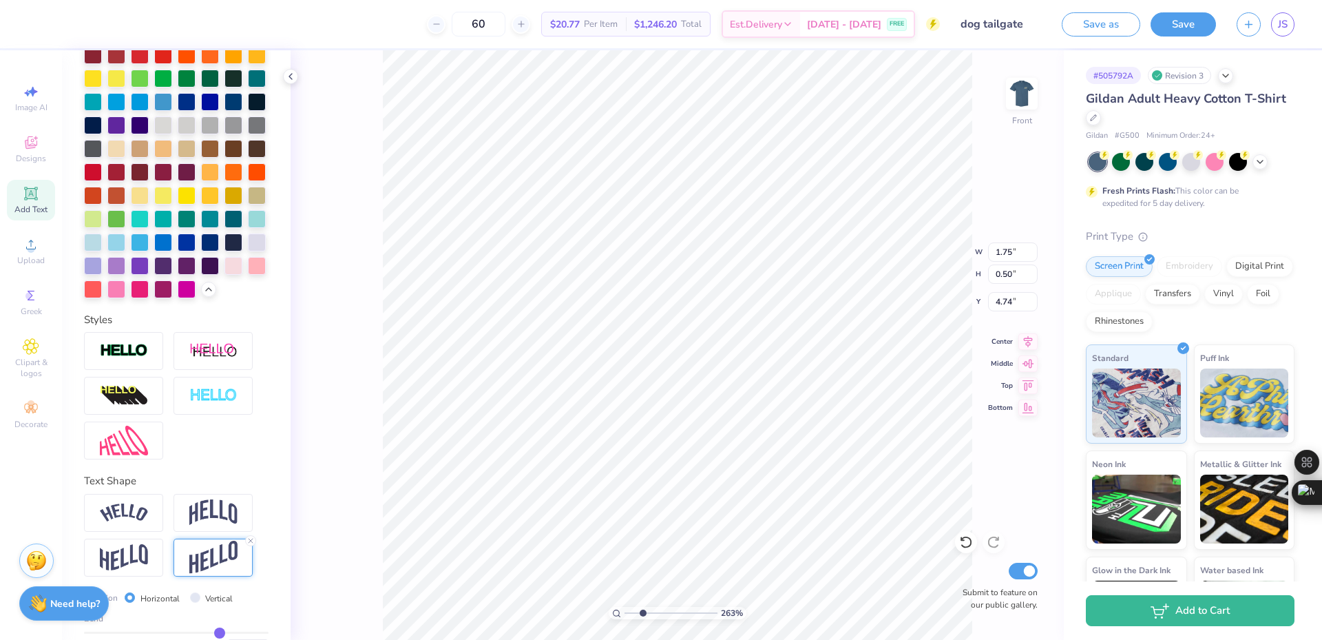
scroll to position [452, 0]
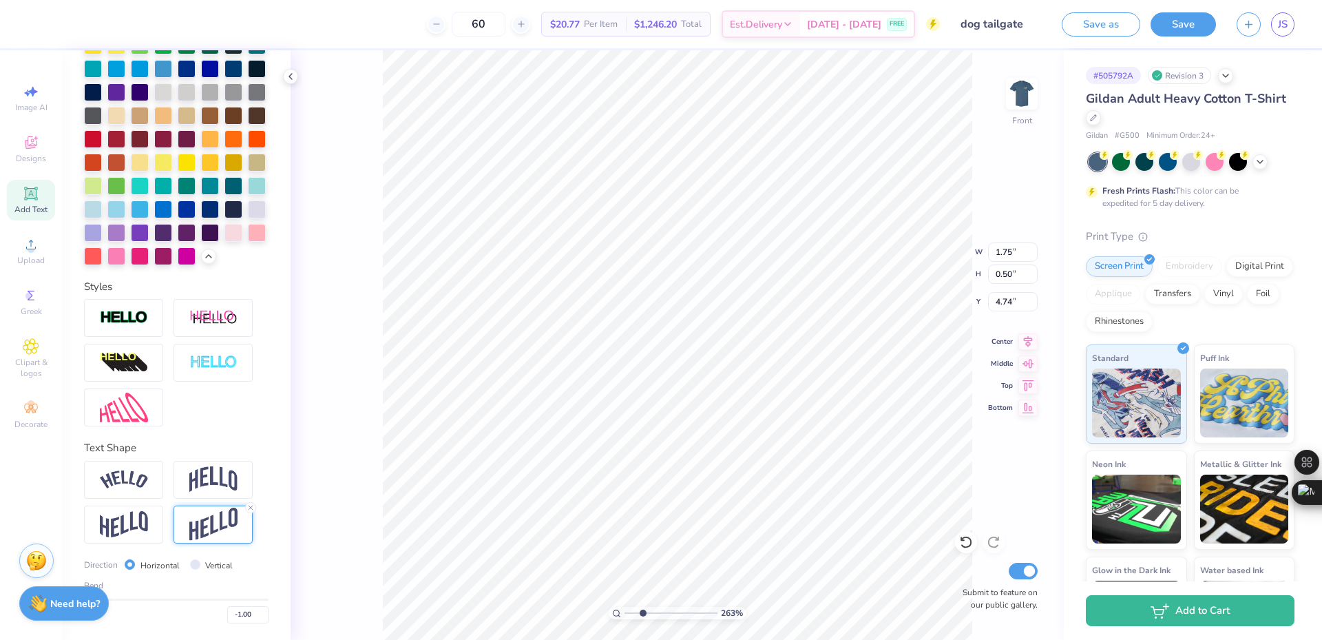
drag, startPoint x: 214, startPoint y: 599, endPoint x: 132, endPoint y: 605, distance: 82.2
click at [132, 600] on input "range" at bounding box center [176, 599] width 185 height 2
click at [235, 613] on input "-0.49" at bounding box center [247, 614] width 41 height 17
click at [251, 611] on input "-0.48" at bounding box center [247, 614] width 41 height 17
click at [251, 614] on input "-0.47" at bounding box center [247, 614] width 41 height 17
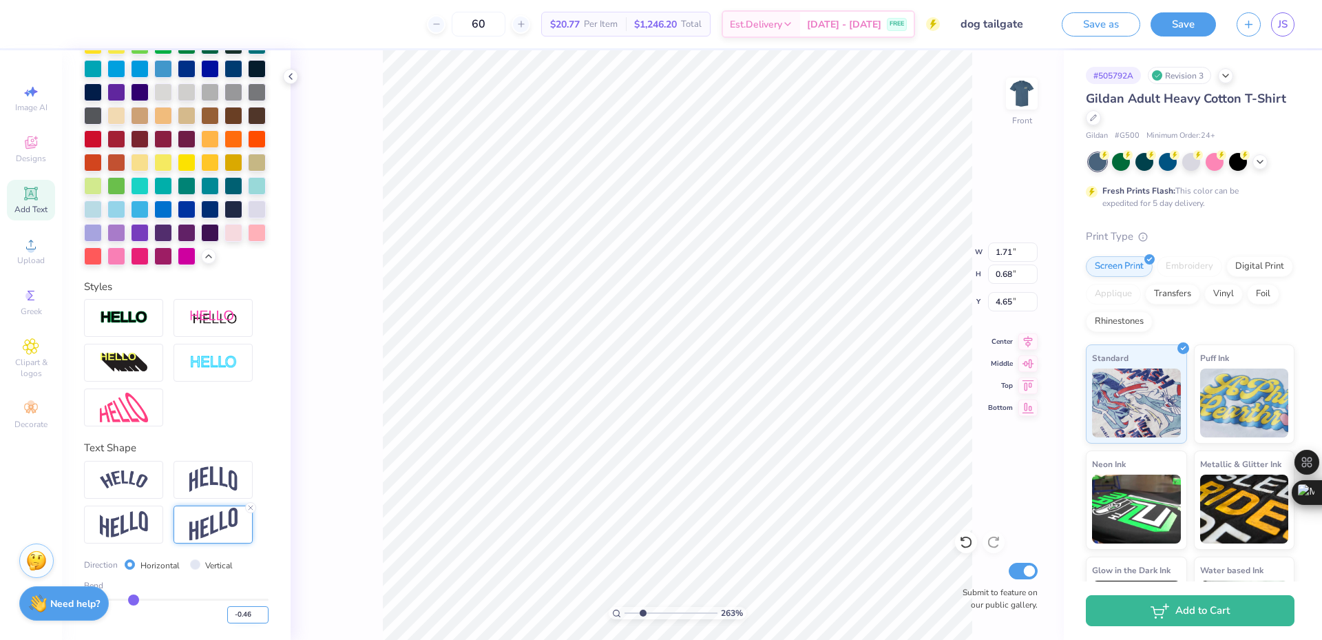
click at [251, 614] on input "-0.46" at bounding box center [247, 614] width 41 height 17
click at [251, 614] on input "-0.45" at bounding box center [247, 614] width 41 height 17
click at [251, 614] on input "-0.44" at bounding box center [247, 614] width 41 height 17
click at [252, 609] on input "-0.43" at bounding box center [247, 614] width 41 height 17
click at [252, 609] on input "-0.42" at bounding box center [247, 614] width 41 height 17
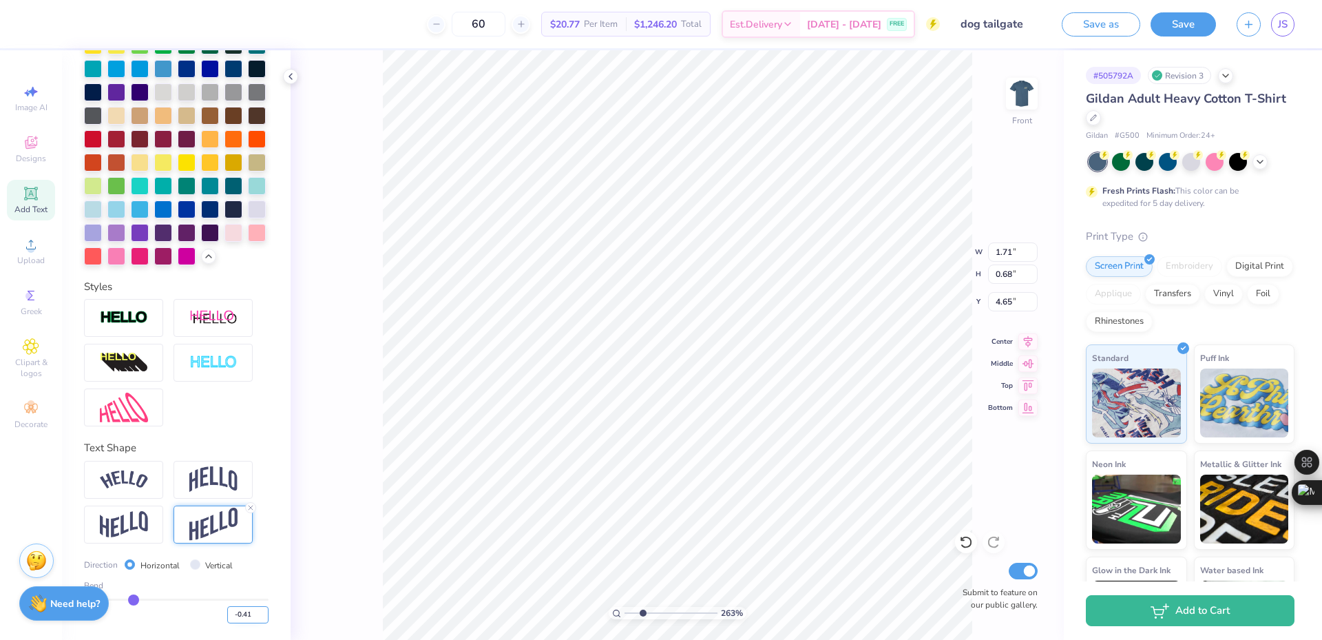
click at [252, 609] on input "-0.41" at bounding box center [247, 614] width 41 height 17
click at [252, 609] on input "-0.4" at bounding box center [247, 614] width 41 height 17
click at [252, 609] on input "-0.39" at bounding box center [247, 614] width 41 height 17
click at [253, 618] on input "-0.41" at bounding box center [247, 614] width 41 height 17
click at [253, 618] on input "-0.42" at bounding box center [247, 614] width 41 height 17
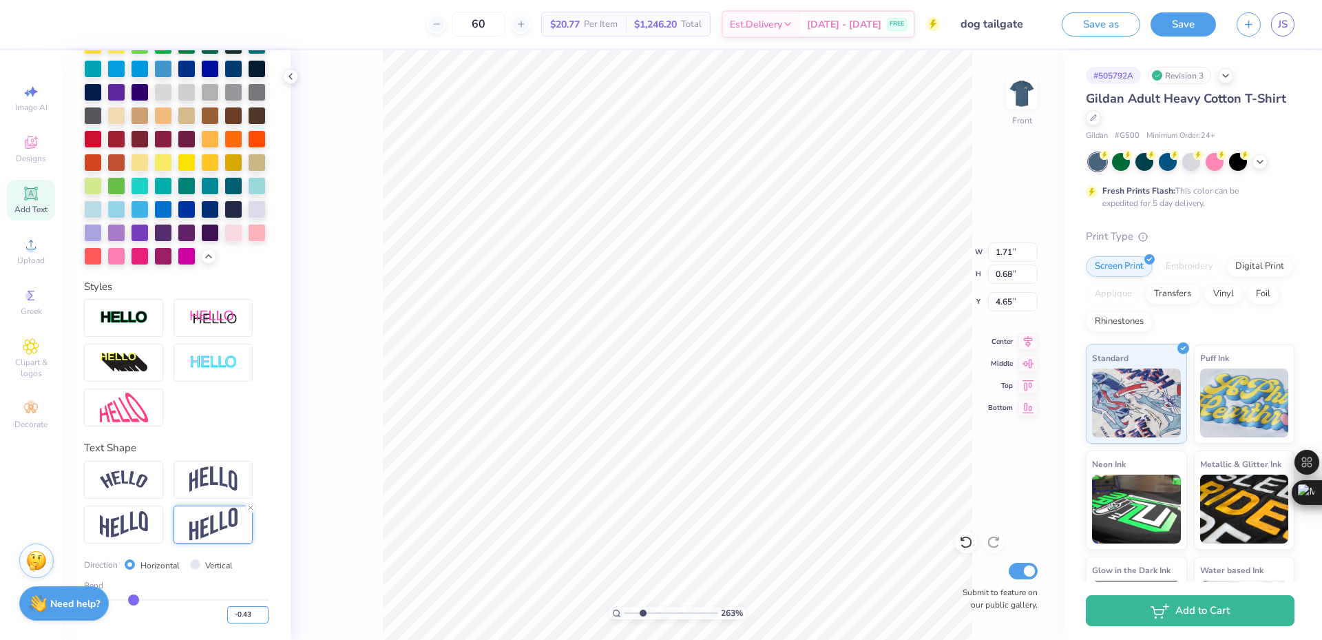
click at [253, 618] on input "-0.43" at bounding box center [247, 614] width 41 height 17
click at [253, 618] on input "-0.44" at bounding box center [247, 614] width 41 height 17
click at [253, 618] on input "-0.45" at bounding box center [247, 614] width 41 height 17
click at [253, 618] on input "-0.46" at bounding box center [247, 614] width 41 height 17
click at [253, 618] on input "-0.47" at bounding box center [247, 614] width 41 height 17
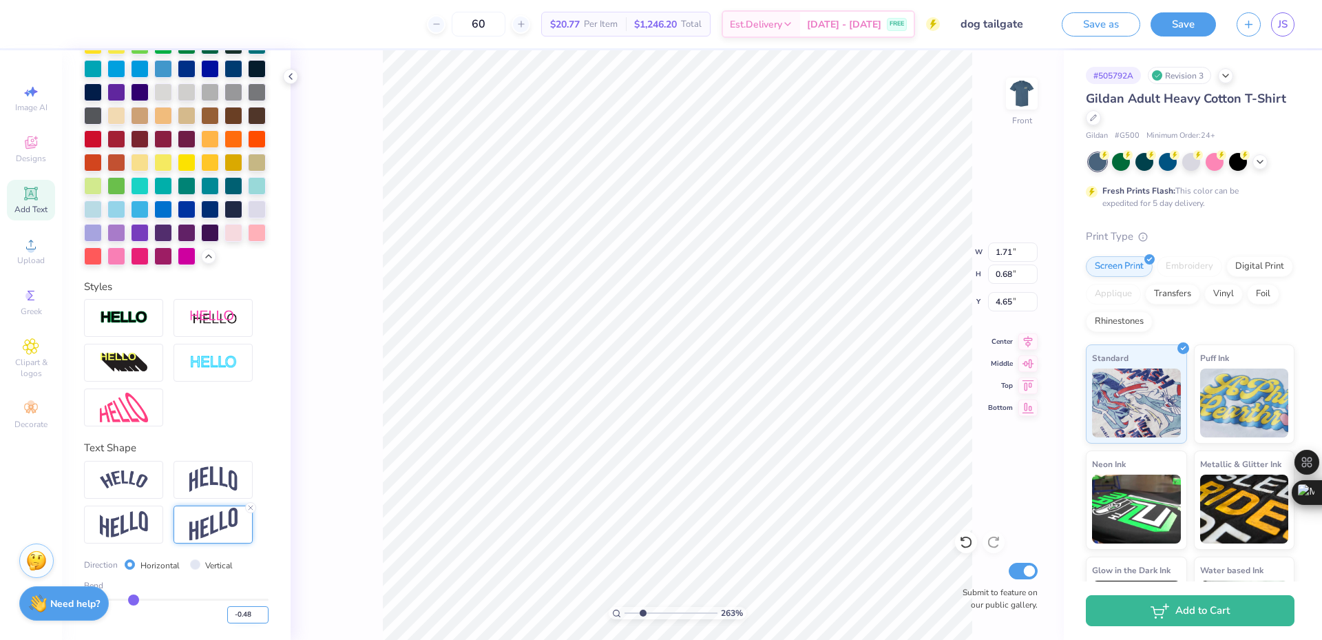
click at [253, 617] on input "-0.48" at bounding box center [247, 614] width 41 height 17
click at [253, 617] on input "-0.49" at bounding box center [247, 614] width 41 height 17
click at [253, 617] on input "-0.5" at bounding box center [247, 614] width 41 height 17
click at [260, 601] on div "Personalized Names Personalized Numbers Text Tool Add Font Font Bosox Switch to…" at bounding box center [176, 344] width 229 height 589
click at [970, 543] on icon at bounding box center [966, 542] width 14 height 14
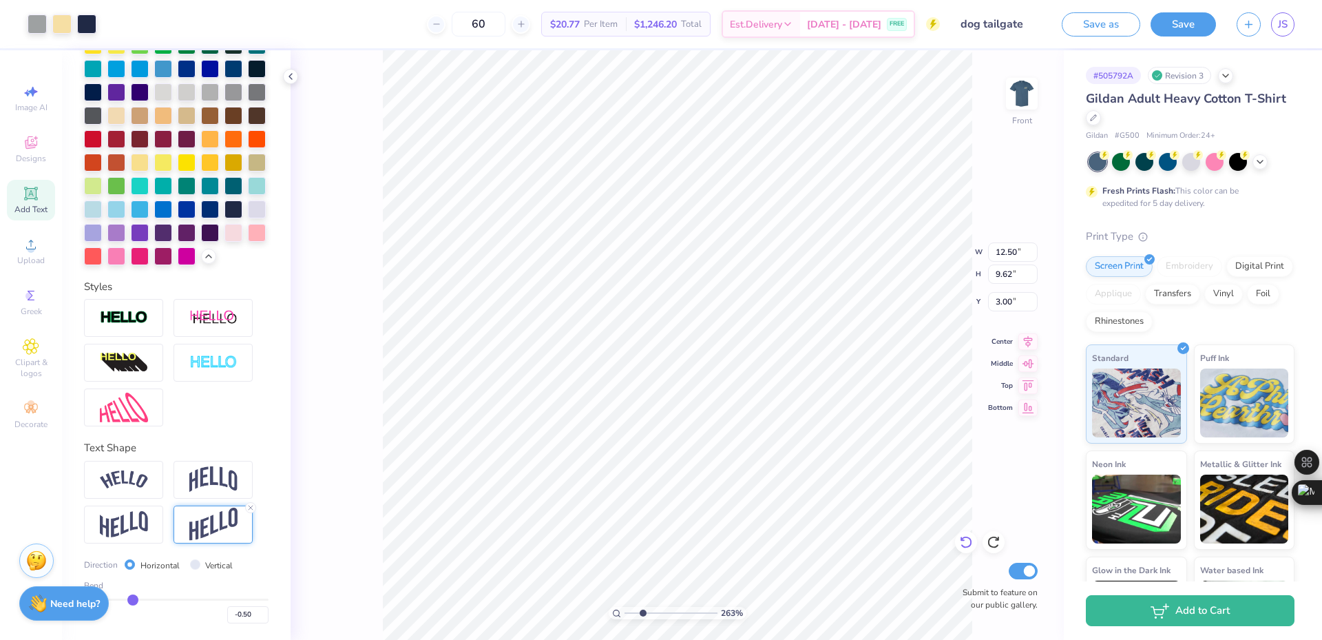
click at [962, 538] on icon at bounding box center [962, 539] width 3 height 3
click at [965, 541] on icon at bounding box center [966, 542] width 14 height 14
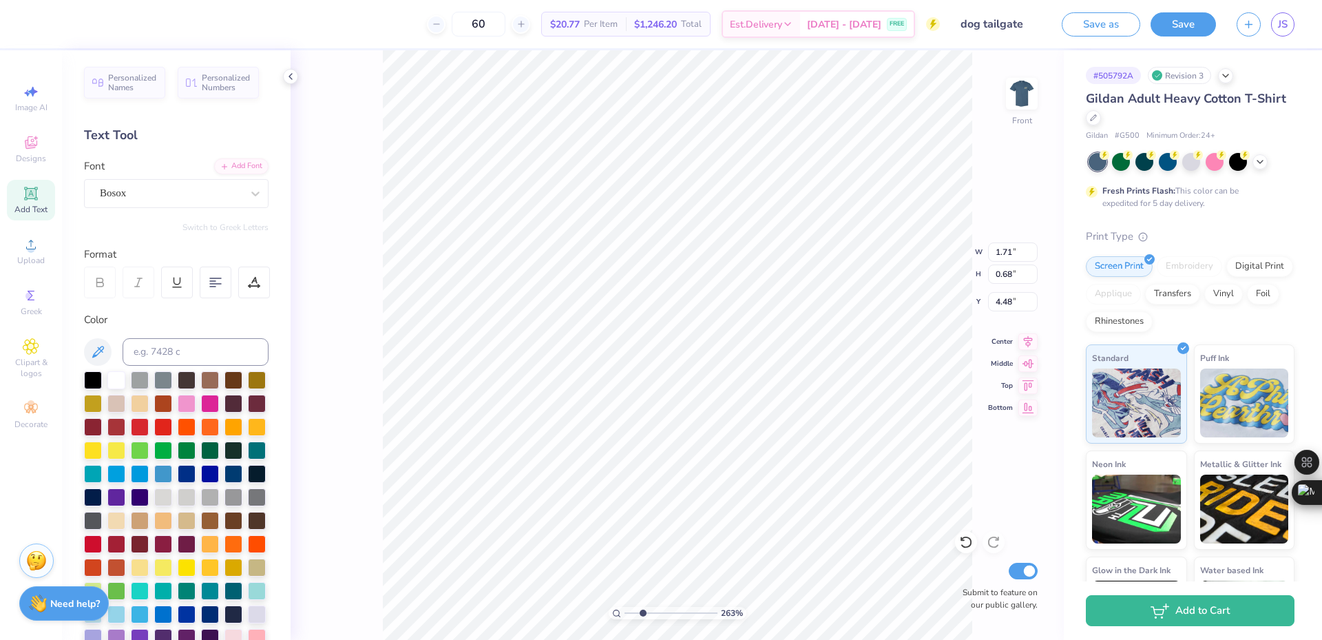
click at [40, 197] on div "Add Text" at bounding box center [31, 200] width 48 height 41
click at [165, 179] on div "Super Dream" at bounding box center [176, 193] width 185 height 29
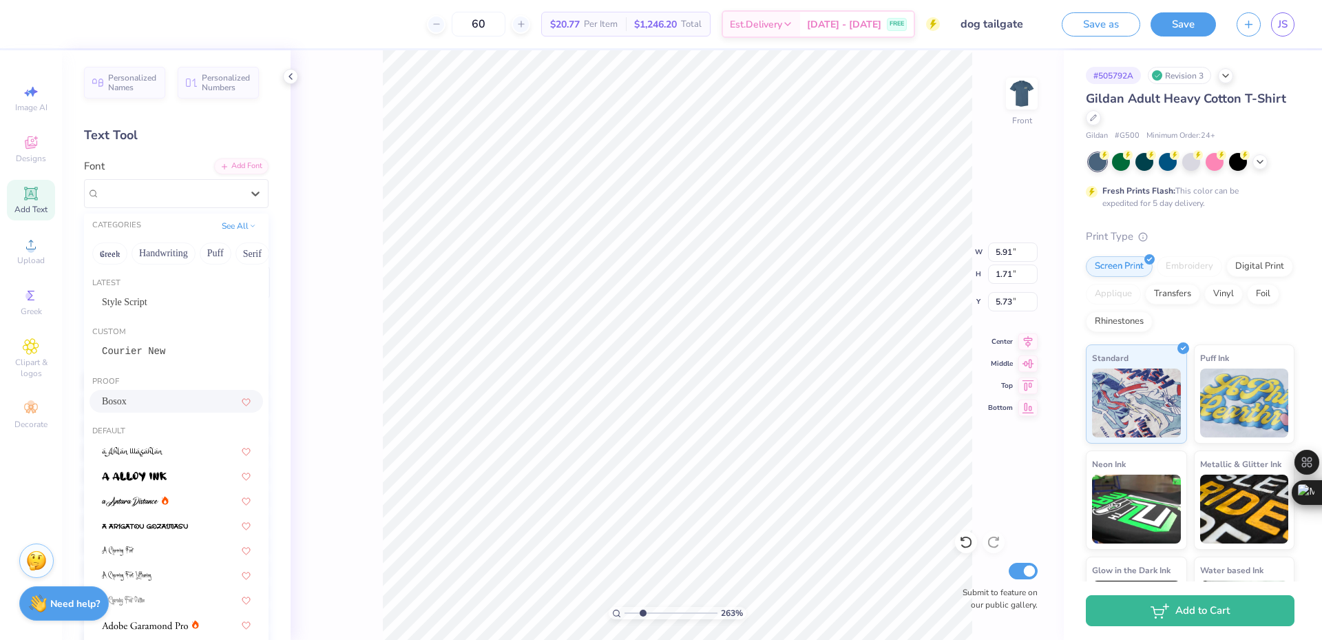
click at [149, 401] on div "Bosox" at bounding box center [176, 401] width 149 height 14
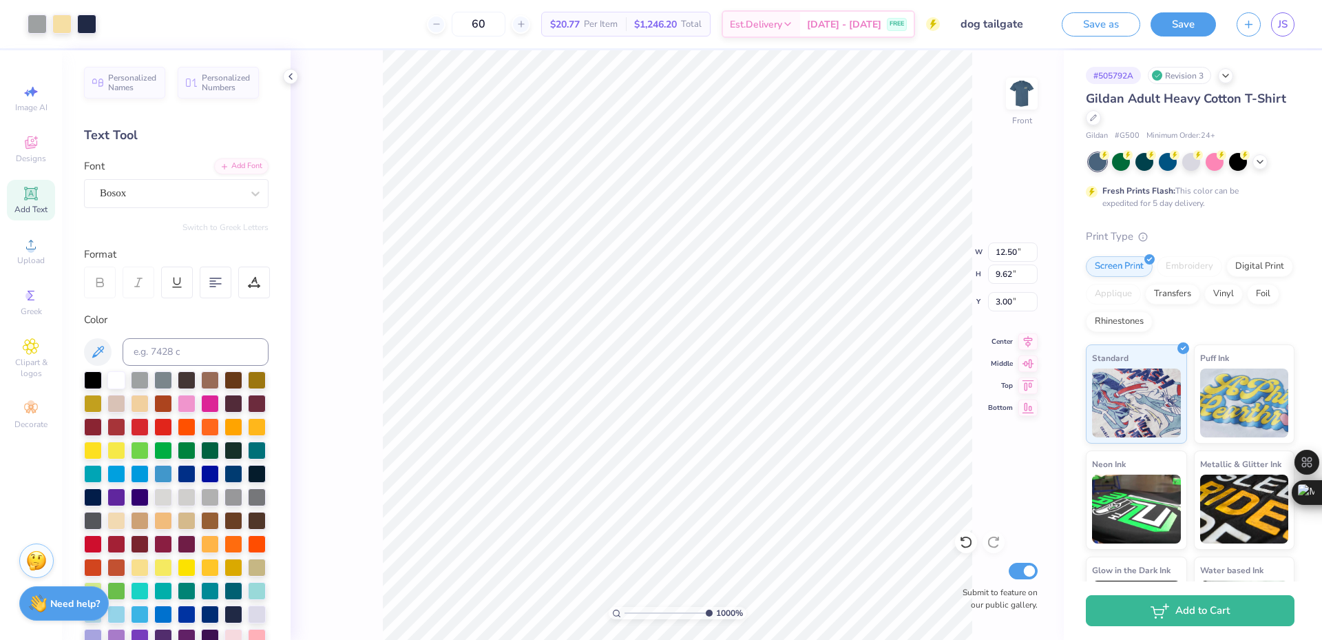
scroll to position [372, 0]
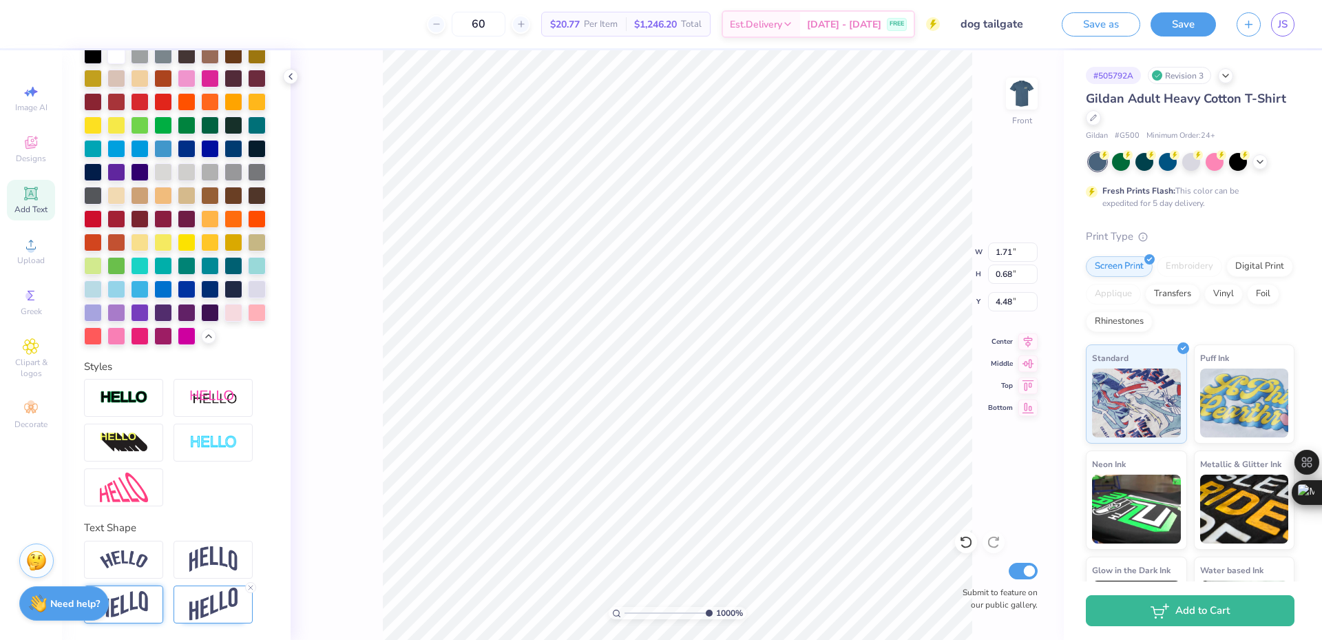
click at [153, 596] on div at bounding box center [123, 604] width 79 height 38
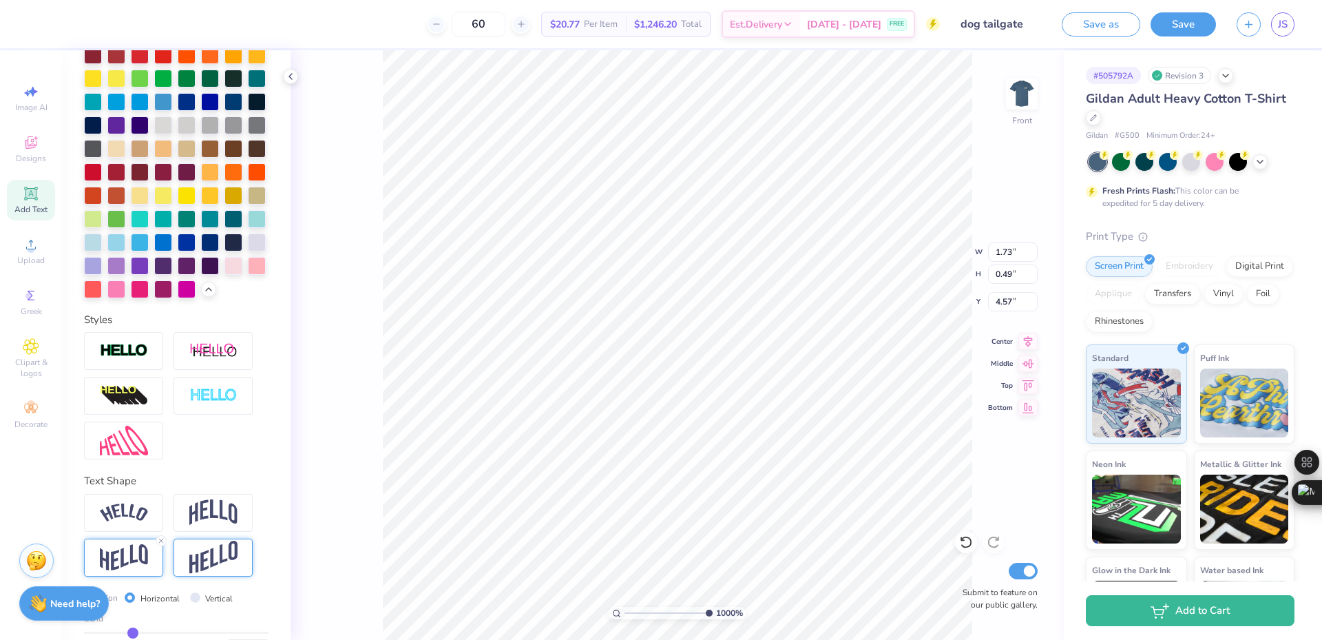
scroll to position [452, 0]
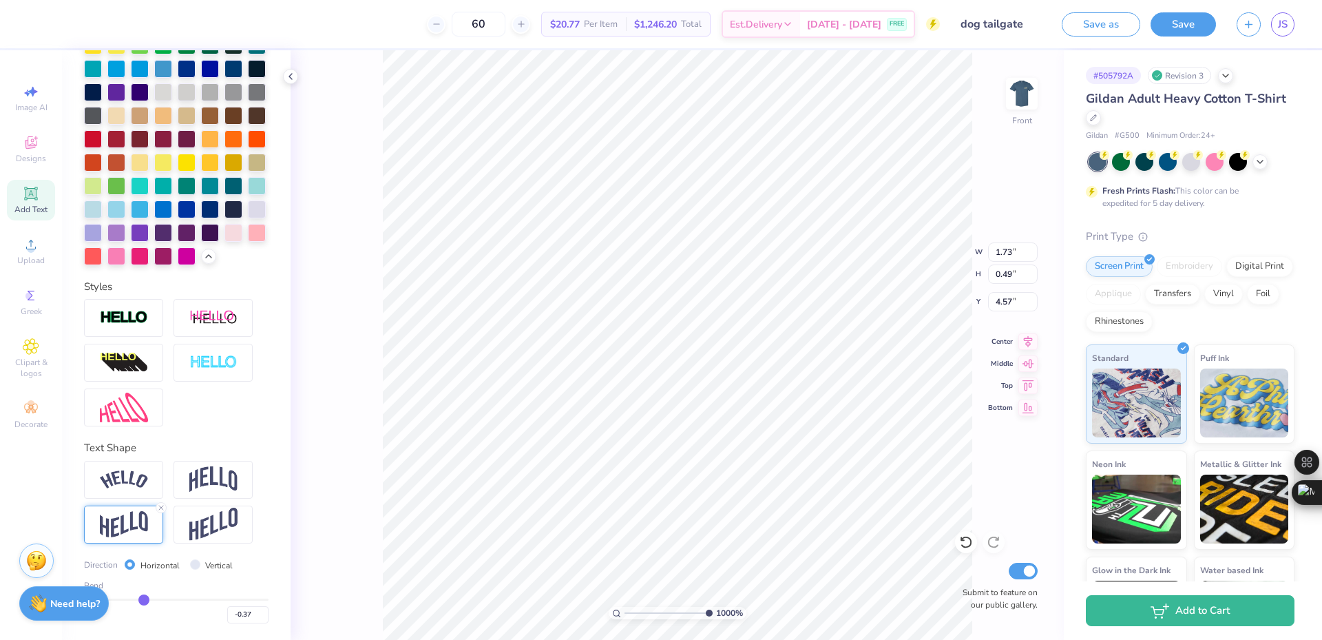
drag, startPoint x: 128, startPoint y: 598, endPoint x: 141, endPoint y: 598, distance: 13.1
click at [141, 598] on input "range" at bounding box center [176, 599] width 185 height 2
drag, startPoint x: 141, startPoint y: 598, endPoint x: 186, endPoint y: 600, distance: 44.8
click at [186, 600] on input "range" at bounding box center [176, 599] width 185 height 2
drag, startPoint x: 186, startPoint y: 600, endPoint x: 101, endPoint y: 603, distance: 85.4
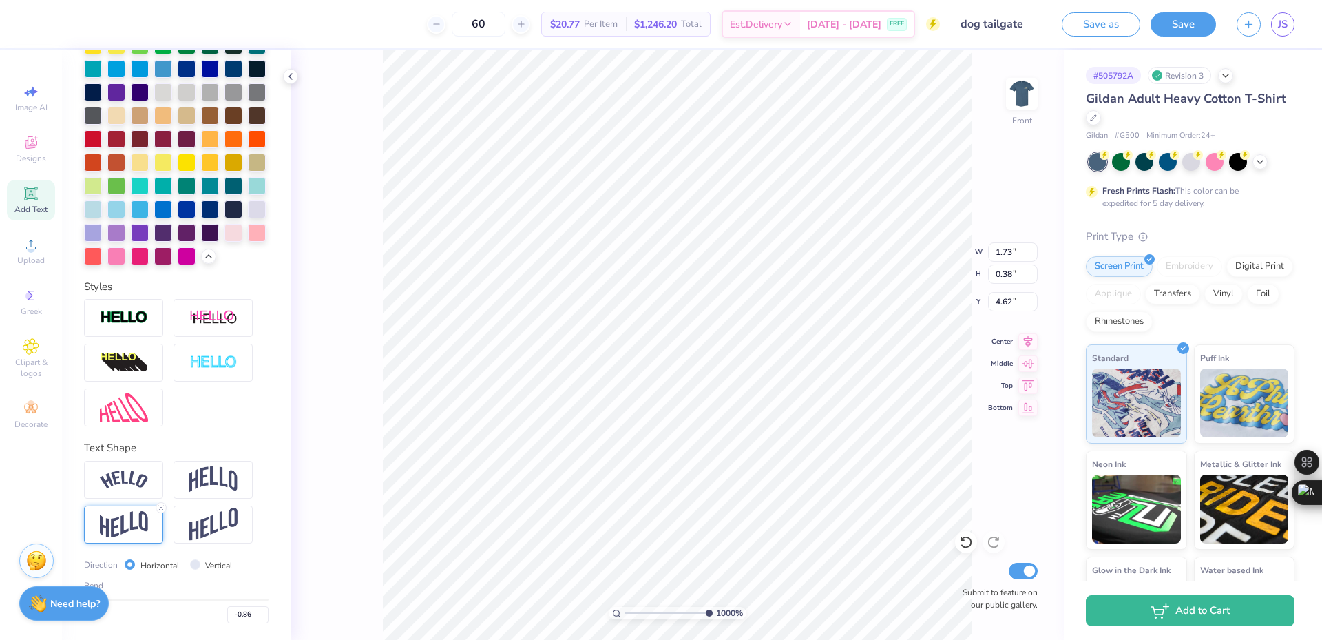
click at [101, 600] on input "range" at bounding box center [176, 599] width 185 height 2
click at [166, 618] on div "-0.86" at bounding box center [176, 610] width 185 height 25
click at [200, 598] on input "range" at bounding box center [176, 599] width 185 height 2
drag, startPoint x: 200, startPoint y: 598, endPoint x: 230, endPoint y: 602, distance: 30.5
click at [230, 600] on input "range" at bounding box center [176, 599] width 185 height 2
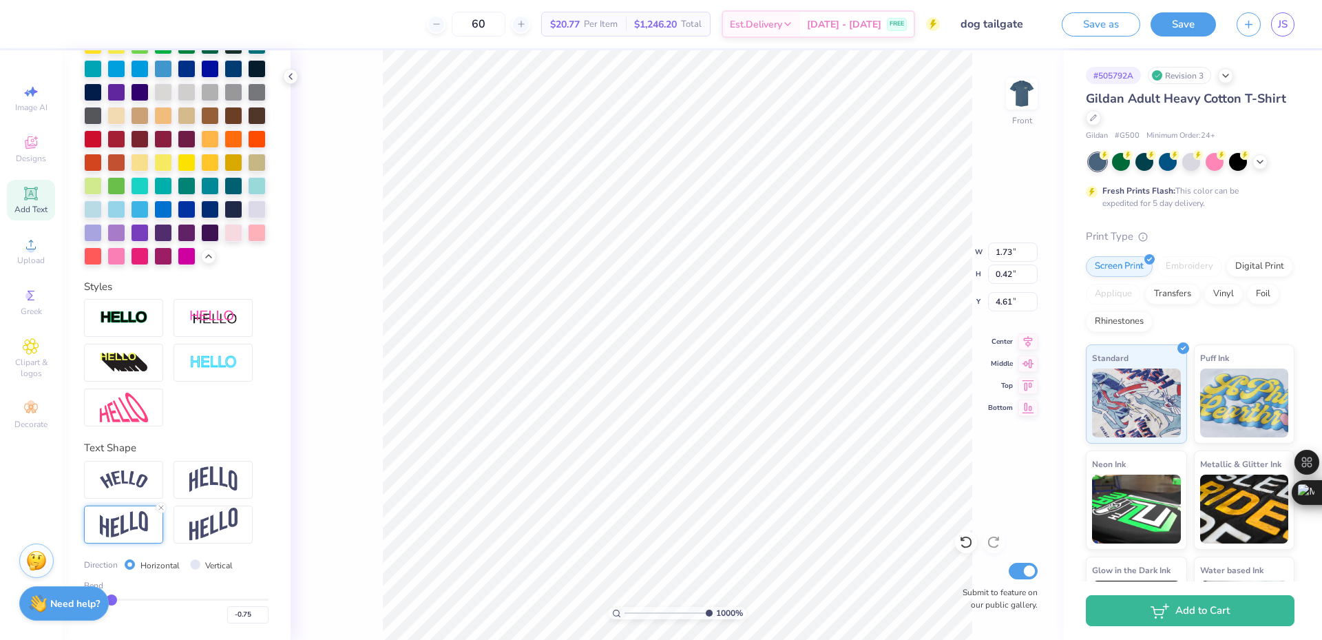
drag, startPoint x: 227, startPoint y: 598, endPoint x: 110, endPoint y: 601, distance: 116.4
click at [110, 600] on input "range" at bounding box center [176, 599] width 185 height 2
drag, startPoint x: 114, startPoint y: 601, endPoint x: 195, endPoint y: 592, distance: 81.7
click at [195, 598] on input "range" at bounding box center [176, 599] width 185 height 2
drag, startPoint x: 196, startPoint y: 594, endPoint x: 221, endPoint y: 597, distance: 25.0
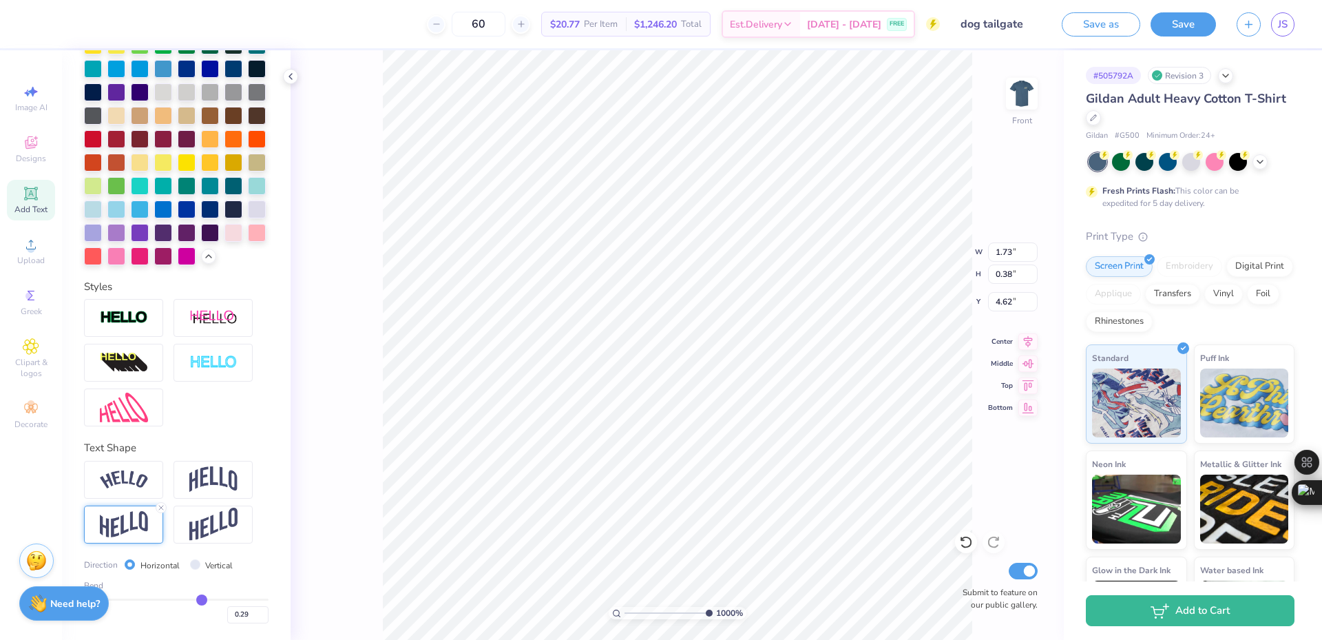
click at [221, 597] on div "Bend 0.29" at bounding box center [176, 601] width 185 height 44
drag, startPoint x: 200, startPoint y: 599, endPoint x: 230, endPoint y: 599, distance: 30.3
click at [230, 599] on input "range" at bounding box center [176, 599] width 185 height 2
drag, startPoint x: 235, startPoint y: 601, endPoint x: 207, endPoint y: 594, distance: 29.1
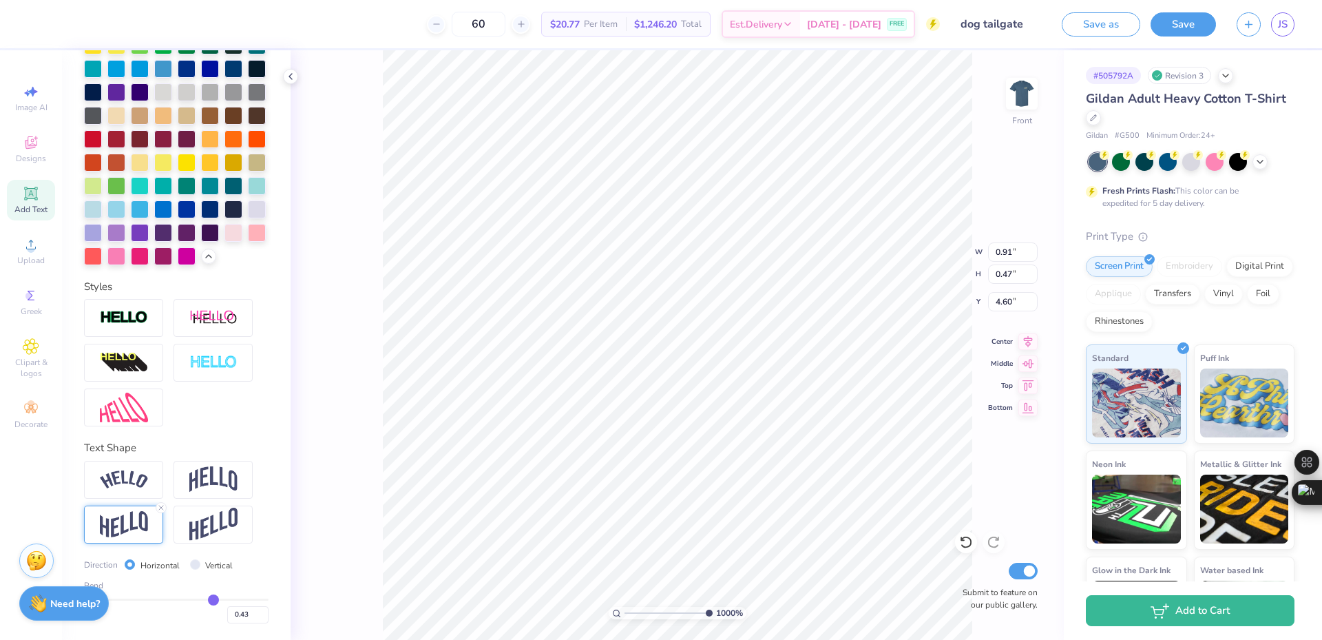
click at [207, 598] on input "range" at bounding box center [176, 599] width 185 height 2
drag, startPoint x: 202, startPoint y: 597, endPoint x: 179, endPoint y: 597, distance: 23.4
click at [179, 598] on input "range" at bounding box center [176, 599] width 185 height 2
drag, startPoint x: 179, startPoint y: 597, endPoint x: 191, endPoint y: 596, distance: 11.7
click at [191, 598] on input "range" at bounding box center [176, 599] width 185 height 2
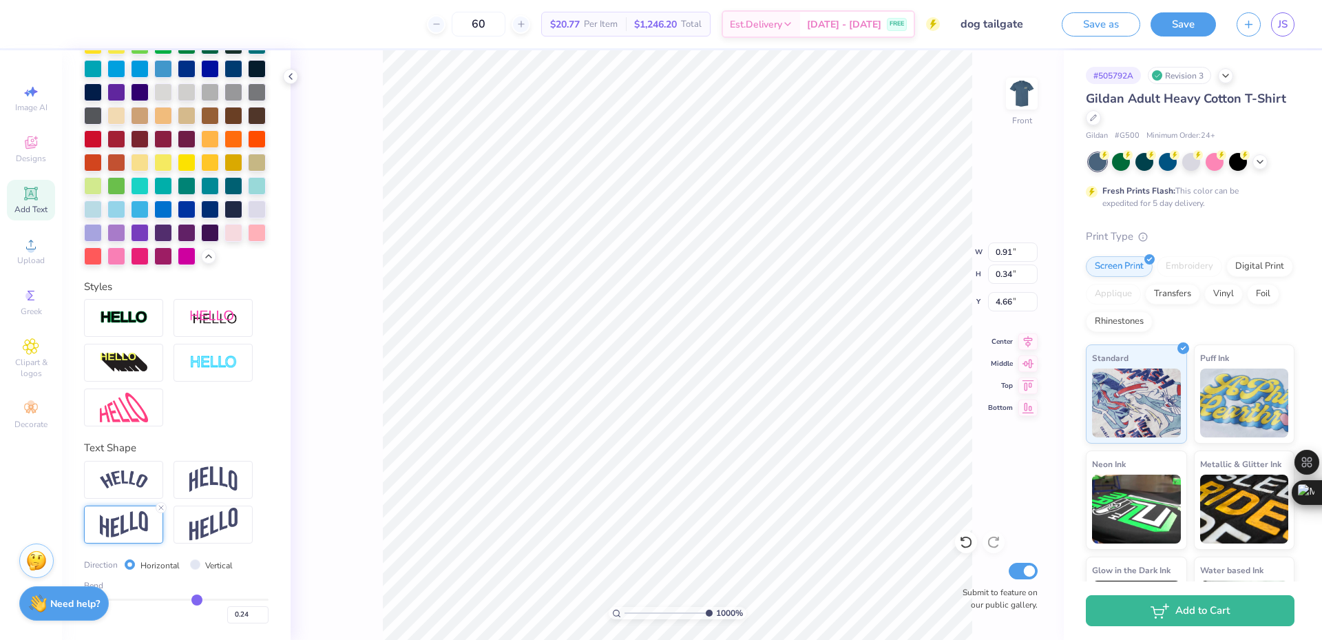
click at [31, 192] on icon at bounding box center [30, 193] width 10 height 10
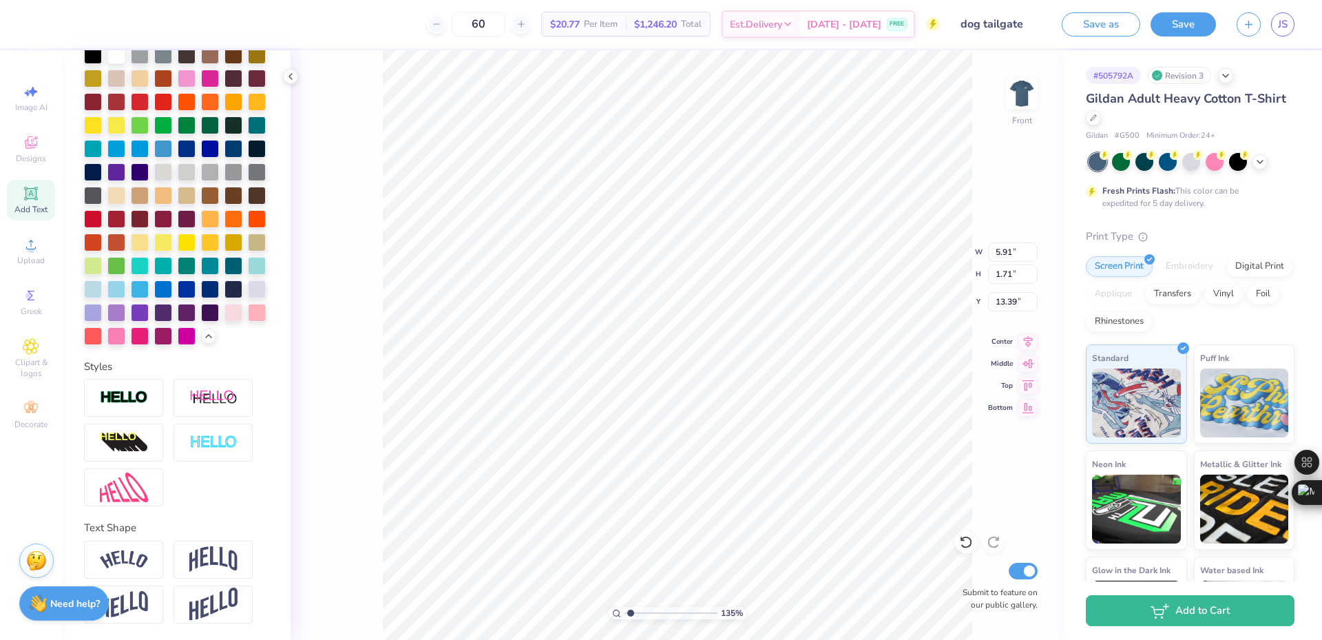
scroll to position [0, 0]
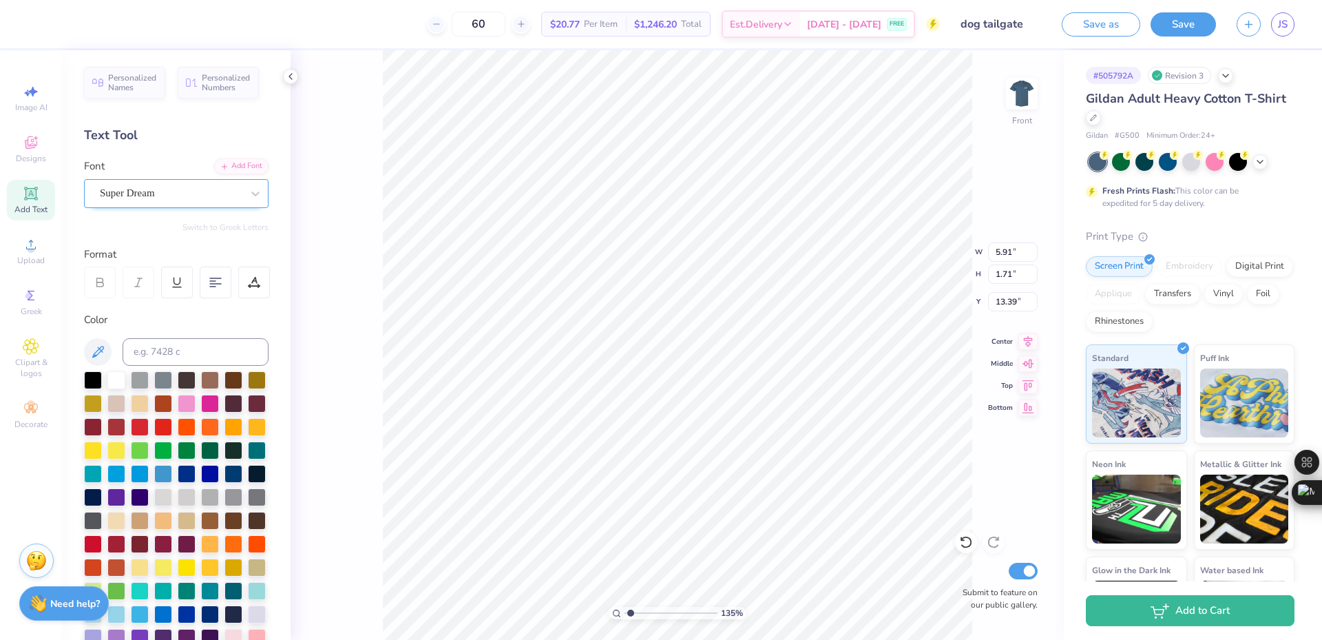
click at [134, 184] on div at bounding box center [171, 193] width 142 height 19
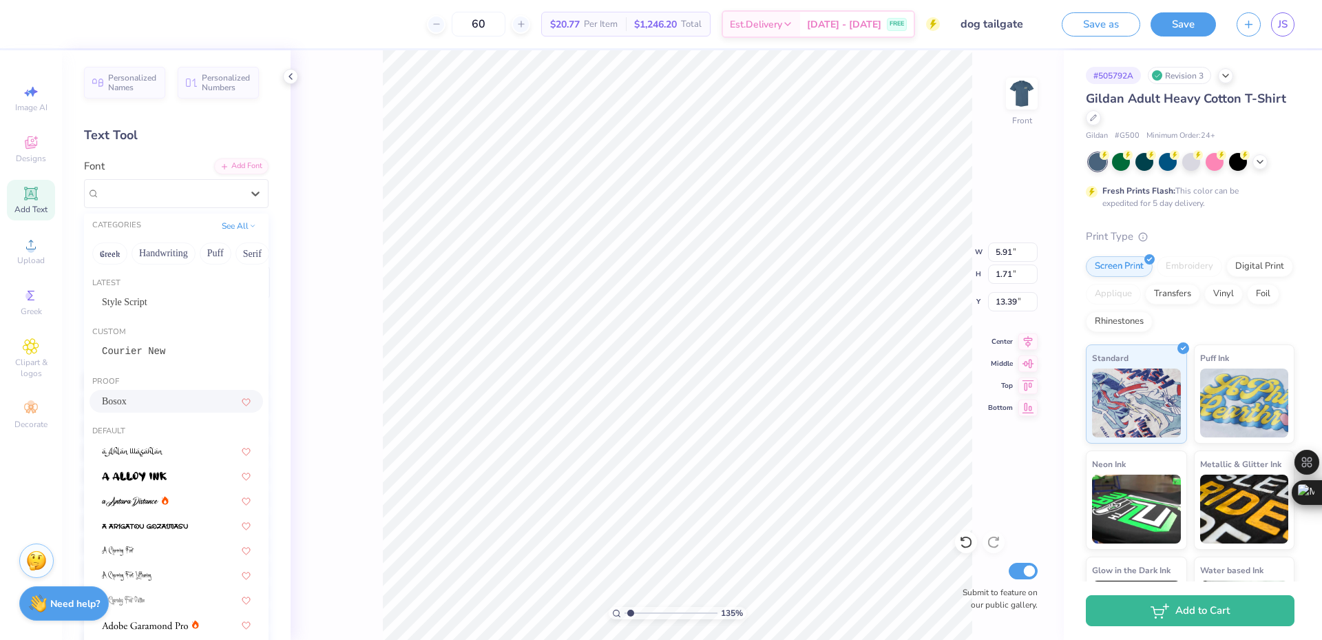
click at [136, 397] on div "Bosox" at bounding box center [176, 401] width 149 height 14
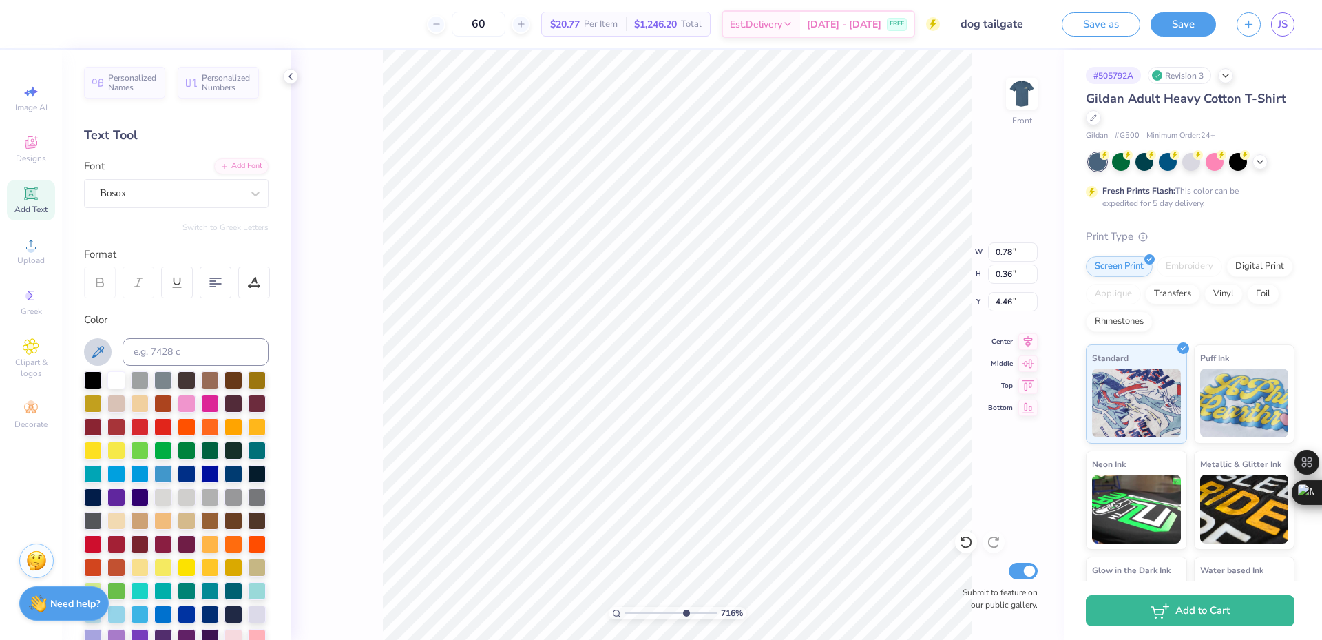
click at [101, 353] on icon at bounding box center [98, 352] width 17 height 17
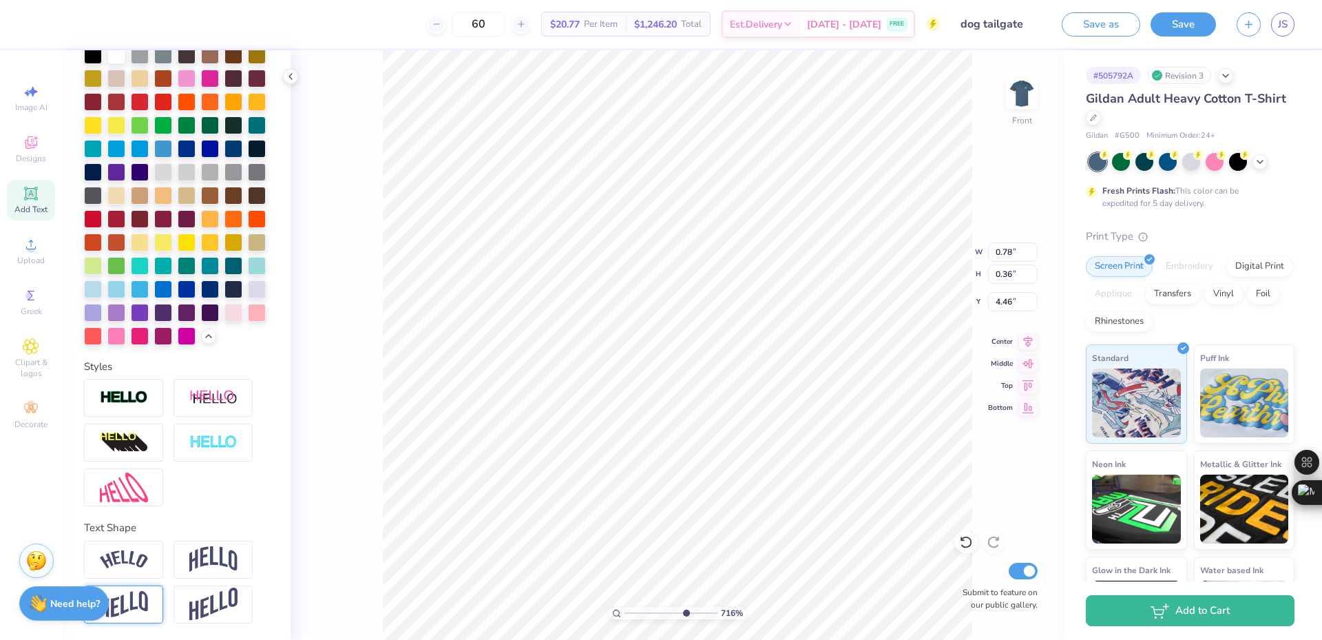
click at [148, 587] on div at bounding box center [123, 604] width 79 height 38
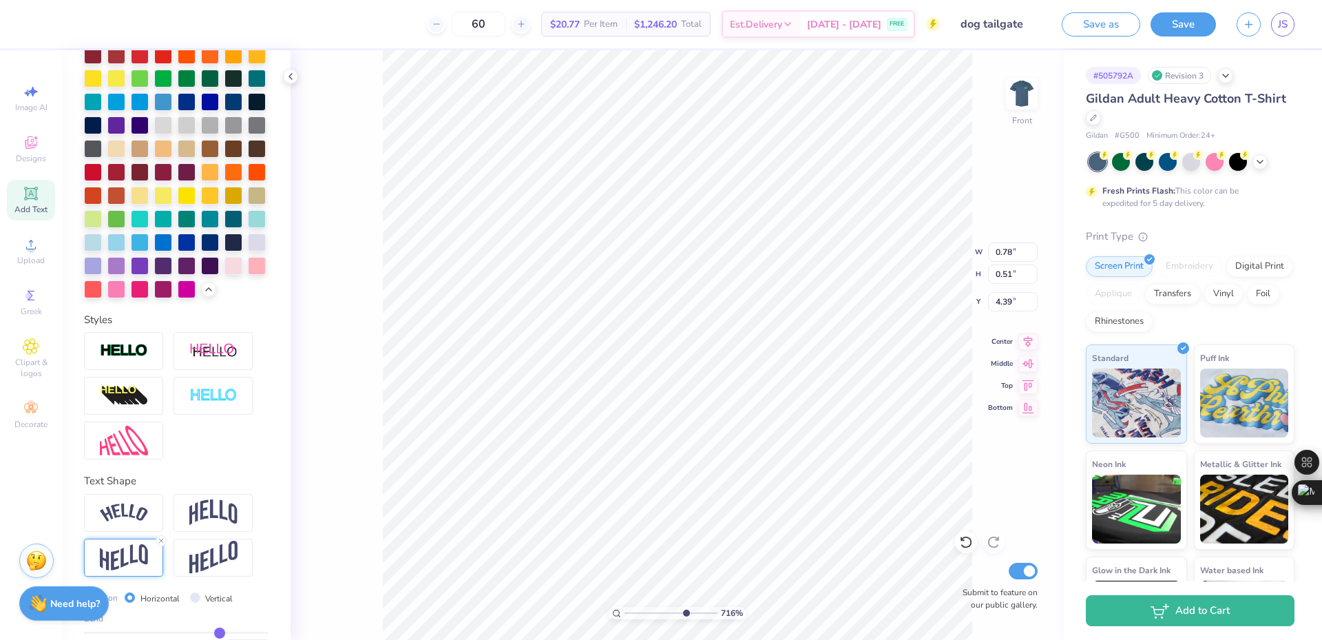
scroll to position [452, 0]
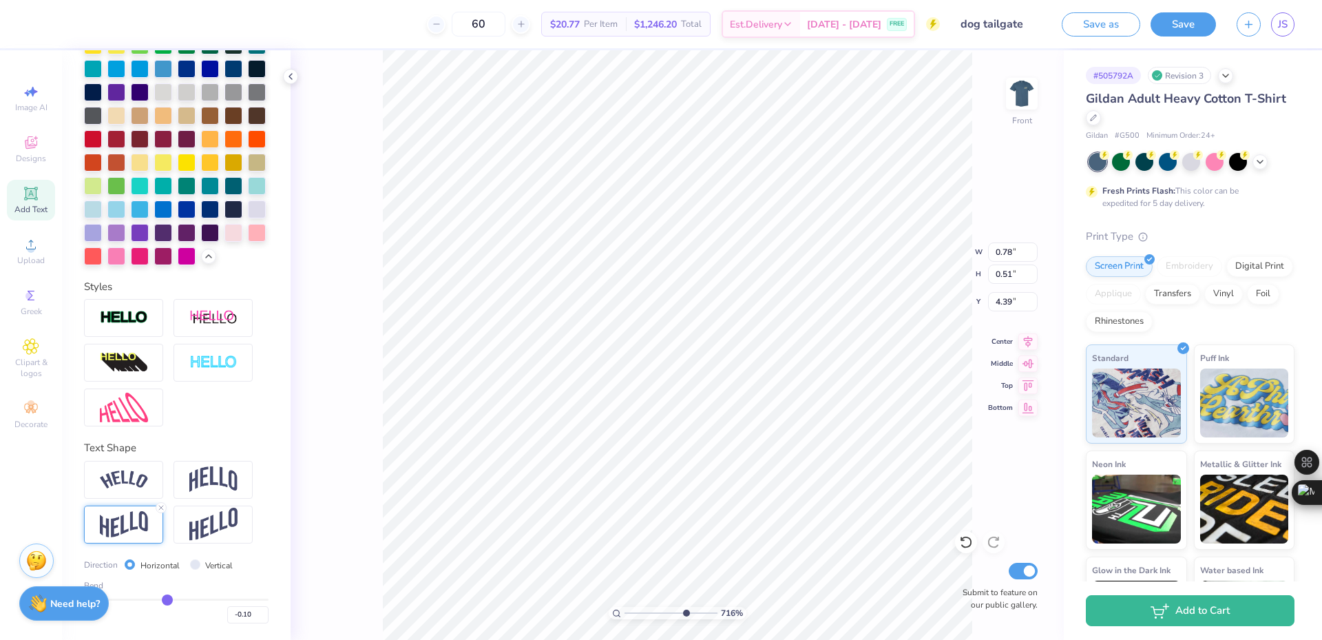
drag, startPoint x: 211, startPoint y: 598, endPoint x: 163, endPoint y: 590, distance: 48.1
click at [163, 598] on input "range" at bounding box center [176, 599] width 185 height 2
drag, startPoint x: 163, startPoint y: 601, endPoint x: 134, endPoint y: 601, distance: 29.6
click at [134, 600] on input "range" at bounding box center [176, 599] width 185 height 2
drag, startPoint x: 134, startPoint y: 600, endPoint x: 149, endPoint y: 595, distance: 15.5
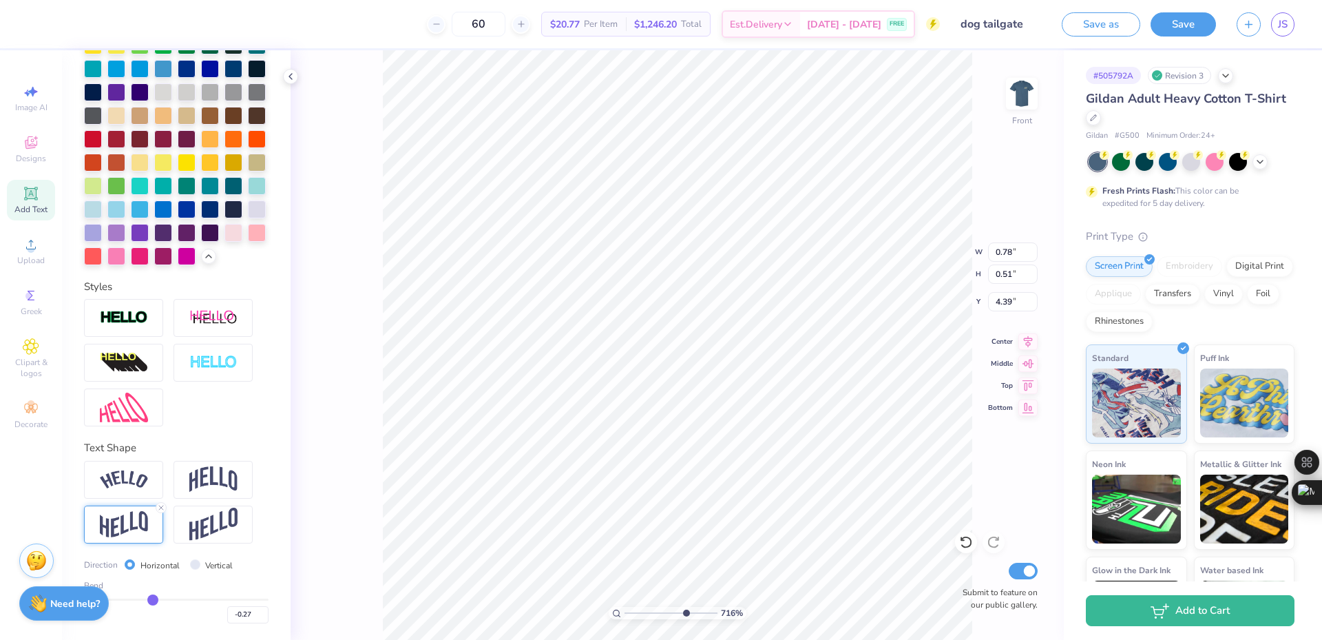
click at [149, 598] on input "range" at bounding box center [176, 599] width 185 height 2
click at [161, 599] on div "Bend -0.27" at bounding box center [176, 601] width 185 height 44
drag, startPoint x: 157, startPoint y: 601, endPoint x: 180, endPoint y: 602, distance: 23.4
click at [180, 602] on div "-0.27" at bounding box center [176, 610] width 185 height 25
drag, startPoint x: 154, startPoint y: 599, endPoint x: 174, endPoint y: 600, distance: 20.7
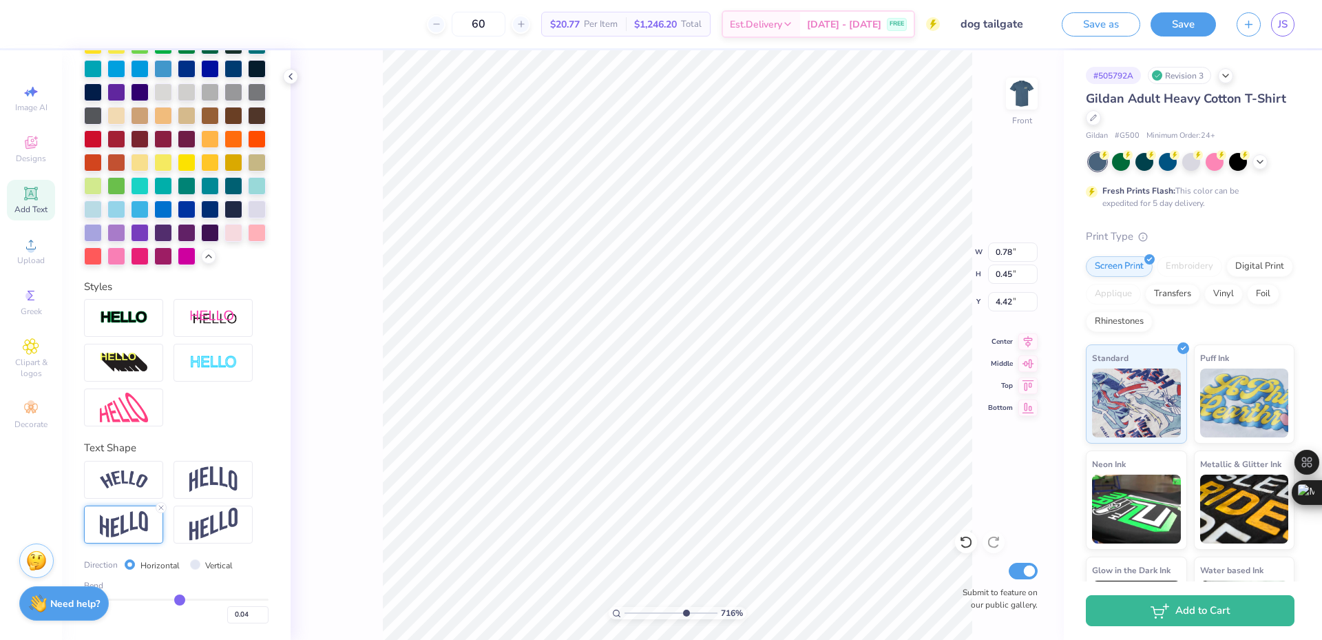
click at [174, 600] on input "range" at bounding box center [176, 599] width 185 height 2
drag, startPoint x: 174, startPoint y: 600, endPoint x: 185, endPoint y: 600, distance: 10.3
click at [185, 600] on input "range" at bounding box center [176, 599] width 185 height 2
drag, startPoint x: 184, startPoint y: 598, endPoint x: 194, endPoint y: 598, distance: 10.3
click at [194, 598] on input "range" at bounding box center [176, 599] width 185 height 2
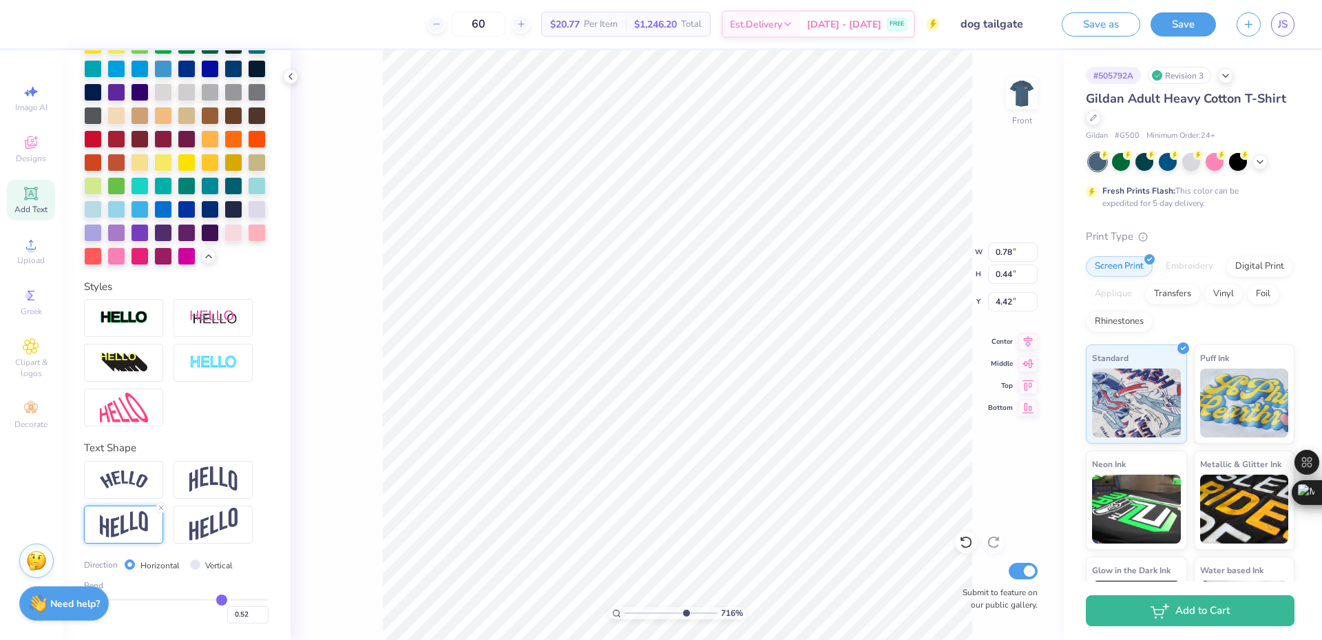
drag, startPoint x: 194, startPoint y: 598, endPoint x: 213, endPoint y: 597, distance: 19.3
click at [213, 598] on input "range" at bounding box center [176, 599] width 185 height 2
drag, startPoint x: 213, startPoint y: 597, endPoint x: 186, endPoint y: 603, distance: 28.2
click at [186, 600] on input "range" at bounding box center [176, 599] width 185 height 2
drag, startPoint x: 186, startPoint y: 603, endPoint x: 169, endPoint y: 606, distance: 16.8
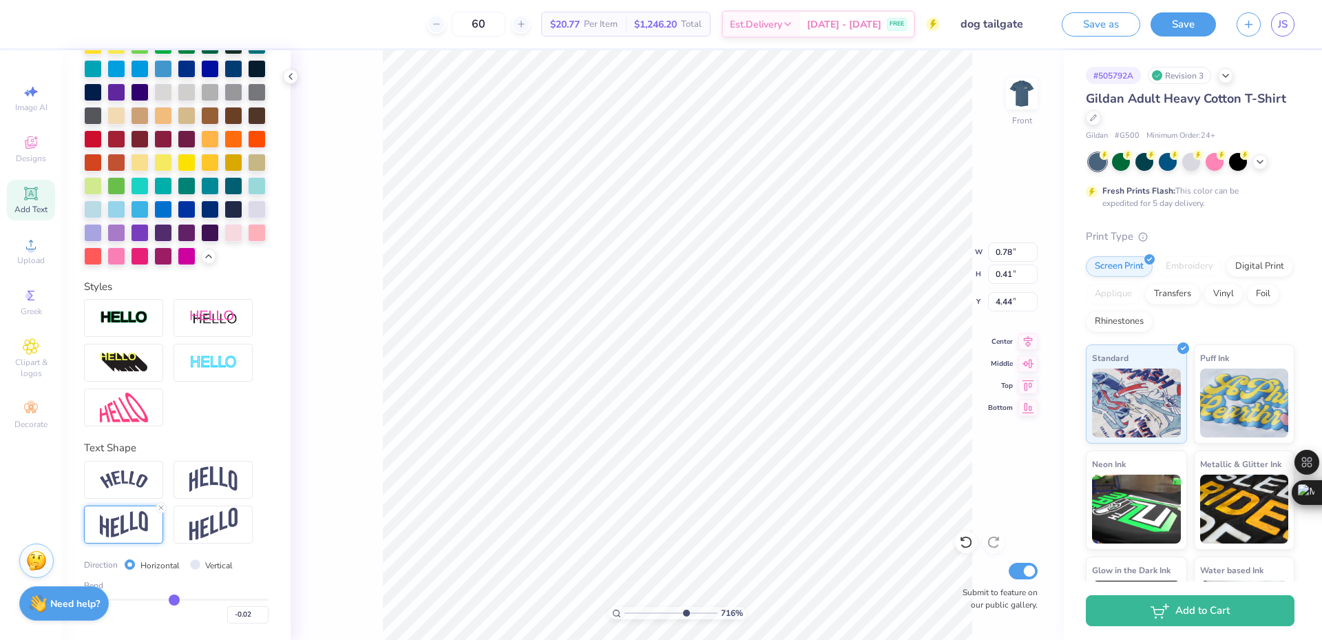
click at [169, 600] on input "range" at bounding box center [176, 599] width 185 height 2
drag, startPoint x: 170, startPoint y: 601, endPoint x: 72, endPoint y: 609, distance: 98.1
click at [84, 600] on input "range" at bounding box center [176, 599] width 185 height 2
click at [120, 602] on div "-1.00" at bounding box center [176, 610] width 185 height 25
click at [126, 599] on input "range" at bounding box center [176, 599] width 185 height 2
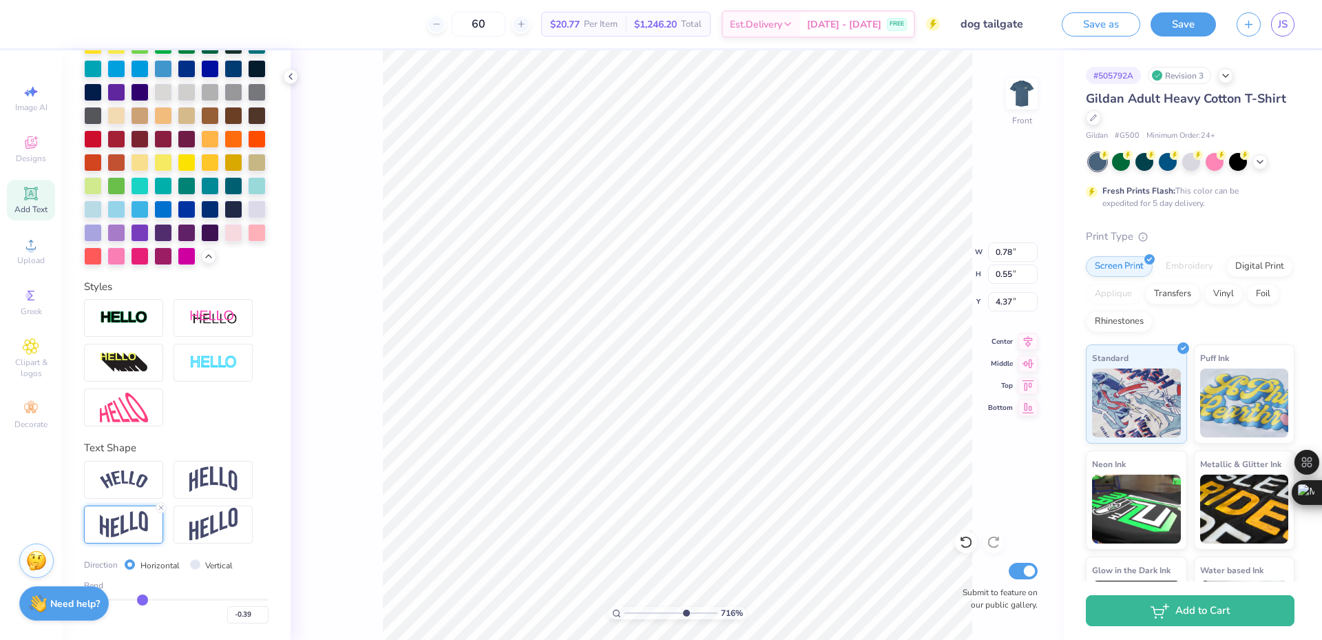
drag, startPoint x: 132, startPoint y: 599, endPoint x: 139, endPoint y: 597, distance: 7.9
click at [139, 598] on input "range" at bounding box center [176, 599] width 185 height 2
drag, startPoint x: 138, startPoint y: 597, endPoint x: 147, endPoint y: 593, distance: 9.9
click at [143, 598] on input "range" at bounding box center [176, 599] width 185 height 2
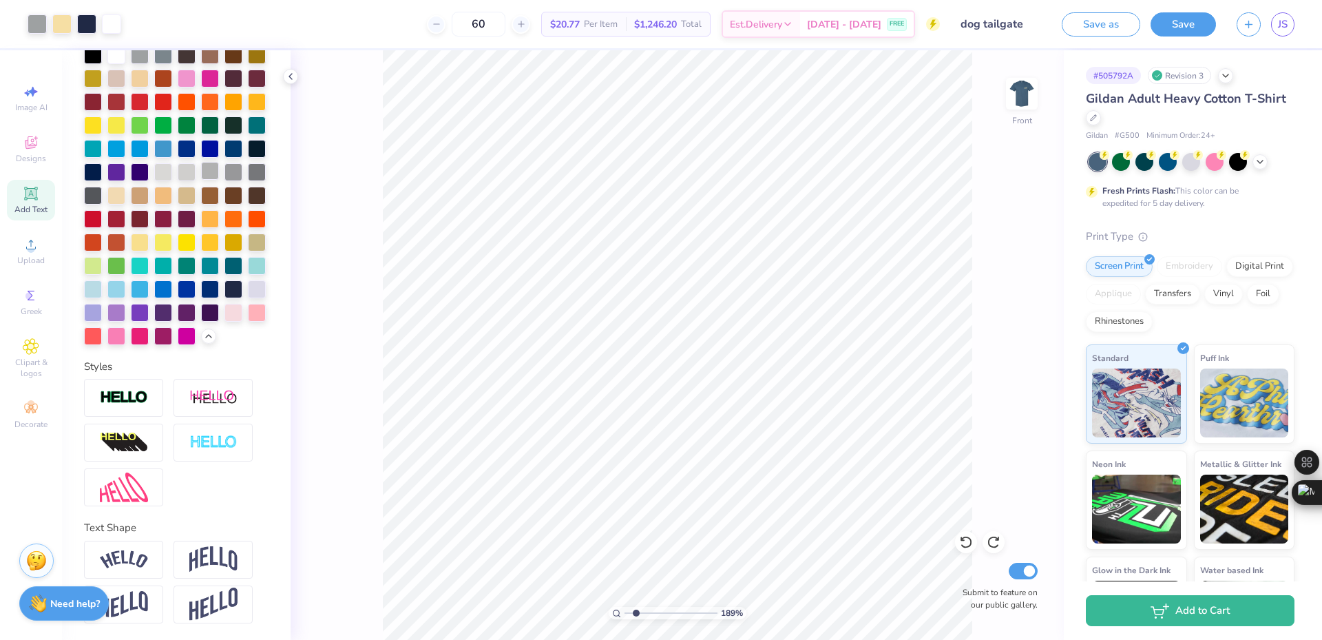
scroll to position [0, 0]
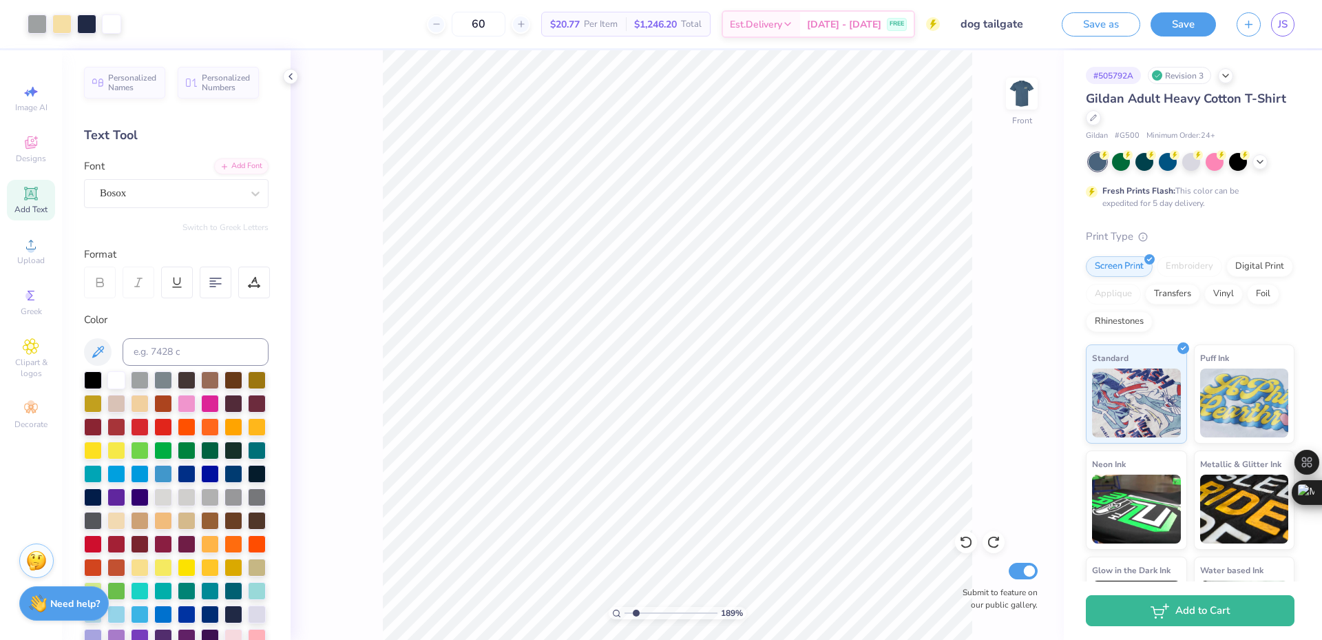
click at [52, 199] on div "Add Text" at bounding box center [31, 200] width 48 height 41
click at [114, 202] on div "Super Dream" at bounding box center [170, 192] width 145 height 21
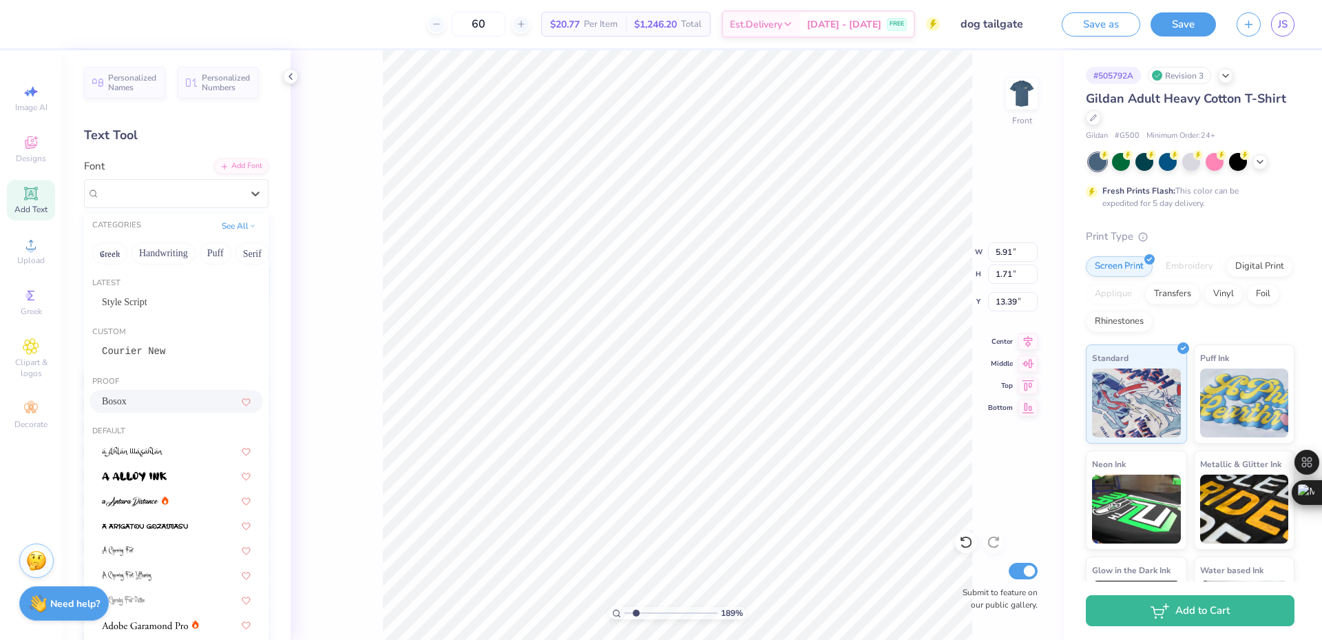
click at [136, 397] on div "Bosox" at bounding box center [176, 401] width 149 height 14
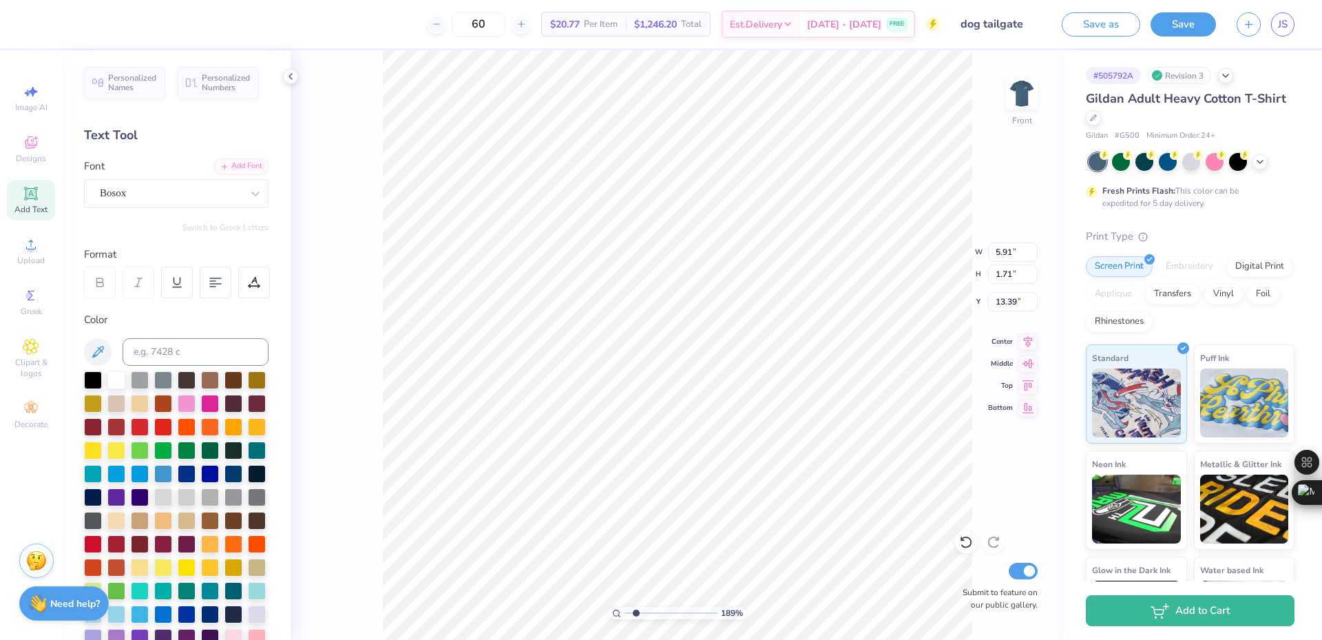
scroll to position [12, 3]
click at [97, 347] on icon at bounding box center [98, 352] width 17 height 17
click at [37, 192] on icon at bounding box center [31, 193] width 17 height 17
paste textarea "R"
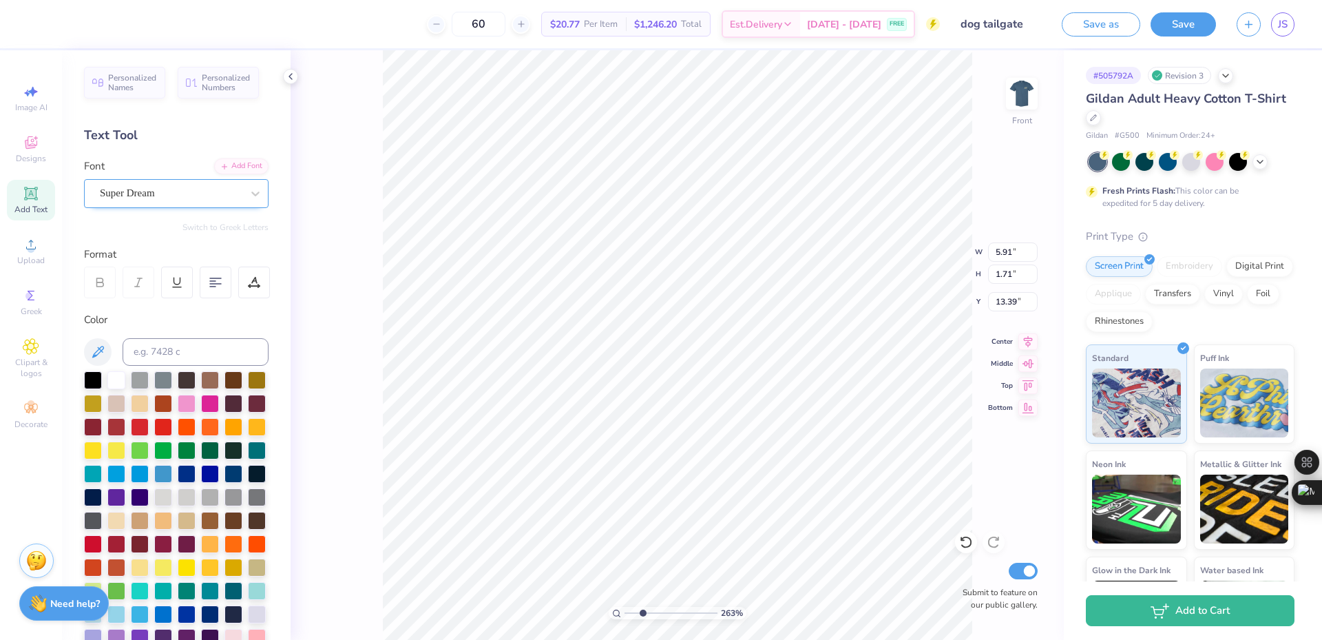
click at [229, 188] on div "Super Dream" at bounding box center [170, 192] width 145 height 21
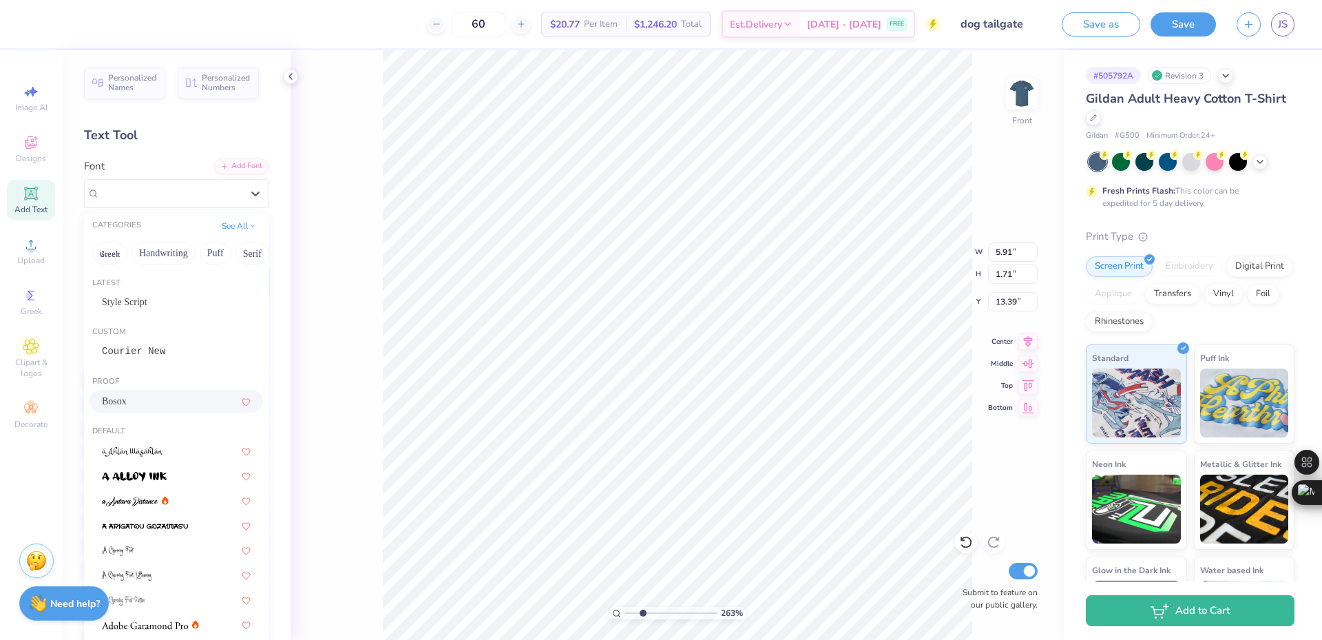
click at [150, 399] on div "Bosox" at bounding box center [176, 401] width 149 height 14
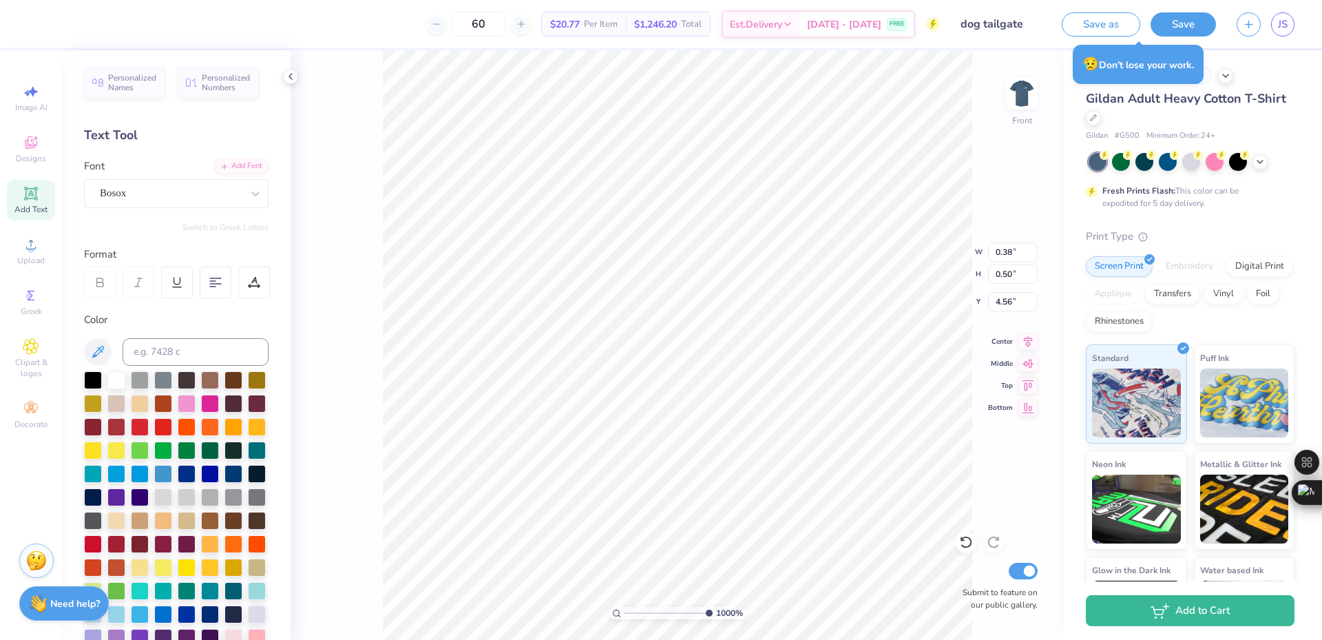
scroll to position [372, 0]
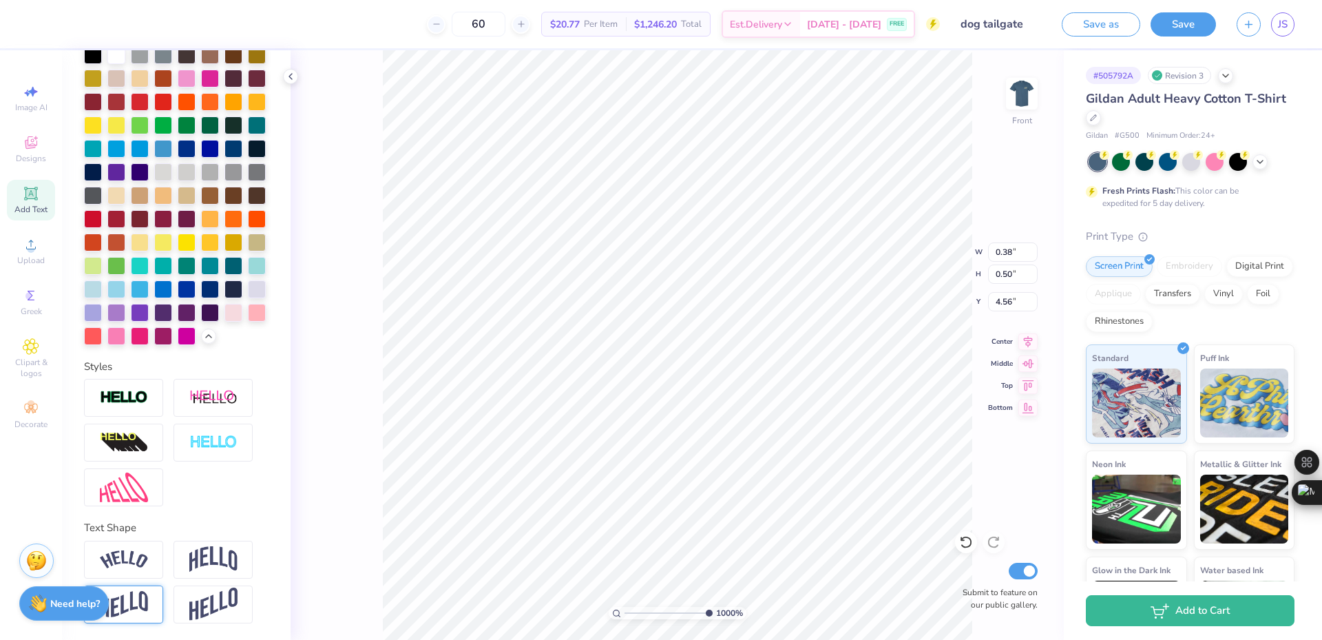
click at [158, 603] on div at bounding box center [123, 604] width 79 height 38
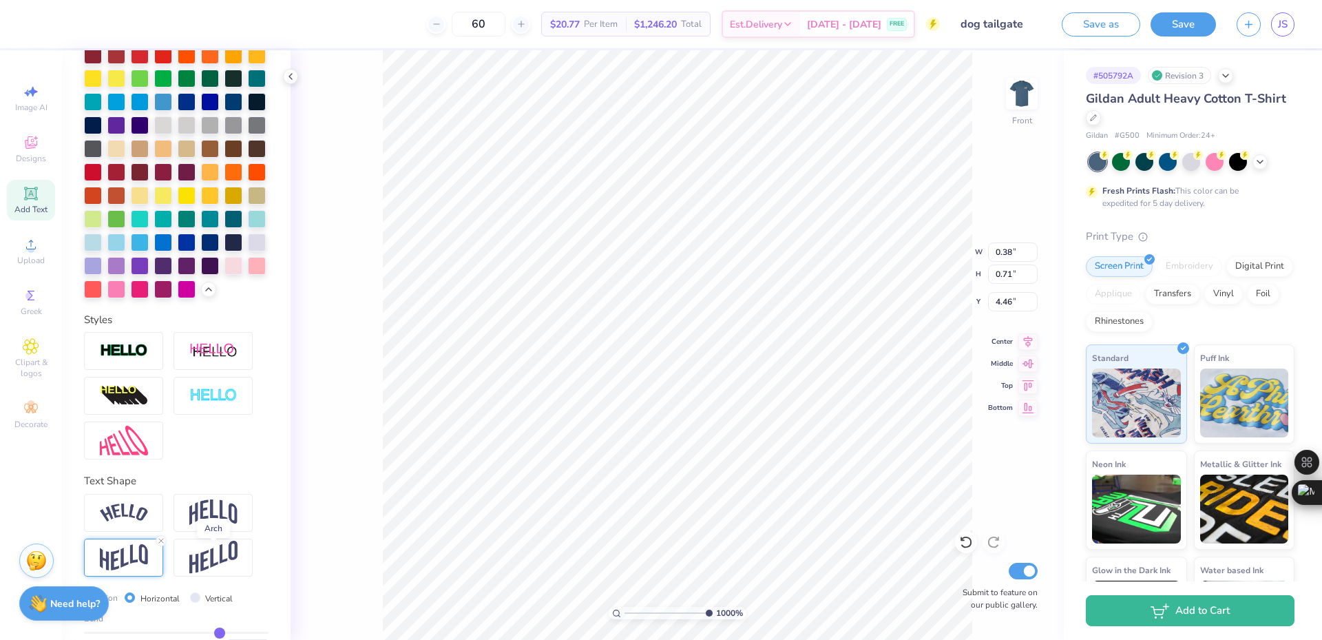
scroll to position [452, 0]
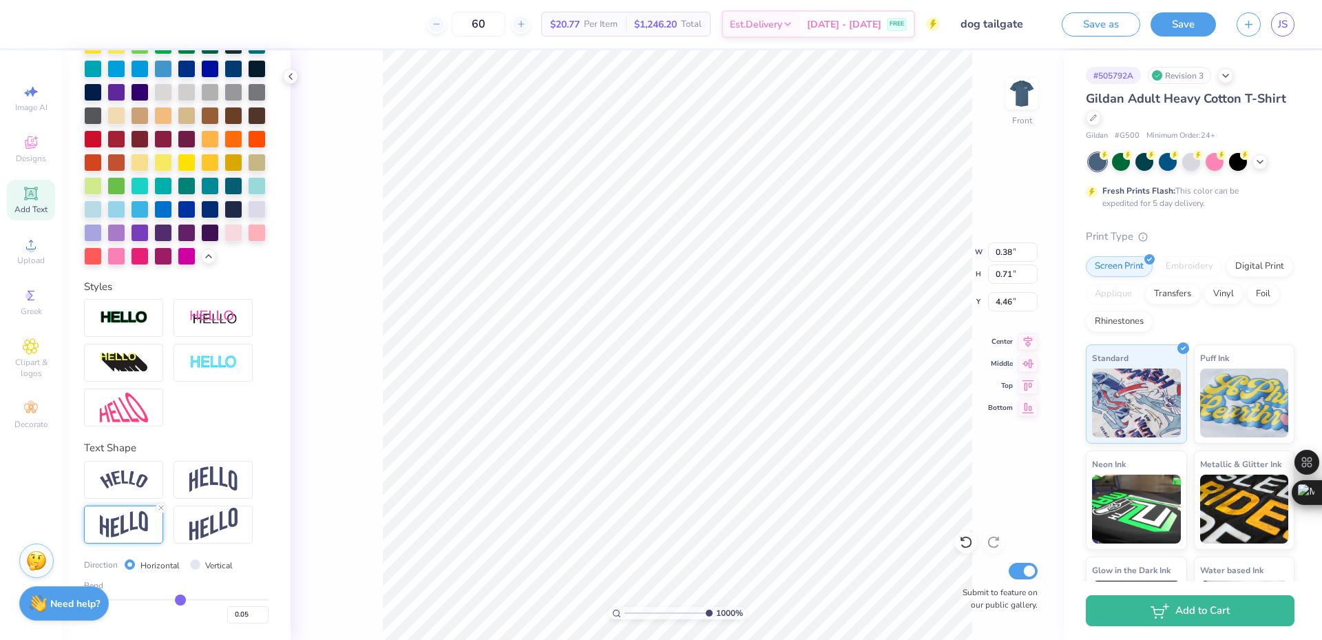
drag, startPoint x: 215, startPoint y: 600, endPoint x: 175, endPoint y: 599, distance: 39.9
click at [175, 599] on input "range" at bounding box center [176, 599] width 185 height 2
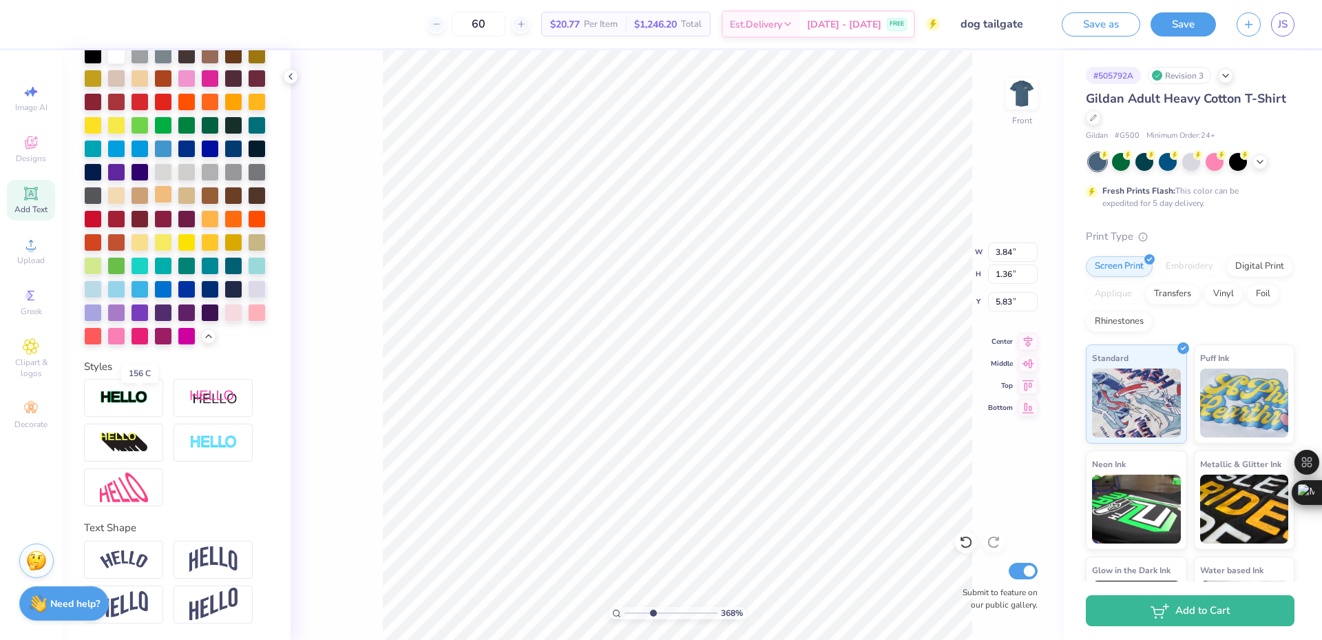
scroll to position [143, 0]
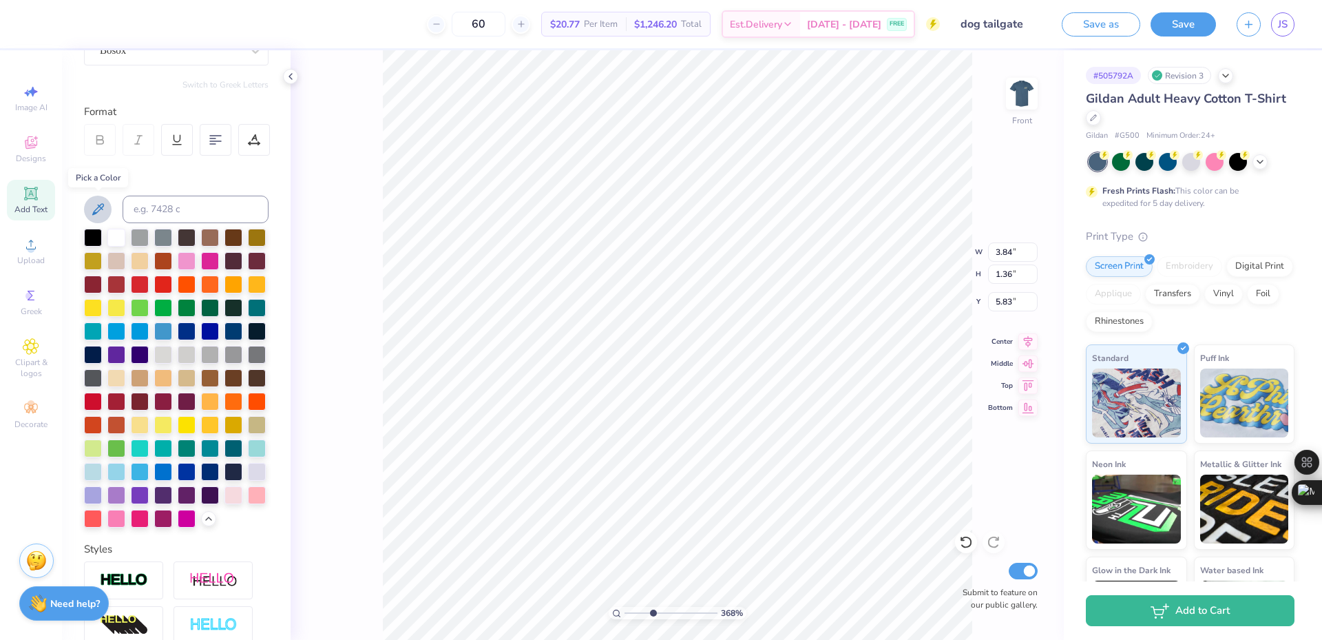
click at [89, 216] on button at bounding box center [98, 210] width 28 height 28
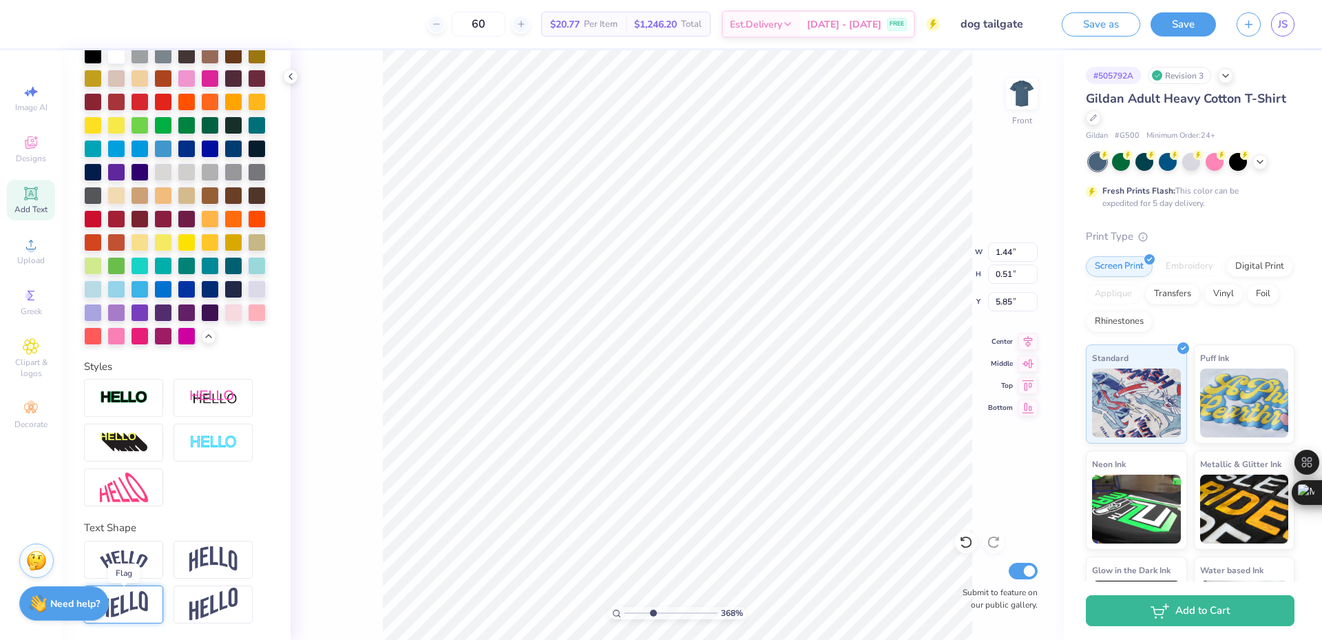
click at [143, 602] on img at bounding box center [124, 604] width 48 height 27
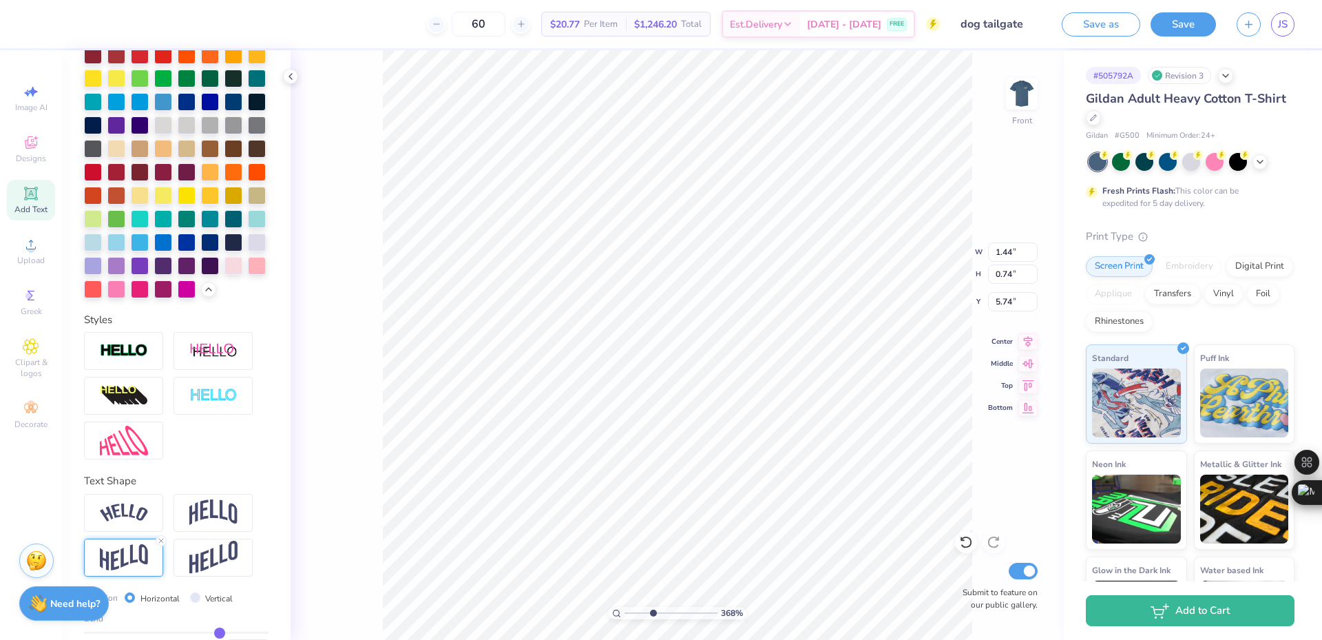
scroll to position [452, 0]
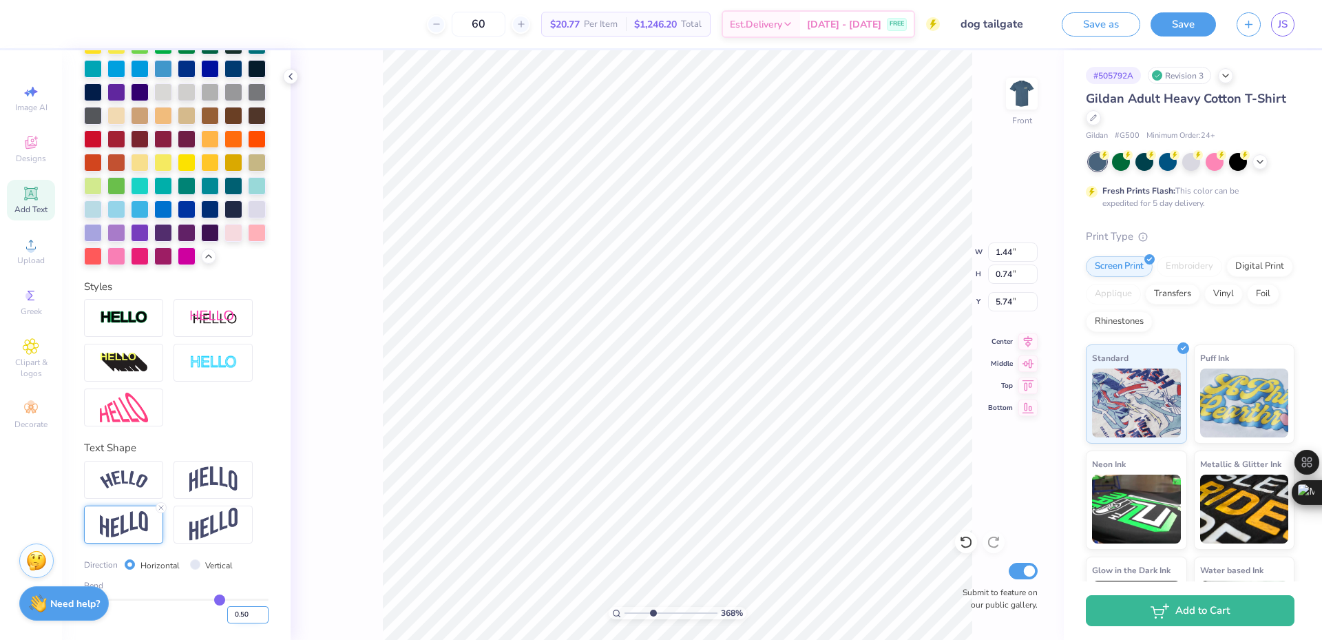
click at [241, 616] on input "0.50" at bounding box center [247, 614] width 41 height 17
paste textarea
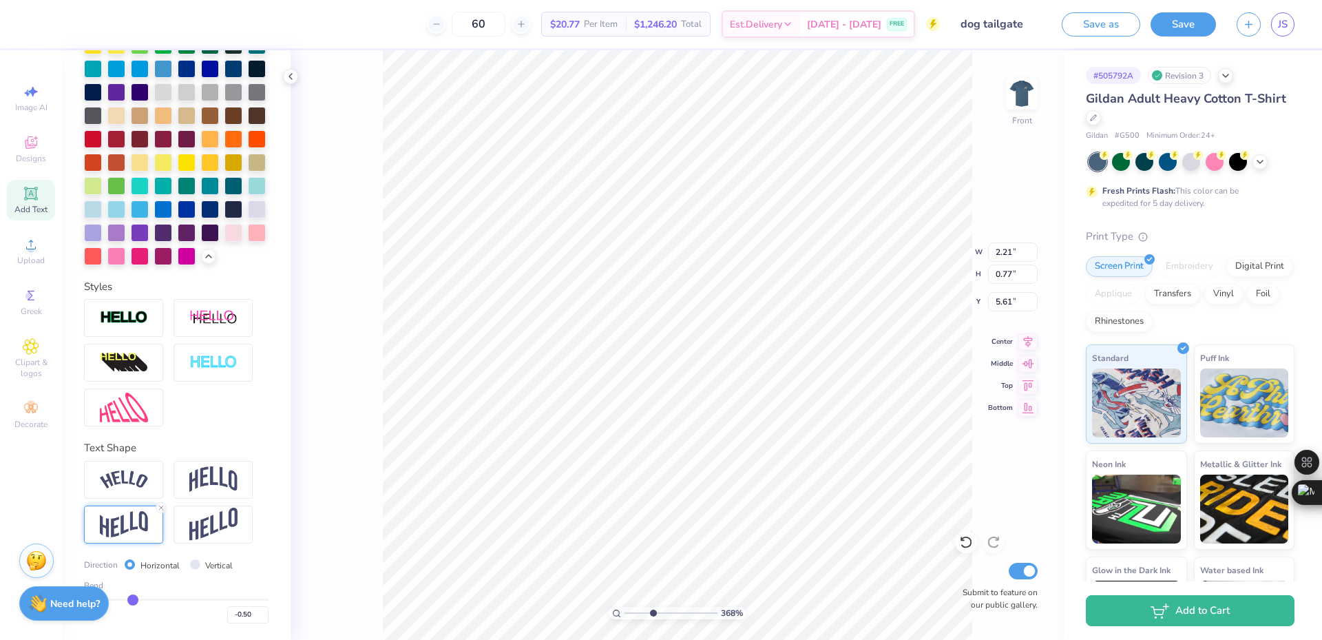
scroll to position [12, 3]
click at [228, 616] on input "-0.50" at bounding box center [247, 614] width 41 height 17
click at [236, 613] on input "-0.50" at bounding box center [247, 614] width 41 height 17
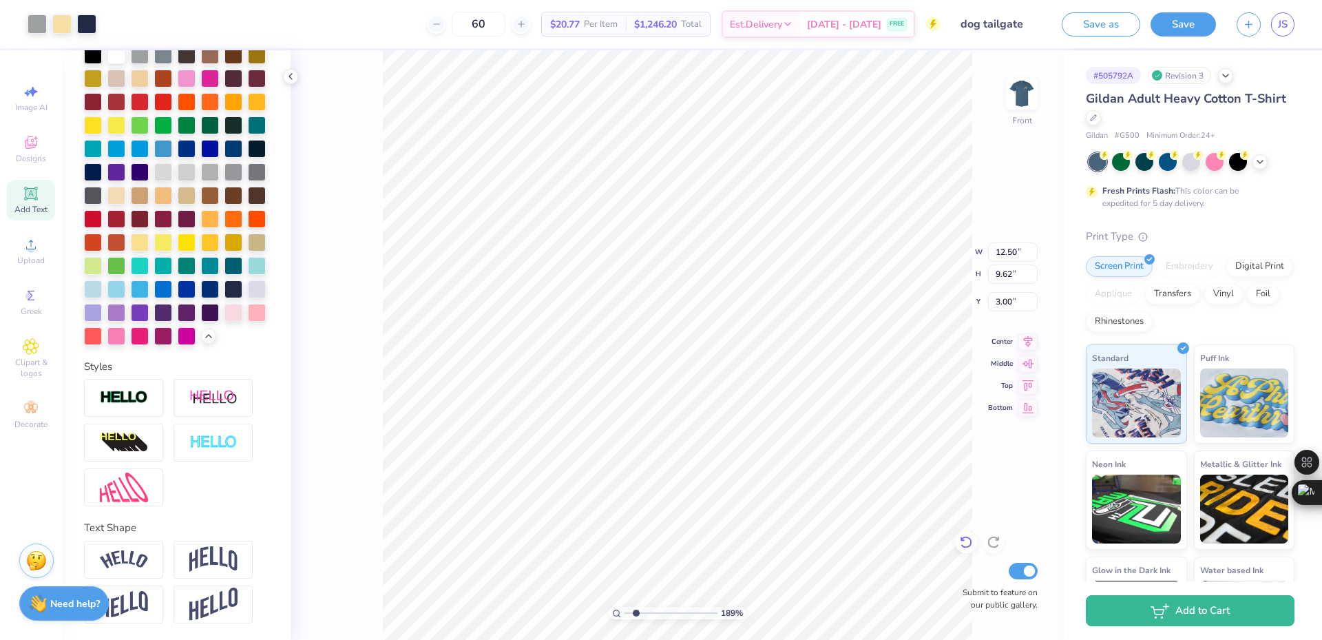
click at [967, 539] on icon at bounding box center [966, 542] width 14 height 14
click at [966, 545] on icon at bounding box center [966, 542] width 14 height 14
click at [381, 210] on div "189 % Front W 0.40 0.40 " H 0.52 0.52 " Y 4.51 4.51 " Center Middle Top Bottom …" at bounding box center [677, 344] width 773 height 589
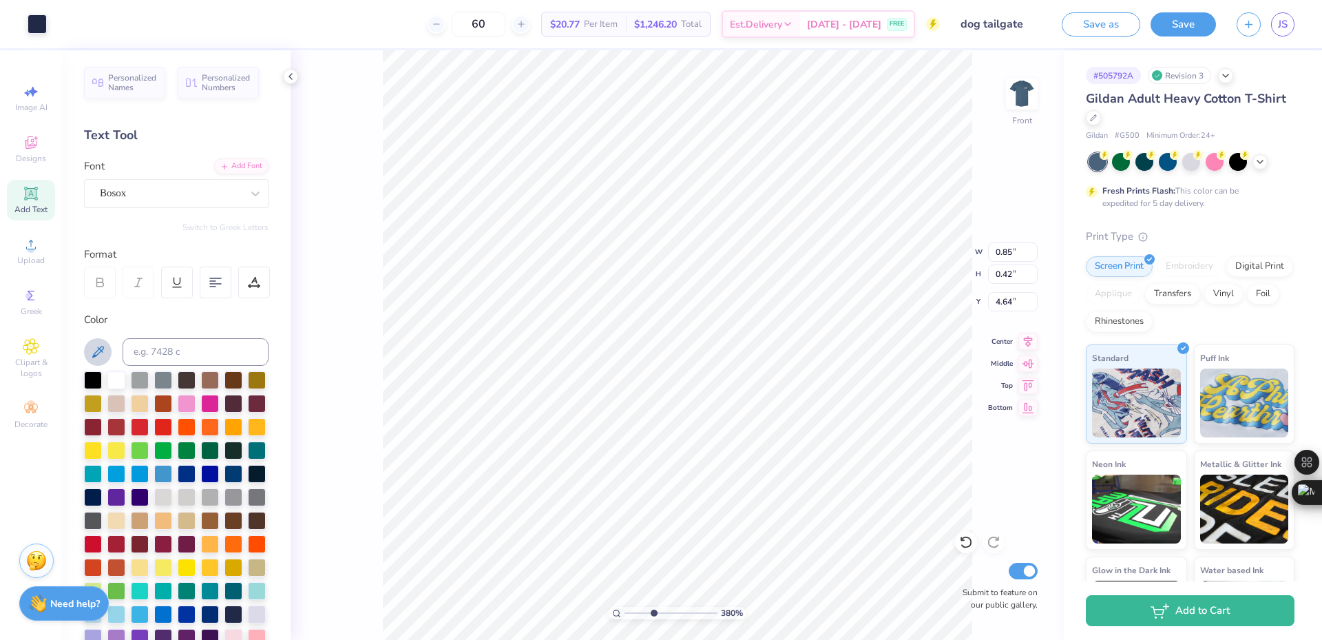
click at [111, 349] on button at bounding box center [98, 352] width 28 height 28
click at [101, 344] on icon at bounding box center [98, 352] width 17 height 17
click at [98, 344] on icon at bounding box center [98, 352] width 17 height 17
click at [97, 346] on icon at bounding box center [98, 352] width 17 height 17
click at [1190, 32] on button "Save" at bounding box center [1183, 22] width 65 height 24
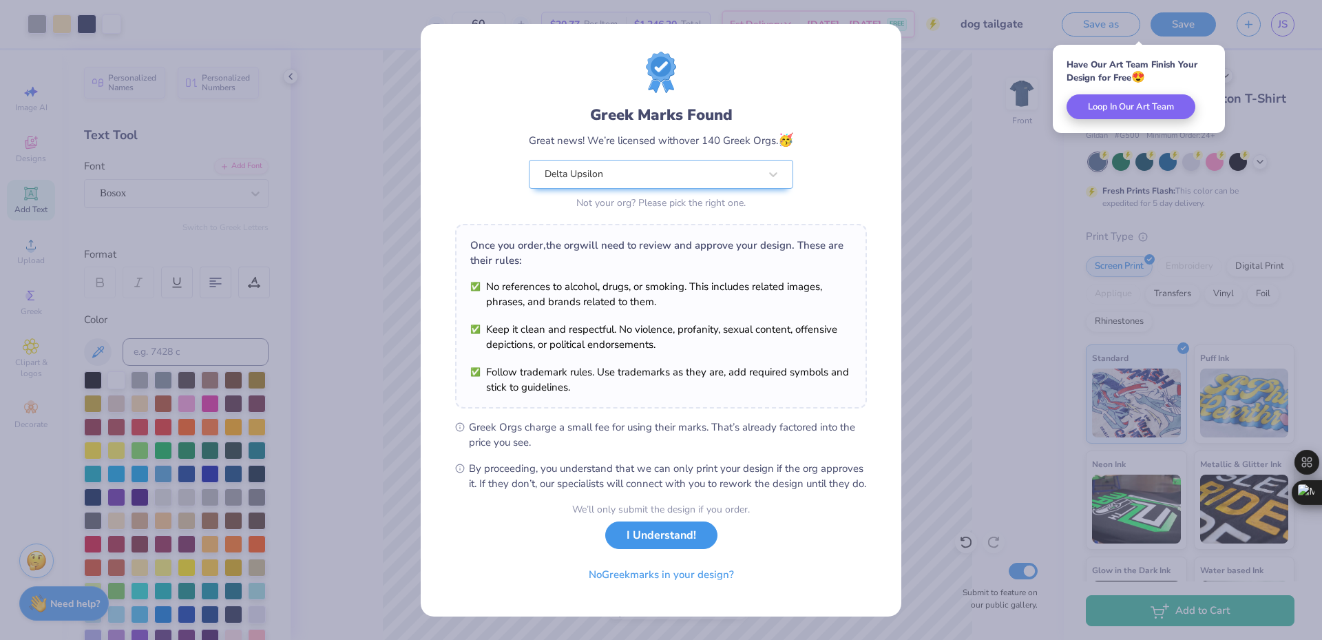
click at [698, 529] on button "I Understand!" at bounding box center [661, 535] width 112 height 28
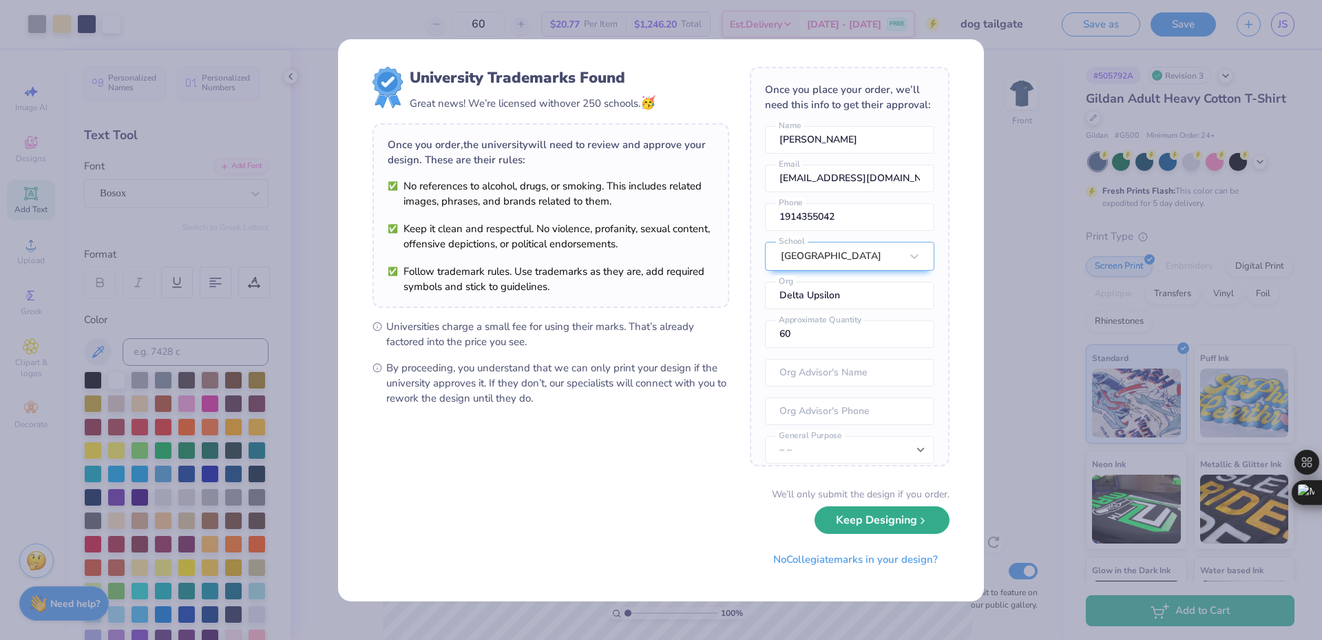
click at [894, 523] on button "Keep Designing" at bounding box center [882, 520] width 135 height 28
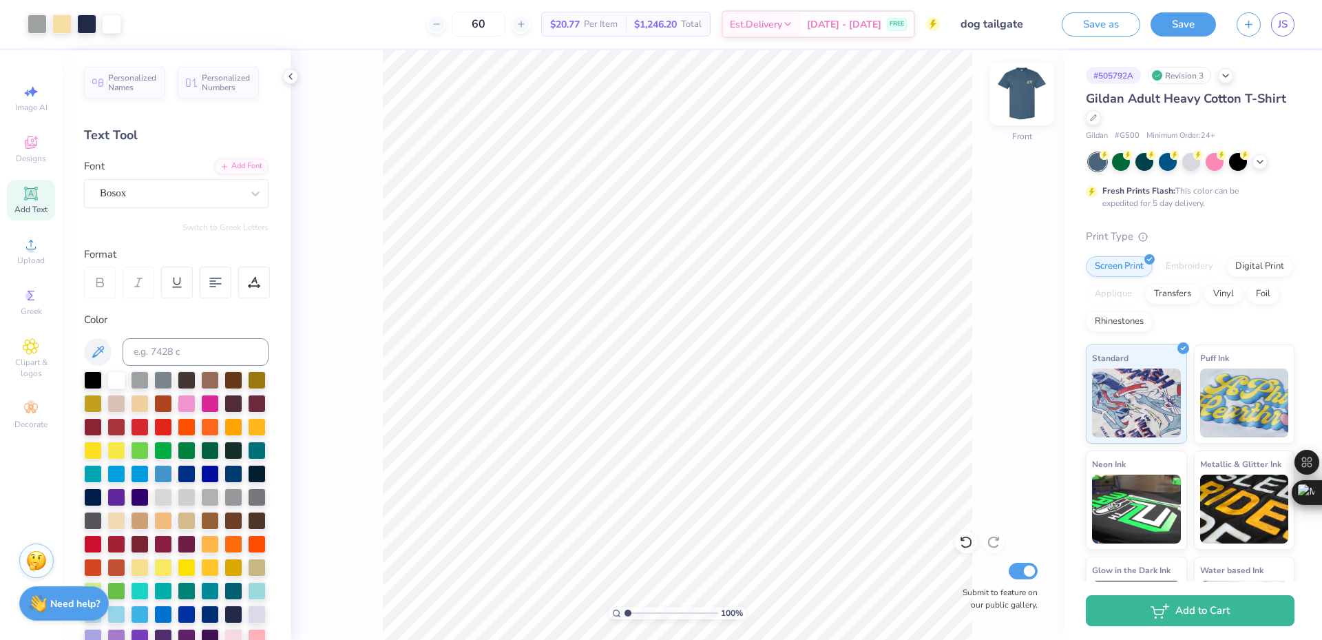
click at [1031, 112] on img at bounding box center [1021, 93] width 55 height 55
click at [1033, 106] on img at bounding box center [1021, 93] width 55 height 55
